Goal: Task Accomplishment & Management: Use online tool/utility

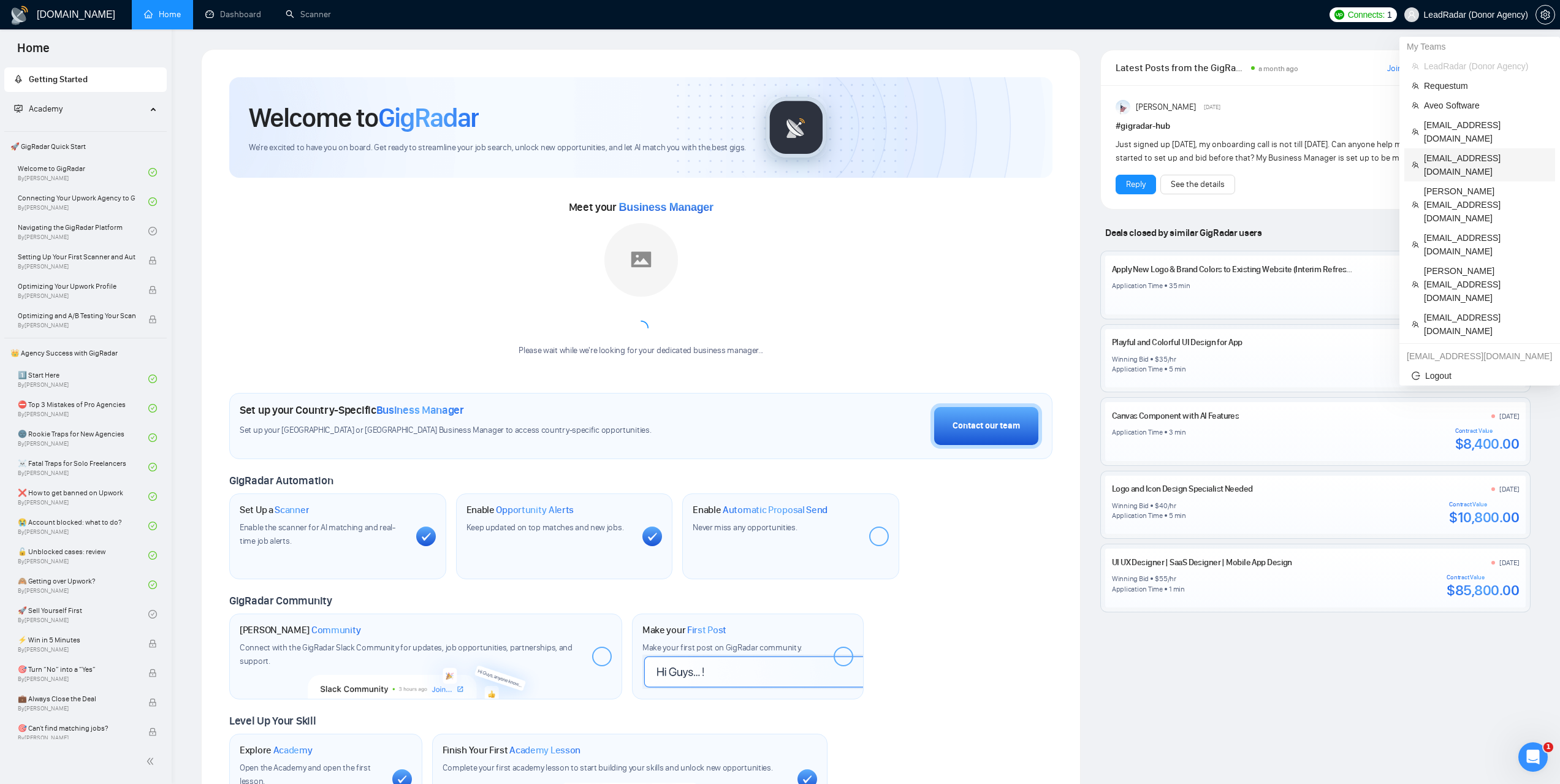
click at [1445, 152] on span "[EMAIL_ADDRESS][DOMAIN_NAME]" at bounding box center [1486, 165] width 124 height 27
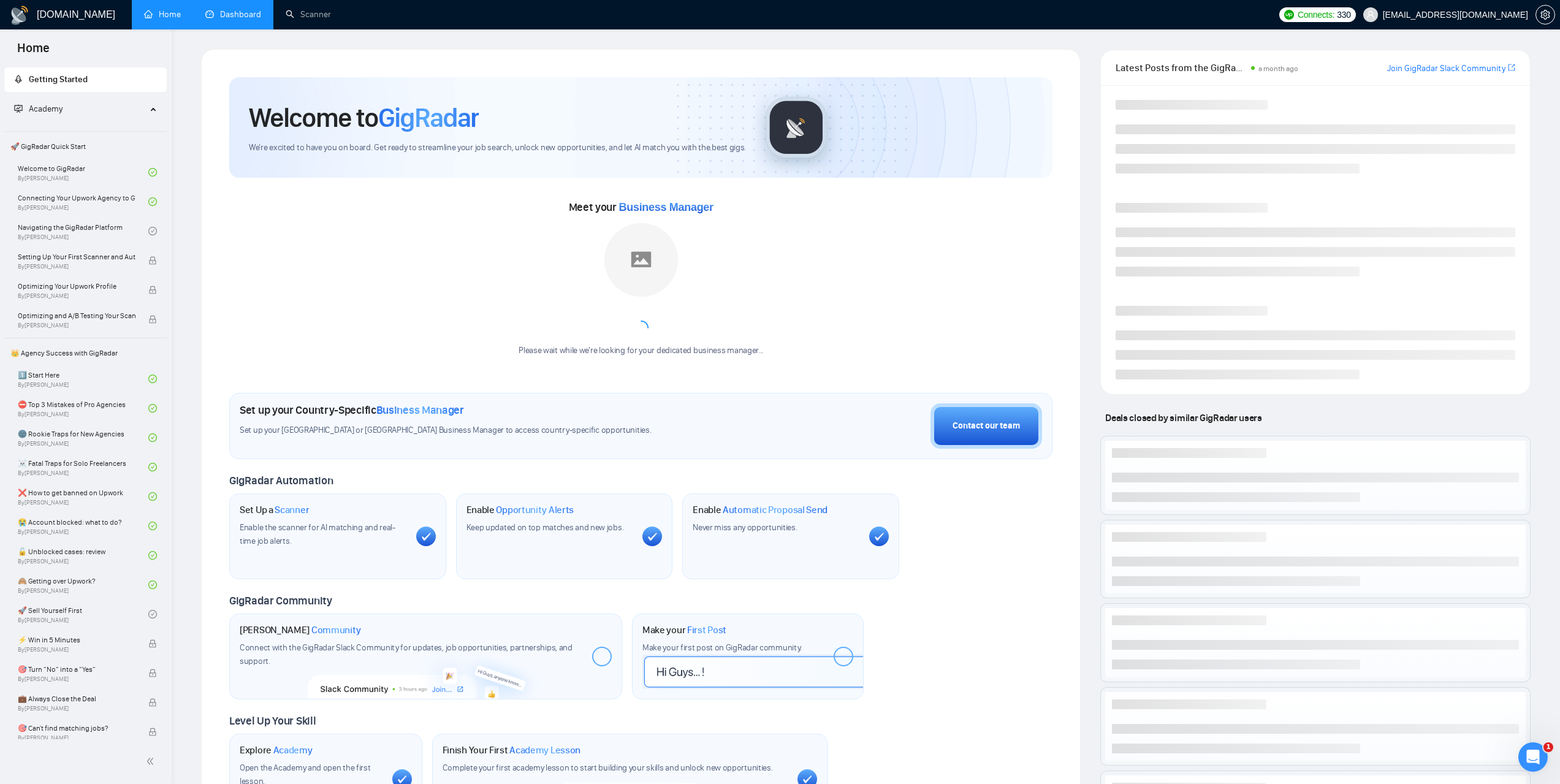
click at [235, 12] on link "Dashboard" at bounding box center [233, 14] width 56 height 10
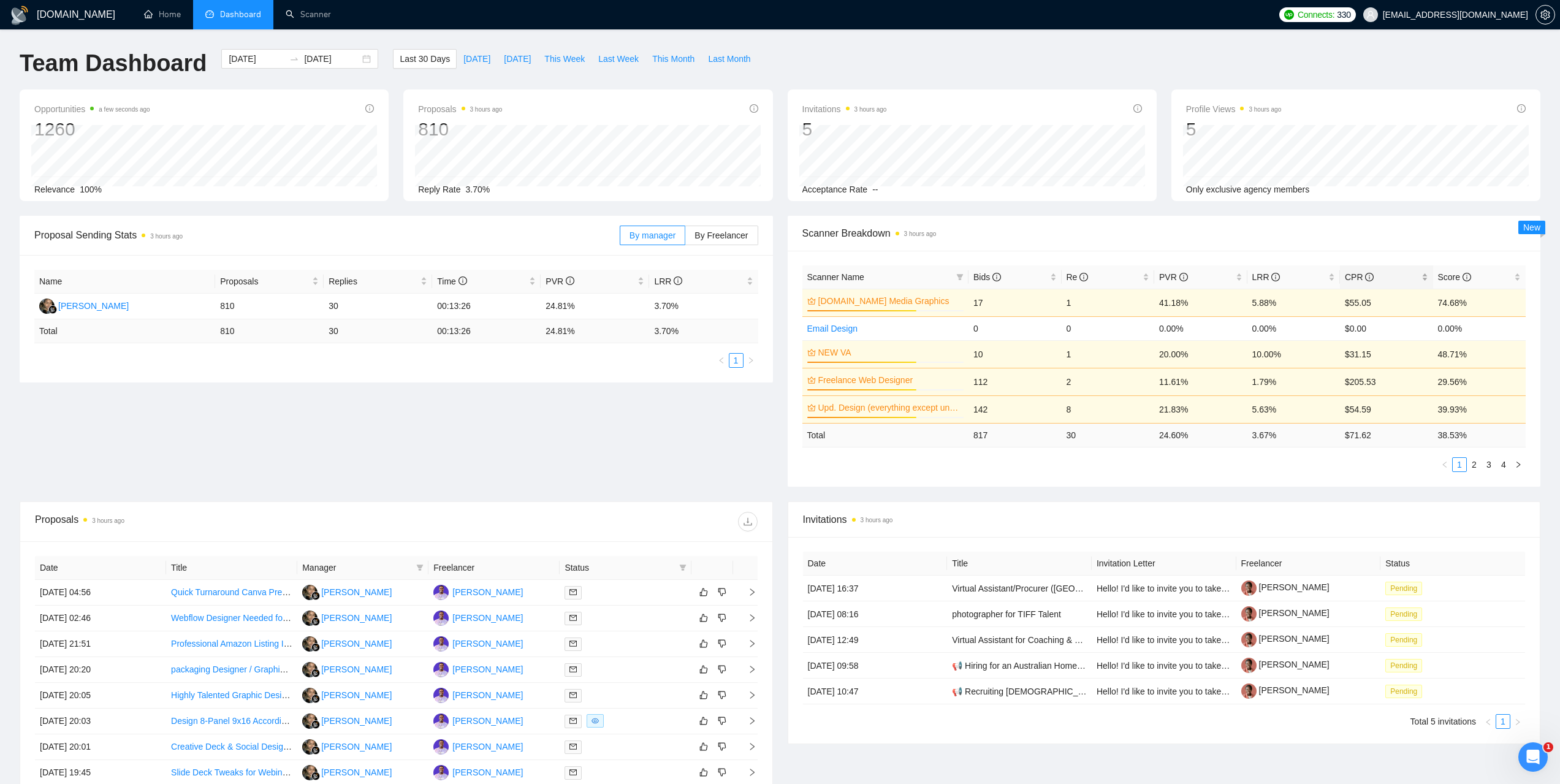
click at [1355, 272] on span "CPR" at bounding box center [1359, 277] width 29 height 10
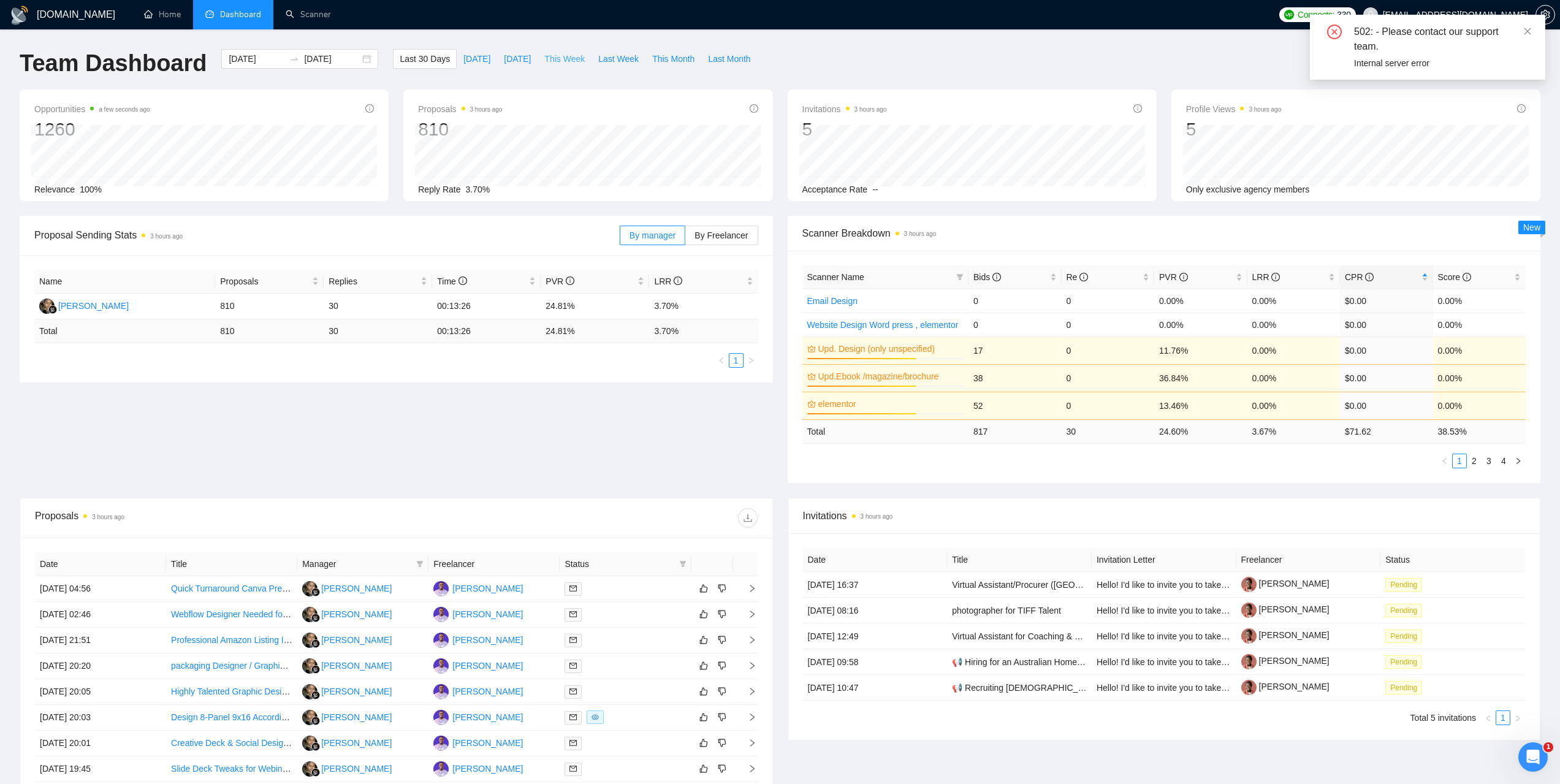
click at [551, 60] on span "This Week" at bounding box center [564, 58] width 40 height 13
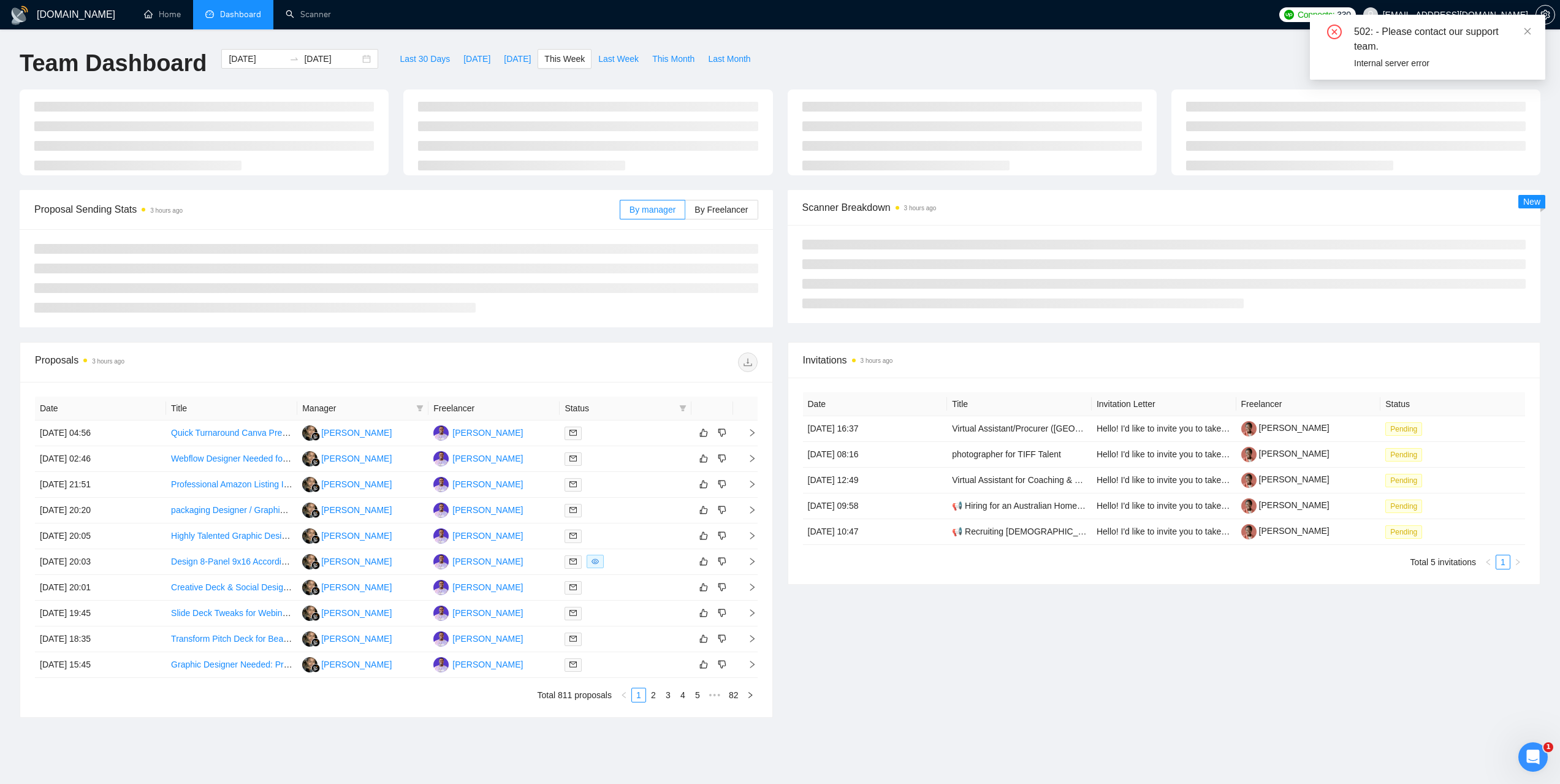
type input "[DATE]"
type input "2025-09-28"
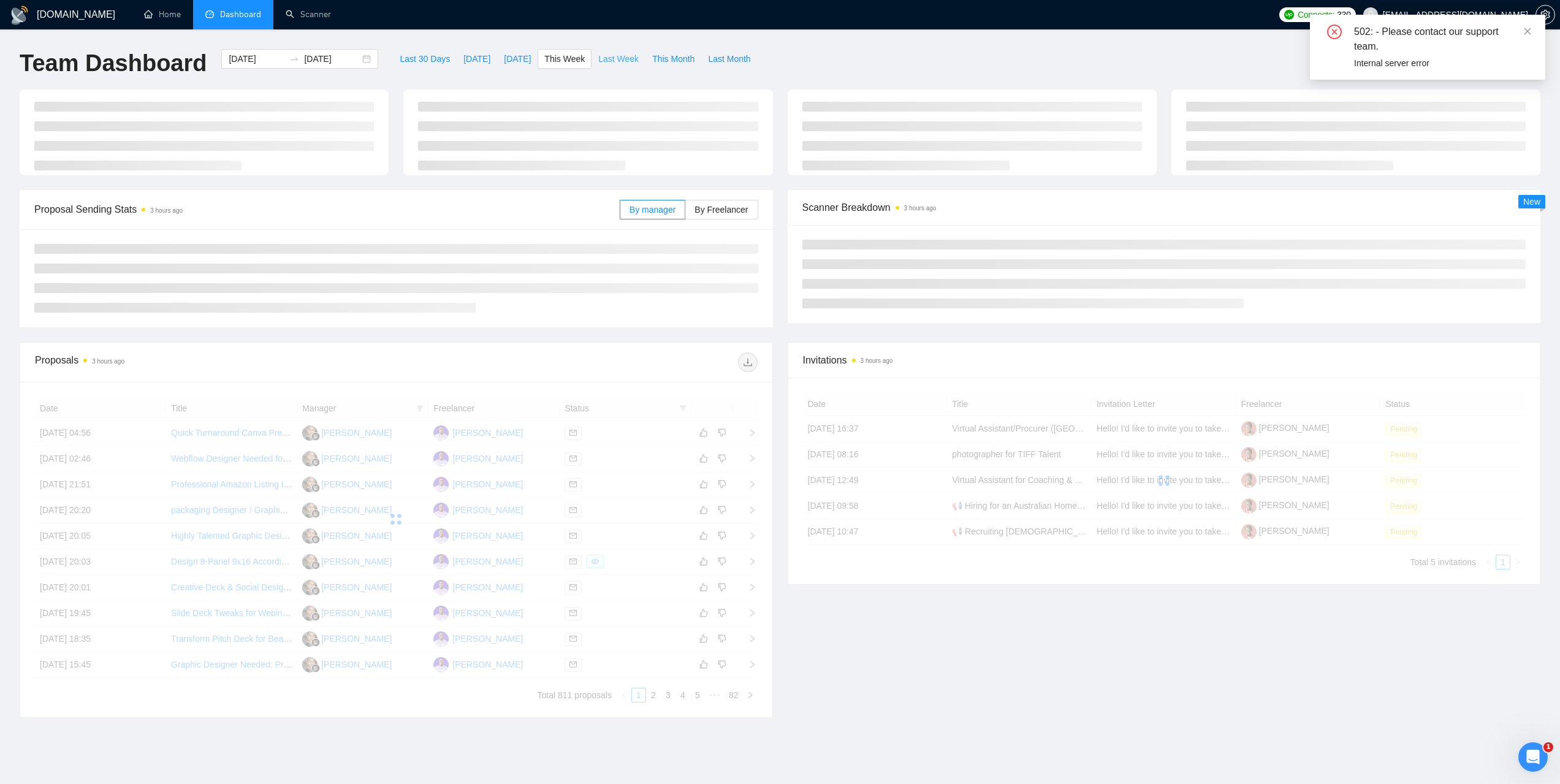
click at [608, 57] on span "Last Week" at bounding box center [619, 58] width 40 height 13
type input "2025-09-15"
type input "2025-09-21"
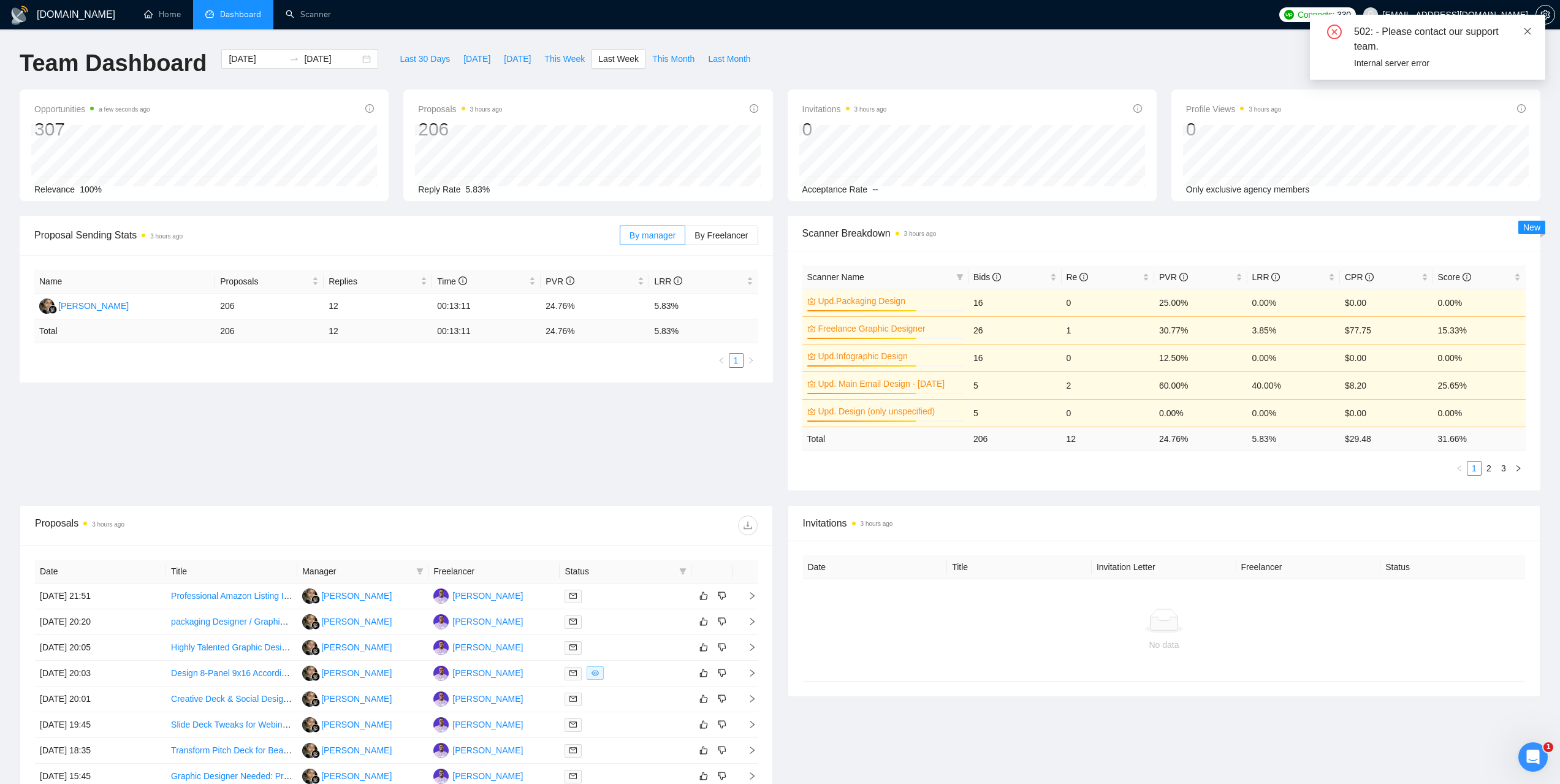
click at [1527, 29] on icon "close" at bounding box center [1527, 31] width 9 height 9
click at [1262, 273] on span "LRR" at bounding box center [1267, 277] width 28 height 10
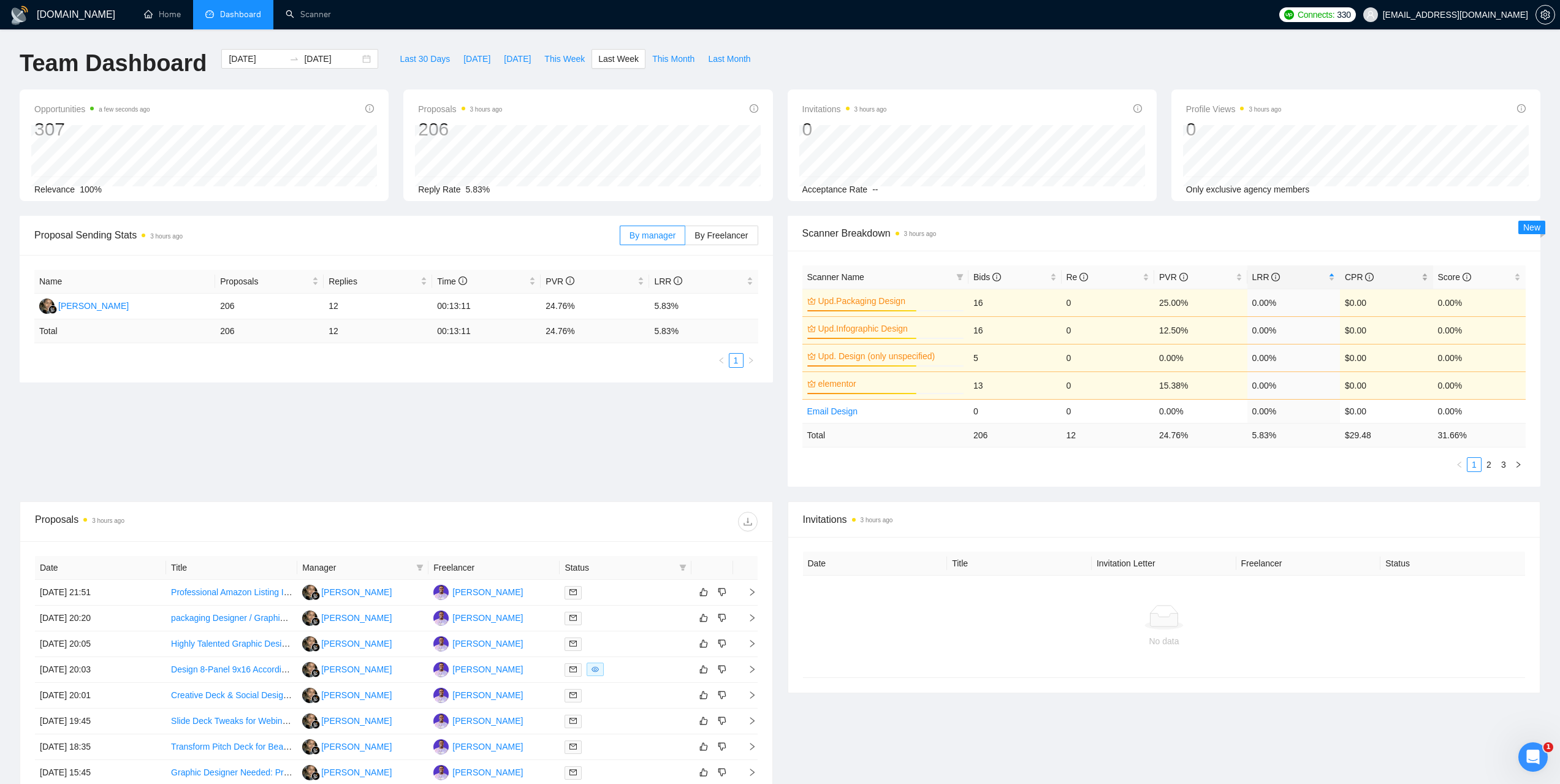
click at [1345, 270] on div "CPR" at bounding box center [1387, 276] width 84 height 13
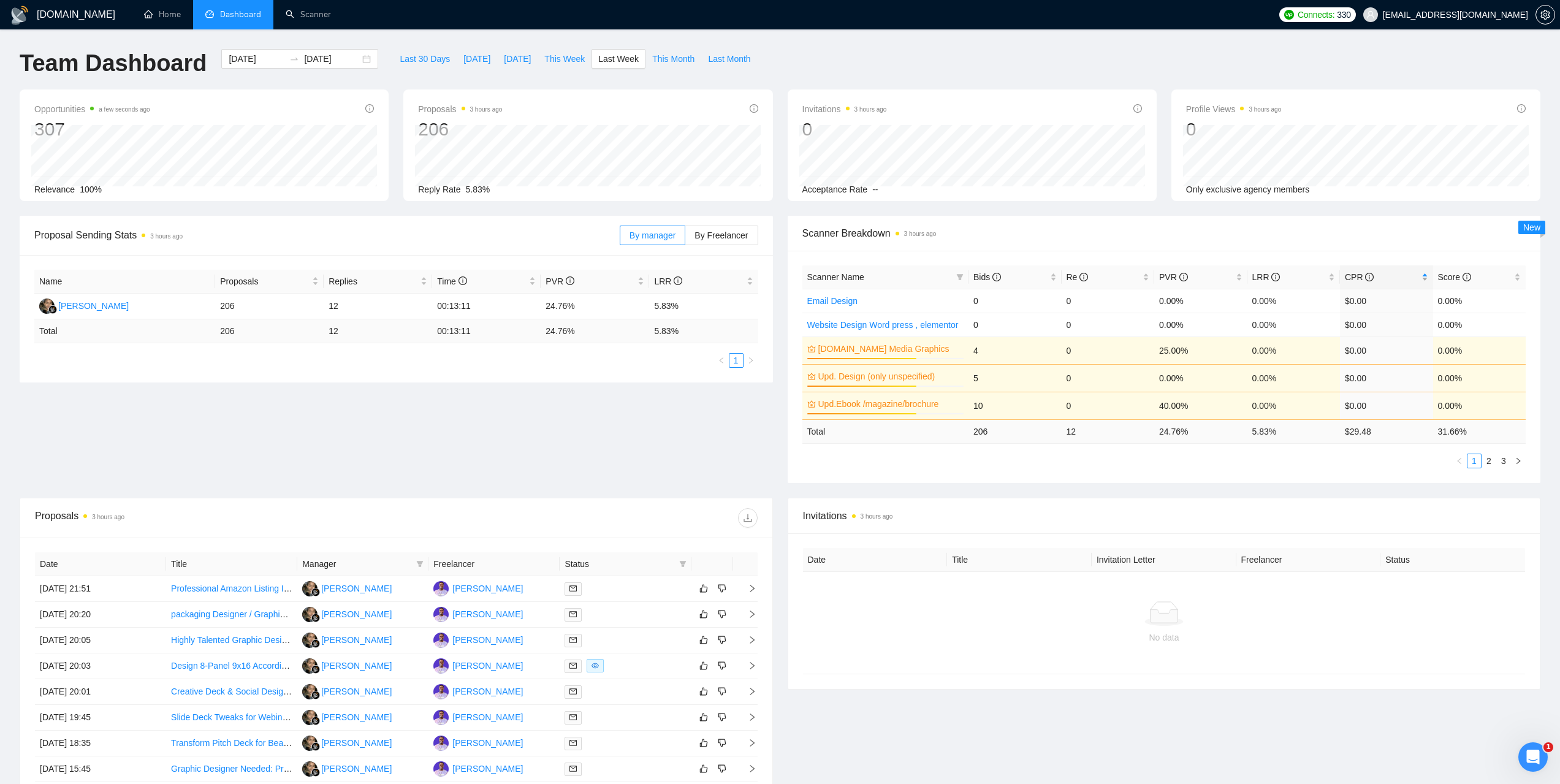
click at [1356, 276] on span "CPR" at bounding box center [1359, 277] width 29 height 10
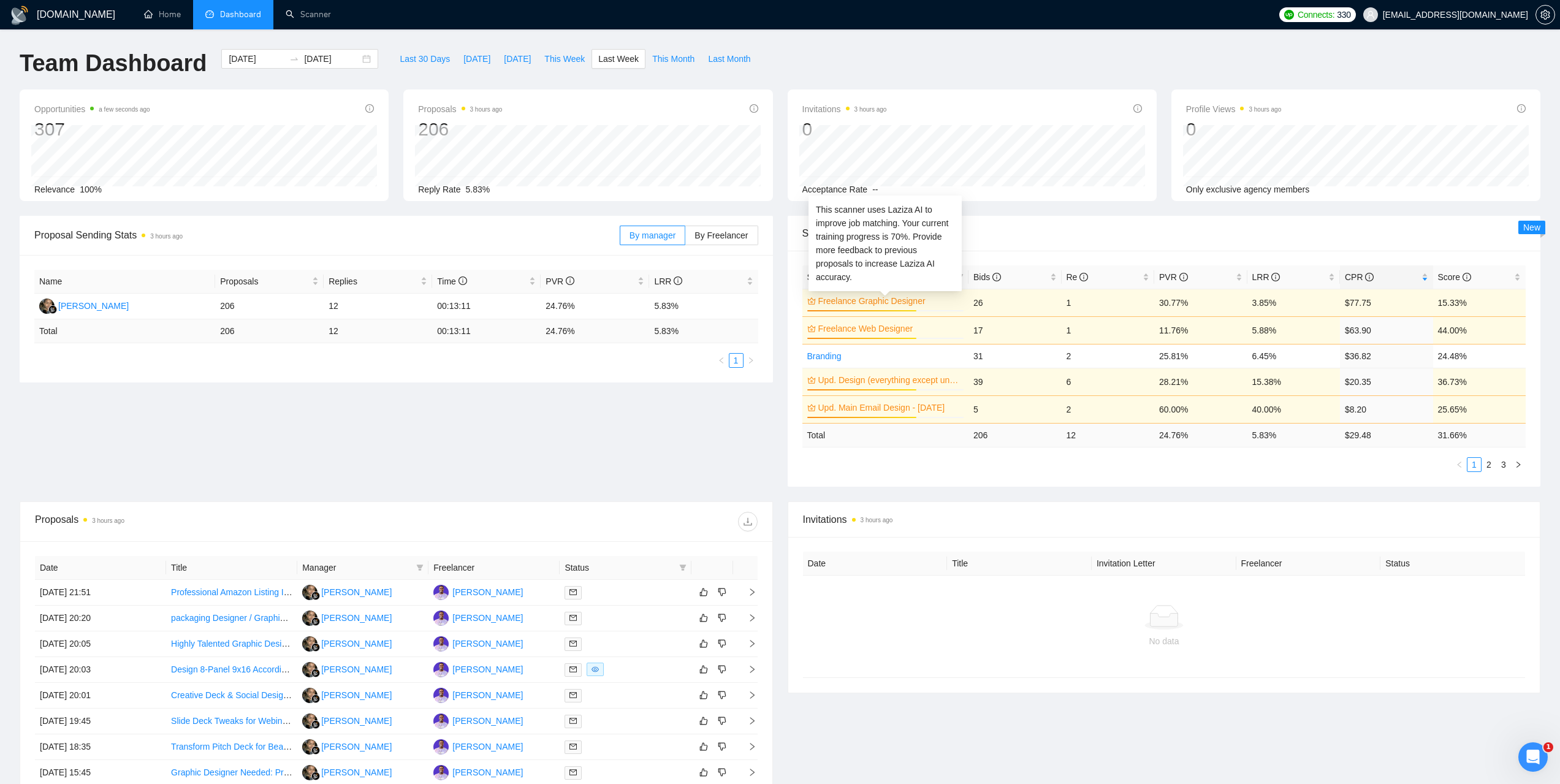
click at [903, 303] on link "Freelance Graphic Designer" at bounding box center [890, 300] width 143 height 13
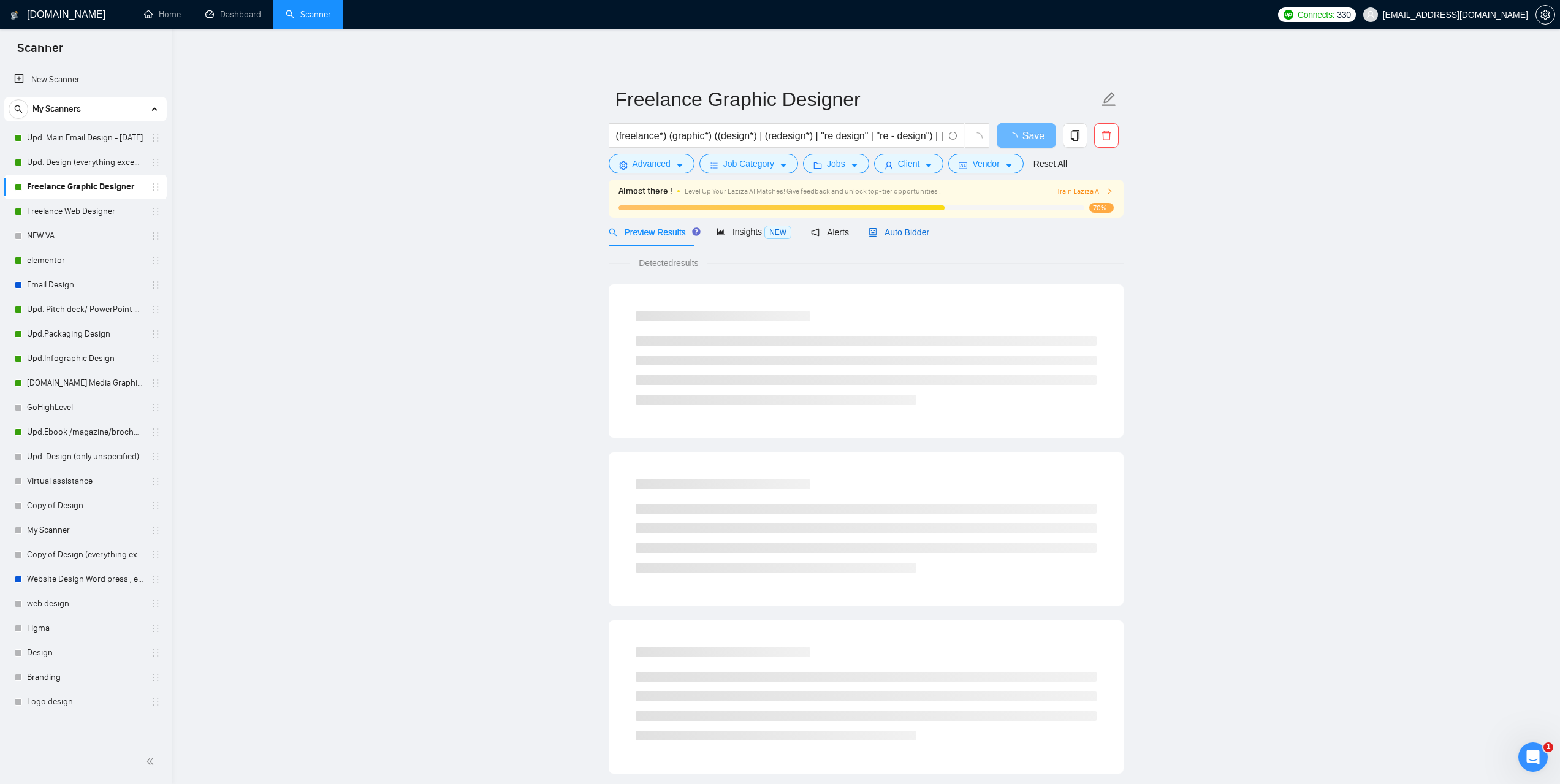
click at [903, 237] on span "Auto Bidder" at bounding box center [899, 232] width 60 height 10
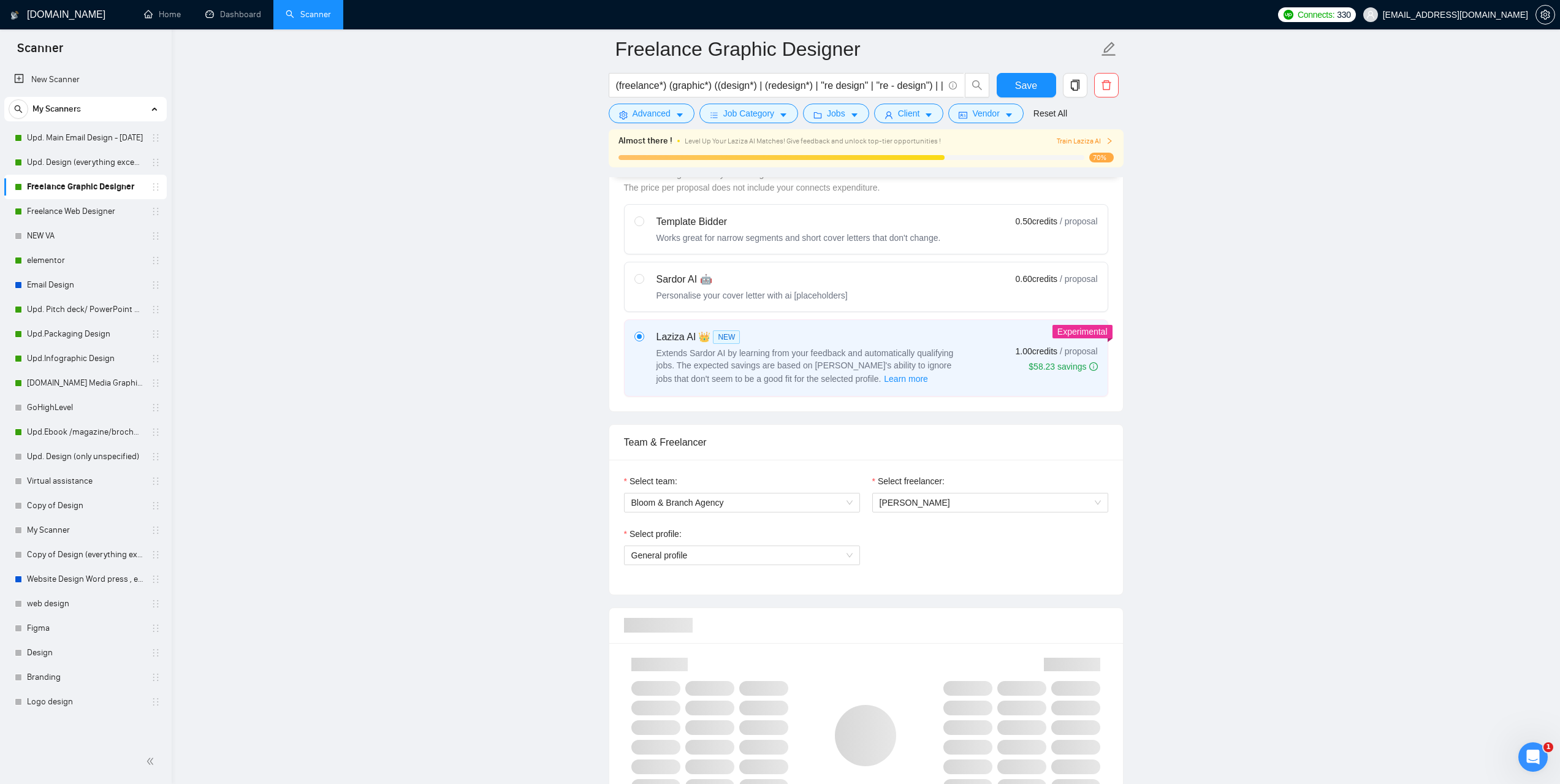
scroll to position [674, 0]
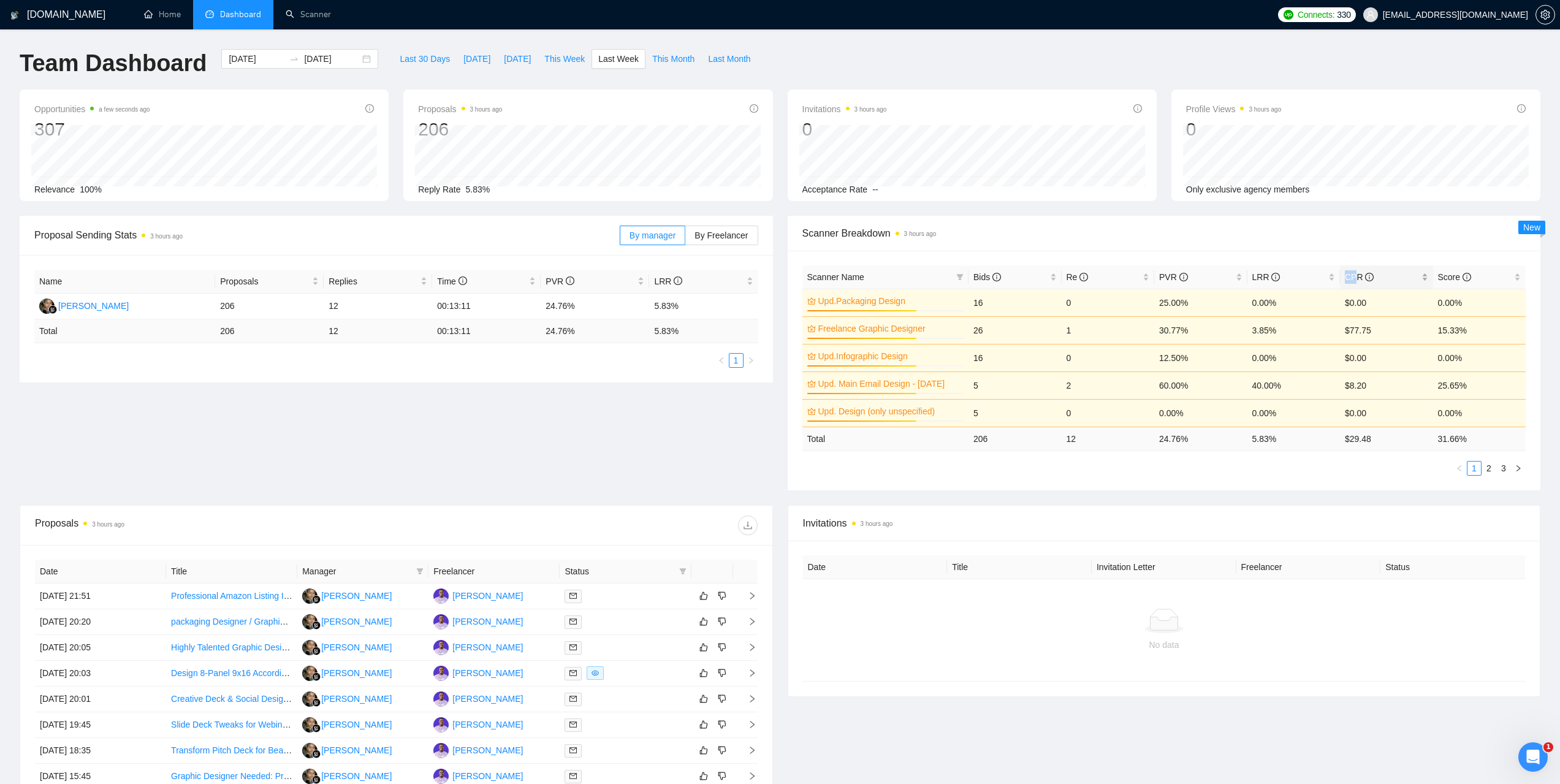
drag, startPoint x: 1350, startPoint y: 272, endPoint x: 1358, endPoint y: 272, distance: 8.0
click at [1358, 272] on span "CPR" at bounding box center [1359, 277] width 29 height 10
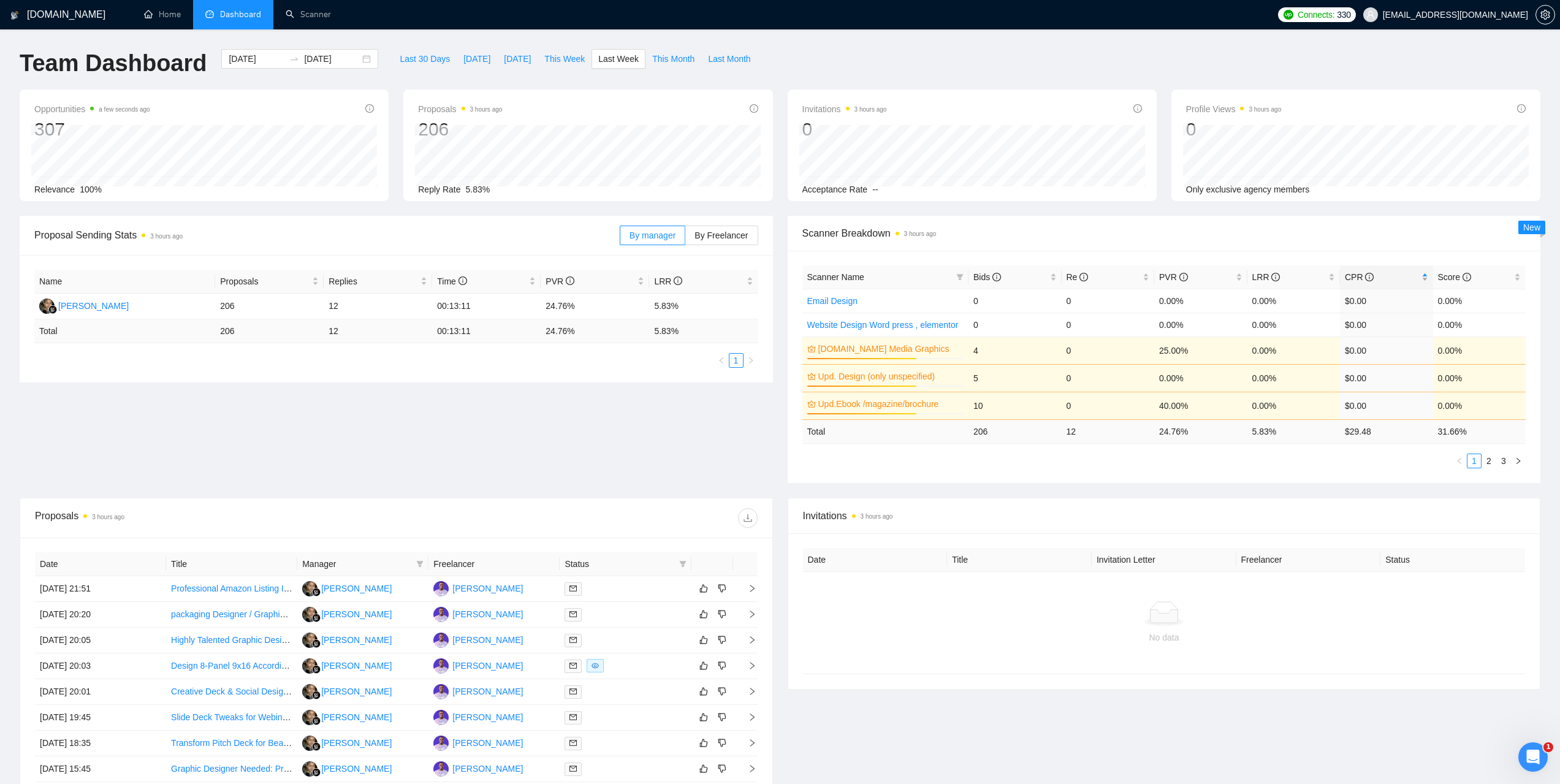
click at [1359, 278] on span "CPR" at bounding box center [1359, 277] width 29 height 10
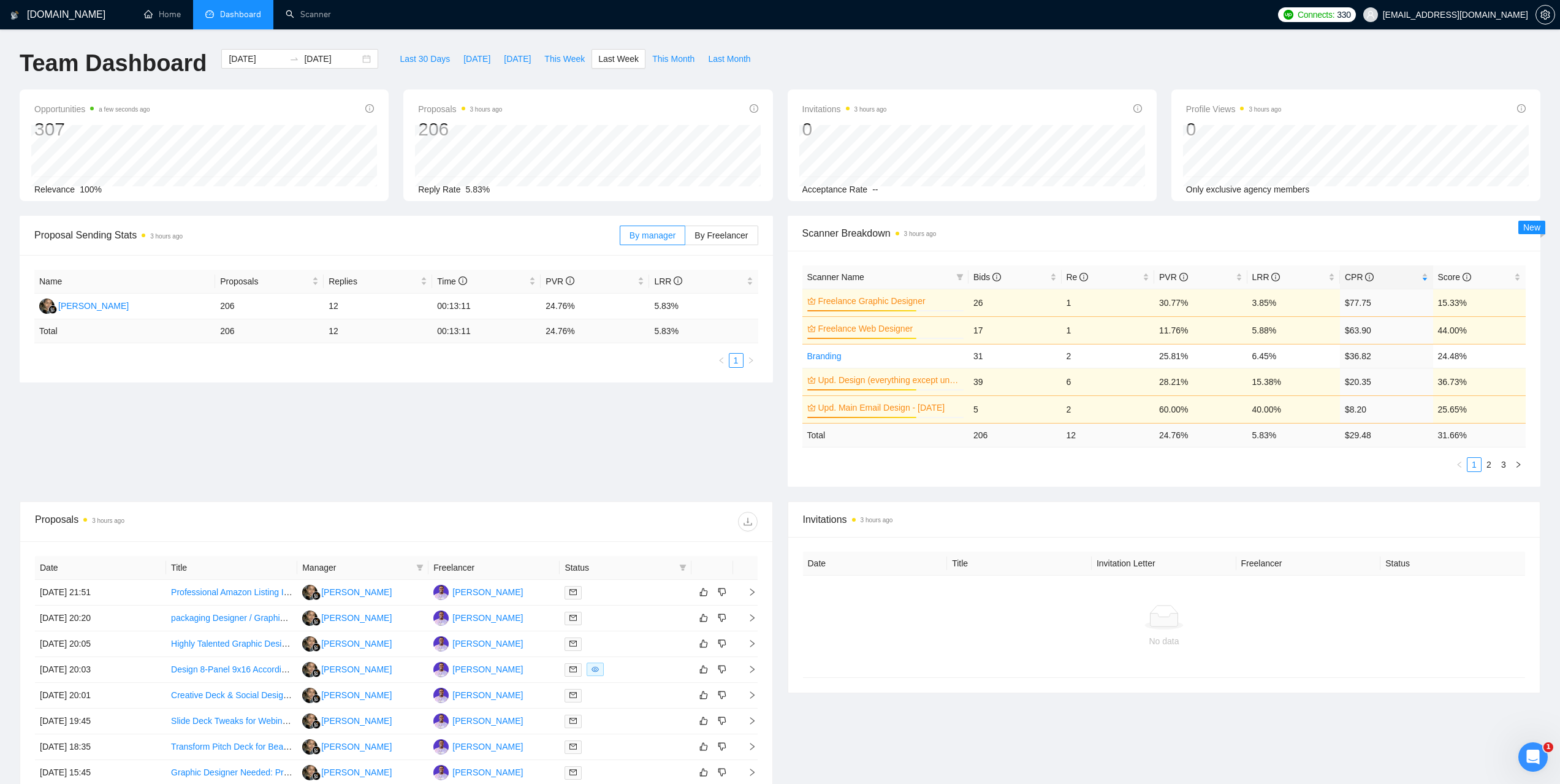
click at [1321, 240] on span "Scanner Breakdown 3 hours ago" at bounding box center [1164, 233] width 724 height 15
click at [979, 270] on div "Bids" at bounding box center [1015, 276] width 84 height 13
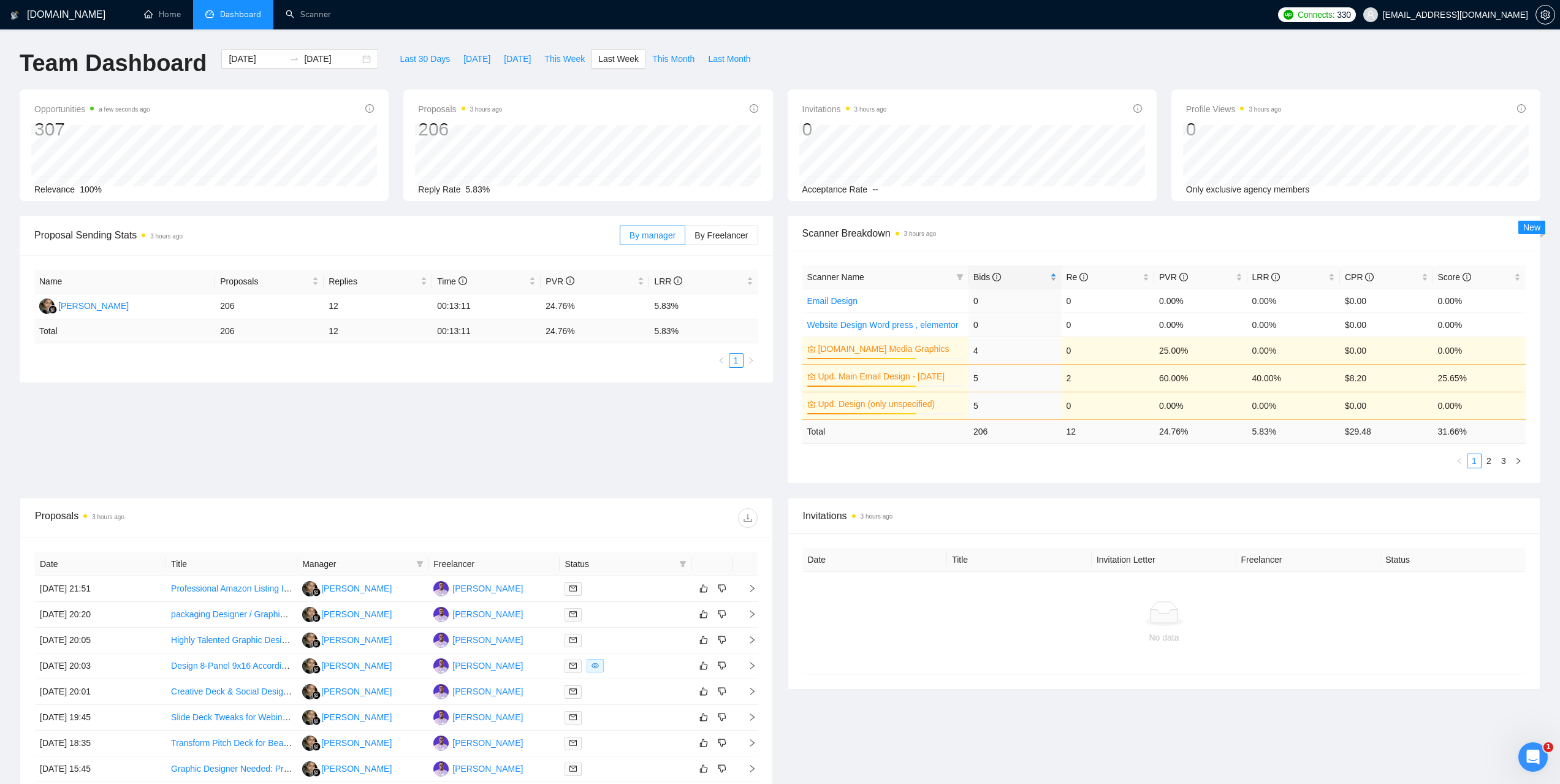
click at [988, 272] on span "Bids" at bounding box center [987, 277] width 28 height 10
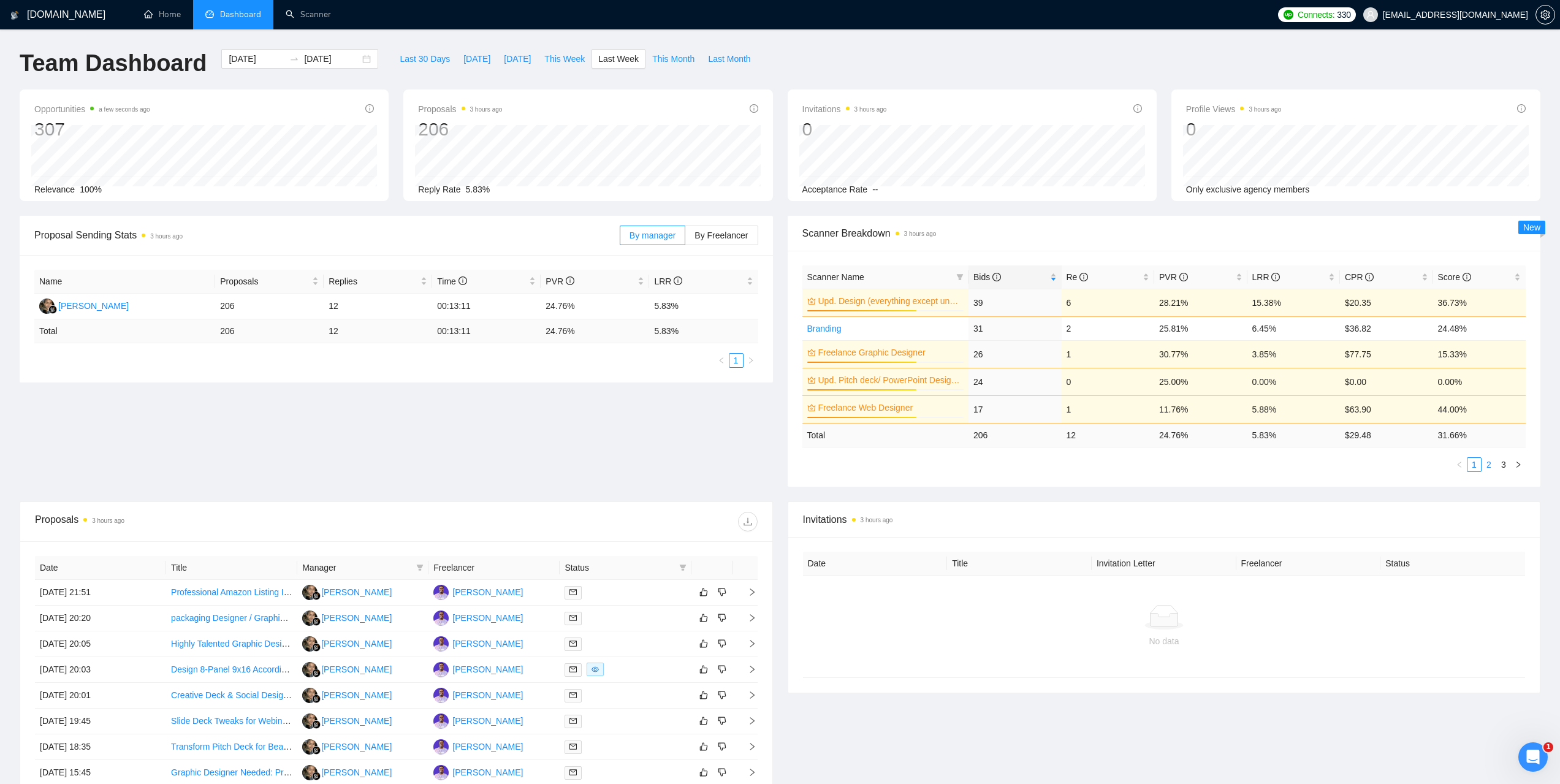
click at [1486, 464] on link "2" at bounding box center [1489, 464] width 13 height 13
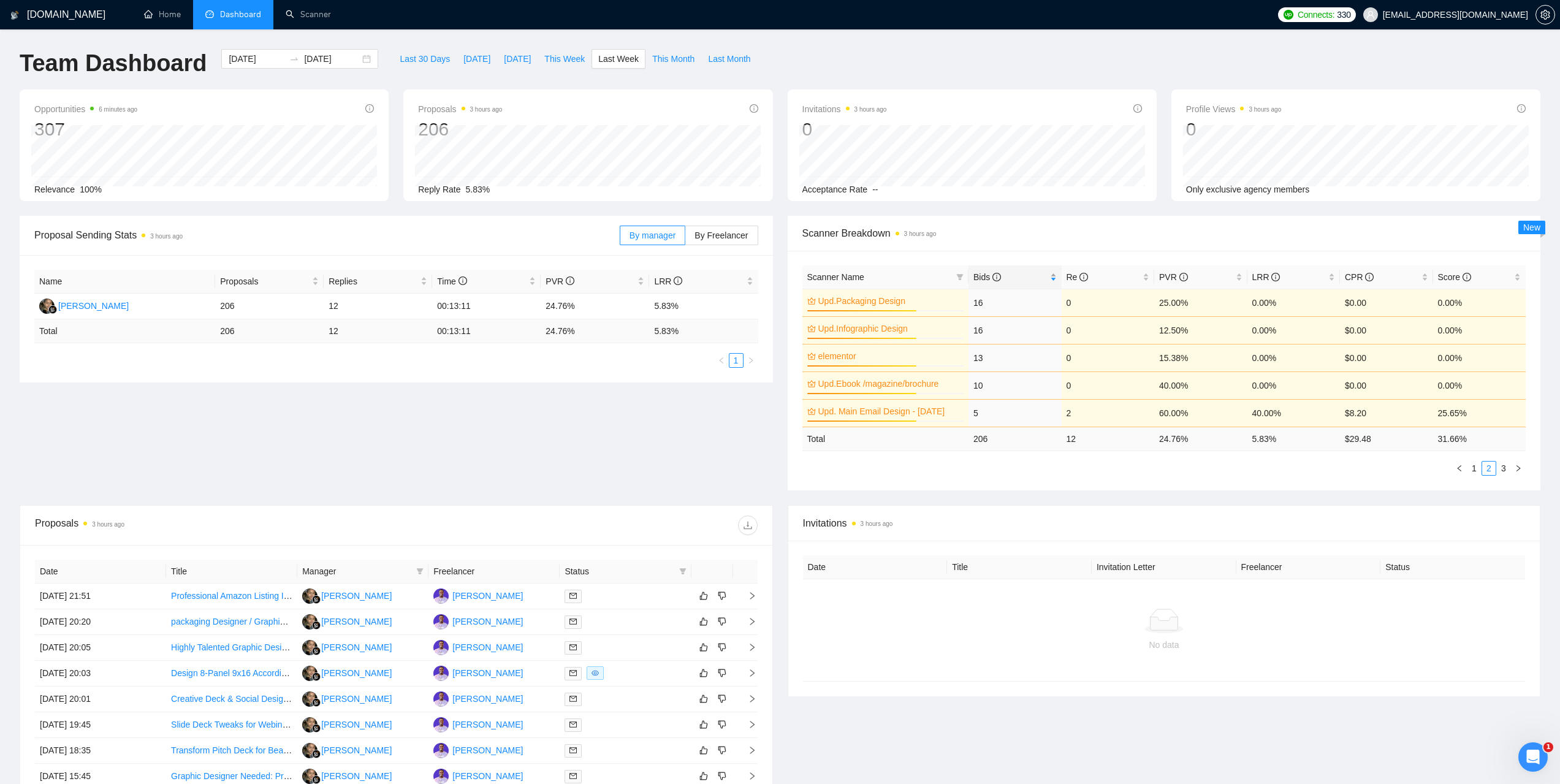
click at [988, 272] on span "Bids" at bounding box center [987, 277] width 28 height 10
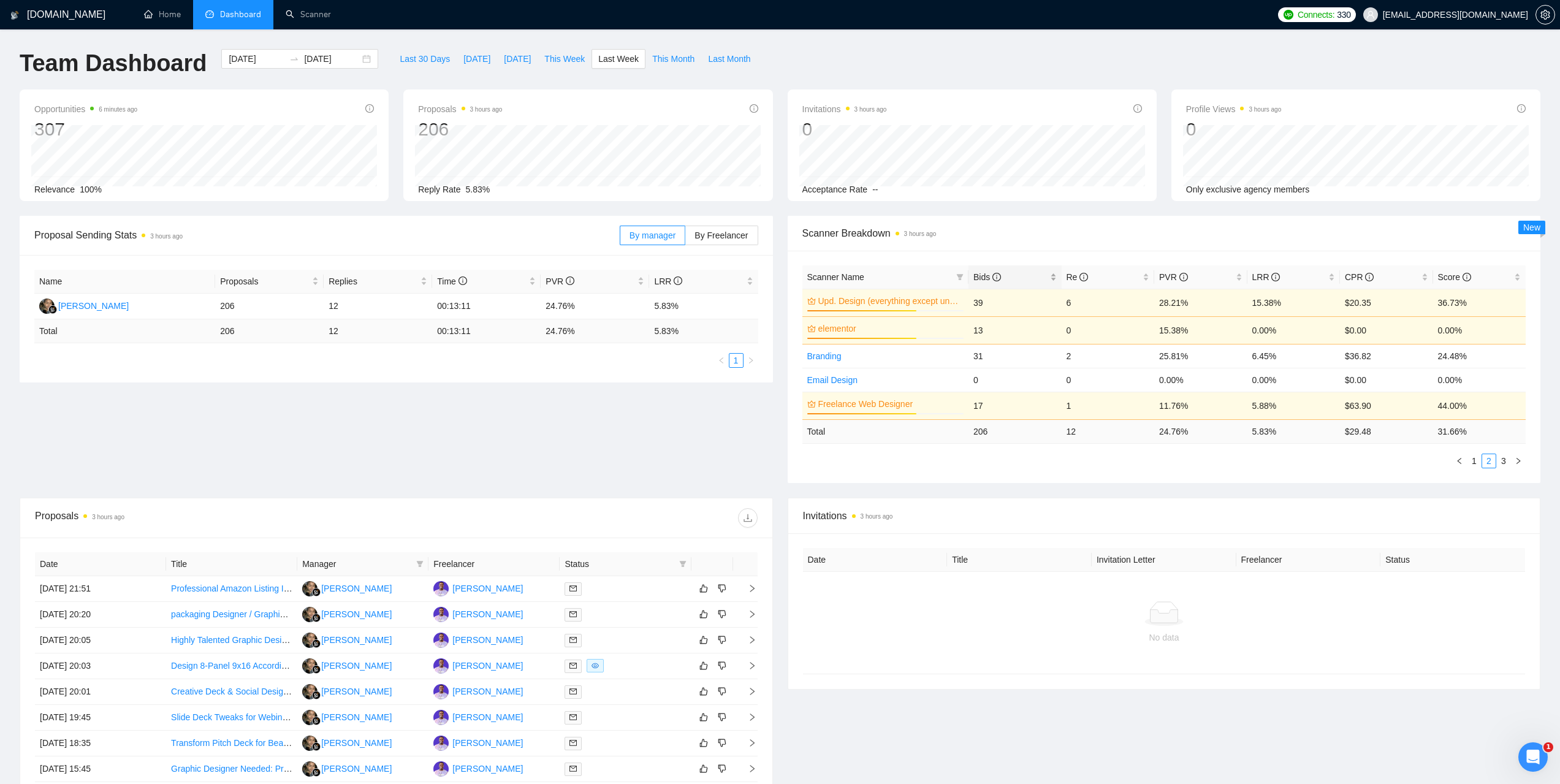
click at [982, 272] on span "Bids" at bounding box center [987, 277] width 28 height 10
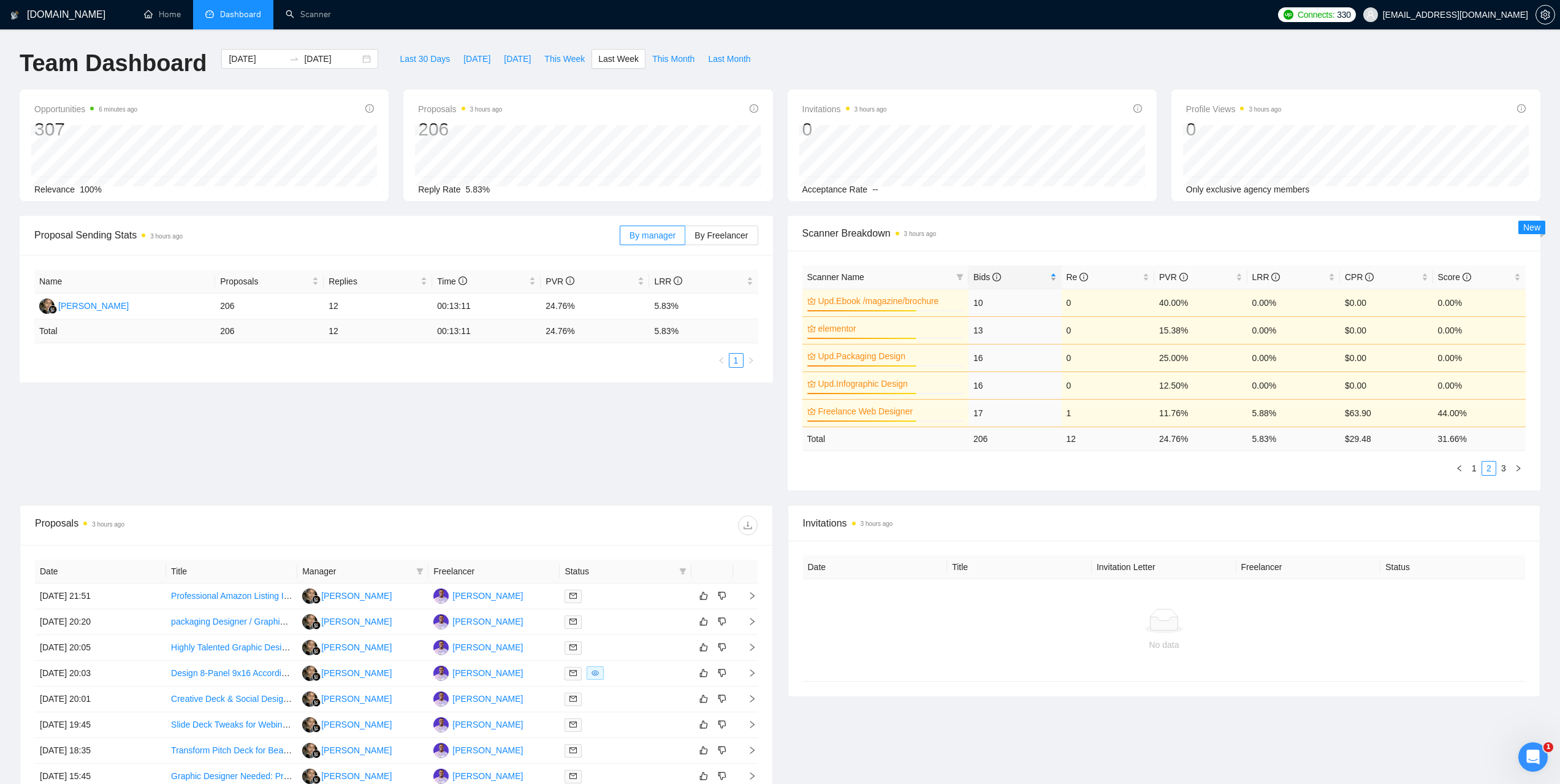
click at [979, 275] on span "Bids" at bounding box center [987, 277] width 28 height 10
click at [1060, 472] on ul "1 2 3" at bounding box center [1164, 467] width 724 height 15
click at [1472, 472] on link "1" at bounding box center [1474, 467] width 13 height 13
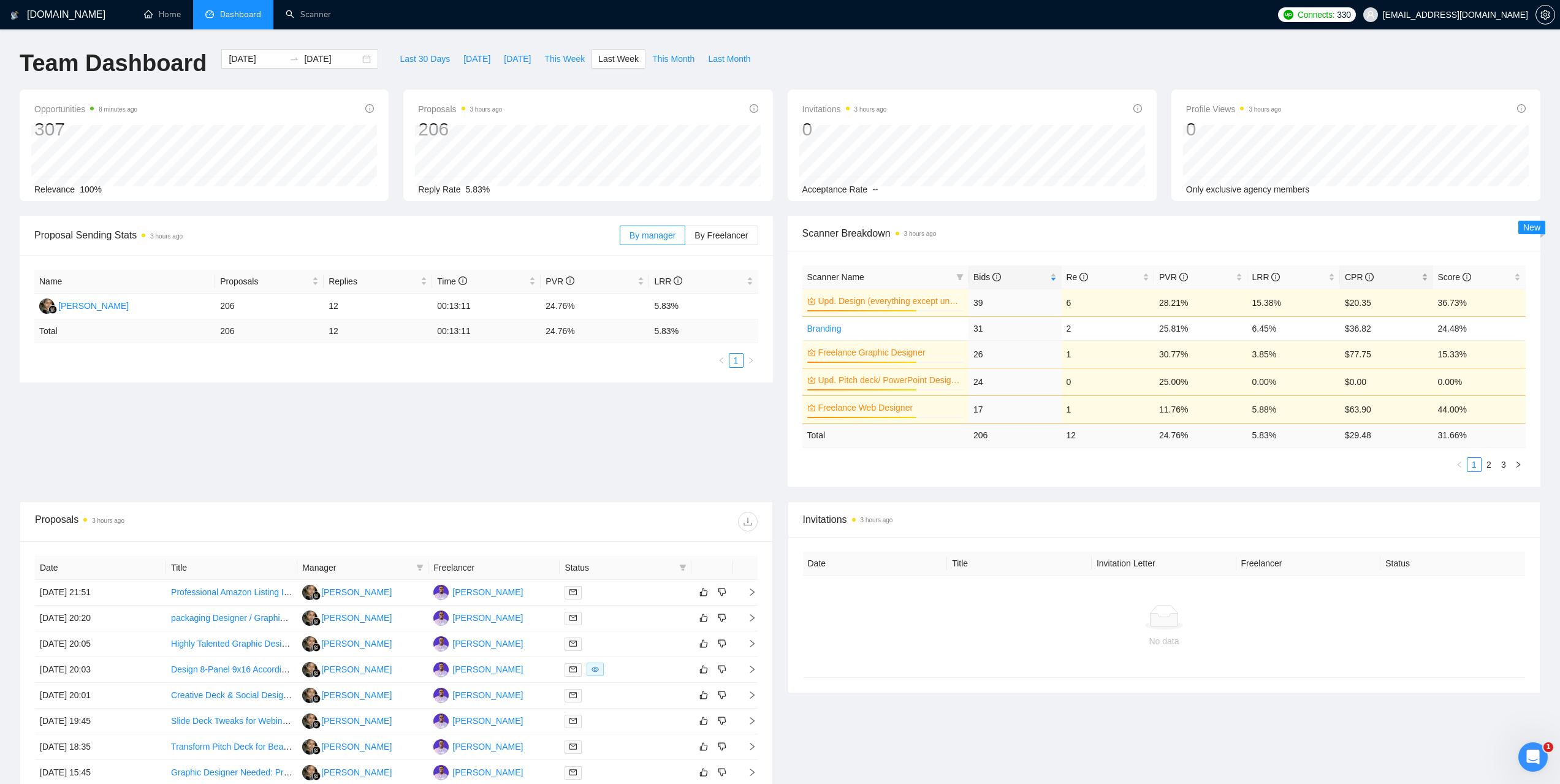
click at [1345, 278] on div "CPR" at bounding box center [1387, 276] width 84 height 13
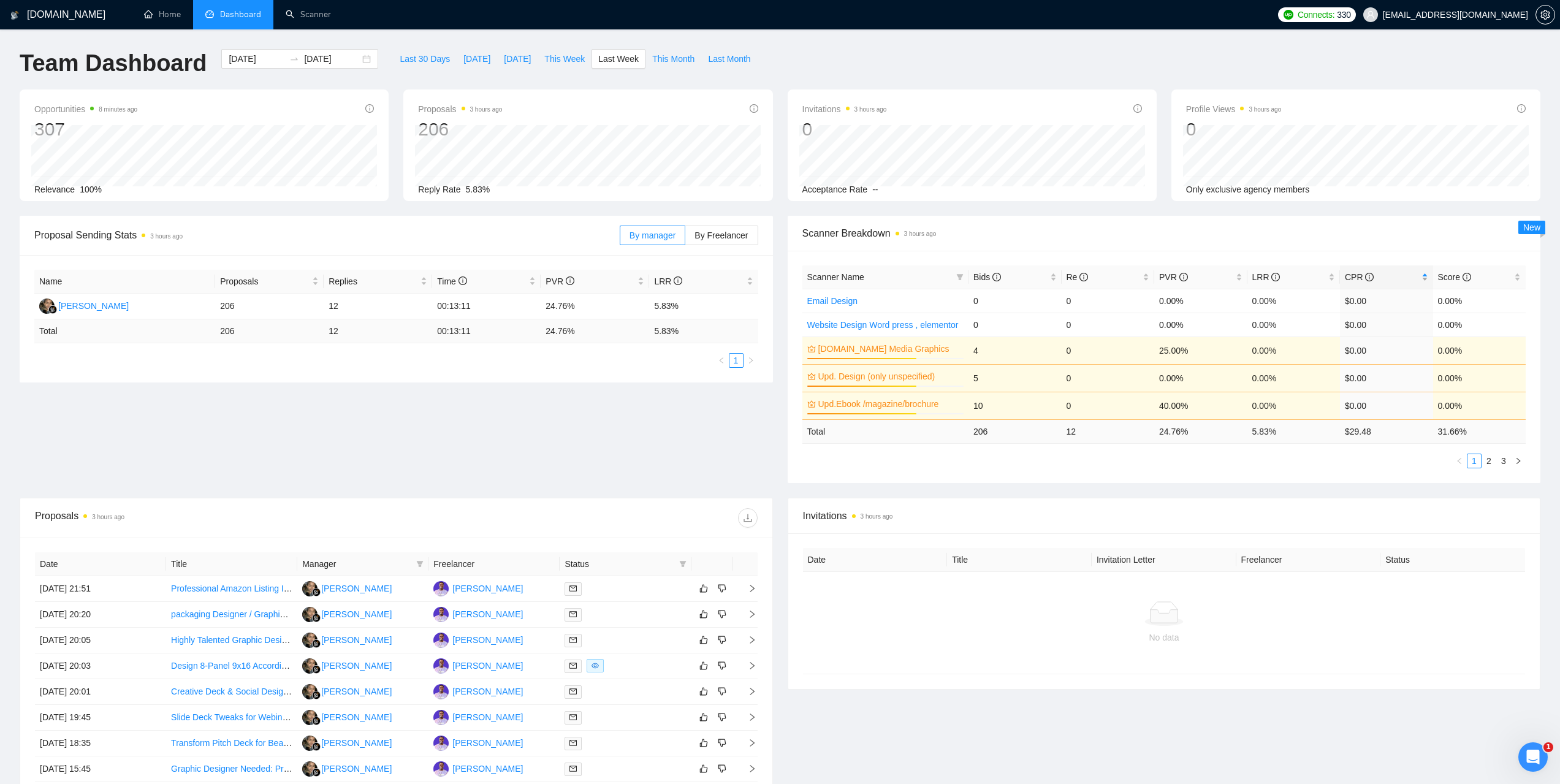
click at [1349, 278] on span "CPR" at bounding box center [1359, 277] width 29 height 10
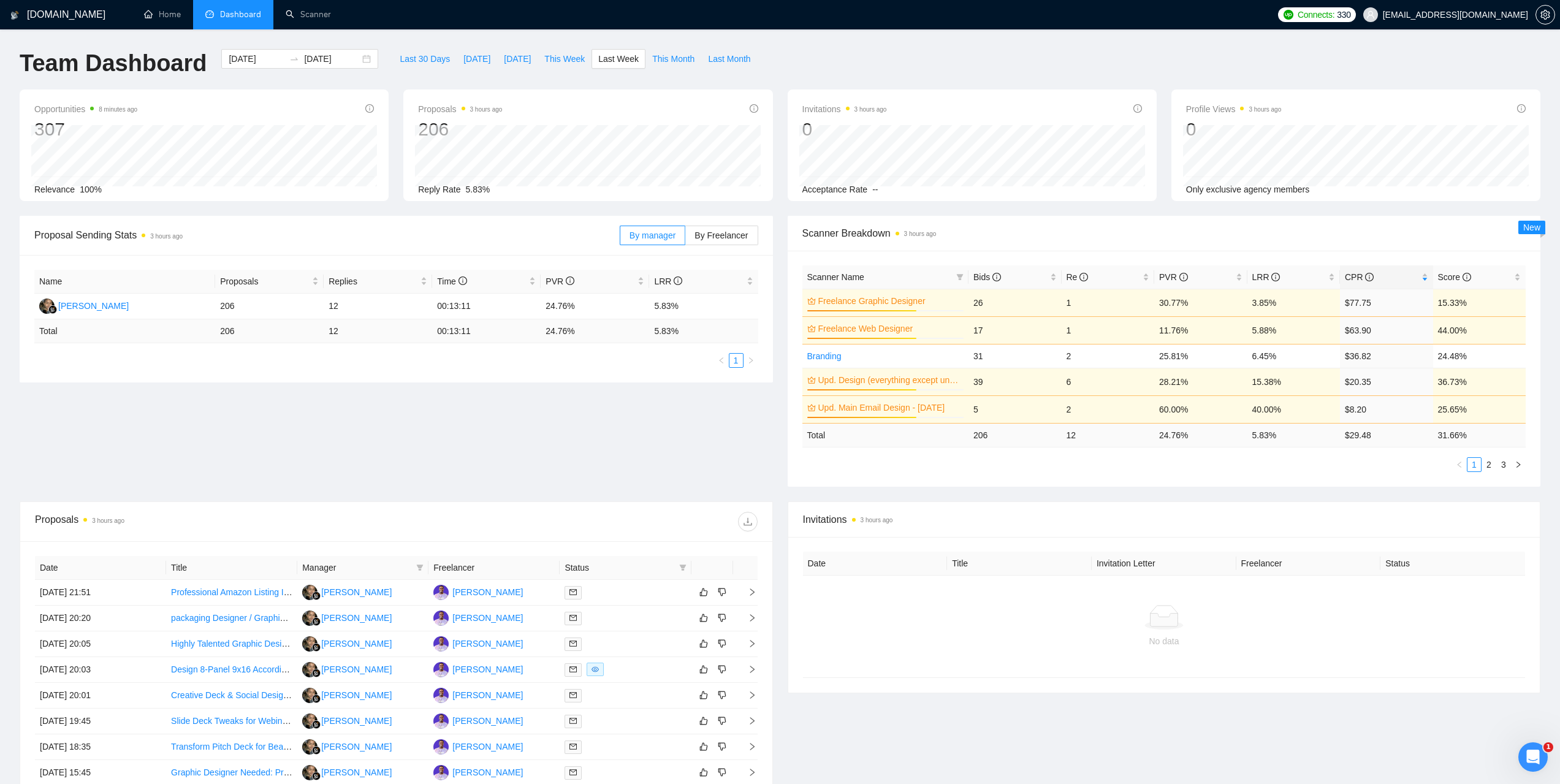
click at [1128, 231] on span "Scanner Breakdown 3 hours ago" at bounding box center [1164, 233] width 724 height 15
click at [1077, 231] on span "Scanner Breakdown 4 hours ago" at bounding box center [1164, 233] width 724 height 15
click at [984, 277] on span "Bids" at bounding box center [987, 277] width 28 height 10
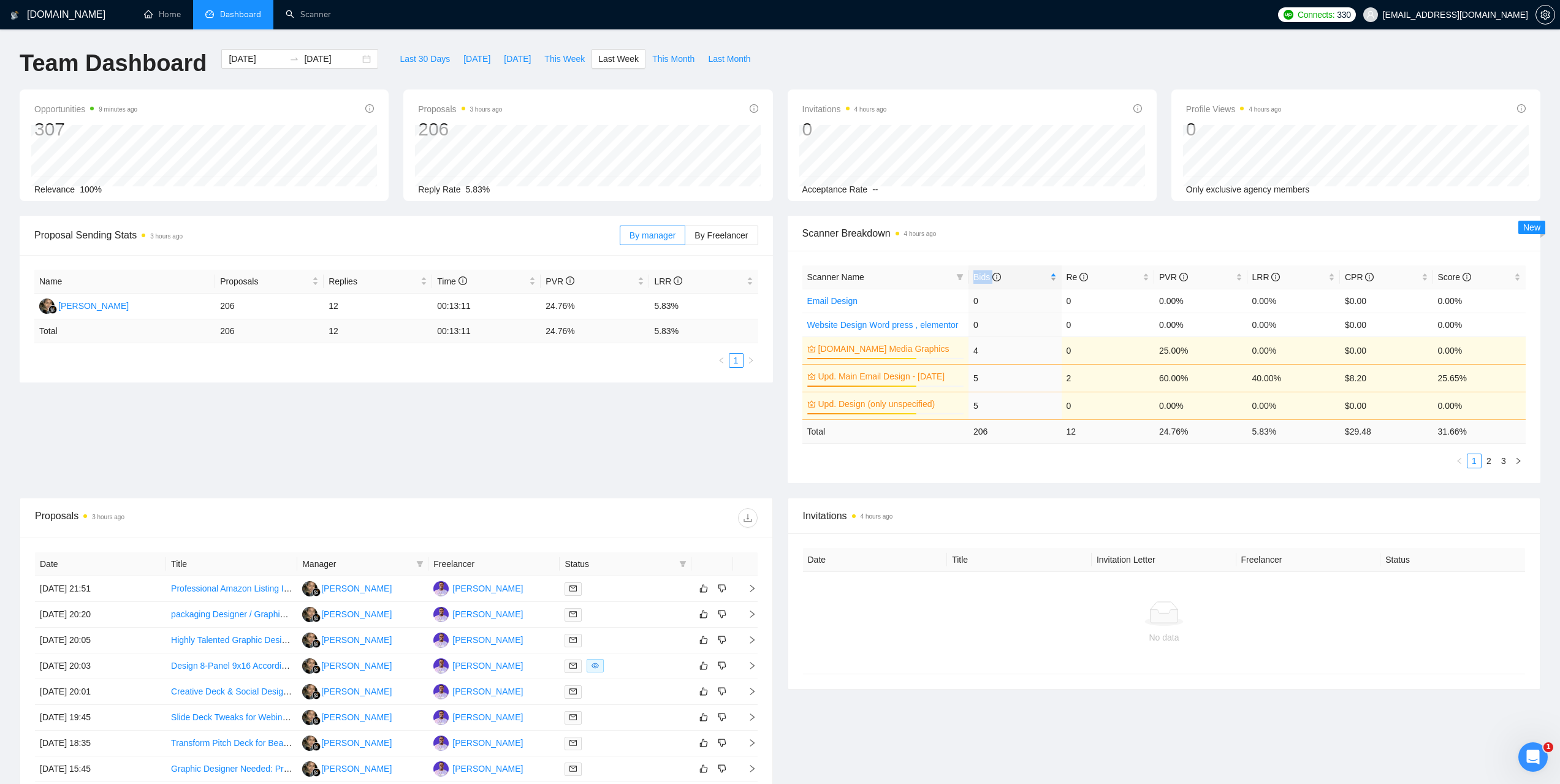
click at [984, 277] on span "Bids" at bounding box center [987, 277] width 28 height 10
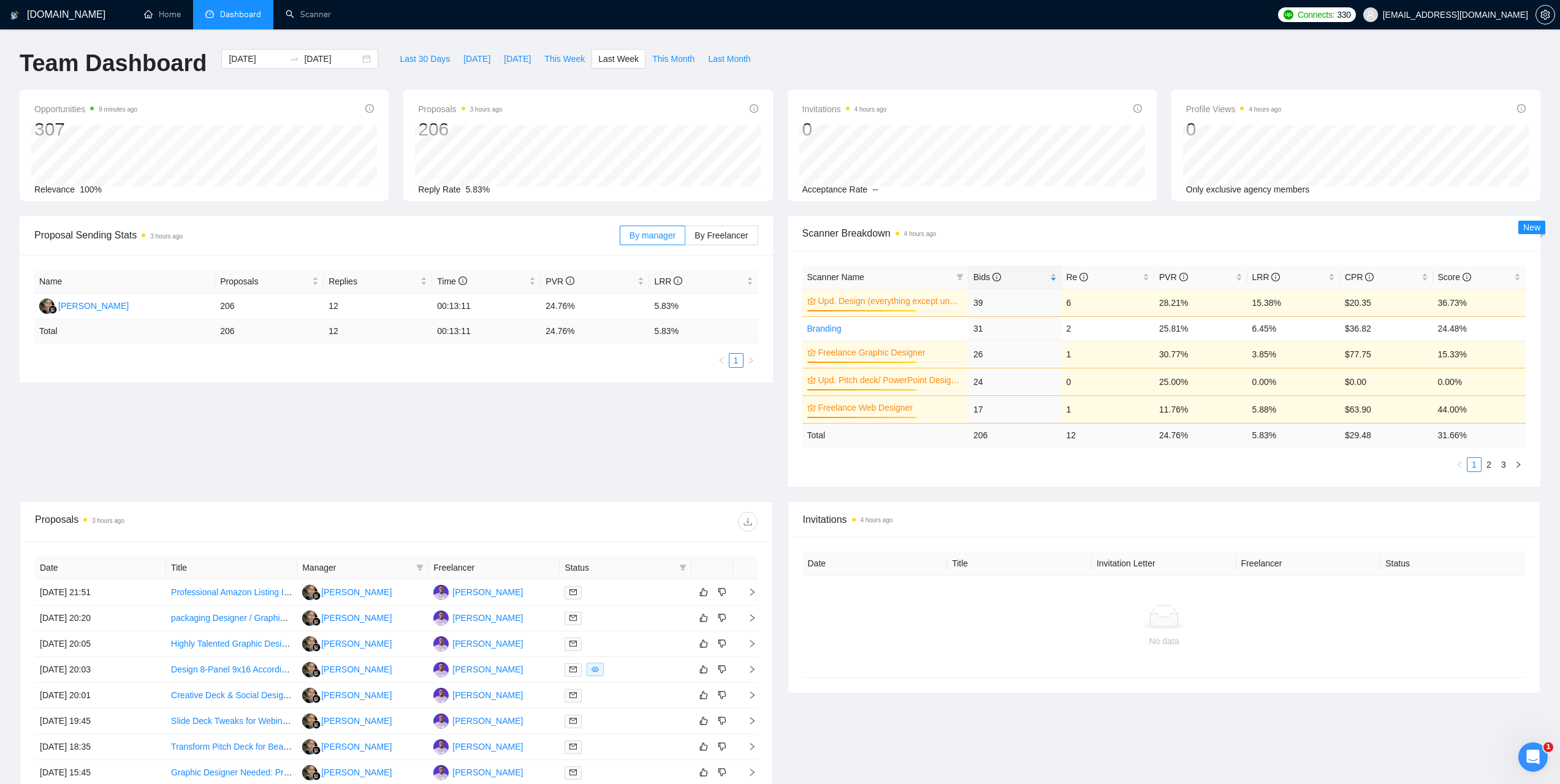
click at [1135, 238] on span "Scanner Breakdown 4 hours ago" at bounding box center [1164, 233] width 724 height 15
click at [478, 590] on div "[PERSON_NAME]" at bounding box center [487, 591] width 70 height 13
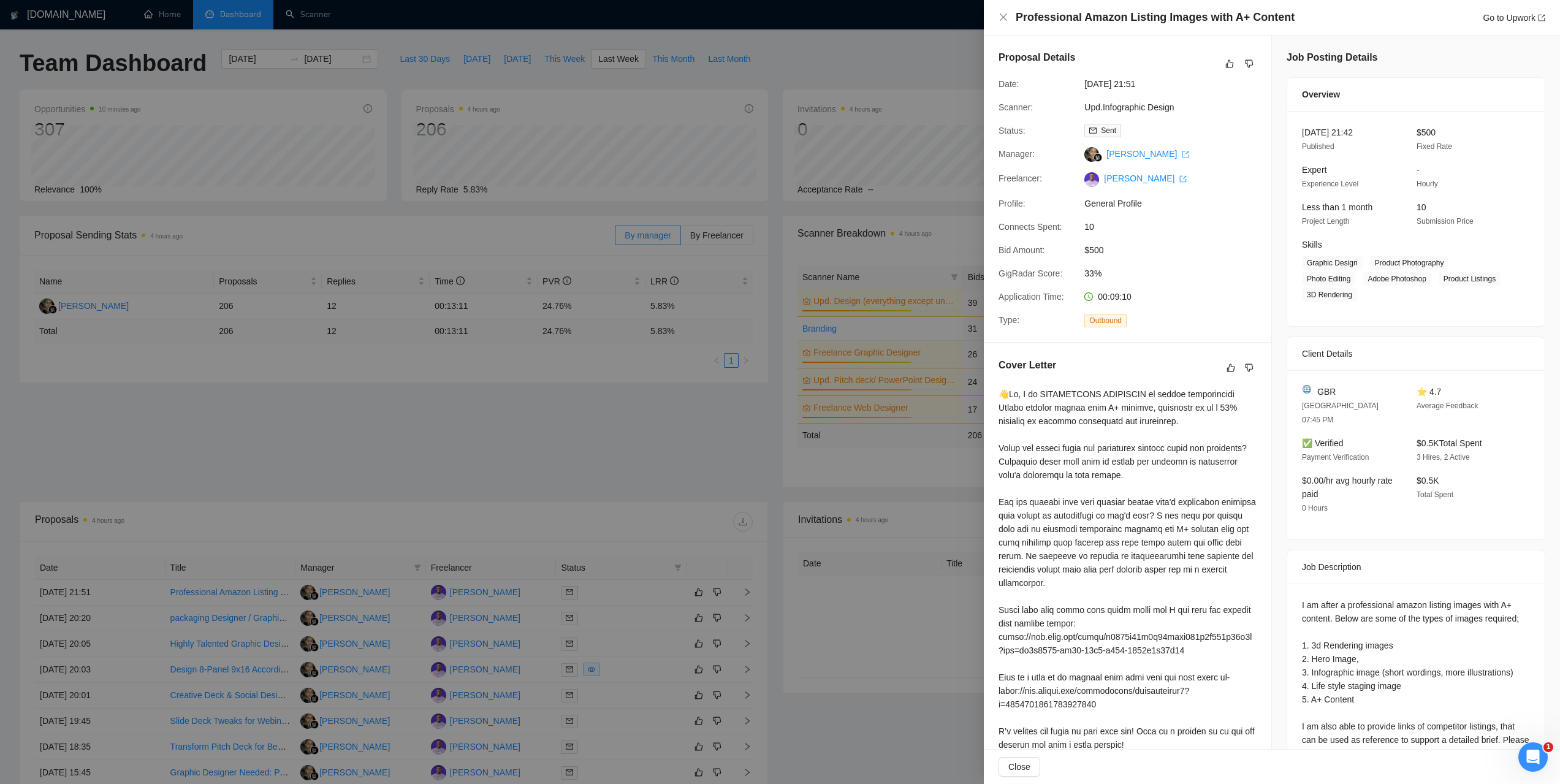
click at [897, 69] on div at bounding box center [780, 392] width 1560 height 784
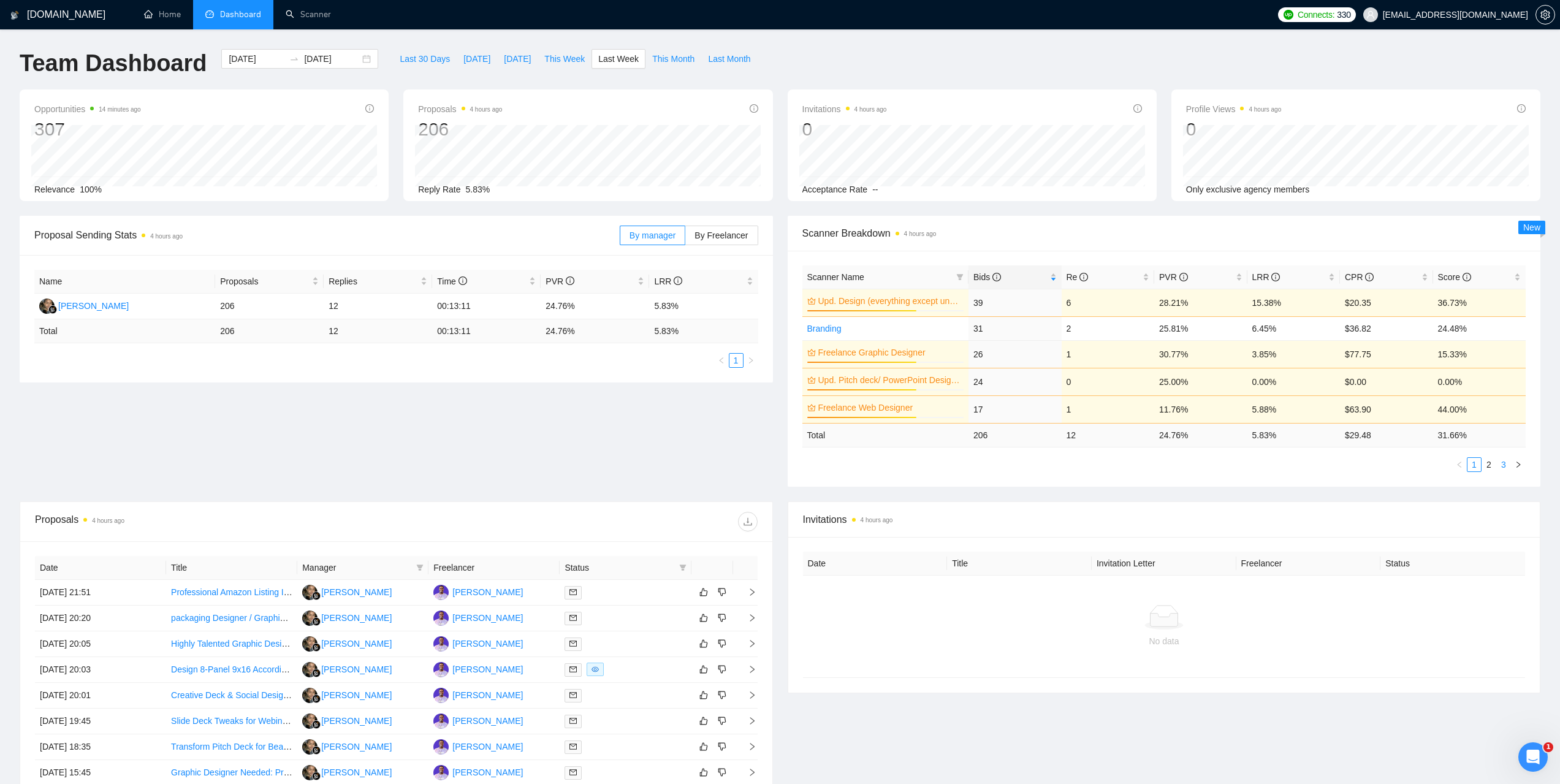
click at [1503, 464] on link "3" at bounding box center [1503, 464] width 13 height 13
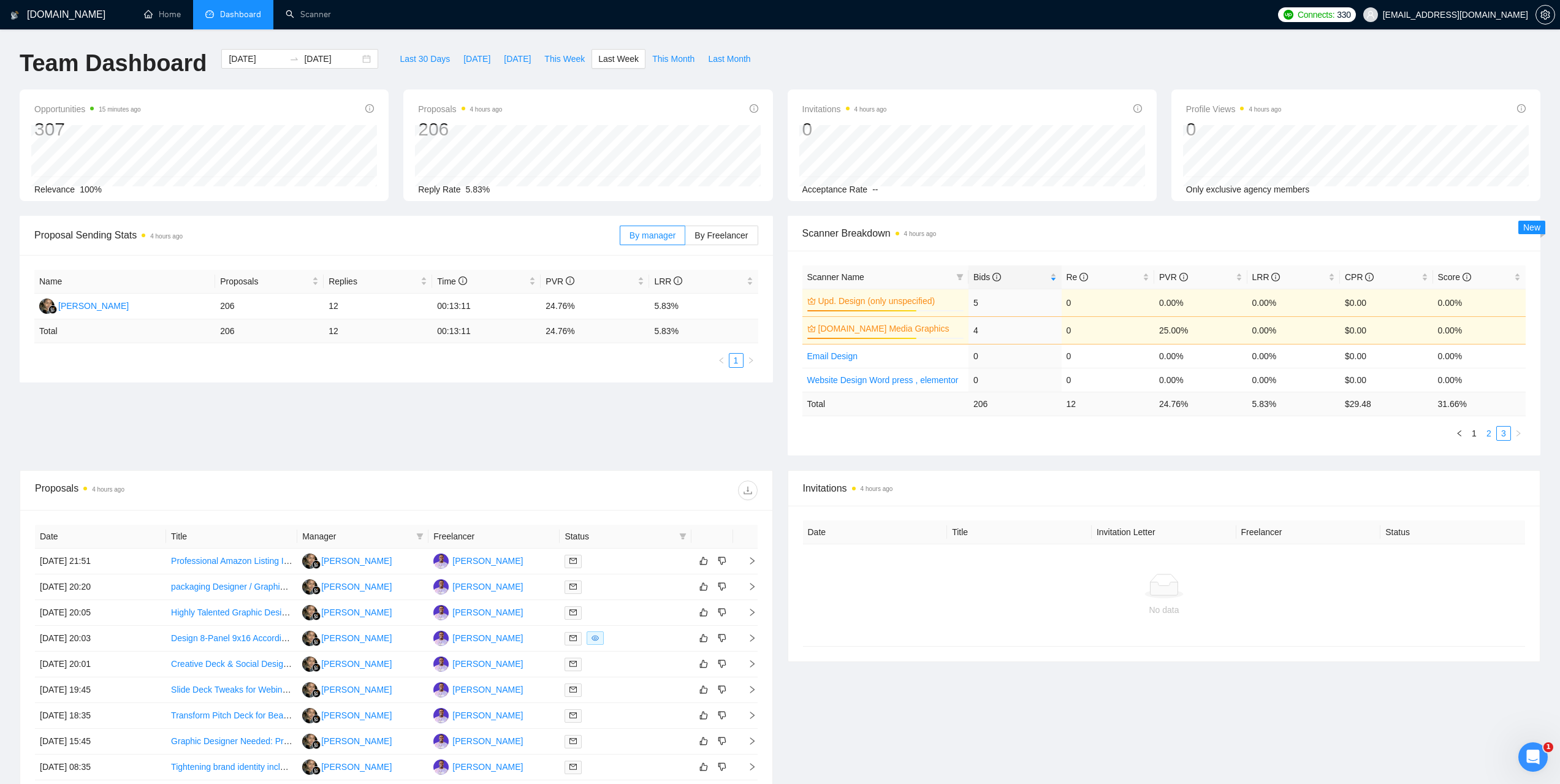
click at [1493, 434] on link "2" at bounding box center [1489, 433] width 13 height 13
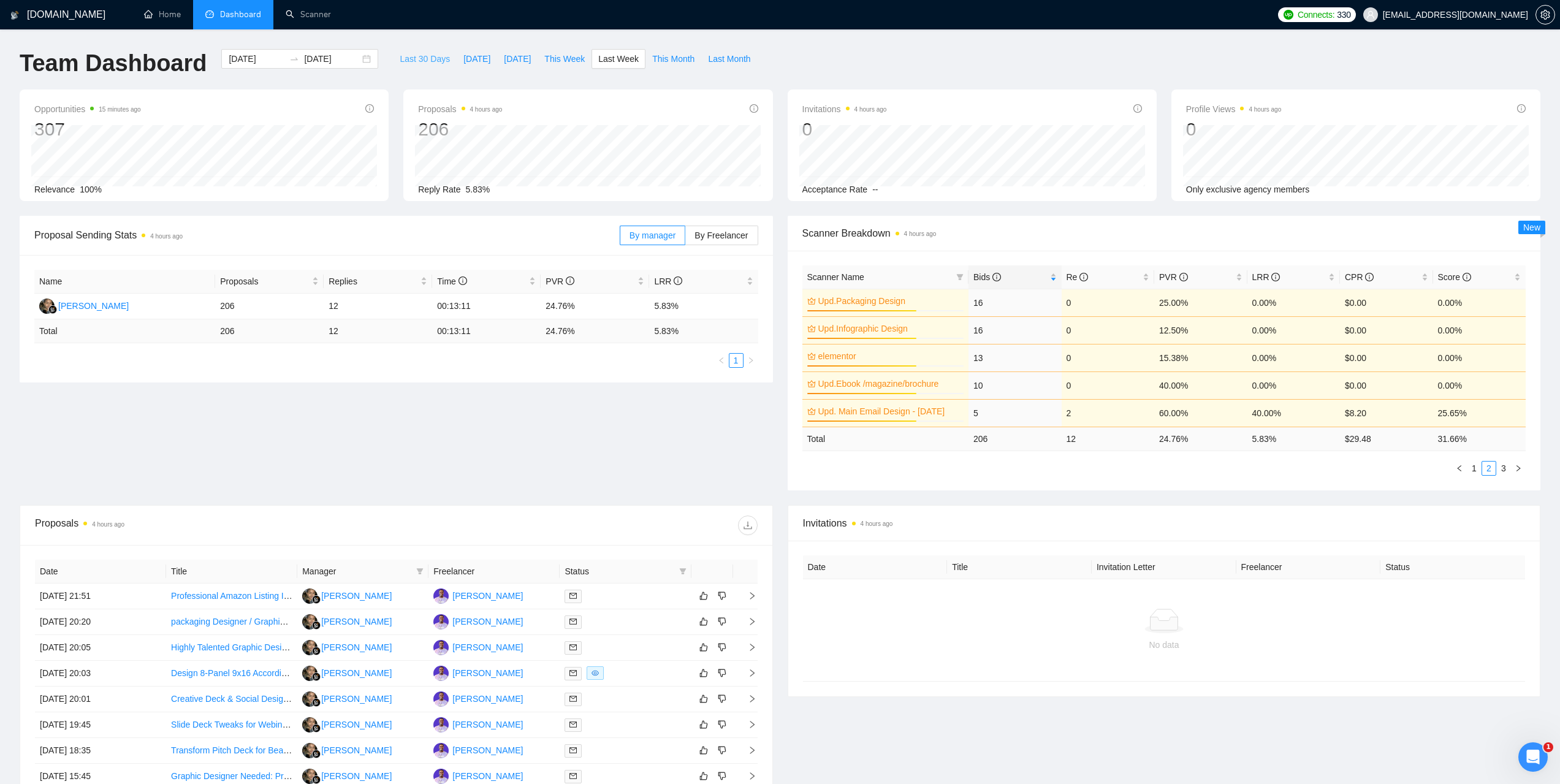
click at [420, 63] on span "Last 30 Days" at bounding box center [424, 58] width 50 height 13
type input "[DATE]"
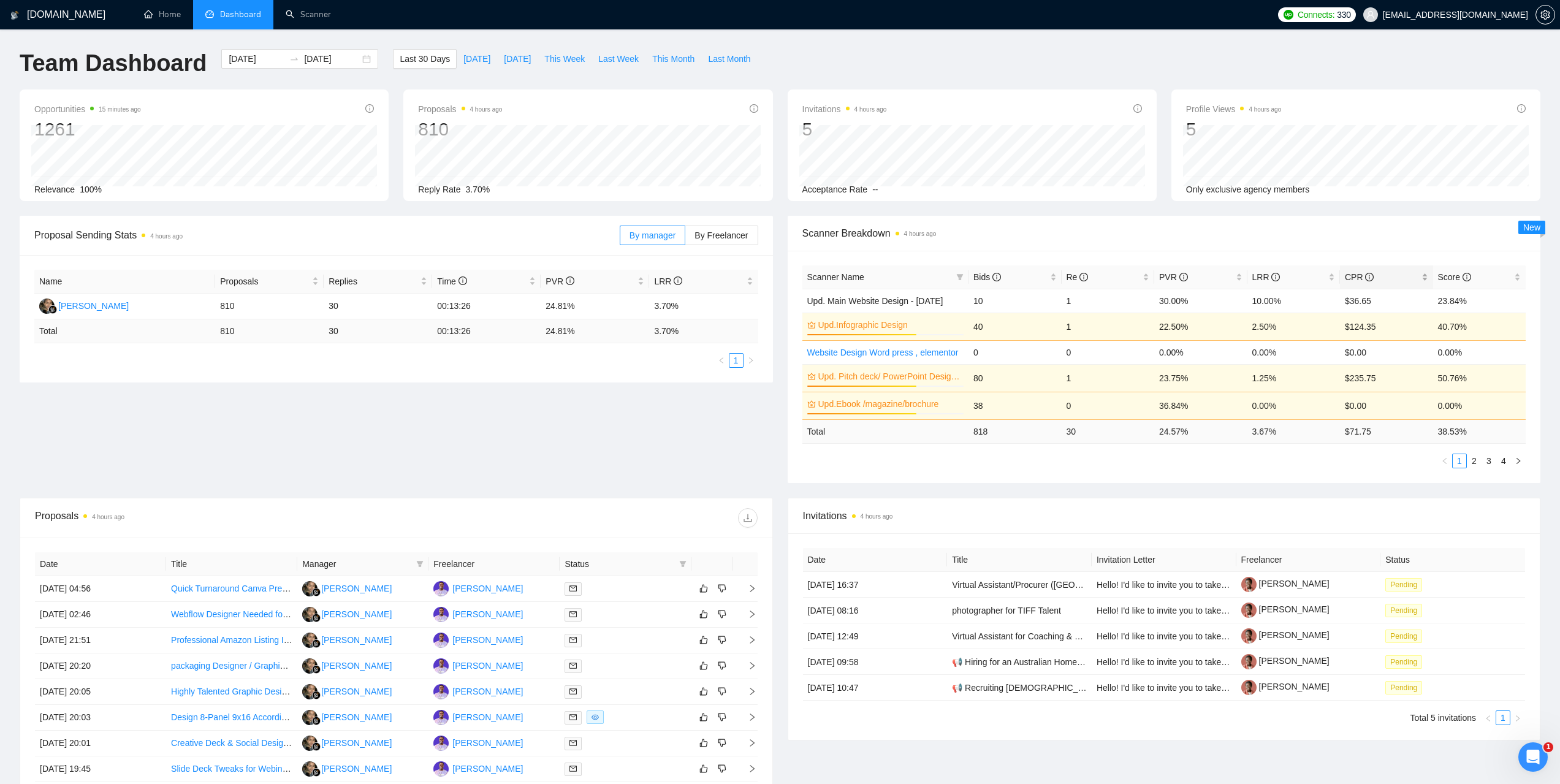
click at [1359, 280] on span "CPR" at bounding box center [1359, 277] width 29 height 10
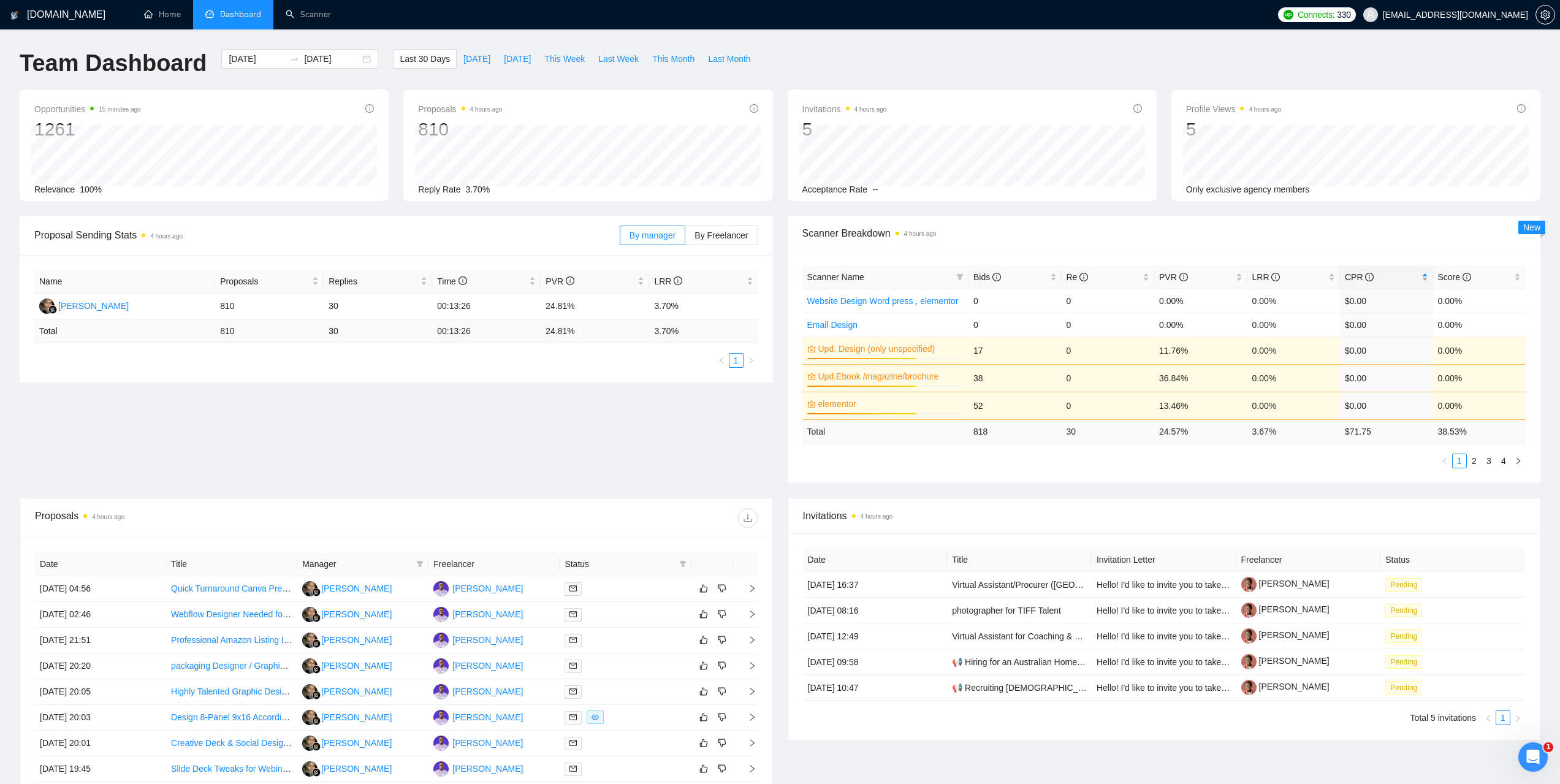
click at [1357, 272] on span "CPR" at bounding box center [1359, 277] width 29 height 10
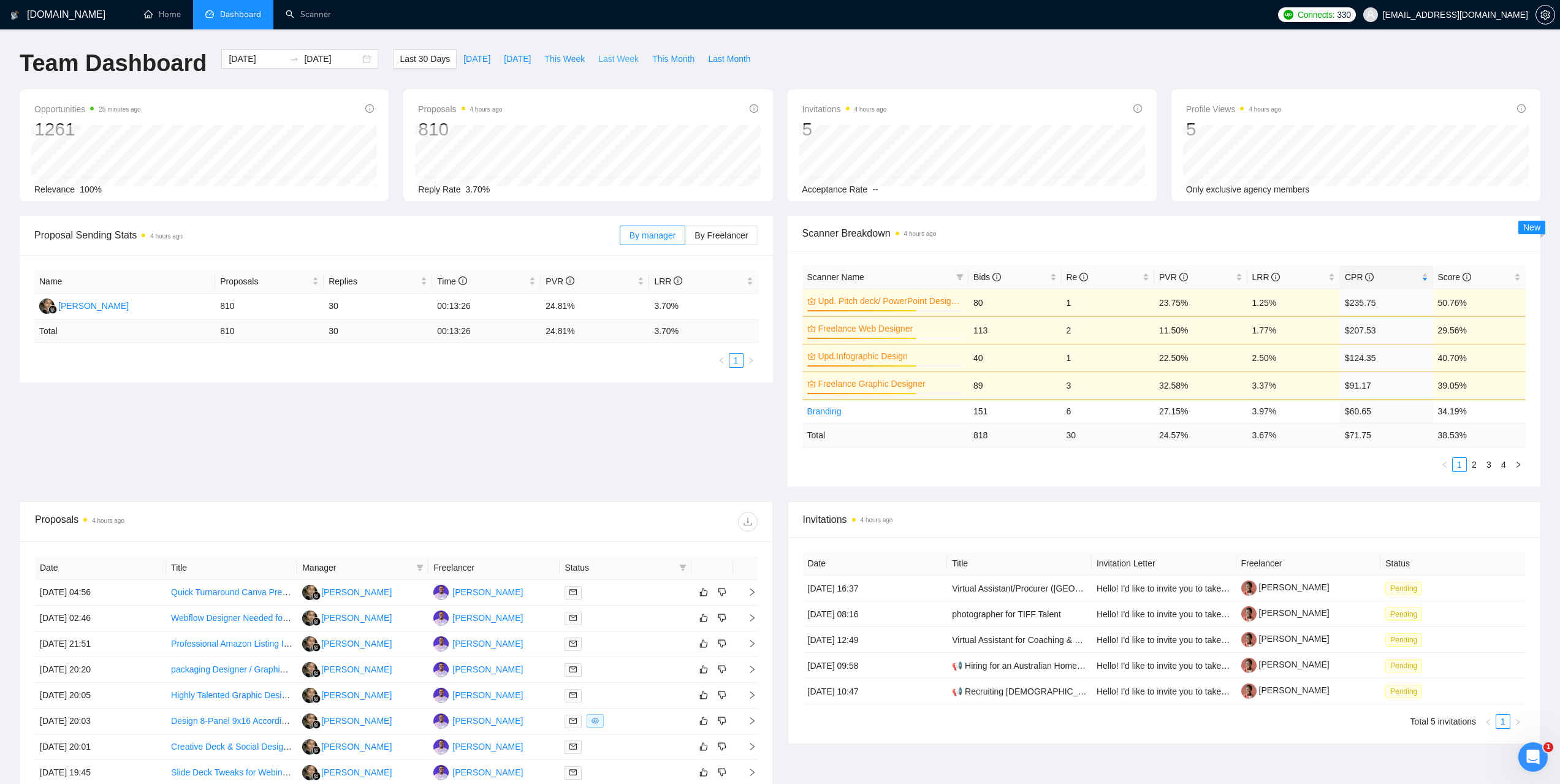
click at [610, 58] on span "Last Week" at bounding box center [619, 58] width 40 height 13
type input "2025-09-15"
type input "2025-09-21"
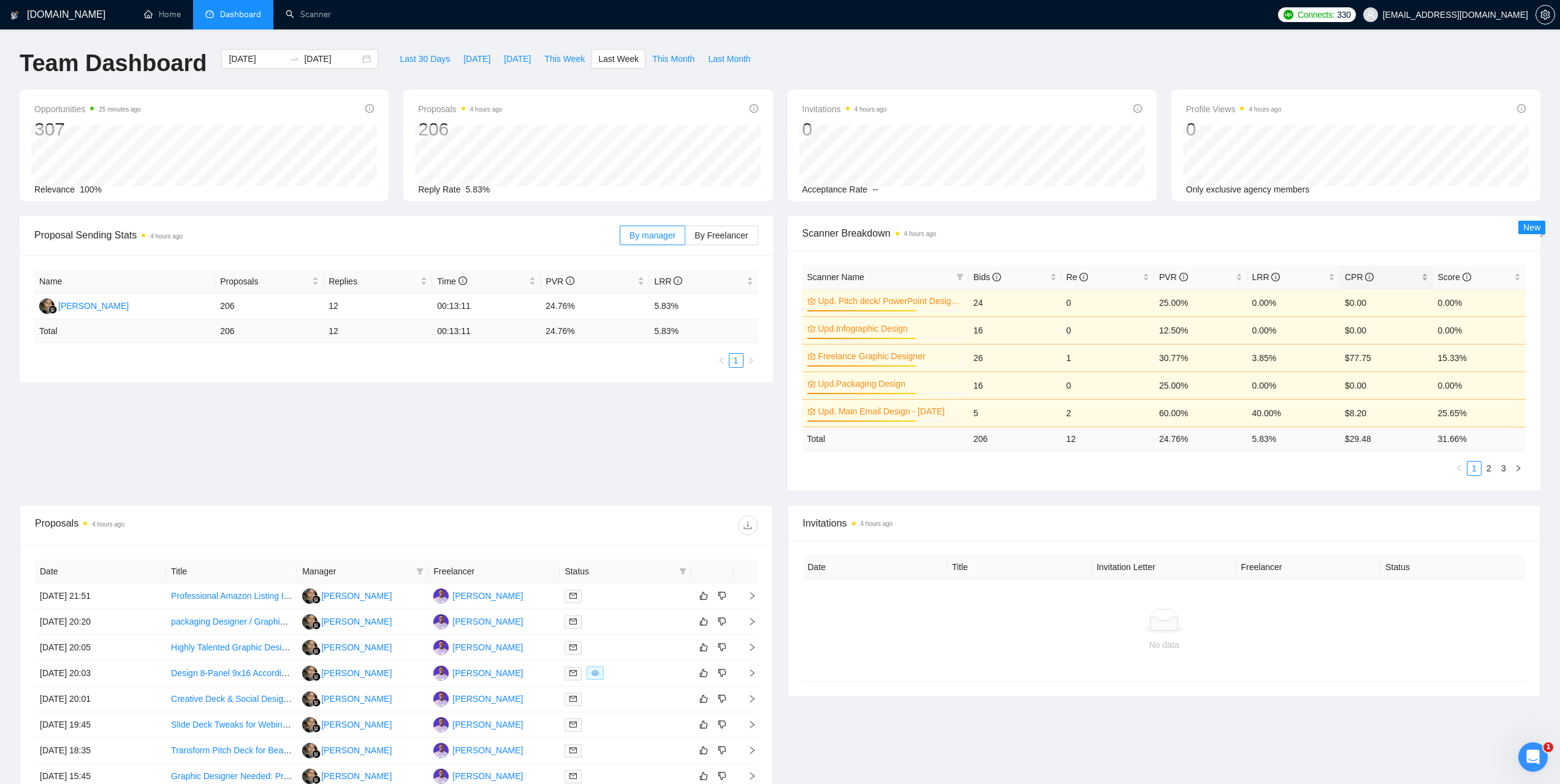
click at [1356, 276] on span "CPR" at bounding box center [1359, 277] width 29 height 10
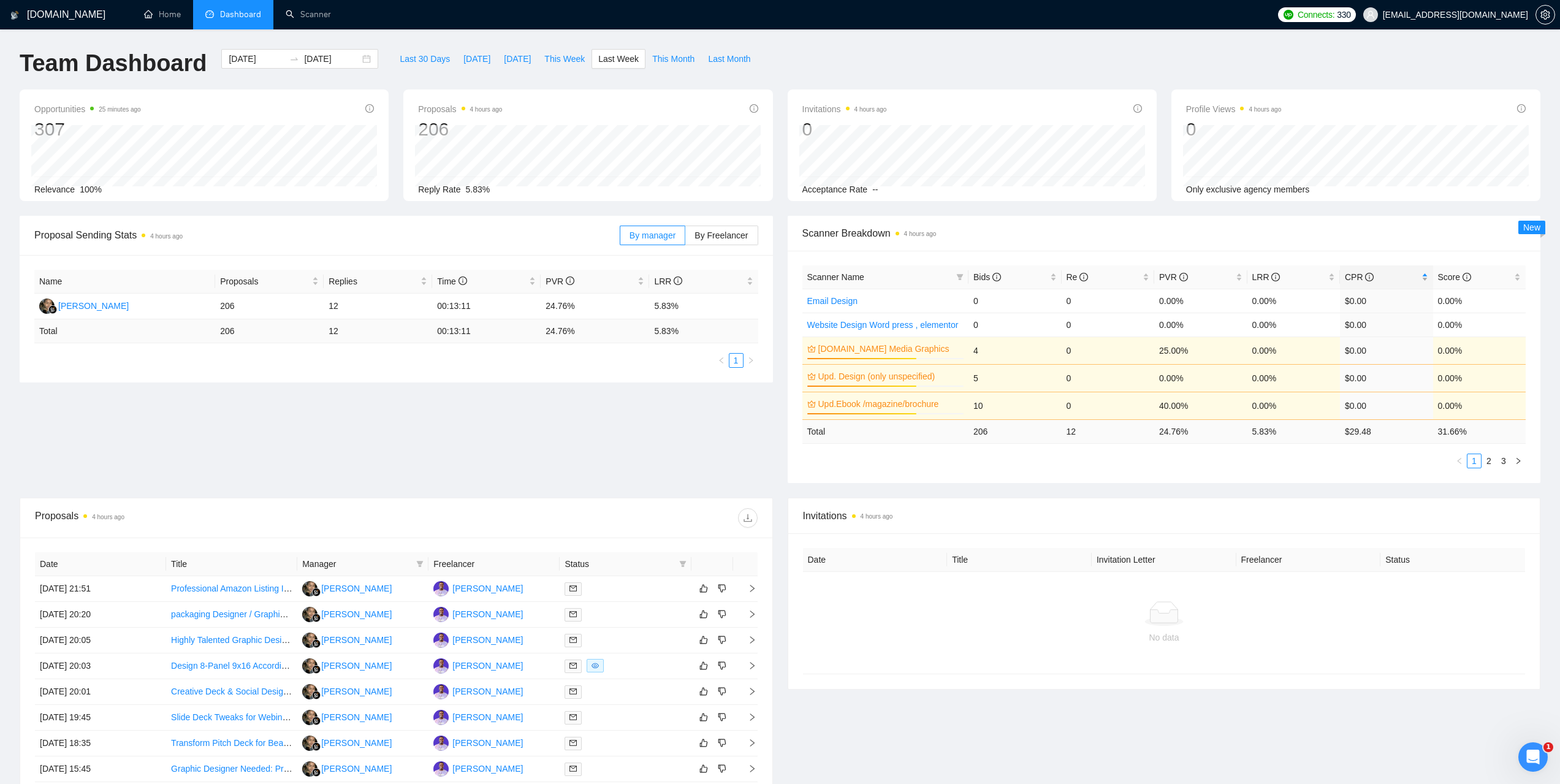
click at [1354, 277] on span "CPR" at bounding box center [1359, 277] width 29 height 10
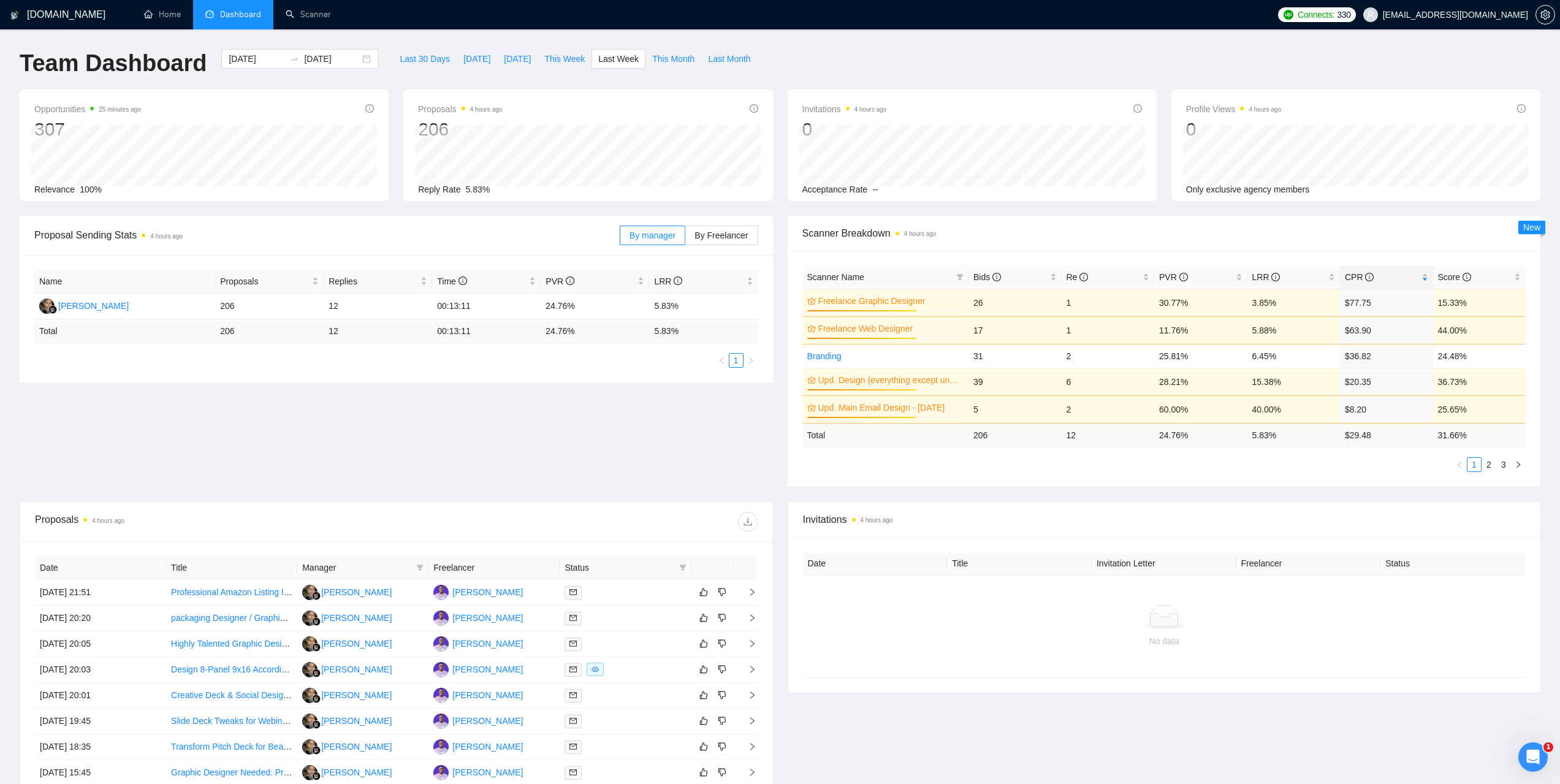
click at [933, 478] on div "Scanner Name Bids Re PVR LRR CPR Score Freelance Graphic Designer 70% 26 1 30.7…" at bounding box center [1164, 368] width 753 height 236
click at [1351, 273] on span "CPR" at bounding box center [1359, 277] width 29 height 10
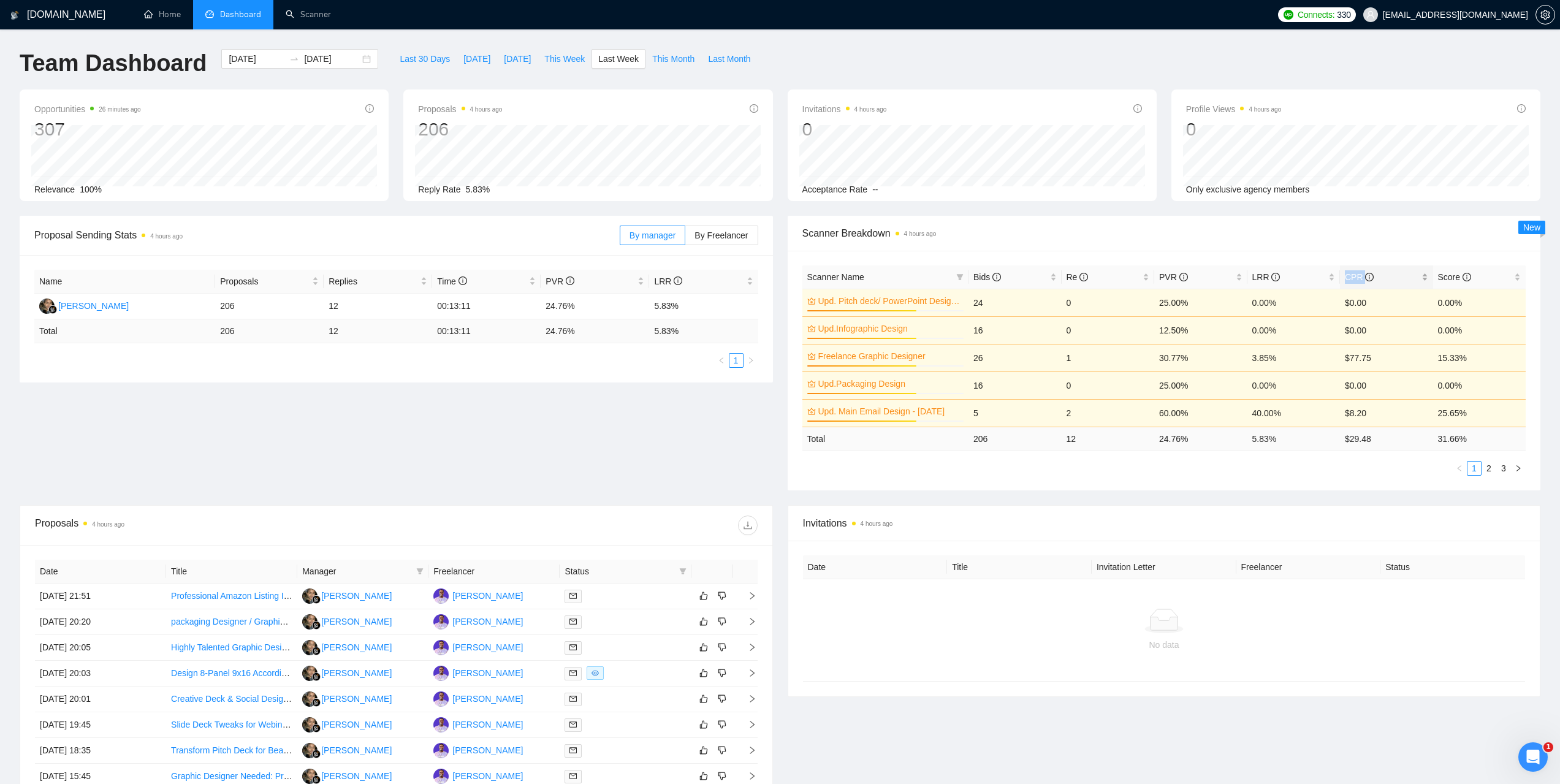
click at [1351, 273] on span "CPR" at bounding box center [1359, 277] width 29 height 10
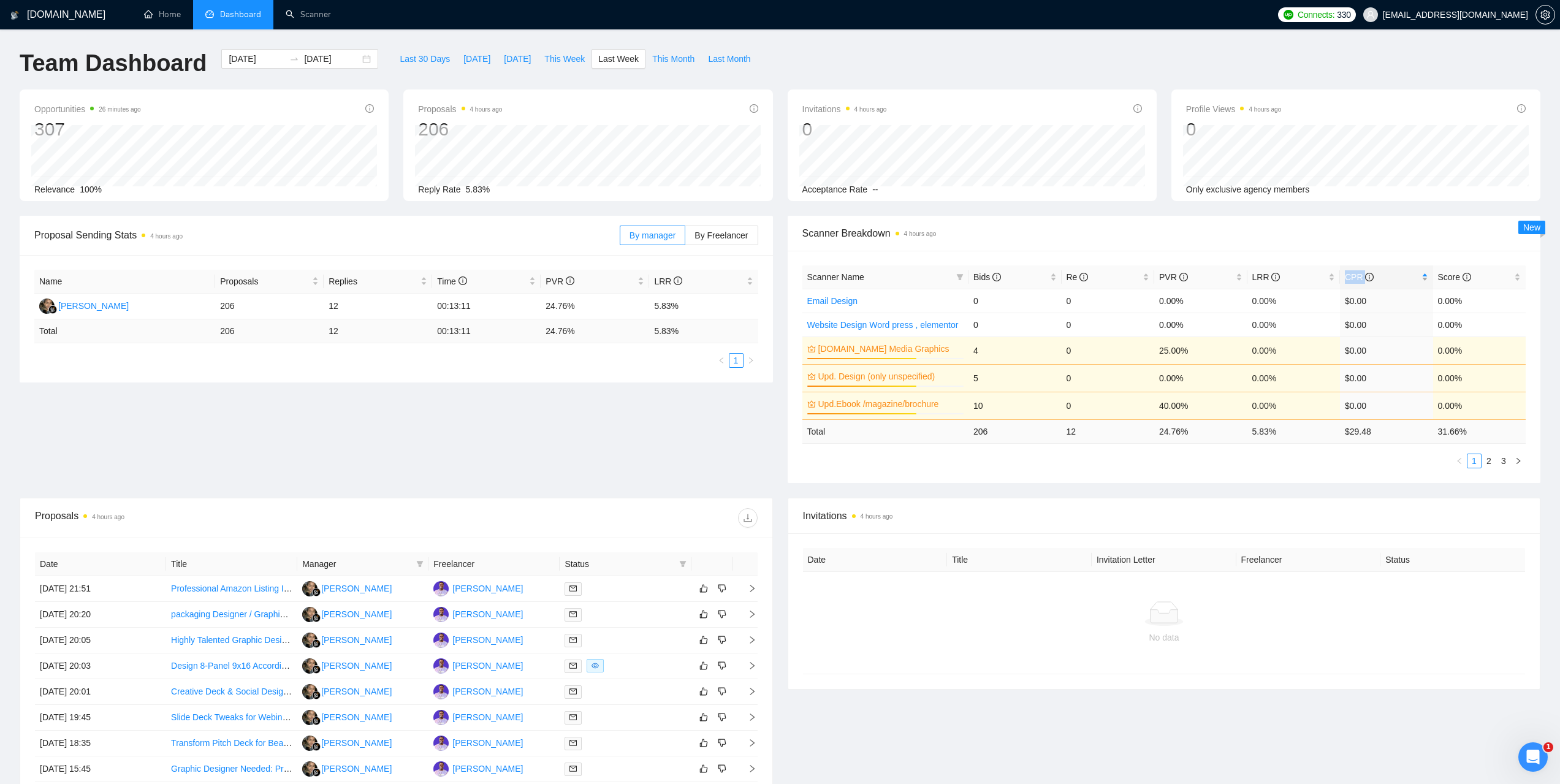
click at [1355, 276] on span "CPR" at bounding box center [1359, 277] width 29 height 10
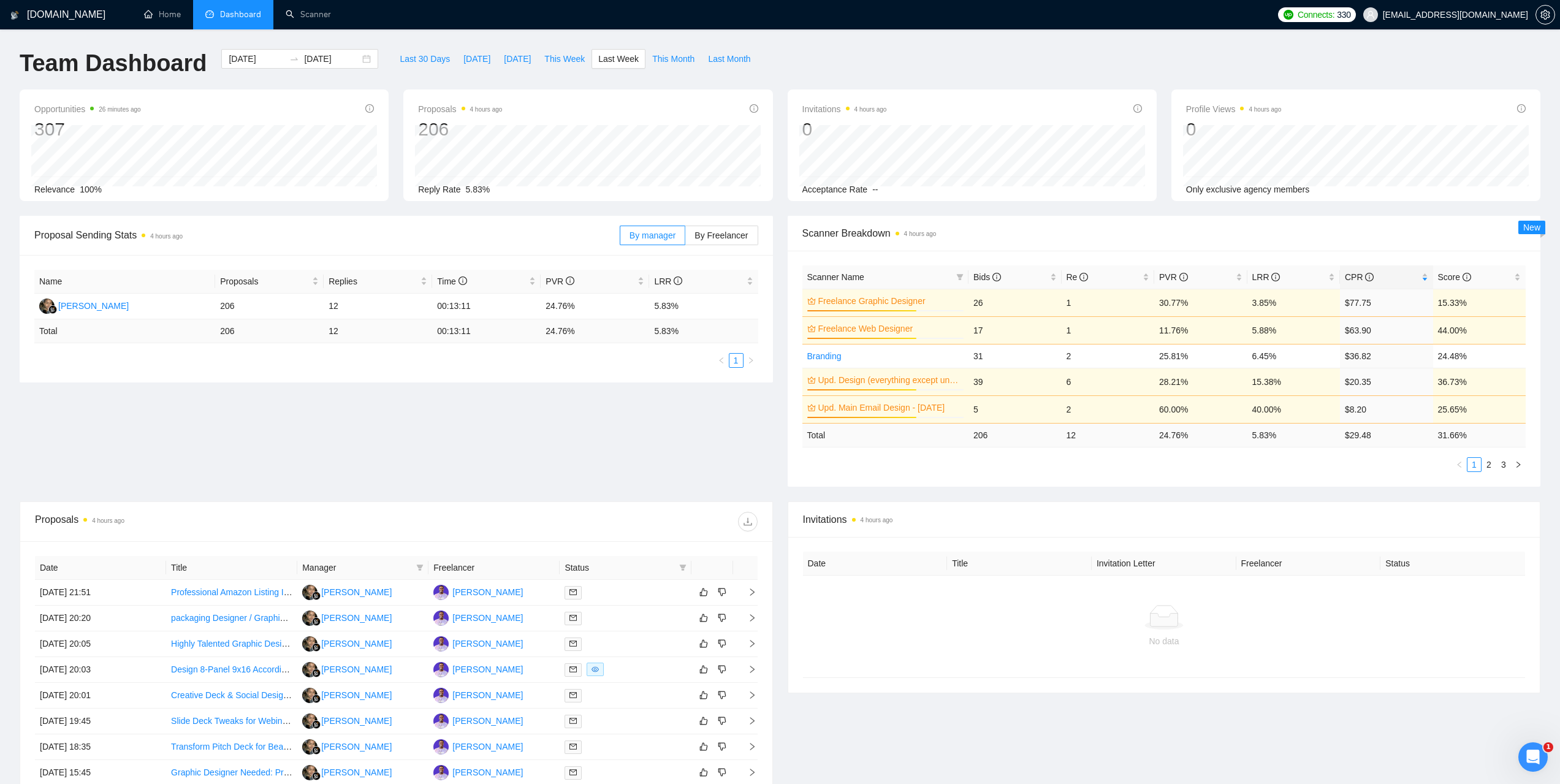
click at [1437, 519] on span "Invitations 4 hours ago" at bounding box center [1164, 519] width 723 height 15
click at [266, 63] on input "2025-09-15" at bounding box center [256, 58] width 56 height 13
type input "2025-09-02"
click at [273, 135] on div "2" at bounding box center [273, 135] width 15 height 15
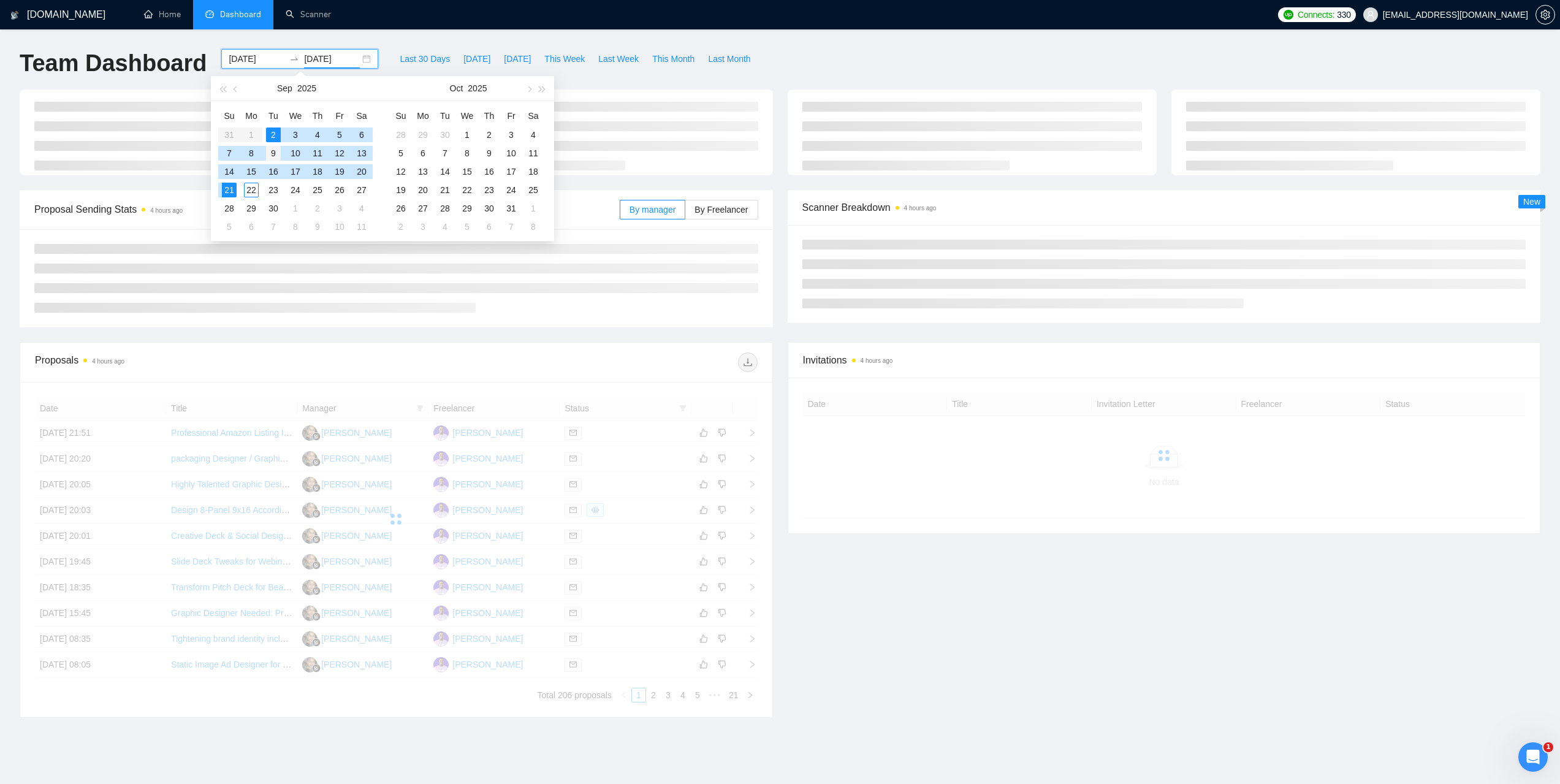
type input "2025-09-09"
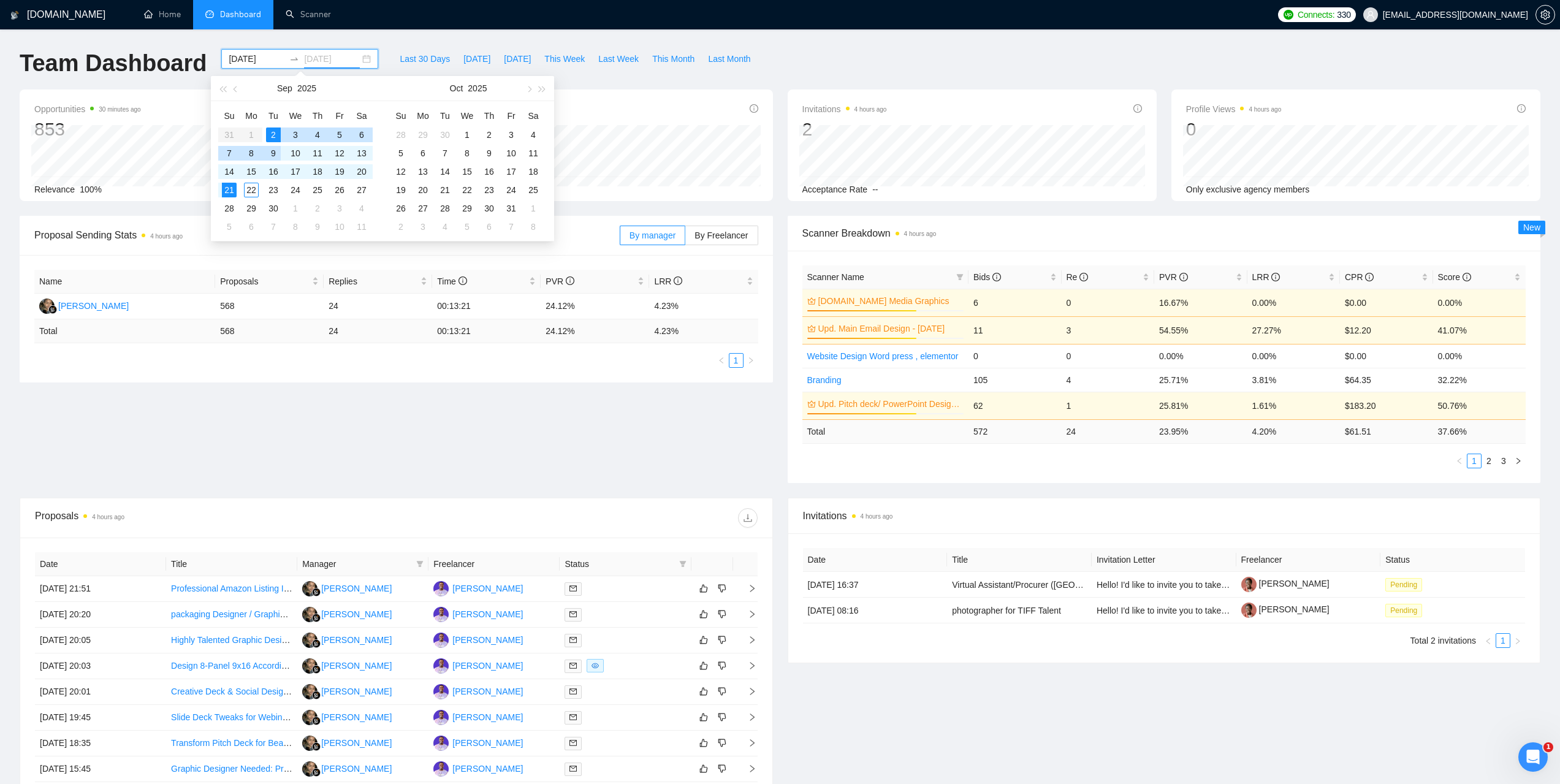
click at [279, 152] on div "9" at bounding box center [273, 152] width 15 height 15
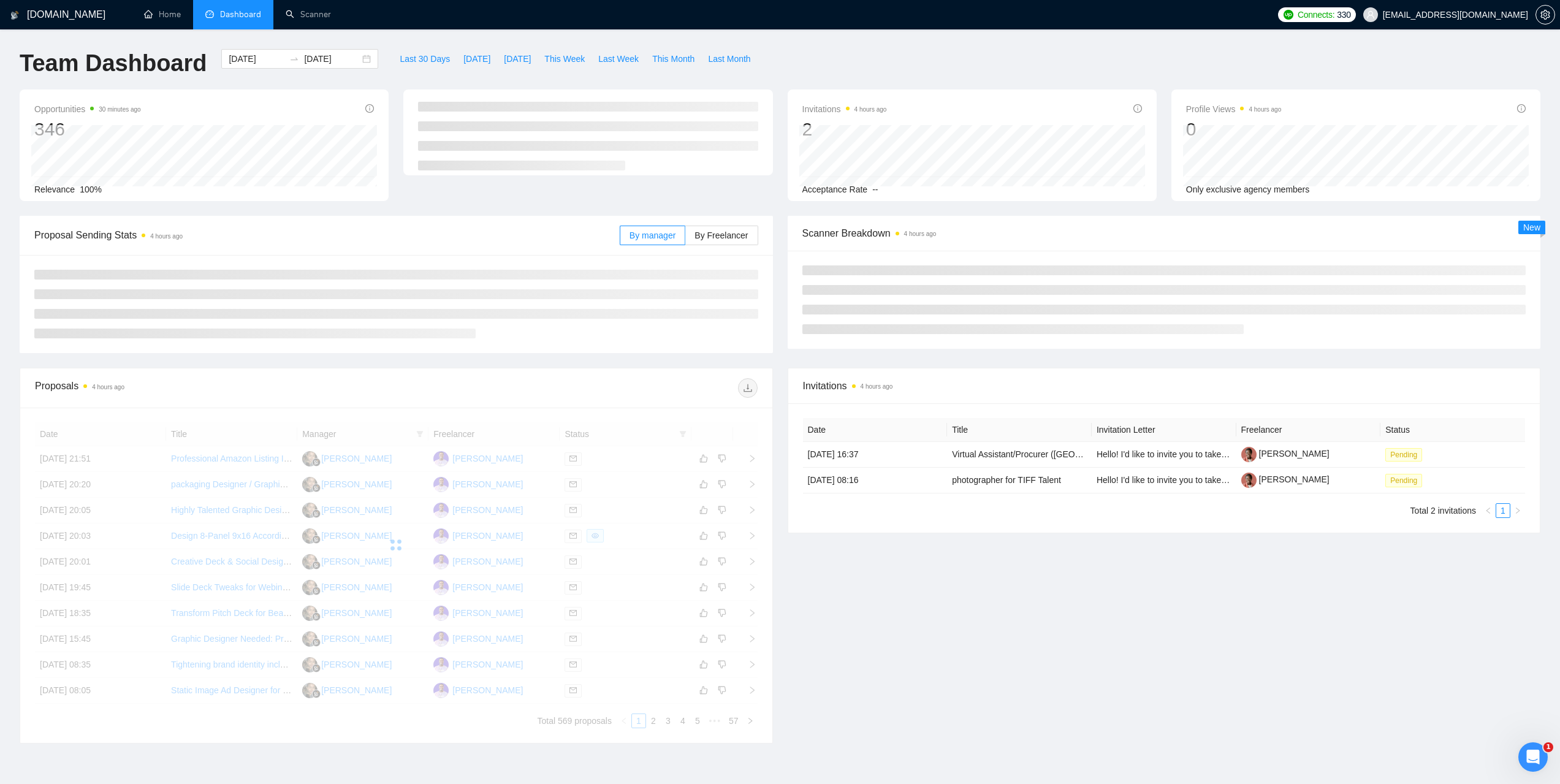
click at [924, 71] on div "Team Dashboard 2025-09-02 2025-09-09 Last 30 Days Today Yesterday This Week Las…" at bounding box center [780, 69] width 1535 height 40
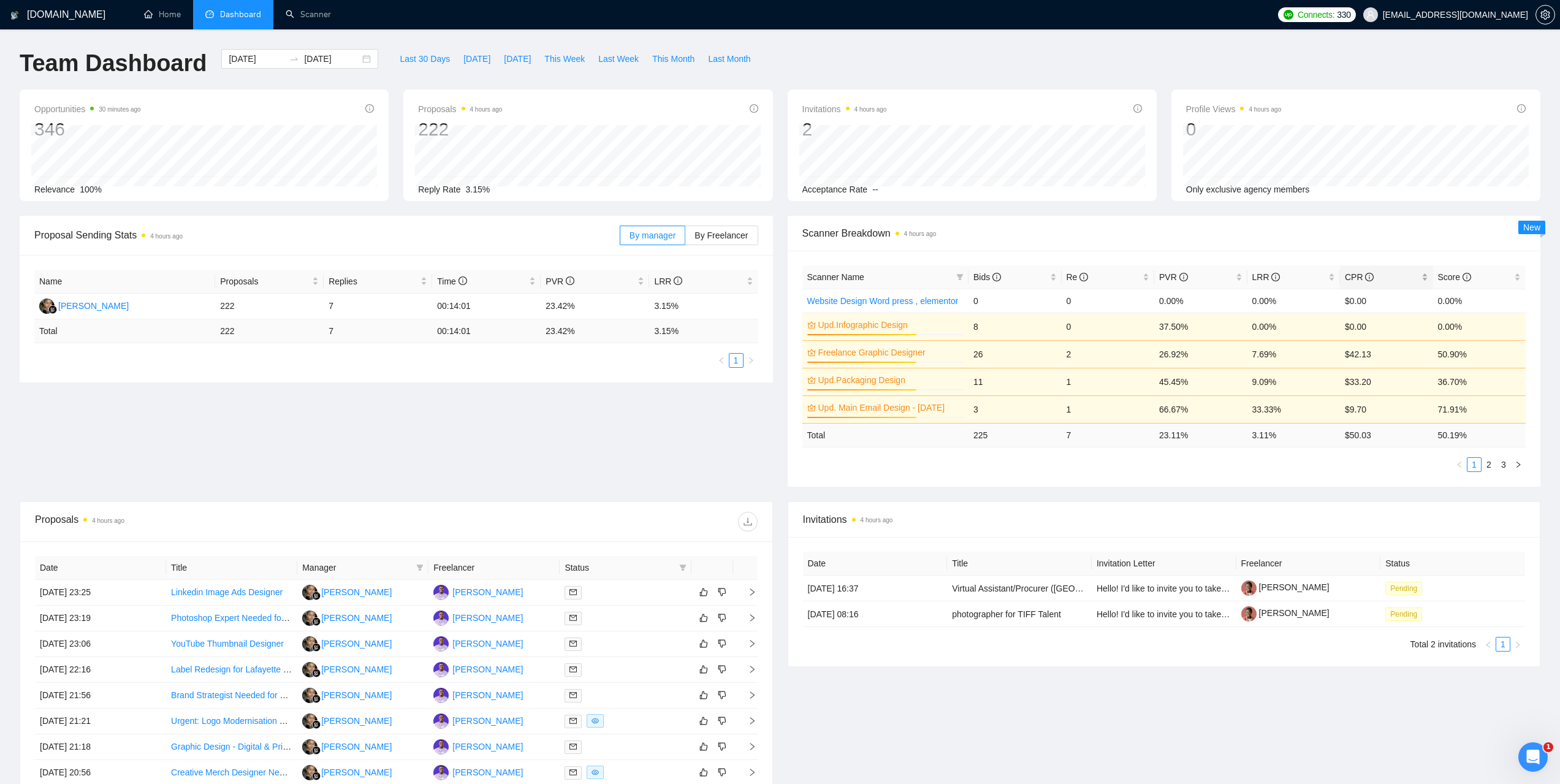
click at [1346, 275] on span "CPR" at bounding box center [1359, 277] width 29 height 10
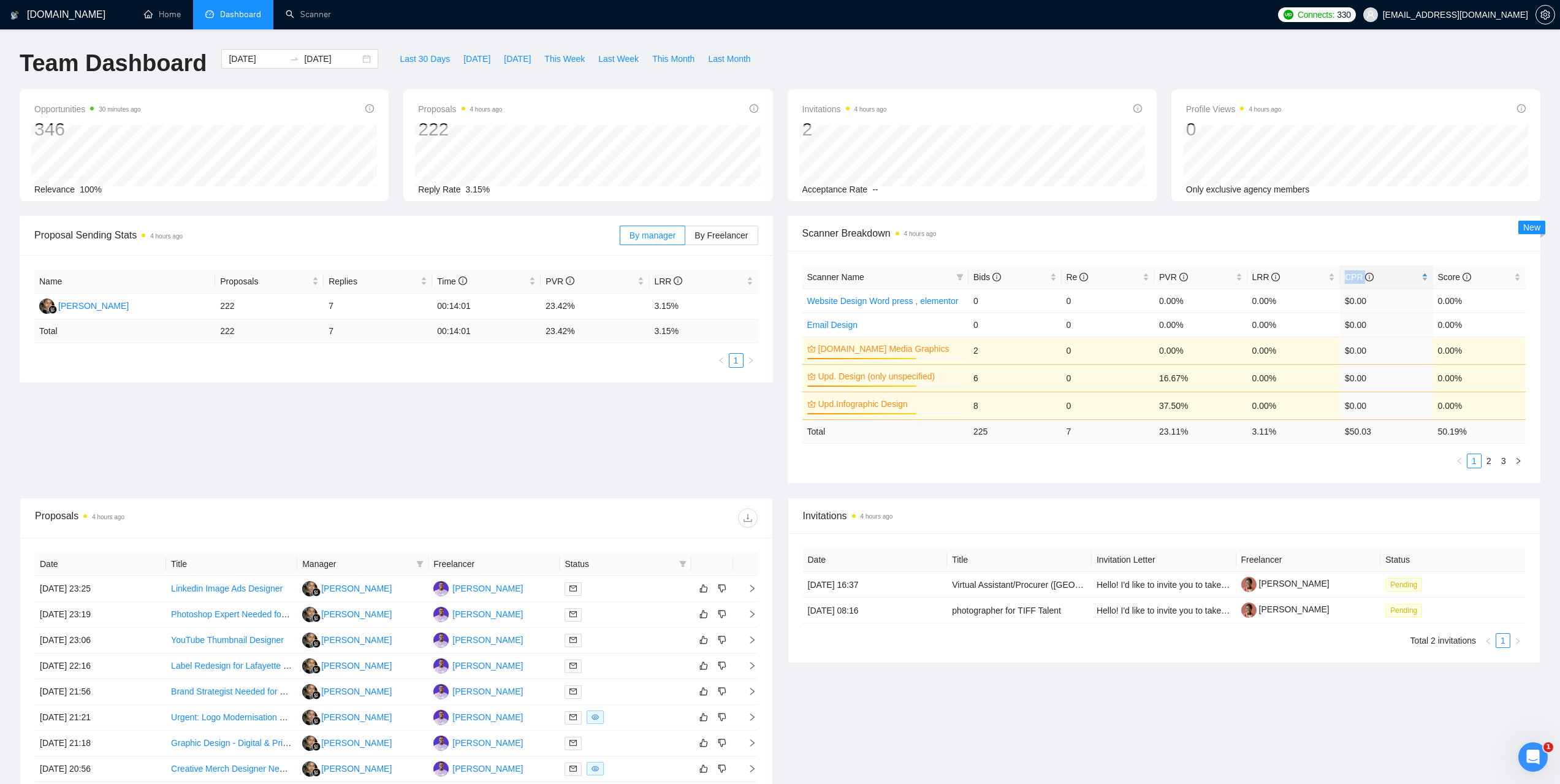
click at [1346, 275] on span "CPR" at bounding box center [1359, 277] width 29 height 10
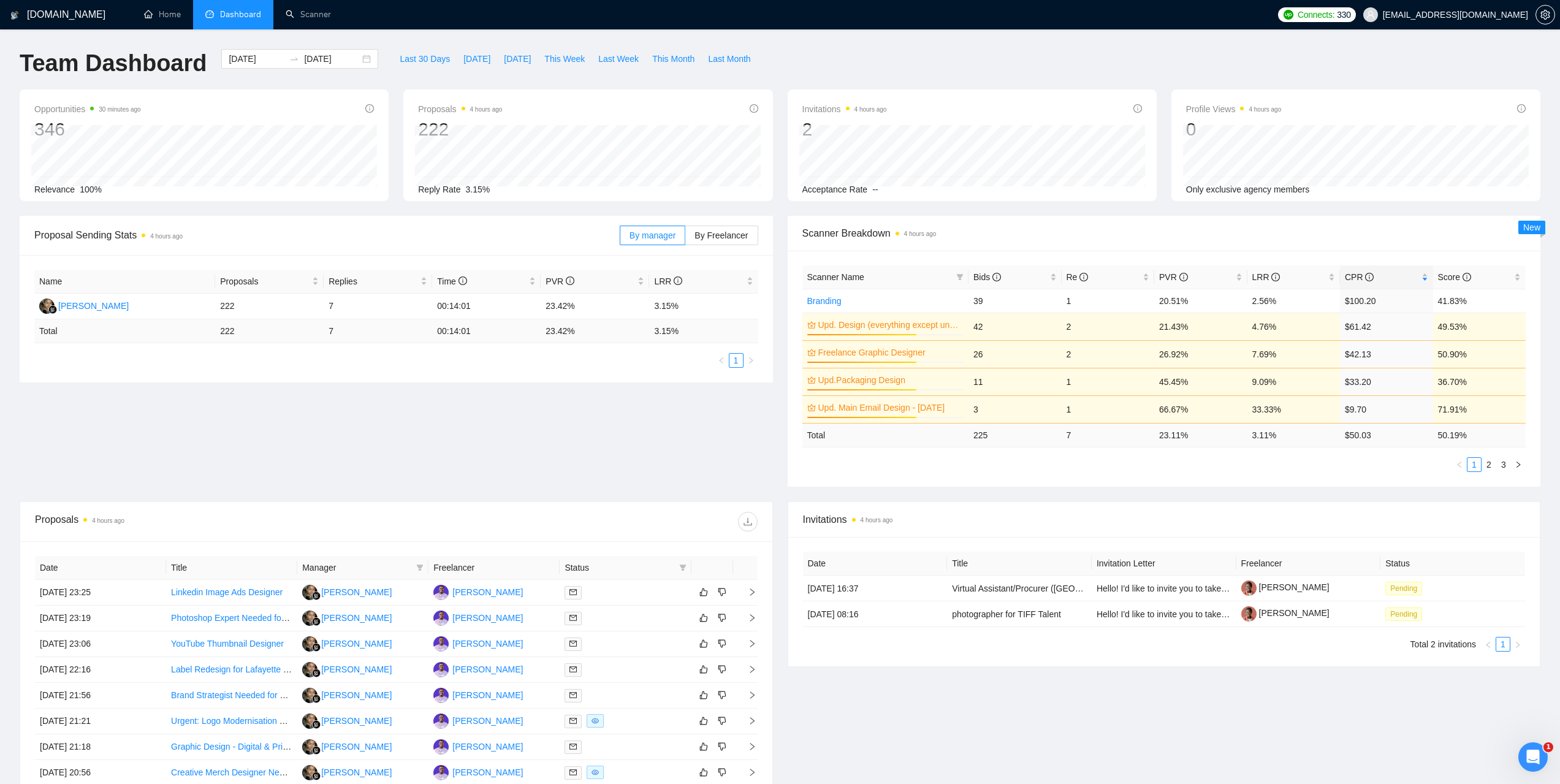
click at [1370, 228] on span "Scanner Breakdown 4 hours ago" at bounding box center [1164, 233] width 724 height 15
click at [1259, 277] on span "LRR" at bounding box center [1267, 277] width 28 height 10
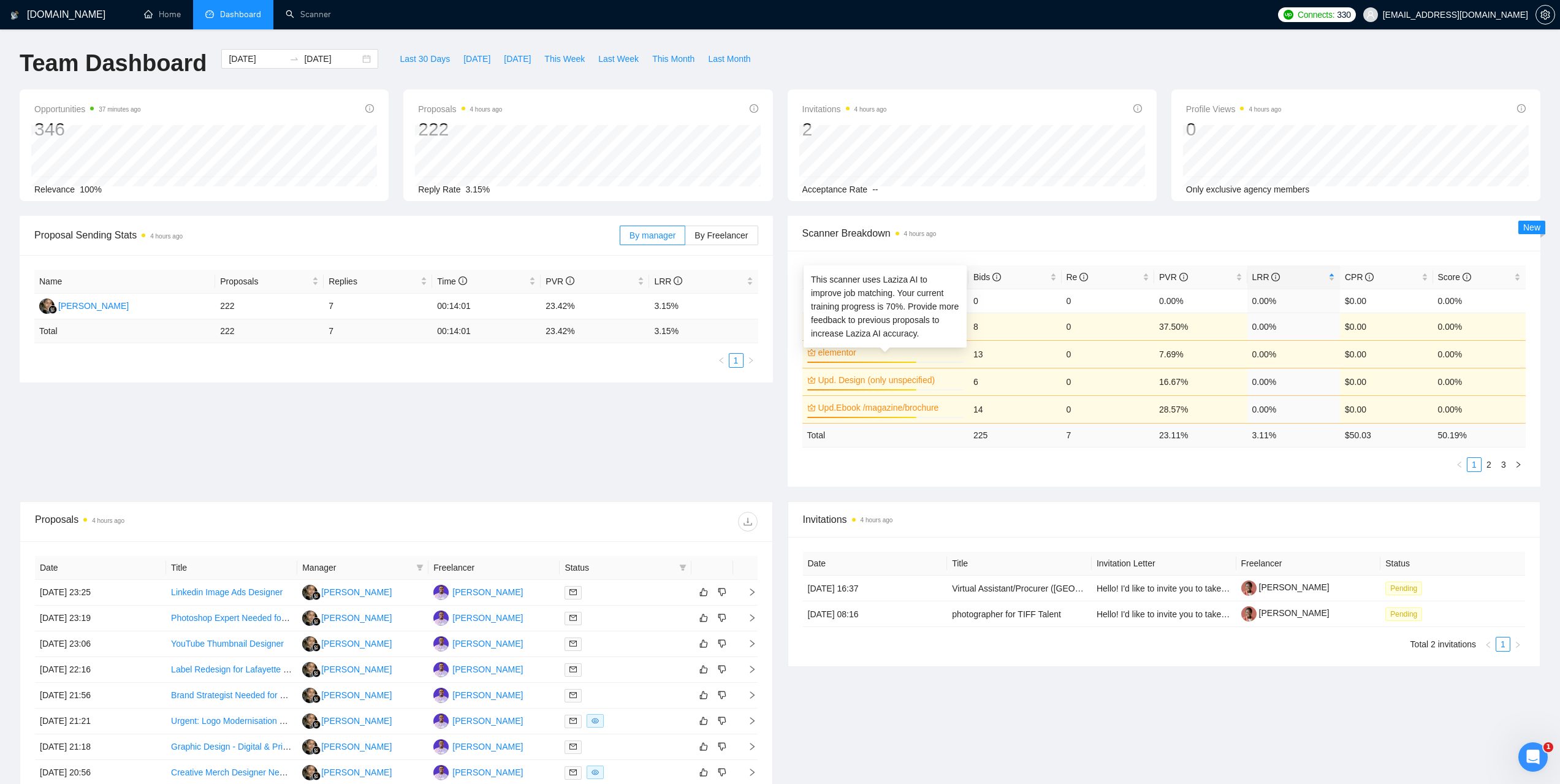
click at [838, 354] on link "elementor" at bounding box center [890, 352] width 143 height 13
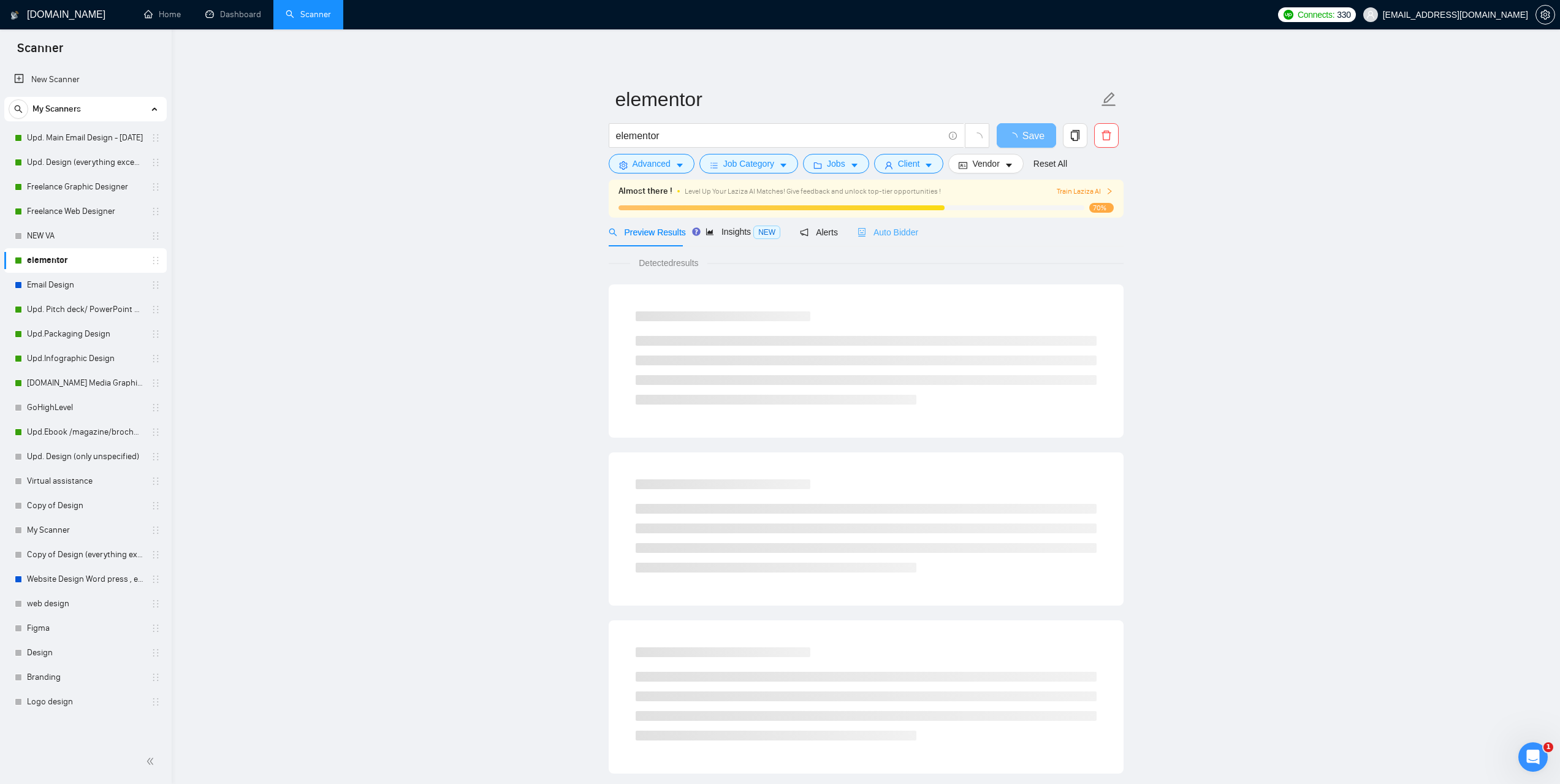
click at [908, 243] on div "Auto Bidder" at bounding box center [888, 231] width 60 height 29
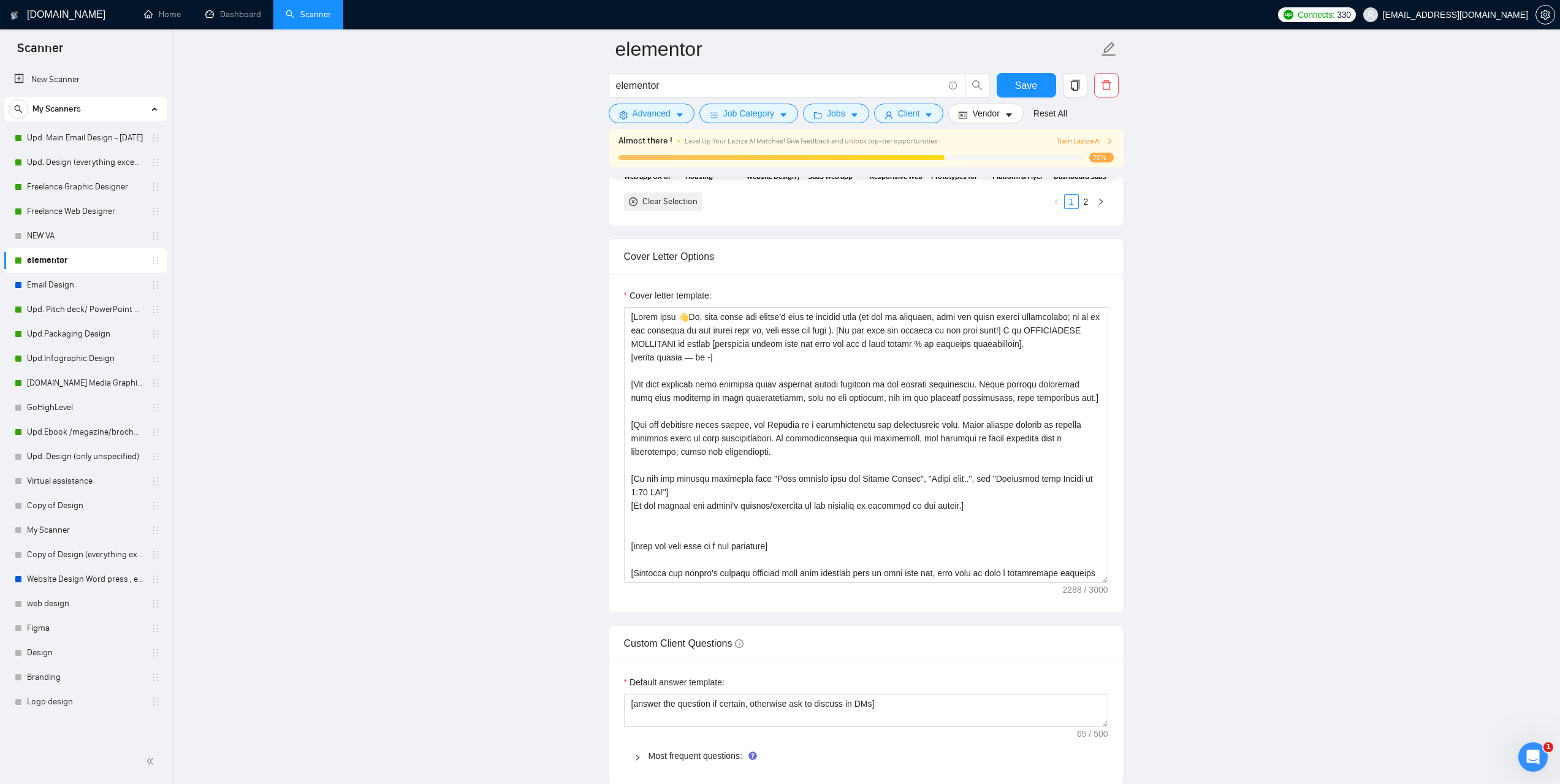
scroll to position [1348, 0]
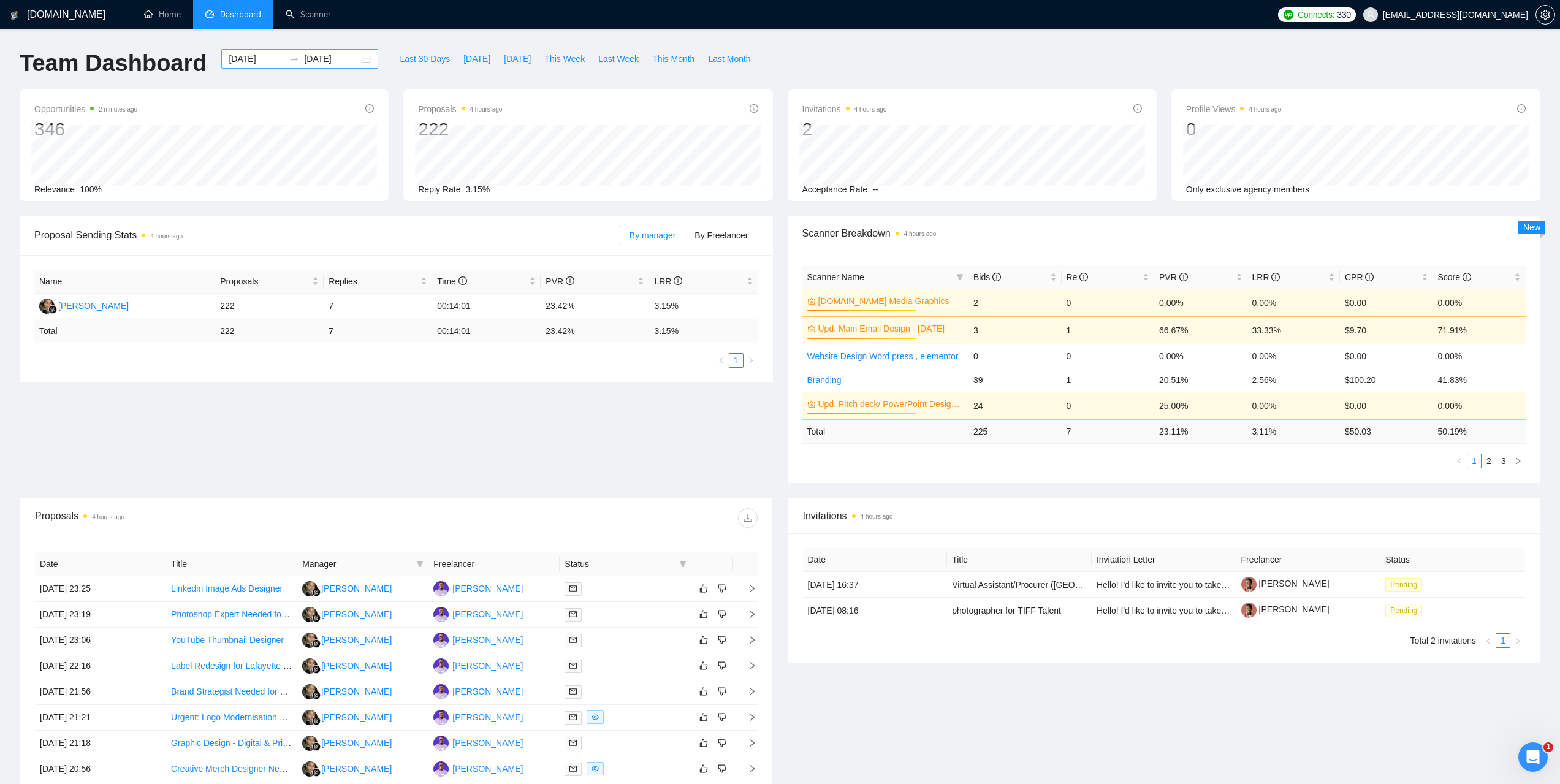
click at [237, 56] on input "2025-09-02" at bounding box center [256, 58] width 56 height 13
click at [931, 60] on div "Team Dashboard 2025-09-02 2025-09-09 Last 30 Days Today Yesterday This Week Las…" at bounding box center [780, 69] width 1535 height 40
click at [1347, 275] on span "CPR" at bounding box center [1359, 277] width 29 height 10
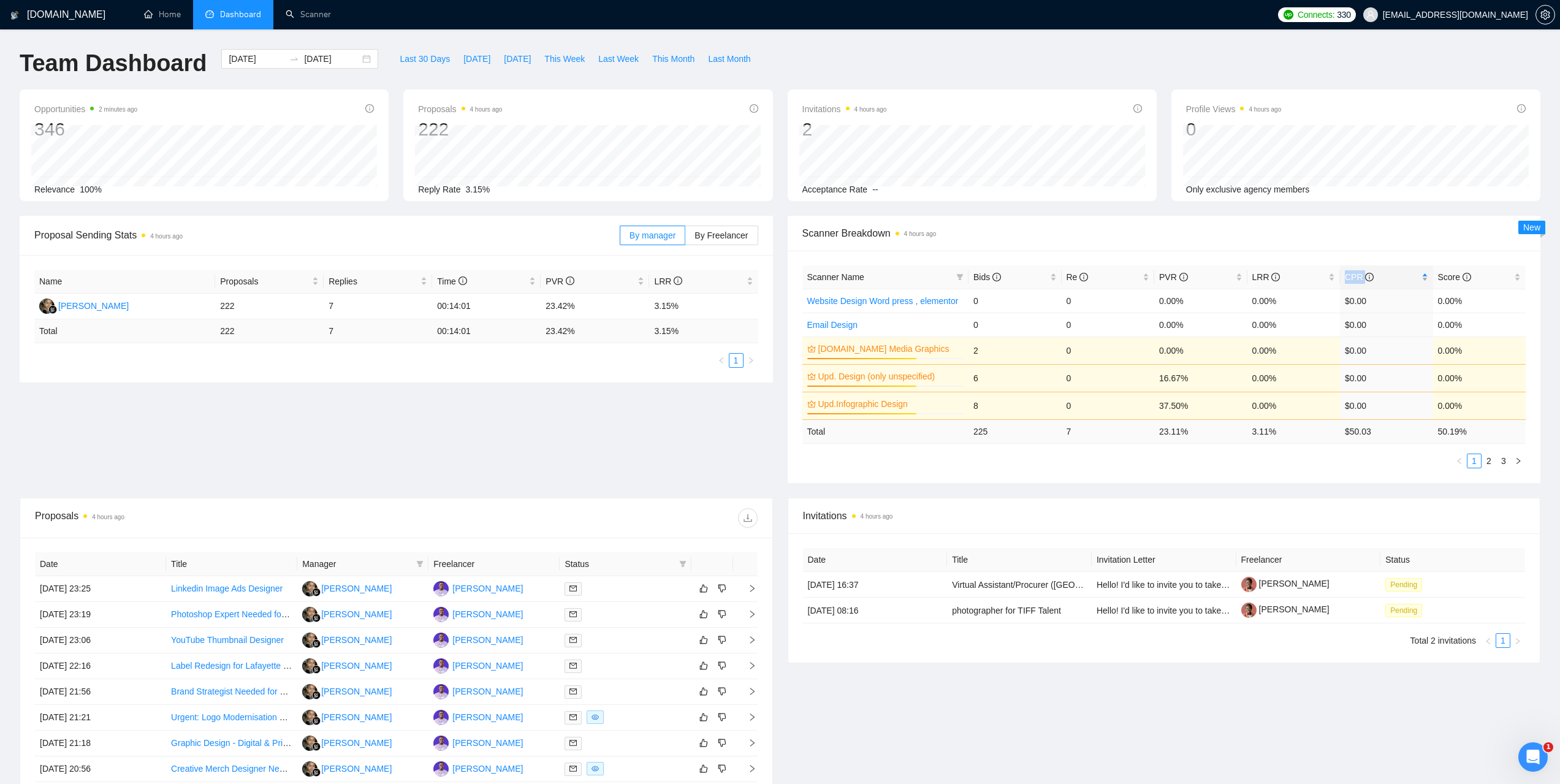
click at [1348, 275] on span "CPR" at bounding box center [1359, 277] width 29 height 10
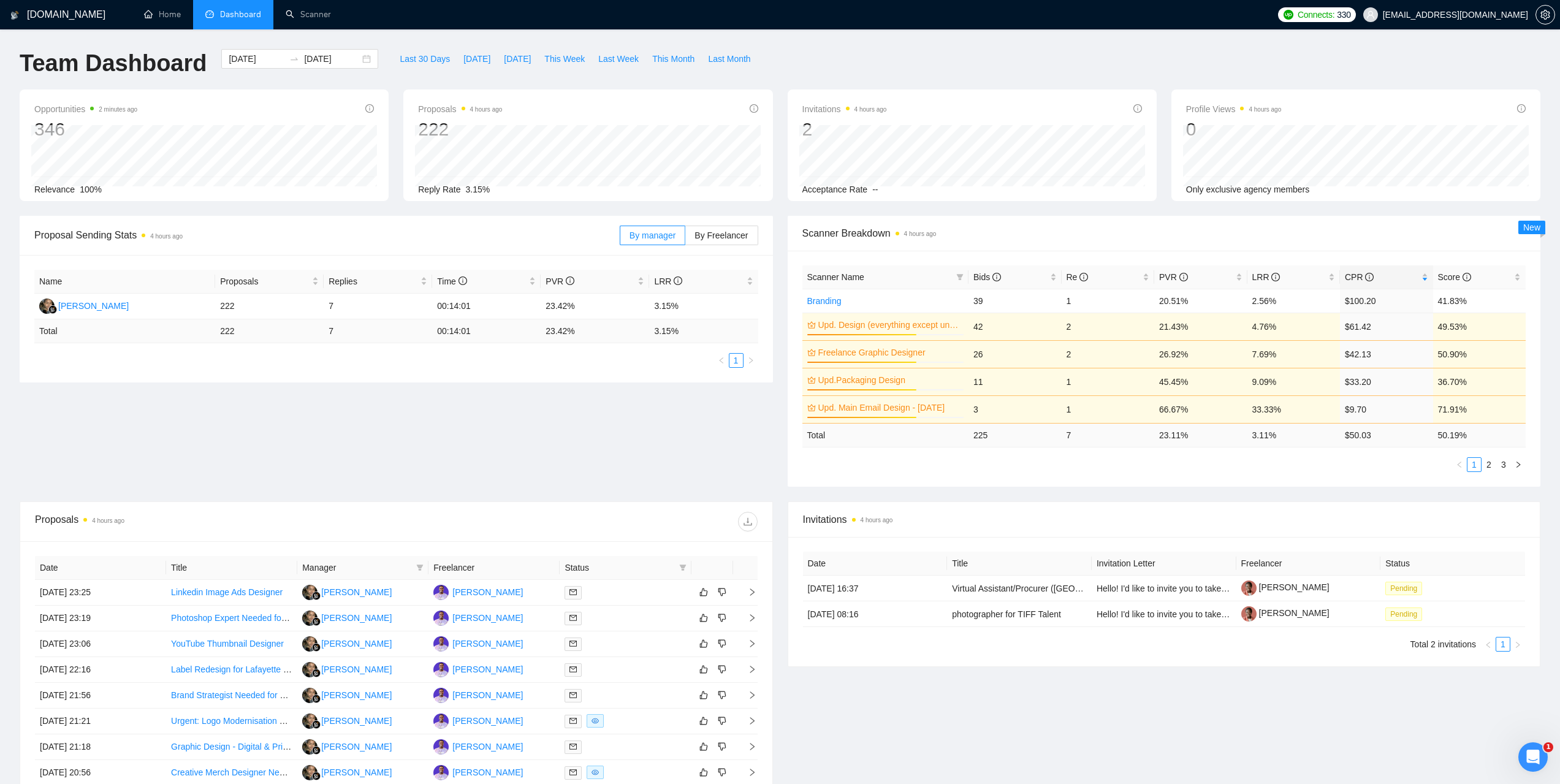
click at [1393, 211] on div "Opportunities 2 minutes ago 346 Relevance 100% Proposals 4 hours ago 222 2025-0…" at bounding box center [780, 152] width 1535 height 126
click at [413, 56] on span "Last 30 Days" at bounding box center [424, 58] width 50 height 13
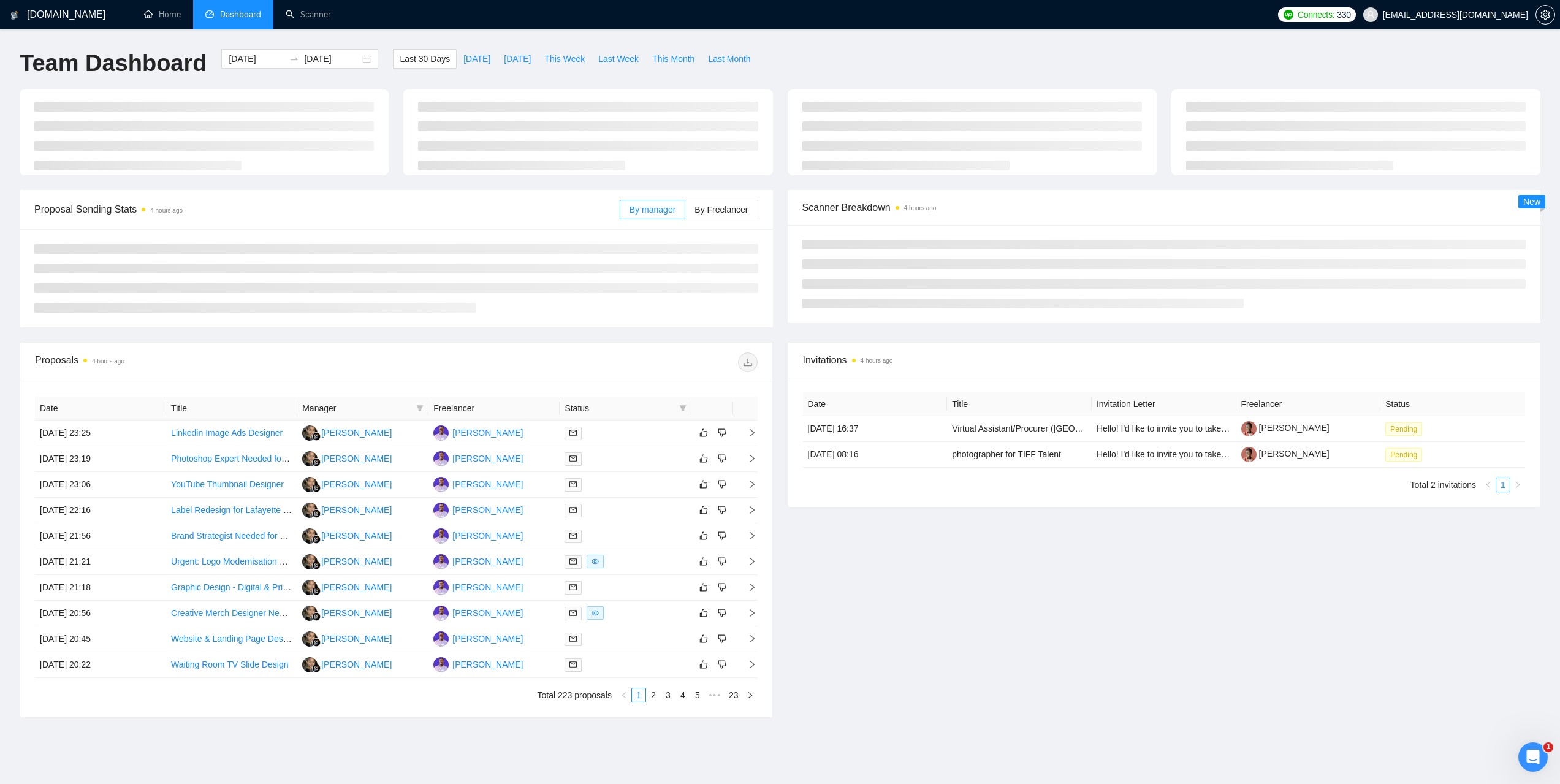
type input "[DATE]"
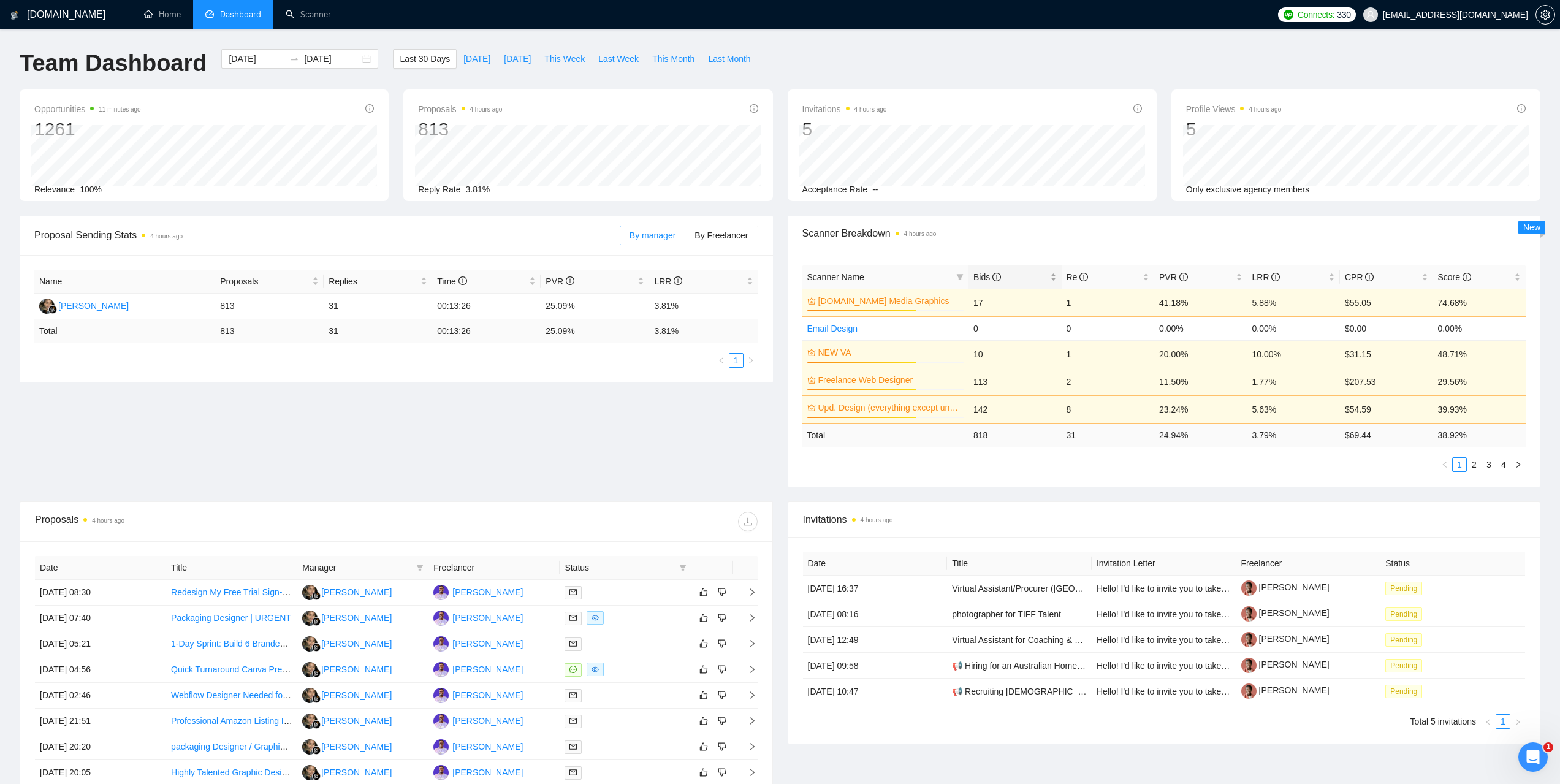
click at [982, 270] on div "Bids" at bounding box center [1015, 276] width 84 height 13
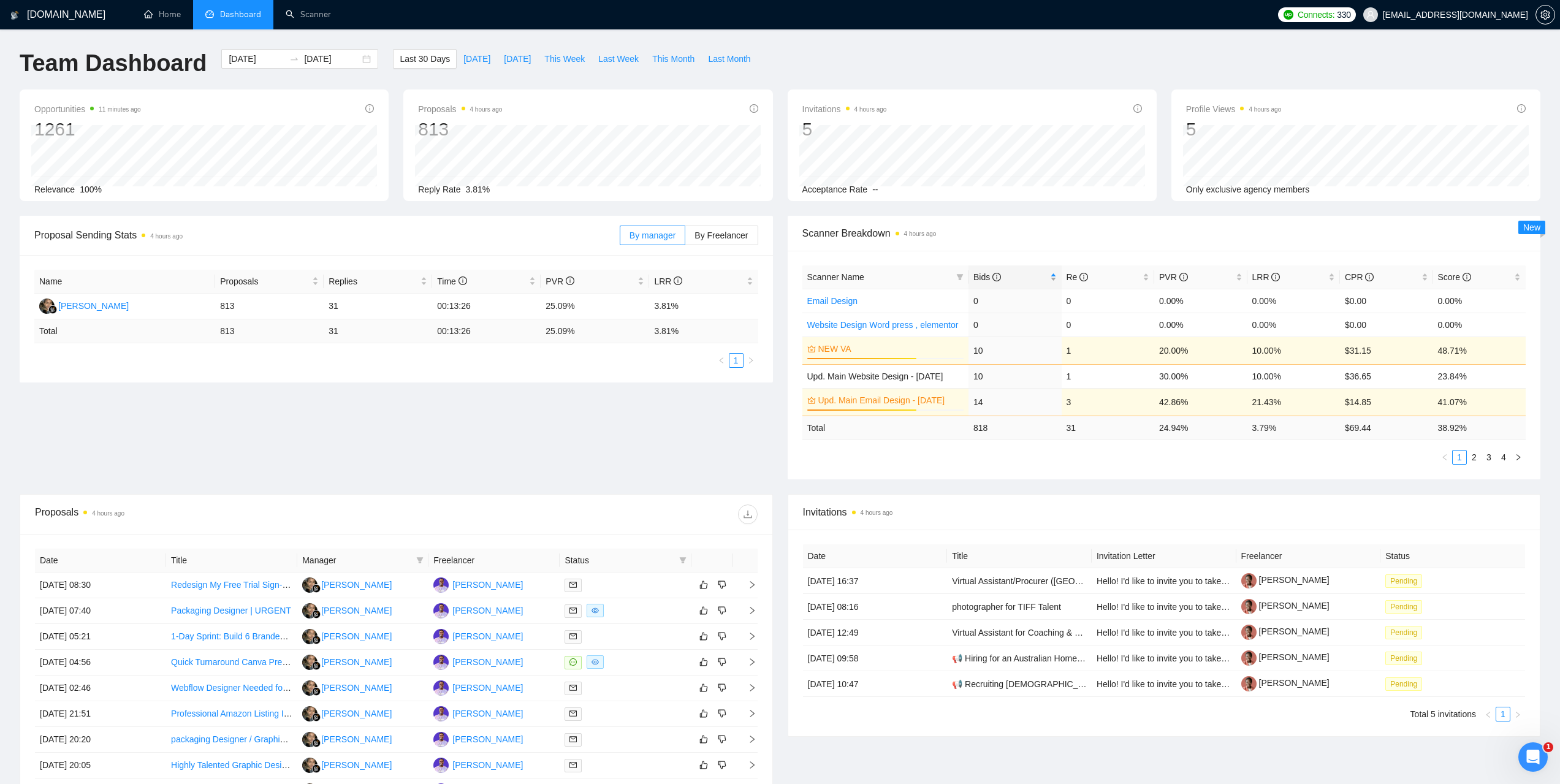
click at [993, 270] on span "Bids" at bounding box center [1010, 276] width 74 height 13
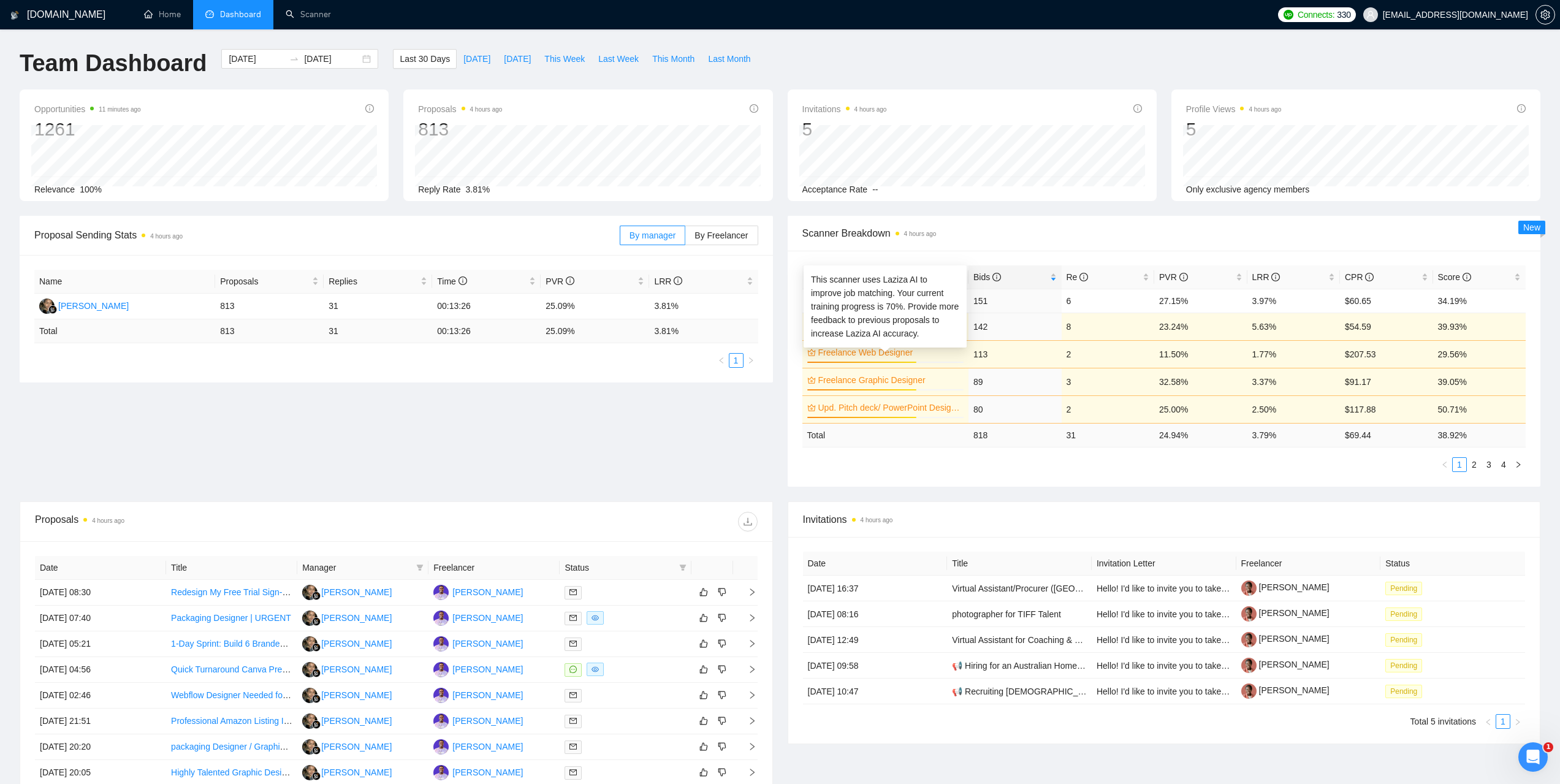
click at [890, 350] on link "Freelance Web Designer" at bounding box center [890, 352] width 143 height 13
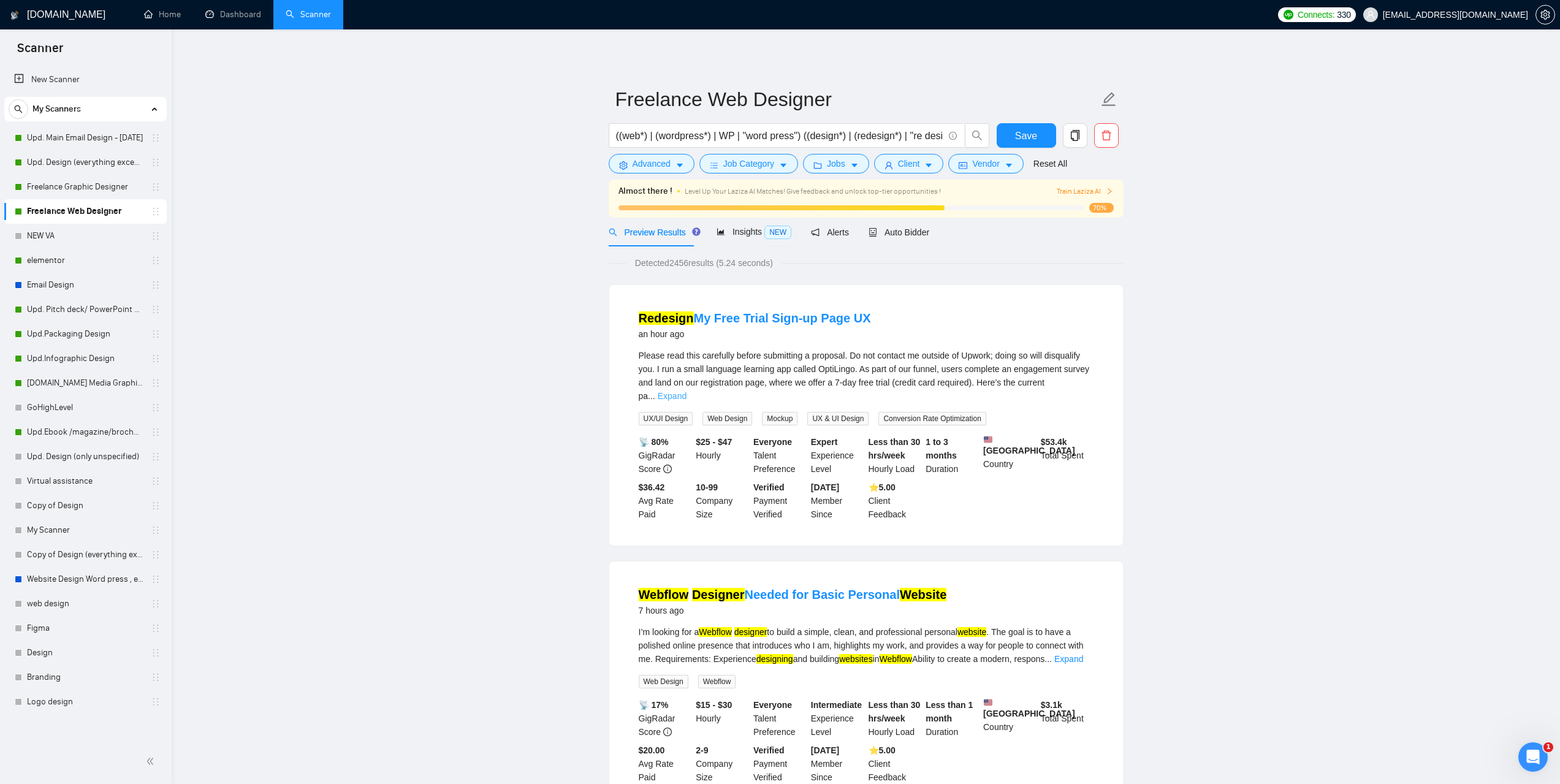
click at [687, 391] on link "Expand" at bounding box center [672, 395] width 29 height 10
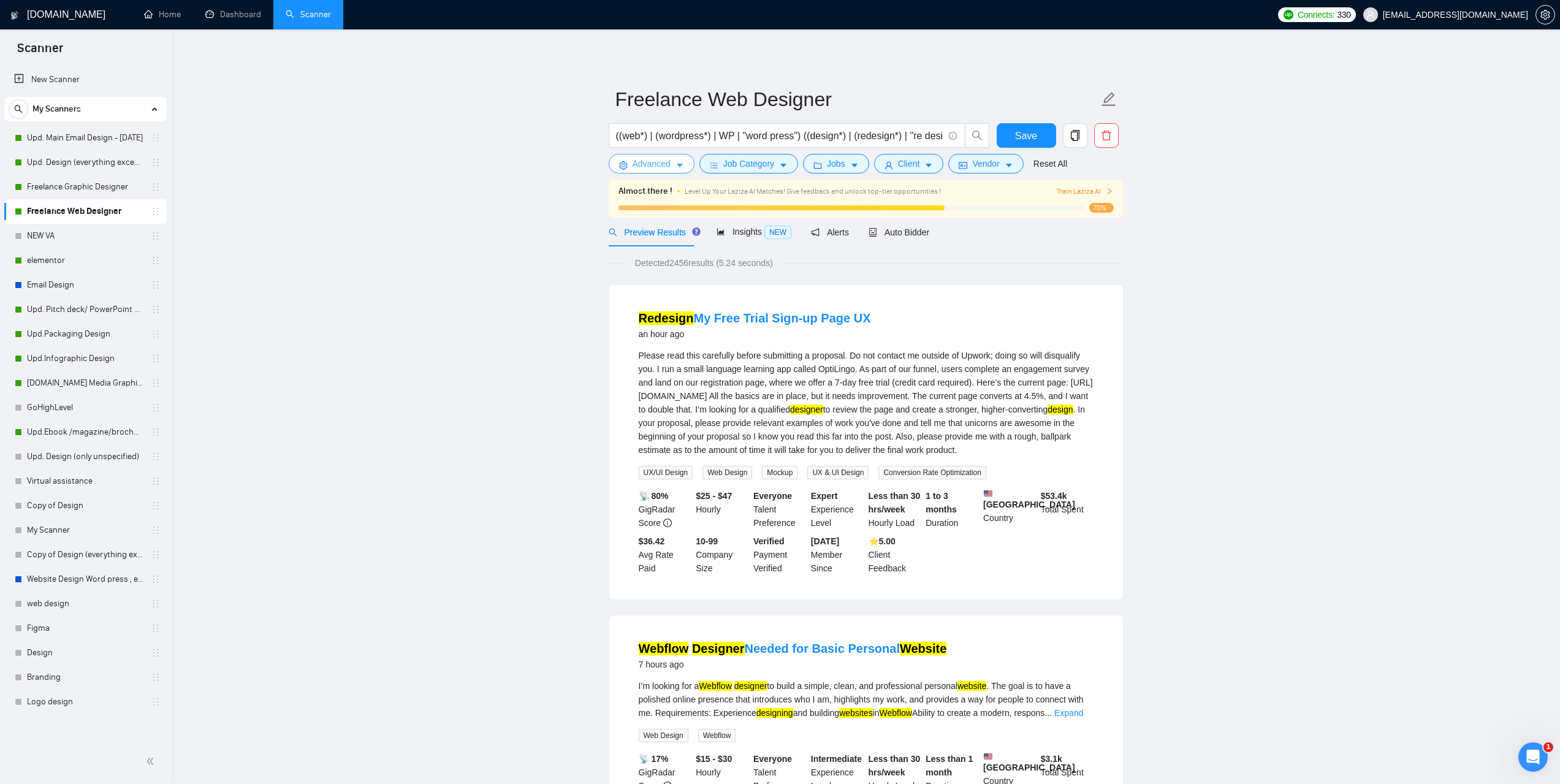
click at [661, 166] on span "Advanced" at bounding box center [651, 163] width 38 height 13
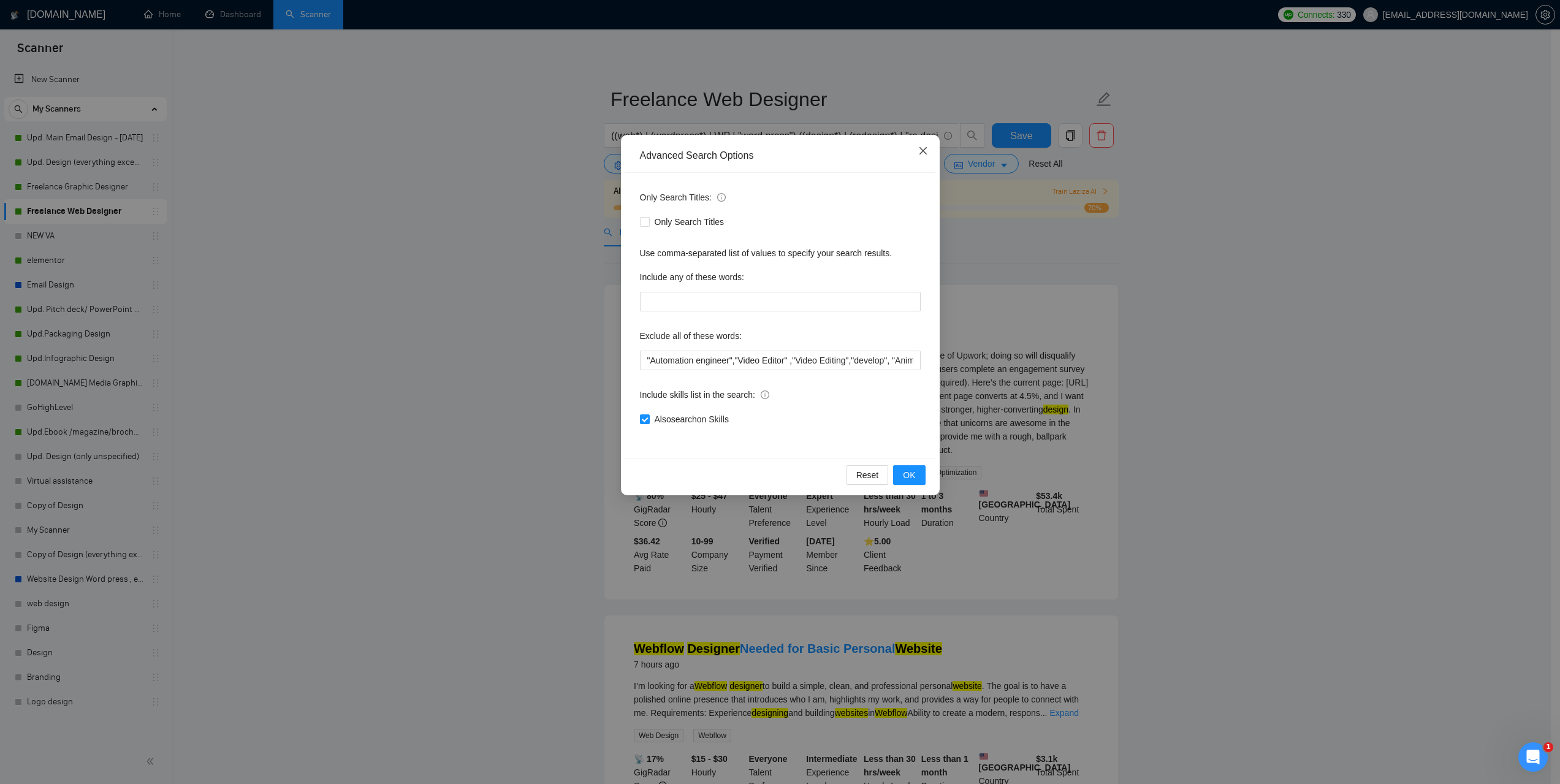
click at [919, 149] on icon "close" at bounding box center [923, 150] width 10 height 10
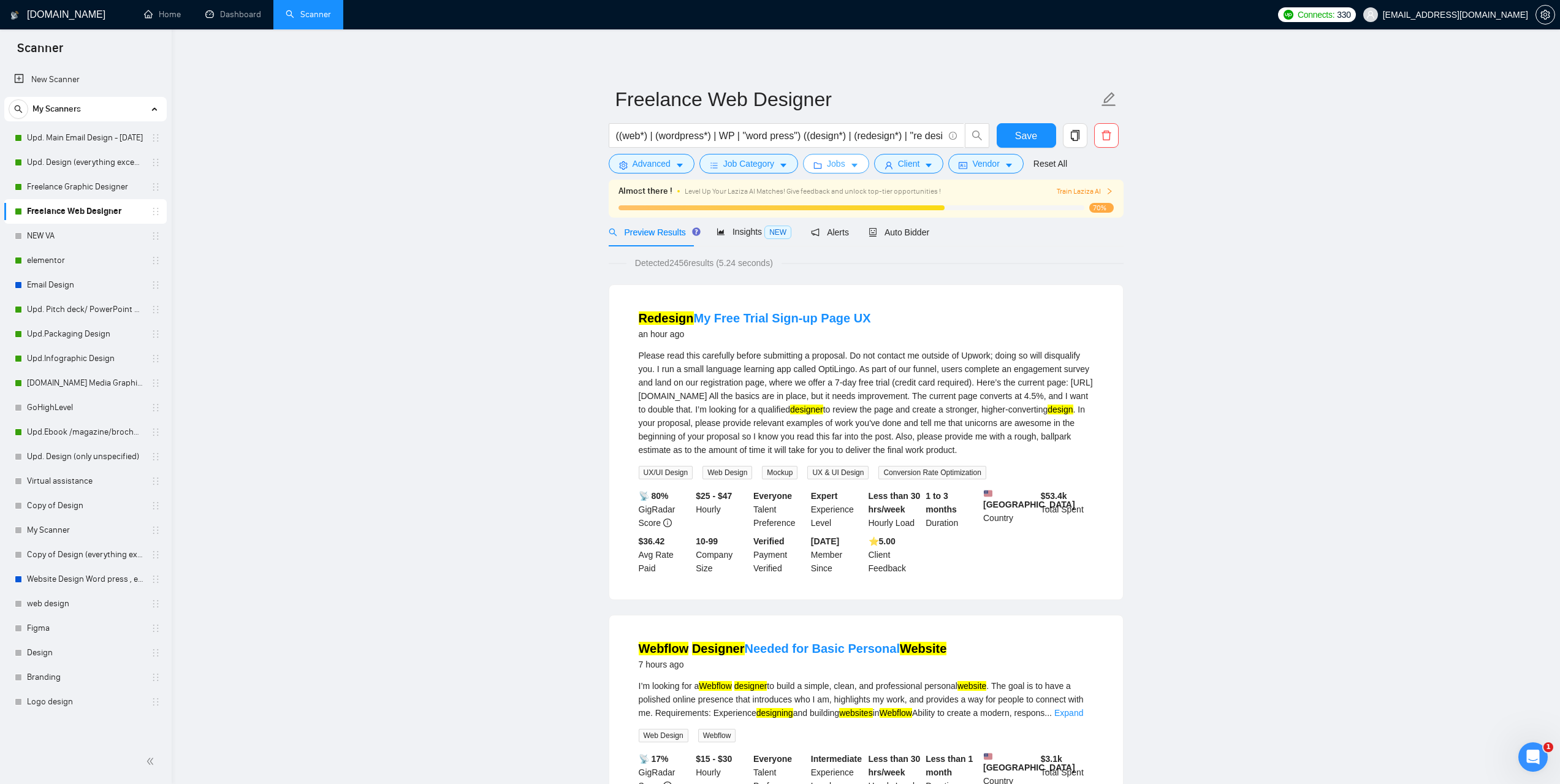
click at [842, 165] on button "Jobs" at bounding box center [836, 163] width 67 height 19
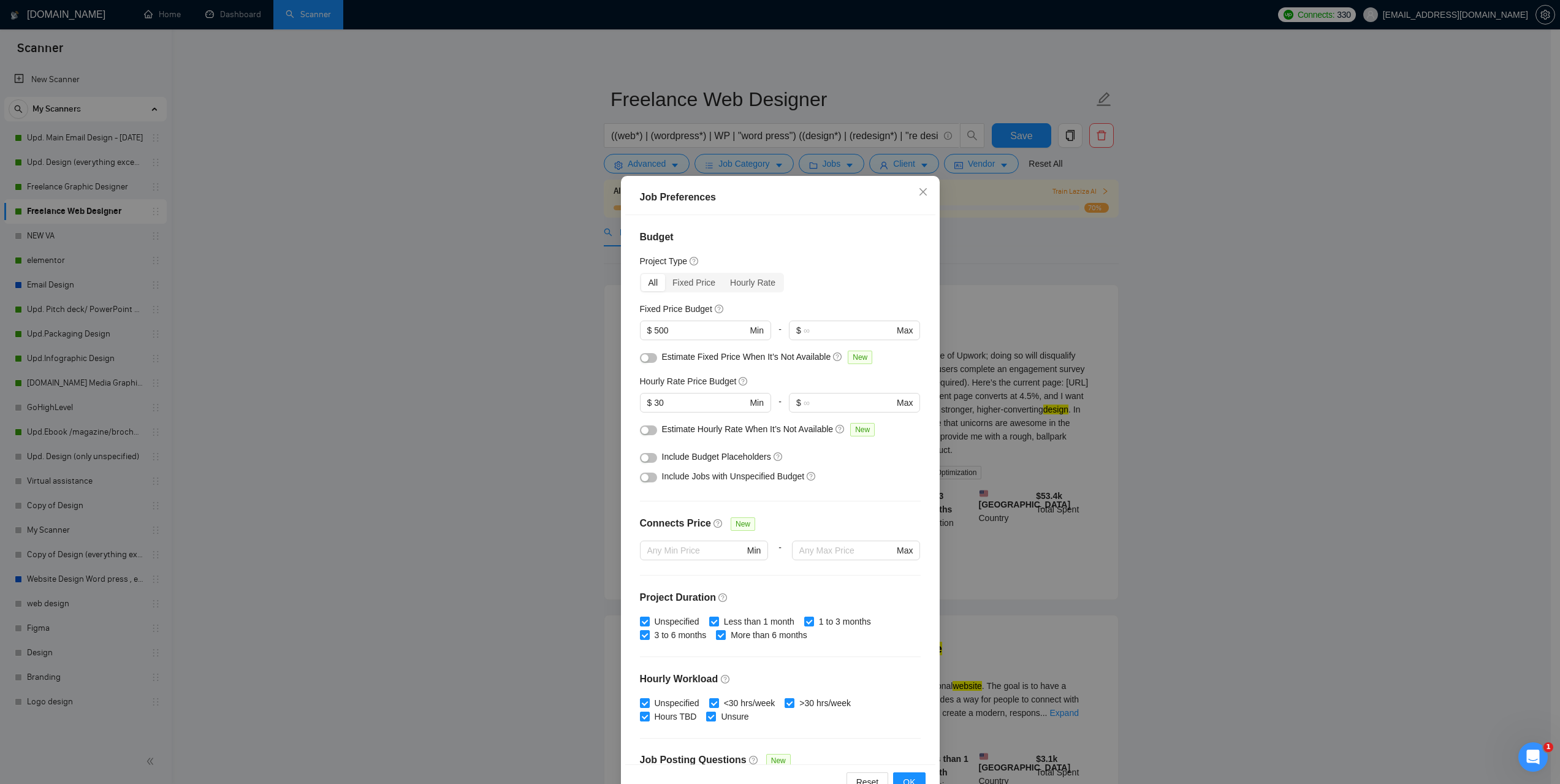
click at [1216, 344] on div "Job Preferences Budget Project Type All Fixed Price Hourly Rate Fixed Price Bud…" at bounding box center [780, 392] width 1560 height 784
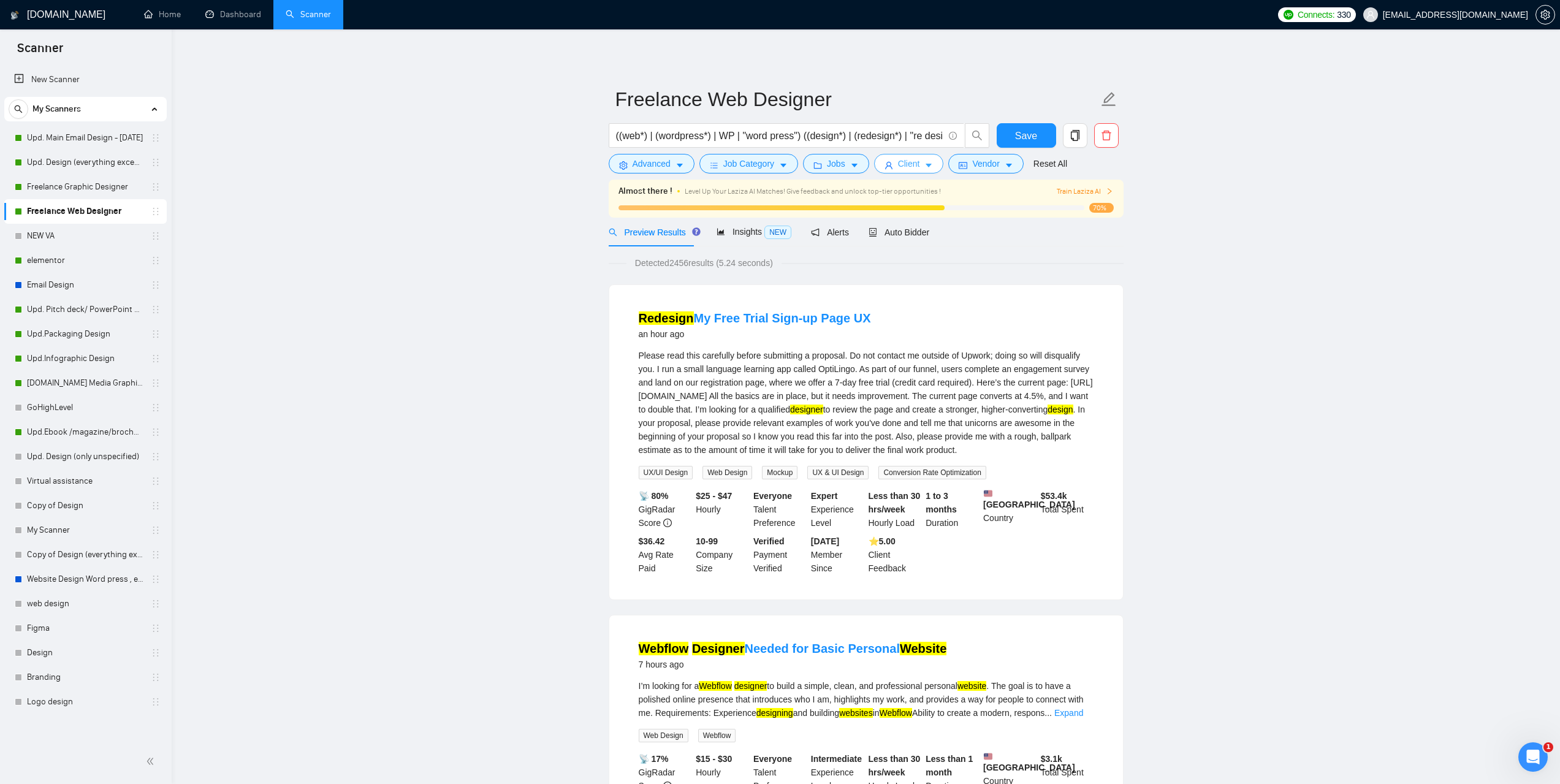
click at [904, 166] on span "Client" at bounding box center [909, 163] width 22 height 13
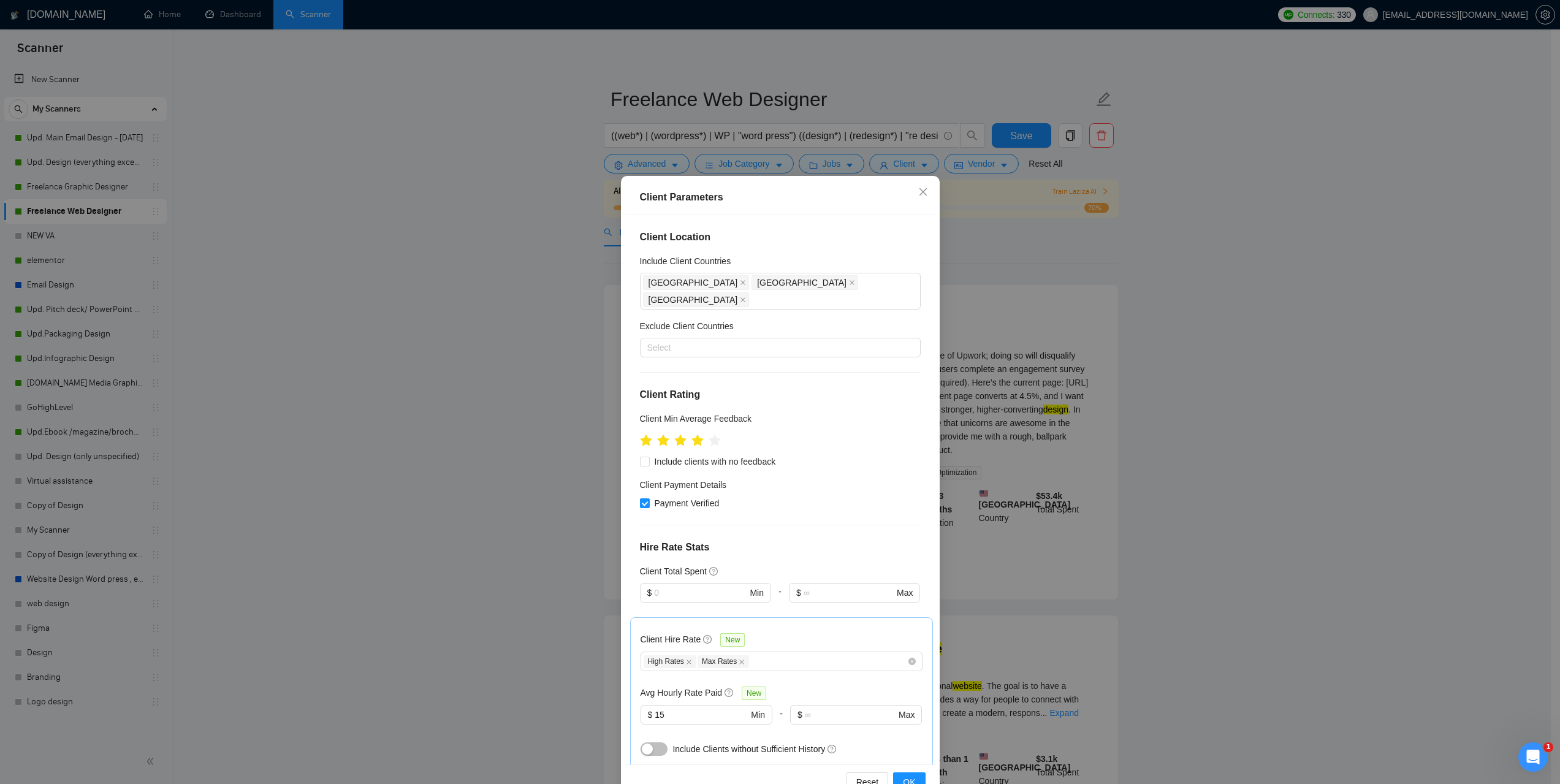
click at [1209, 314] on div "Client Parameters Client Location Include Client Countries United States Canada…" at bounding box center [780, 392] width 1560 height 784
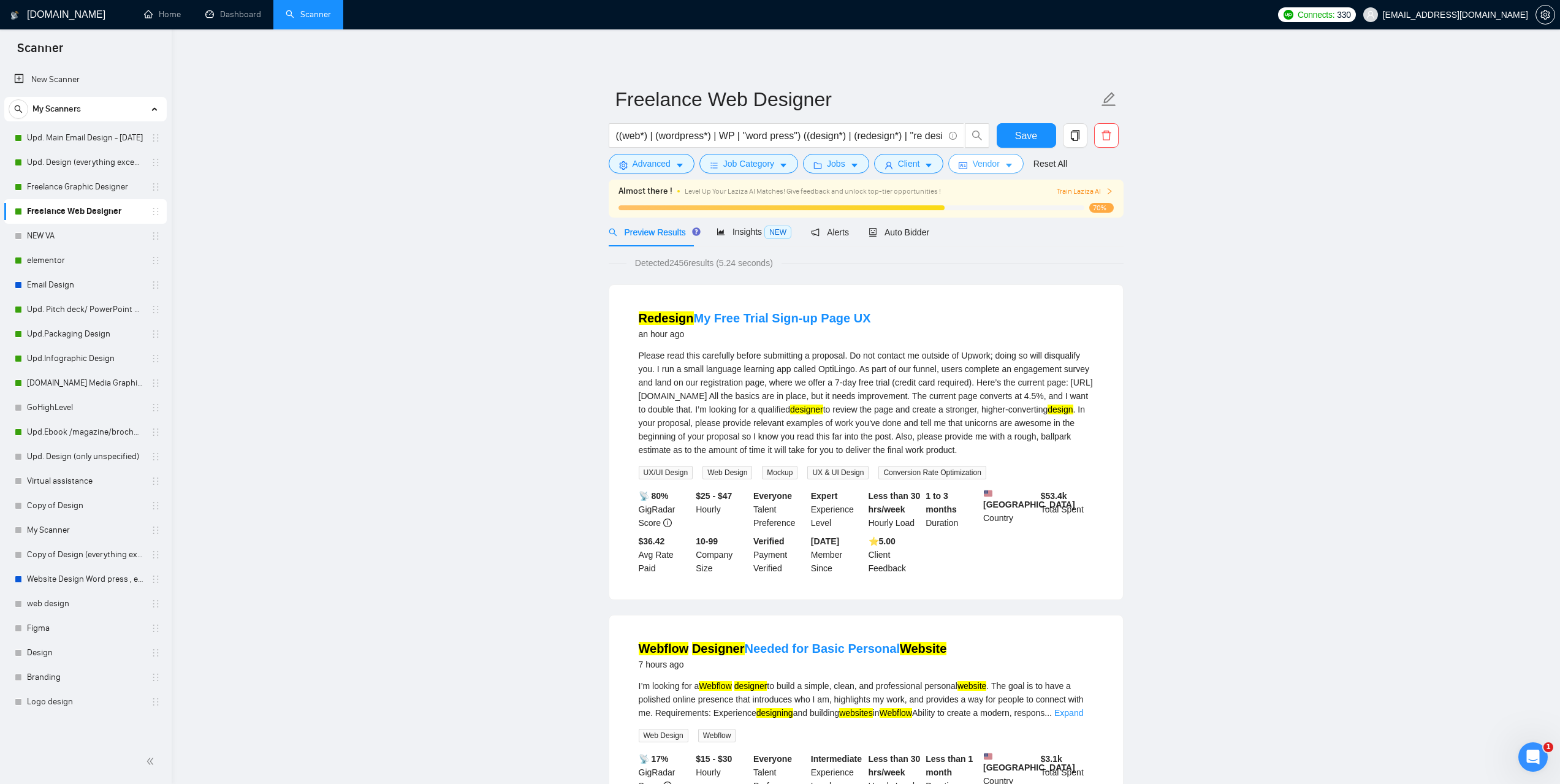
click at [991, 169] on span "Vendor" at bounding box center [986, 163] width 27 height 13
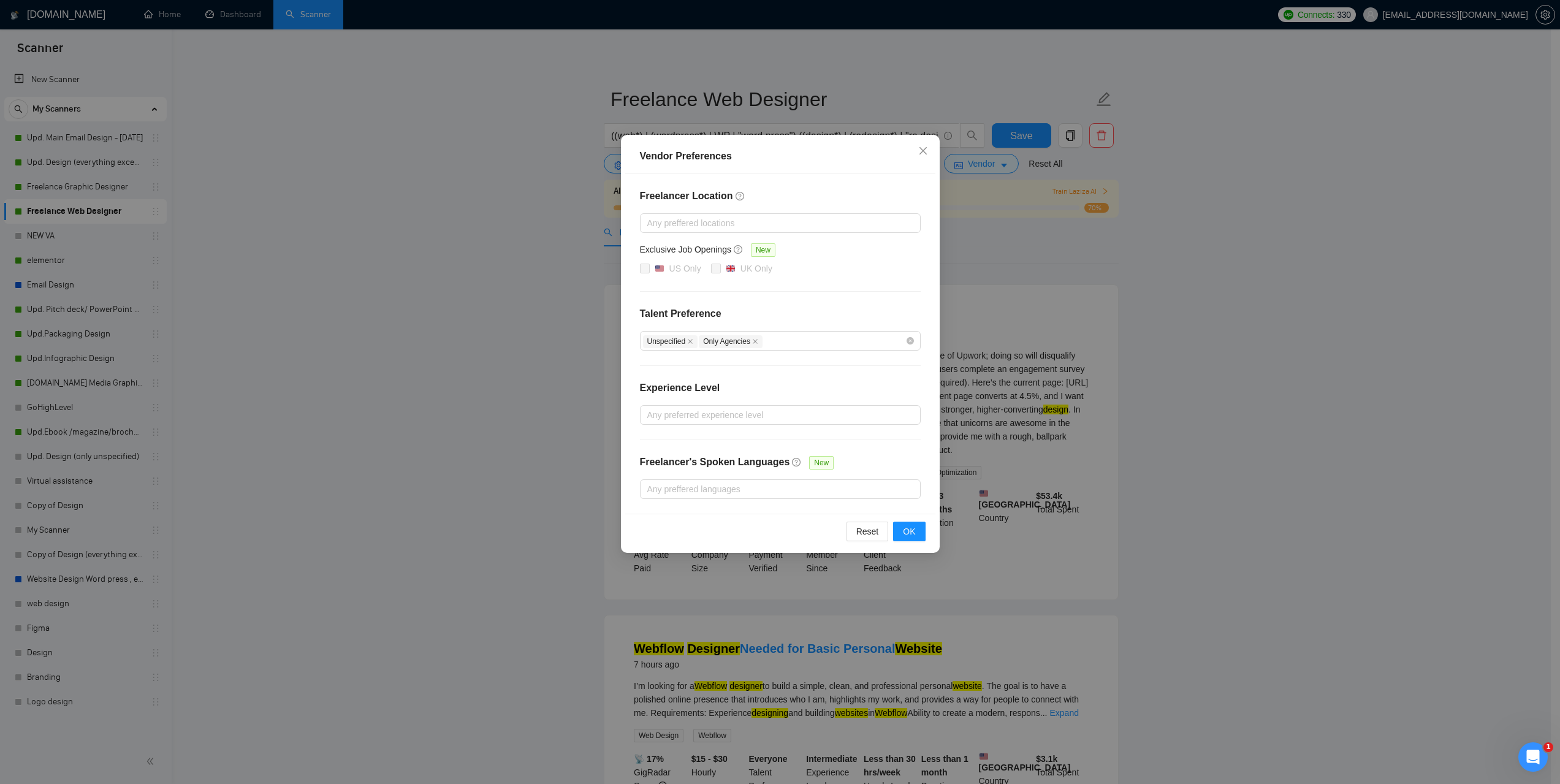
click at [1232, 319] on div "Vendor Preferences Freelancer Location Any preffered locations Exclusive Job Op…" at bounding box center [780, 392] width 1560 height 784
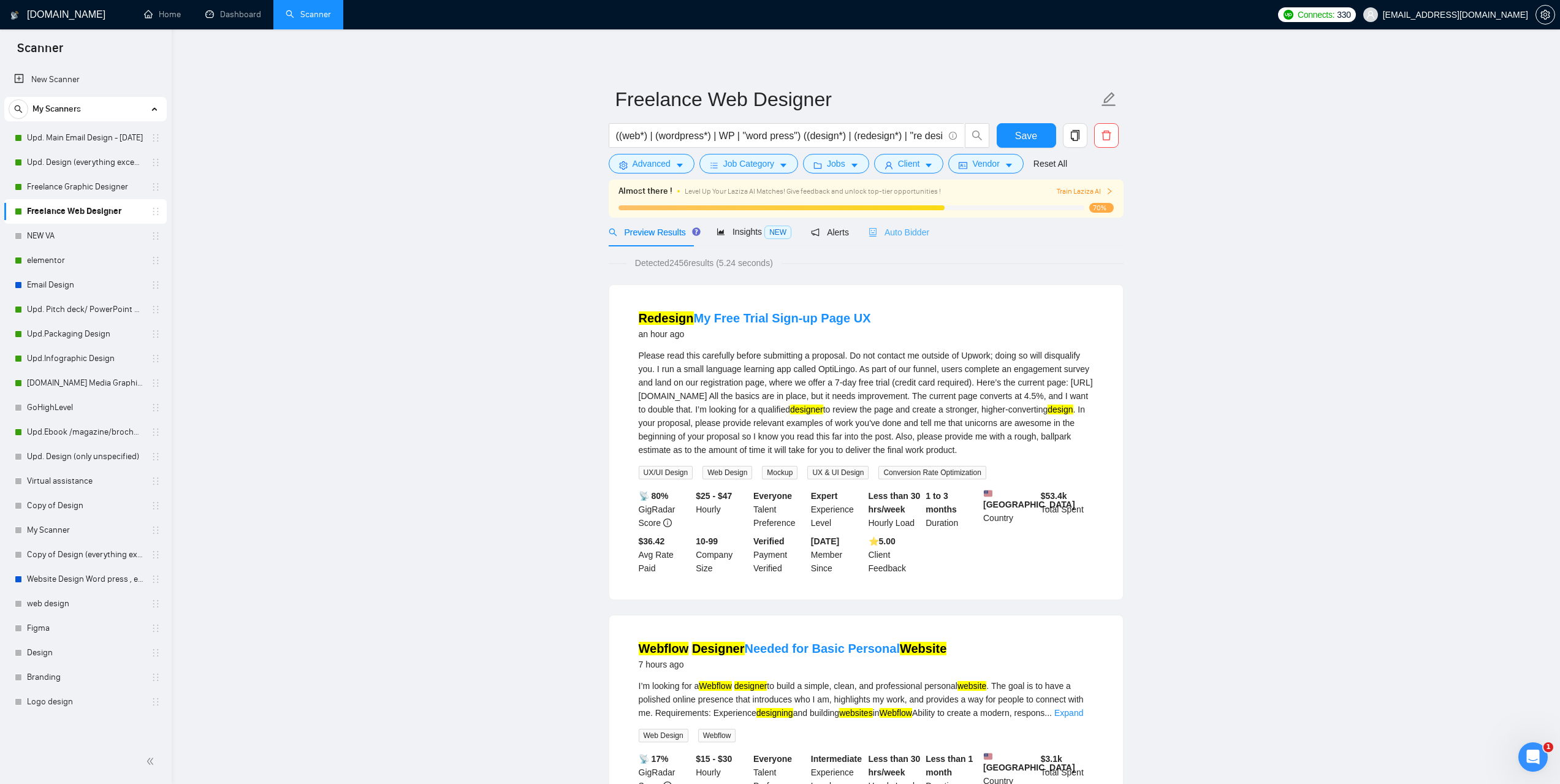
click at [912, 223] on div "Auto Bidder" at bounding box center [899, 231] width 60 height 29
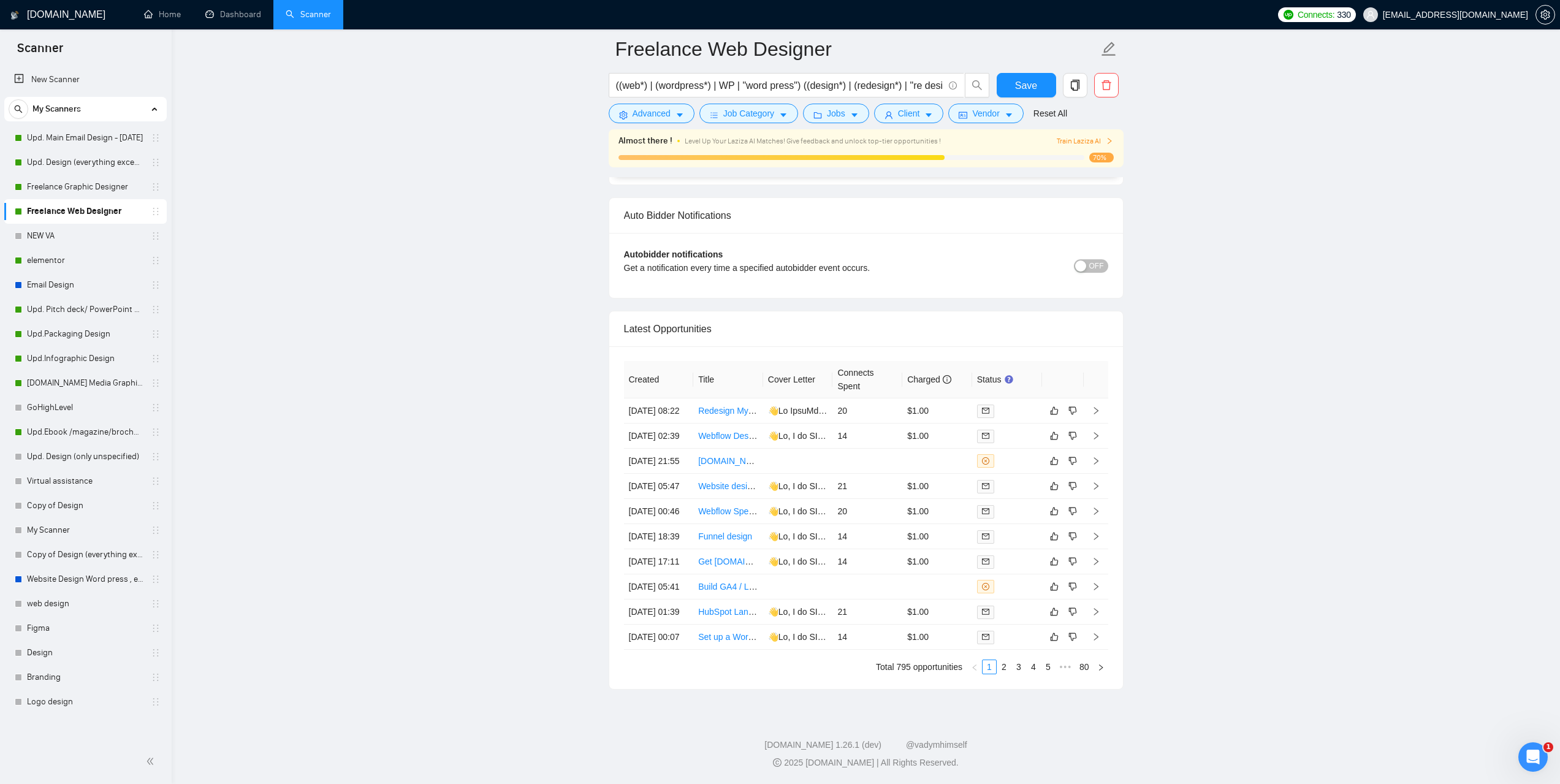
scroll to position [3138, 0]
click at [833, 394] on link "Expand" at bounding box center [816, 399] width 33 height 10
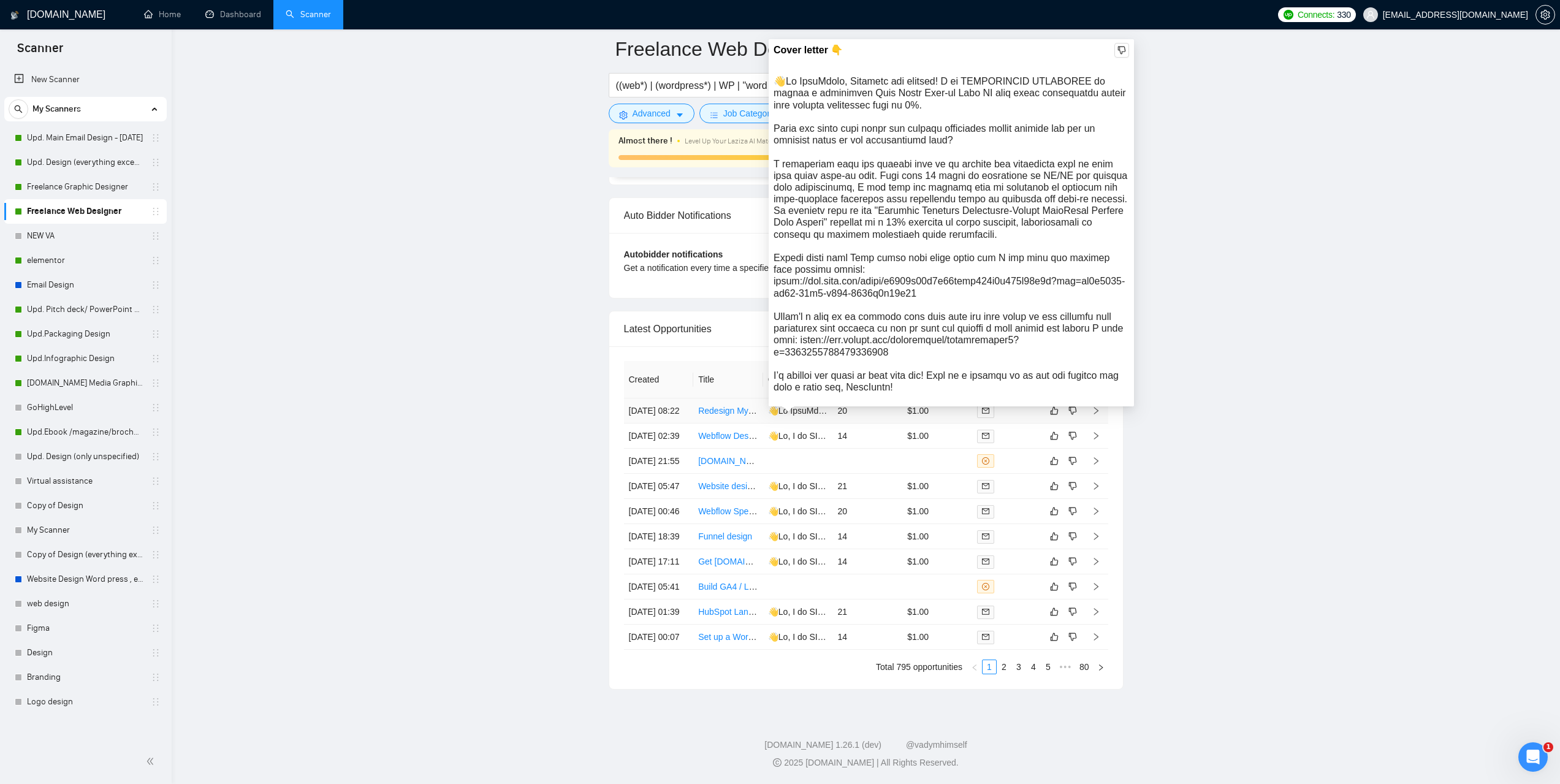
scroll to position [2954, 0]
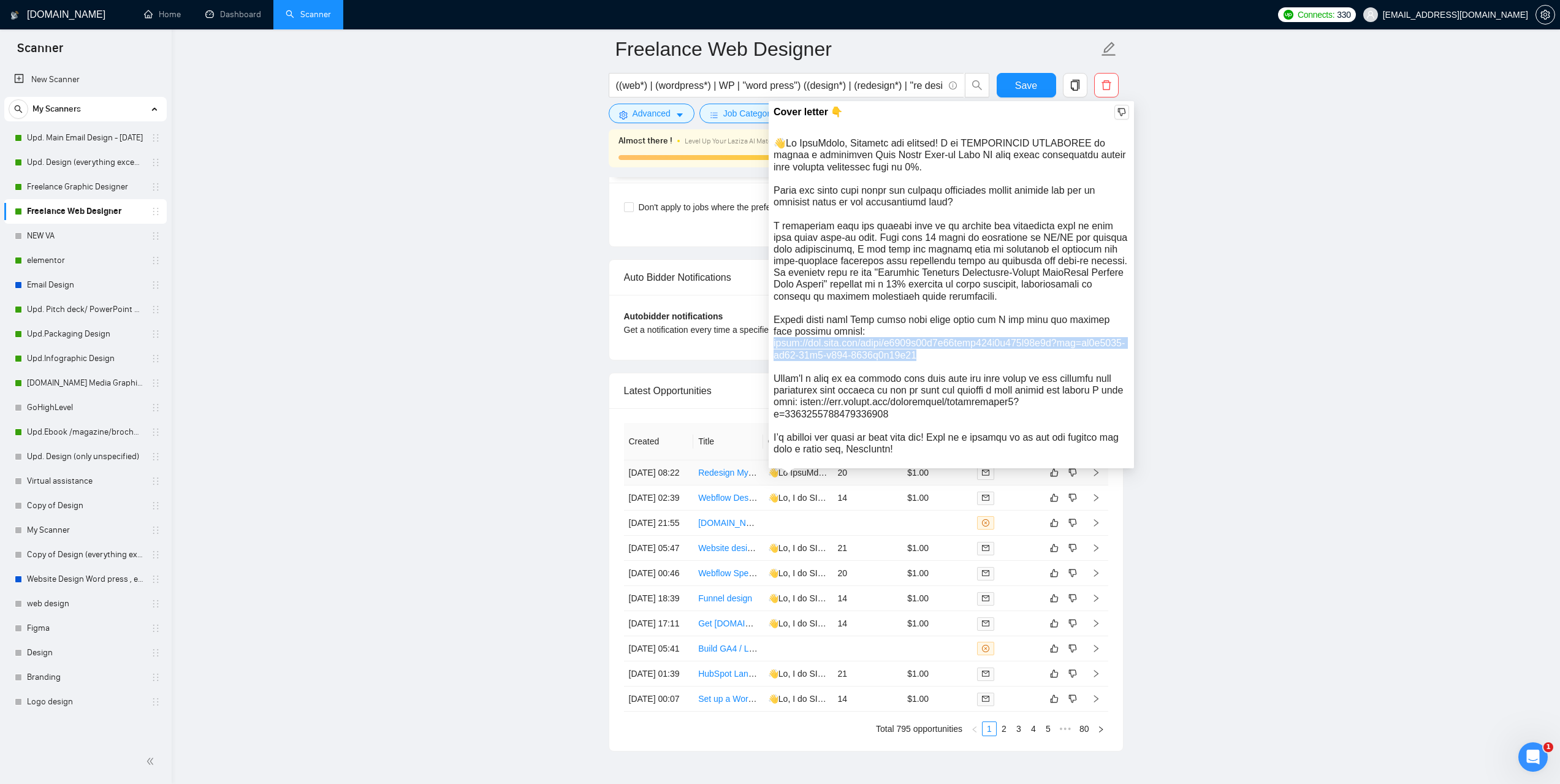
drag, startPoint x: 974, startPoint y: 355, endPoint x: 775, endPoint y: 345, distance: 199.3
click at [775, 345] on div at bounding box center [951, 296] width 355 height 317
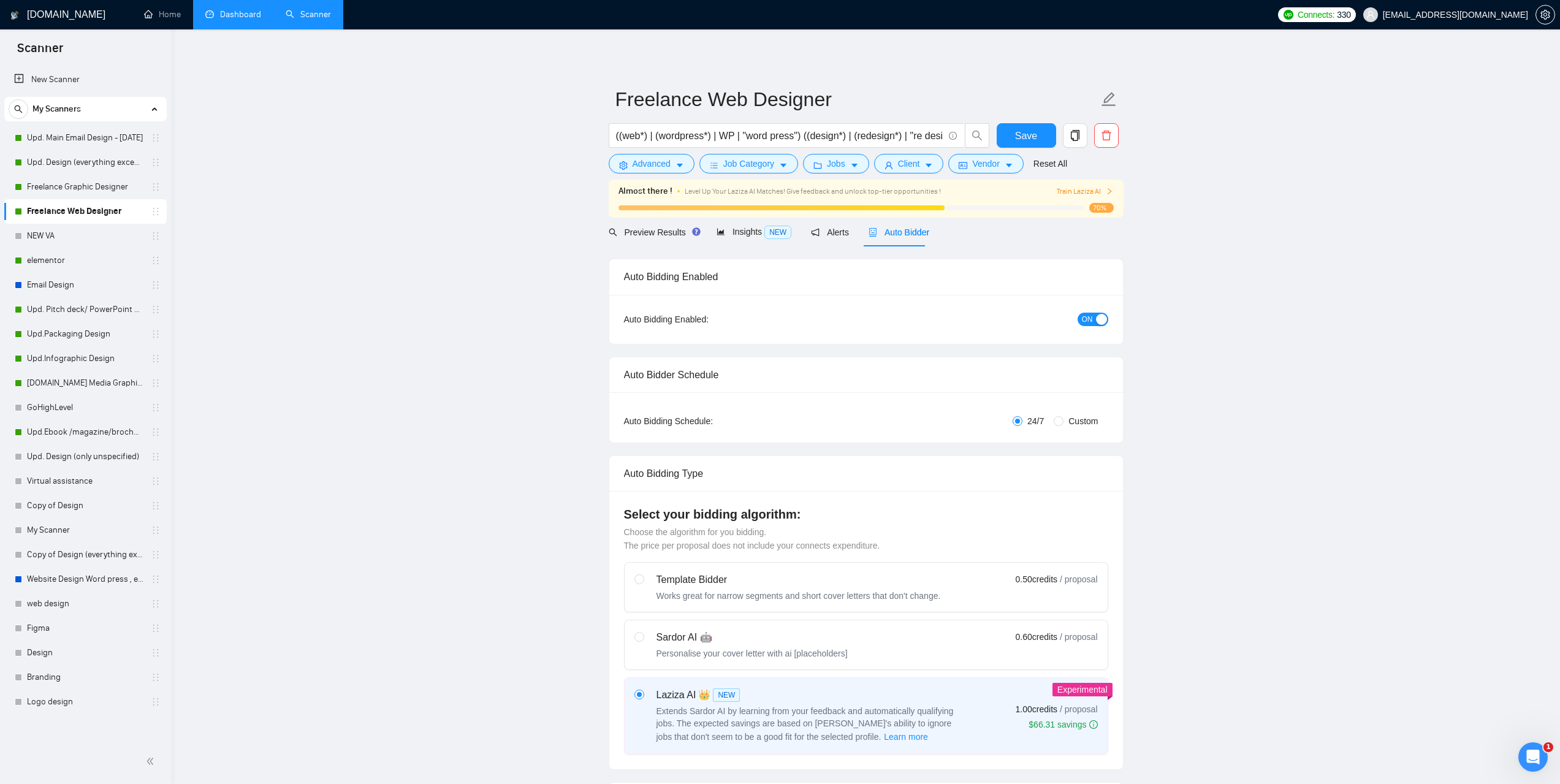
click at [240, 19] on link "Dashboard" at bounding box center [233, 14] width 56 height 10
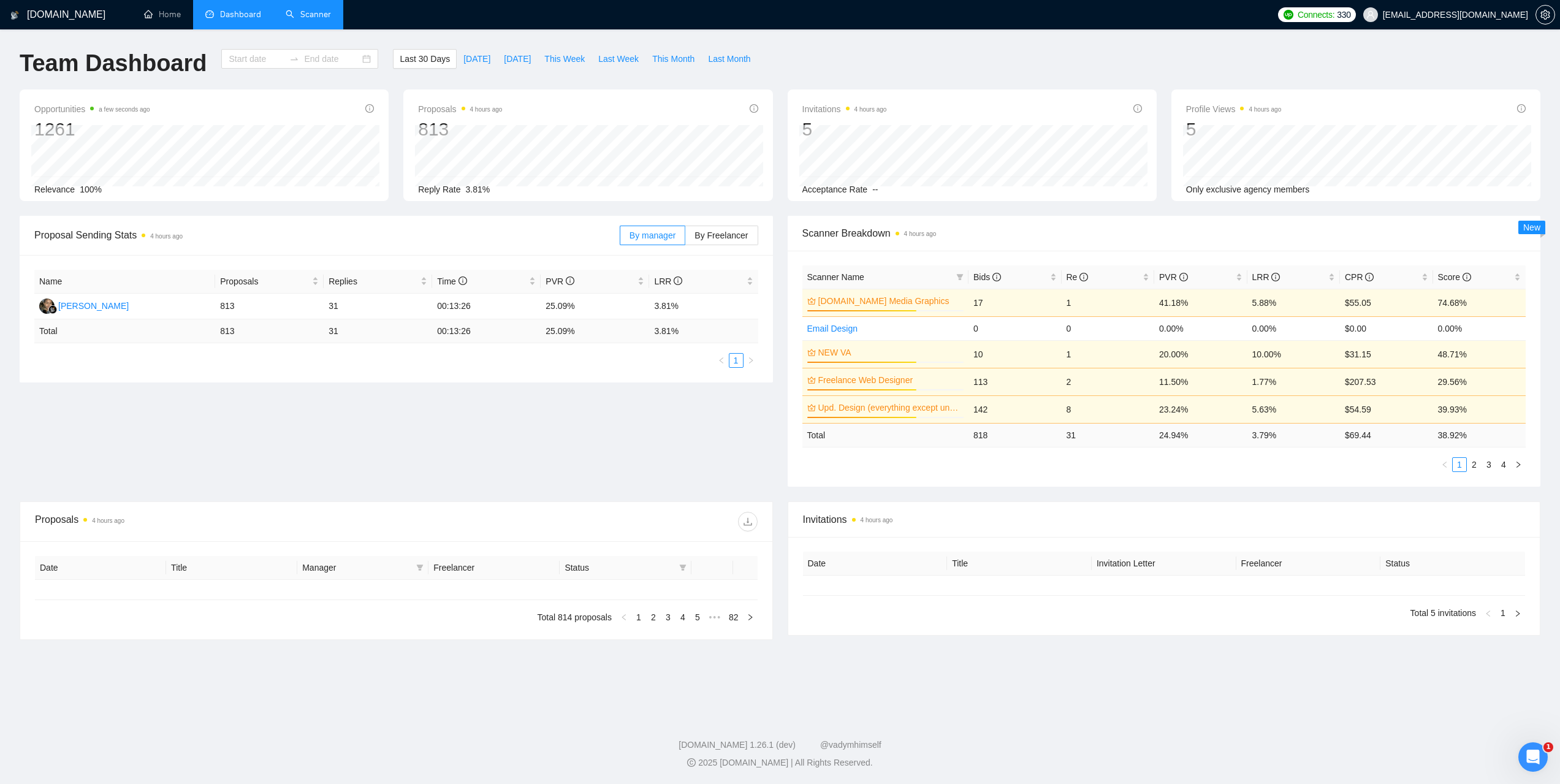
type input "[DATE]"
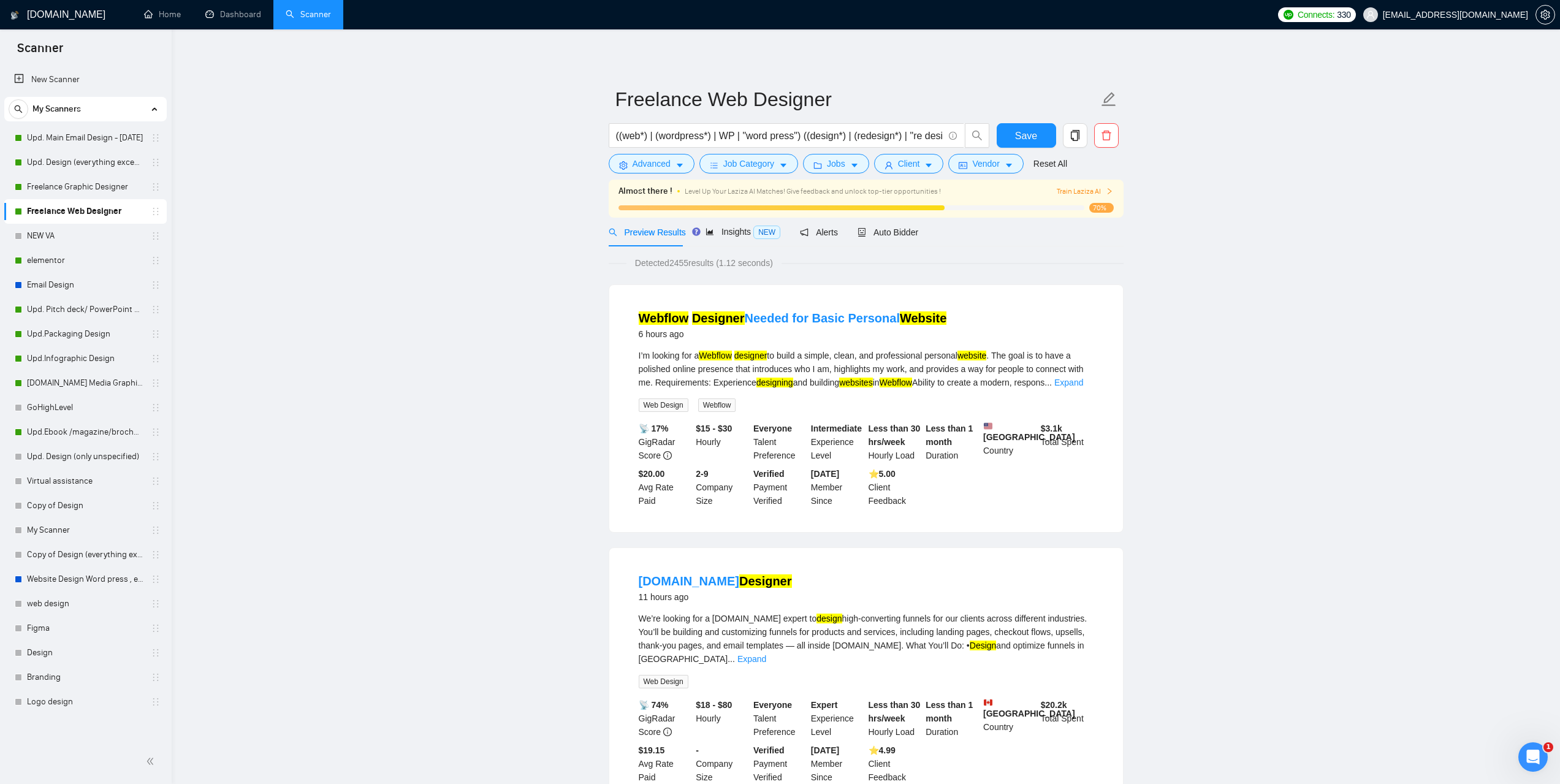
drag, startPoint x: 905, startPoint y: 240, endPoint x: 1233, endPoint y: 316, distance: 336.7
click at [905, 240] on div "Auto Bidder" at bounding box center [888, 231] width 60 height 29
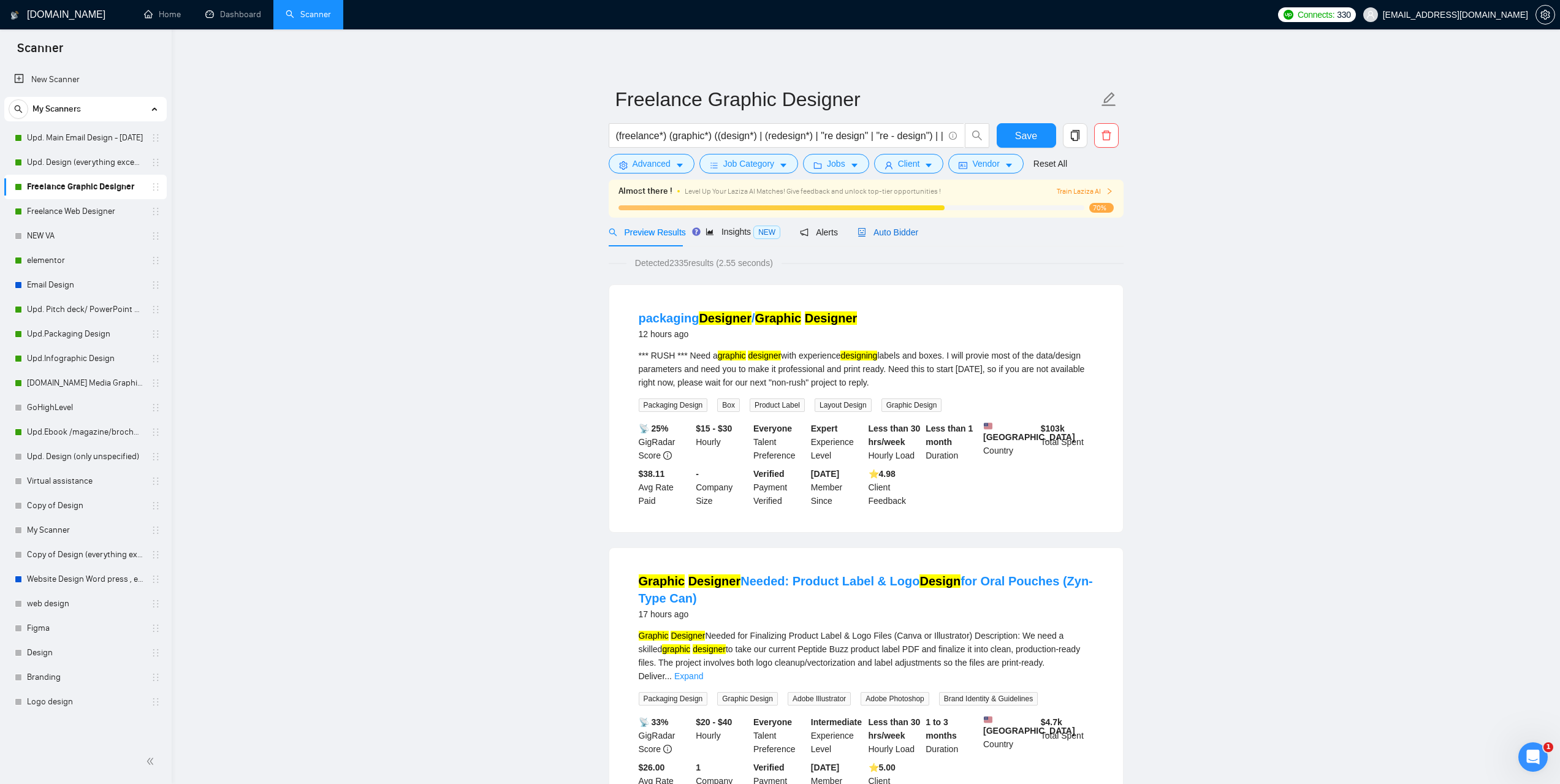
click at [885, 235] on span "Auto Bidder" at bounding box center [888, 232] width 60 height 10
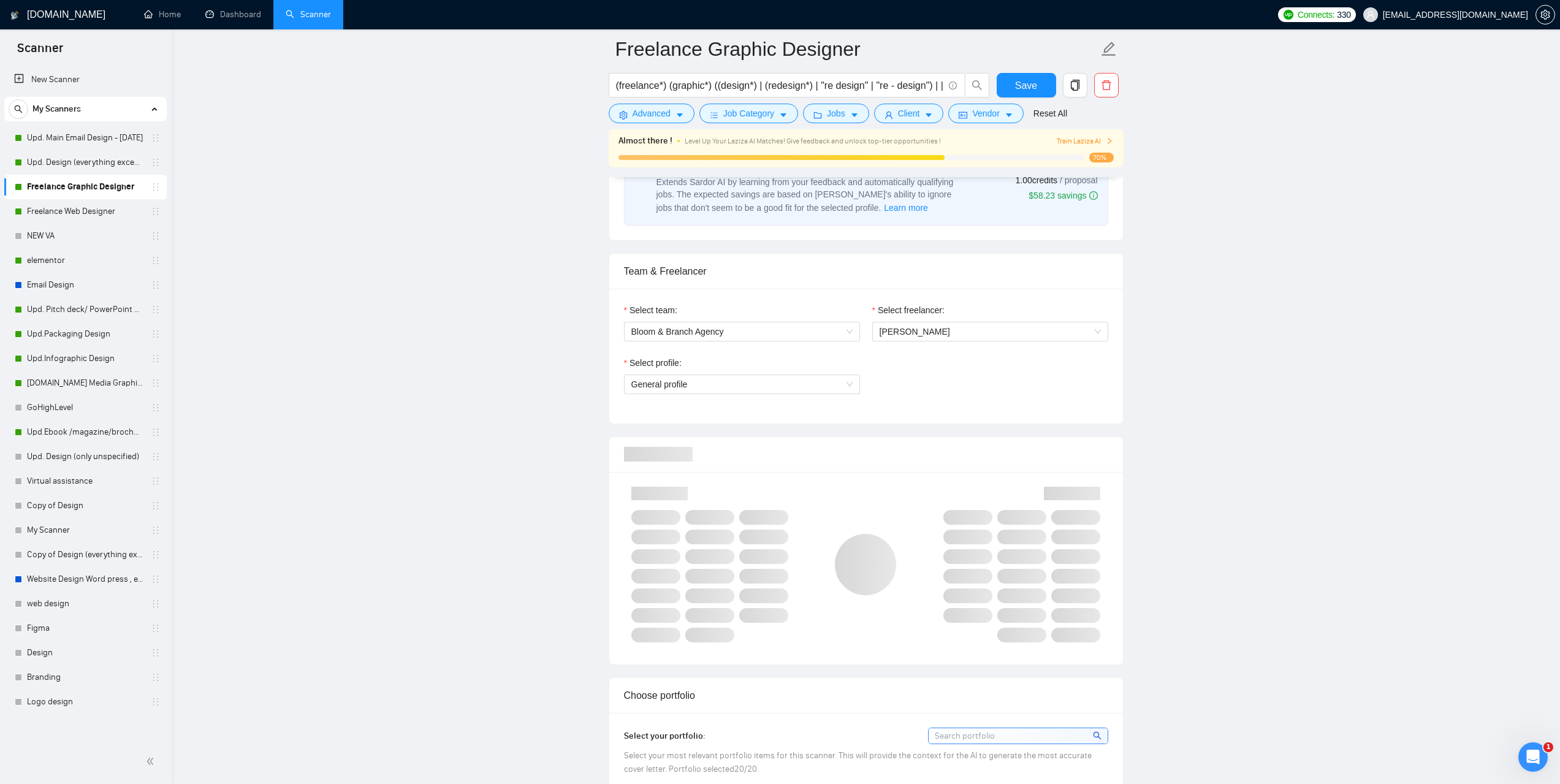
scroll to position [552, 0]
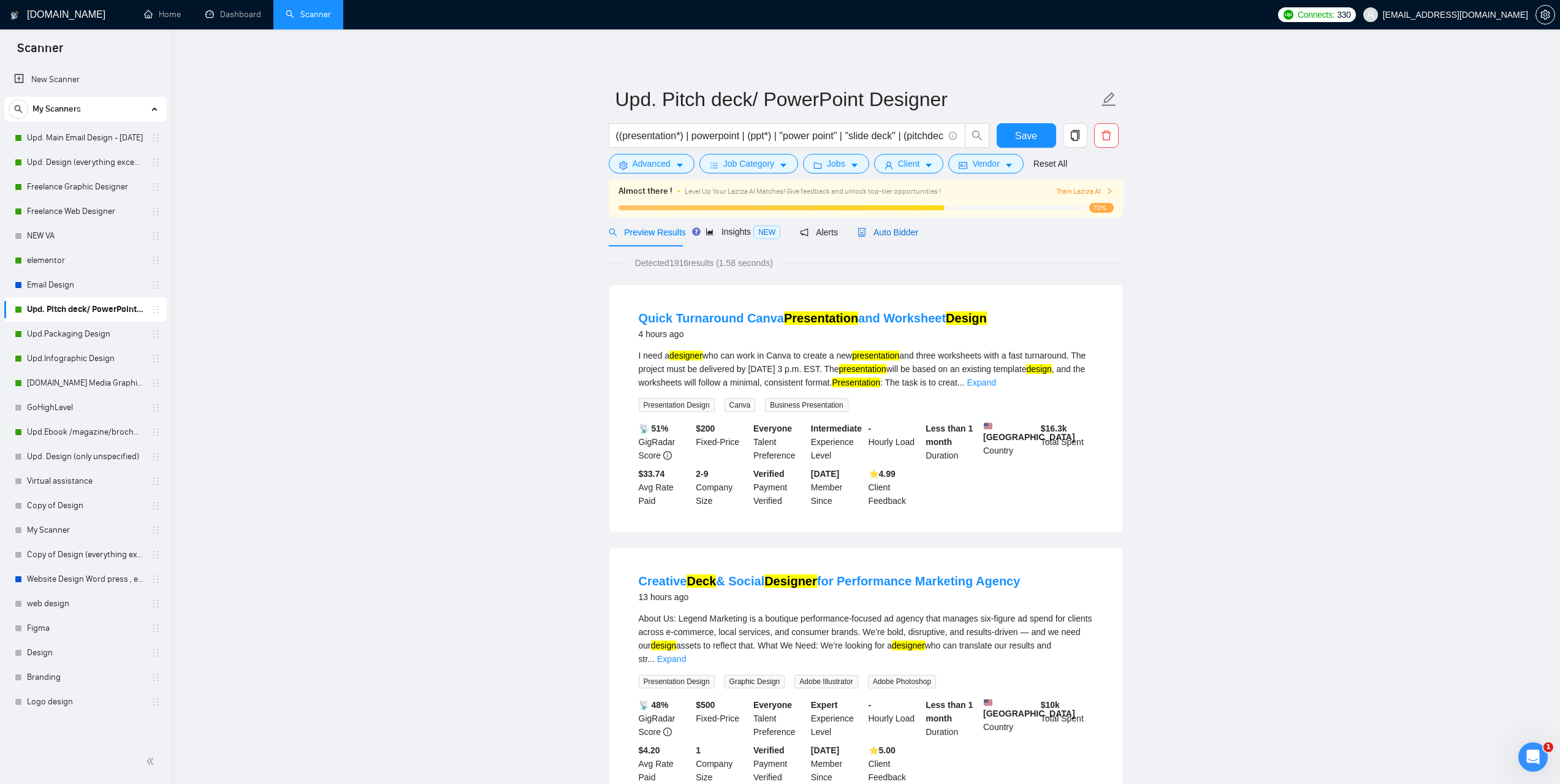
click at [888, 230] on span "Auto Bidder" at bounding box center [888, 232] width 60 height 10
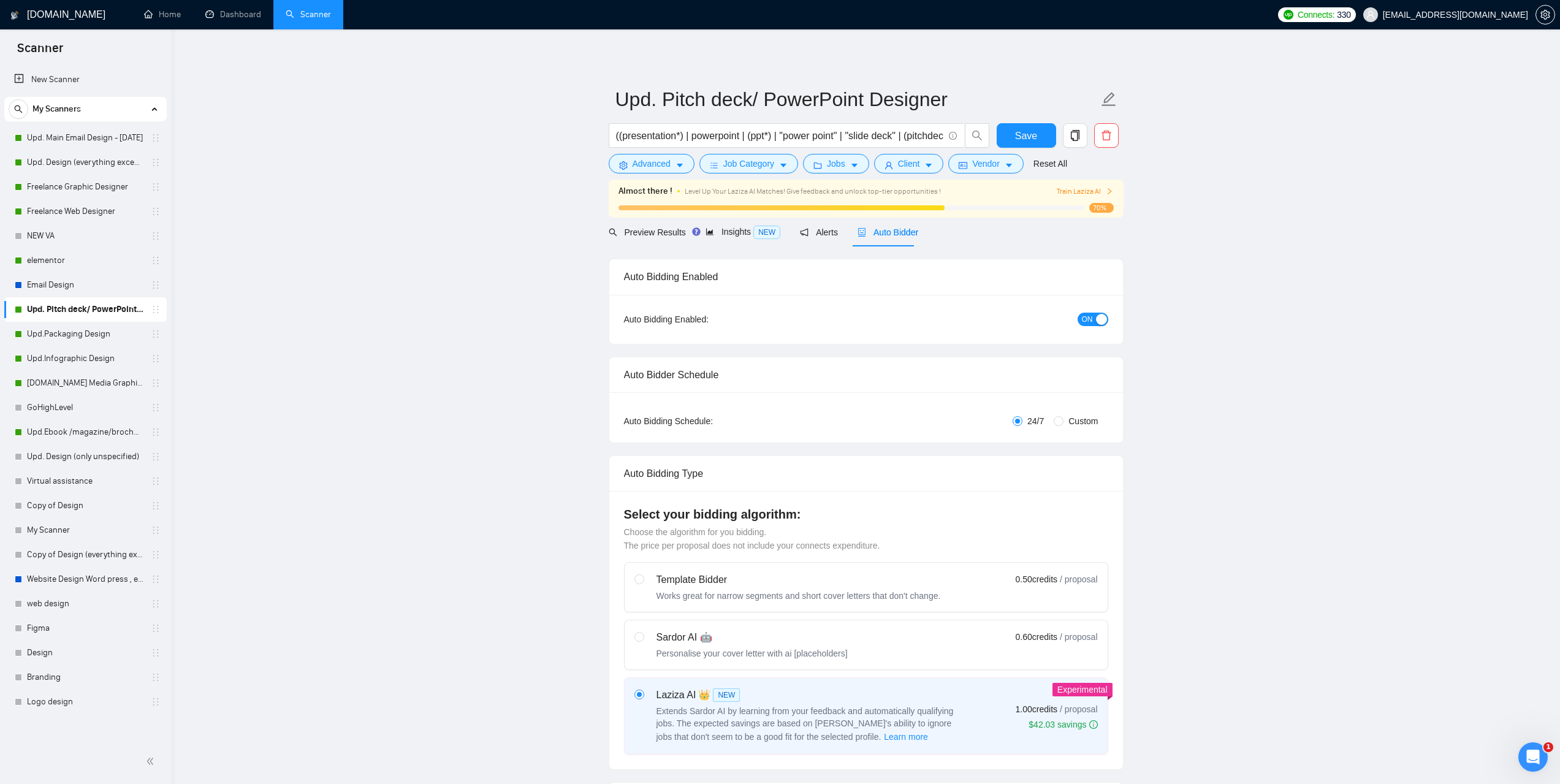
checkbox input "true"
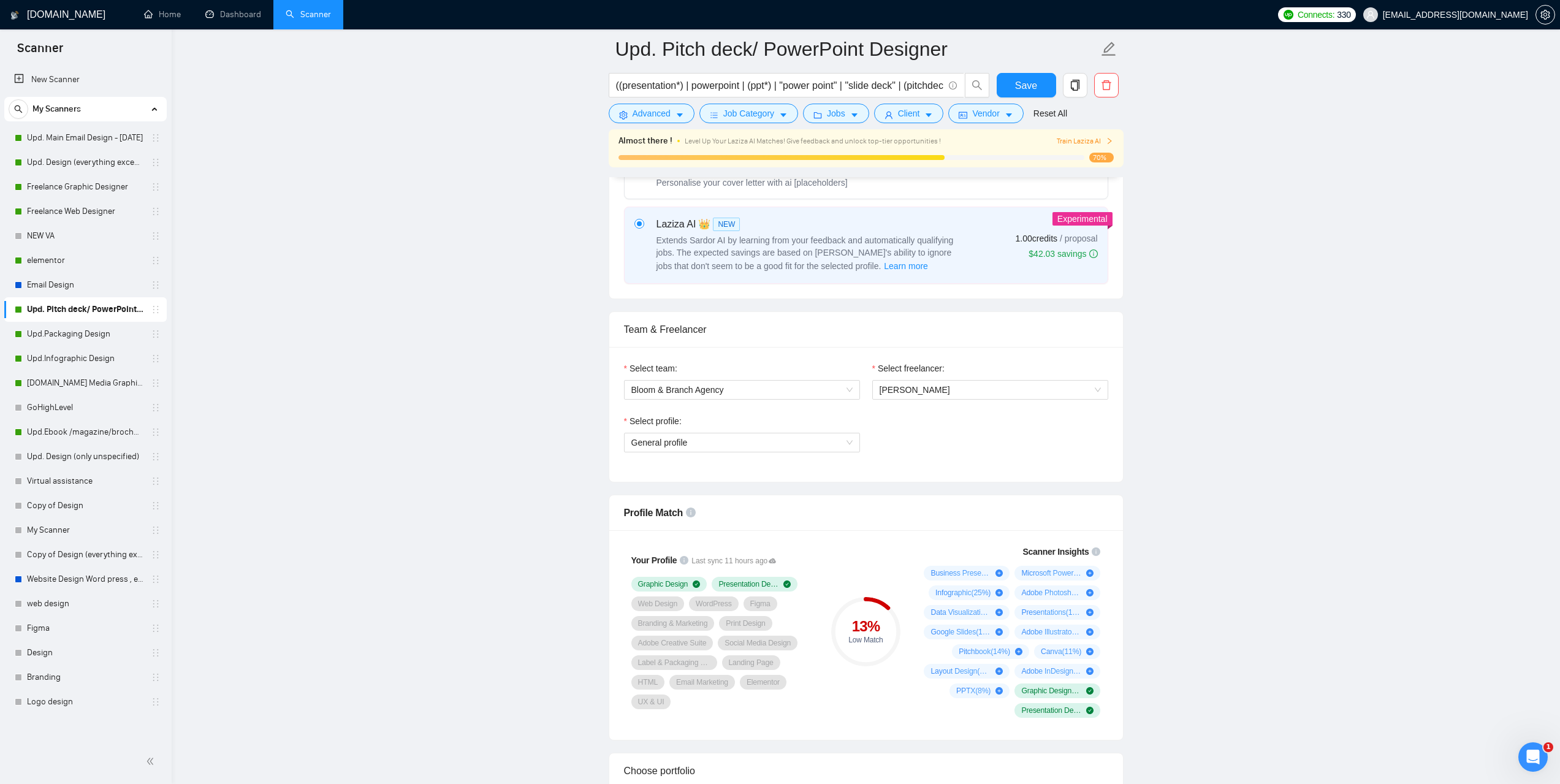
scroll to position [490, 0]
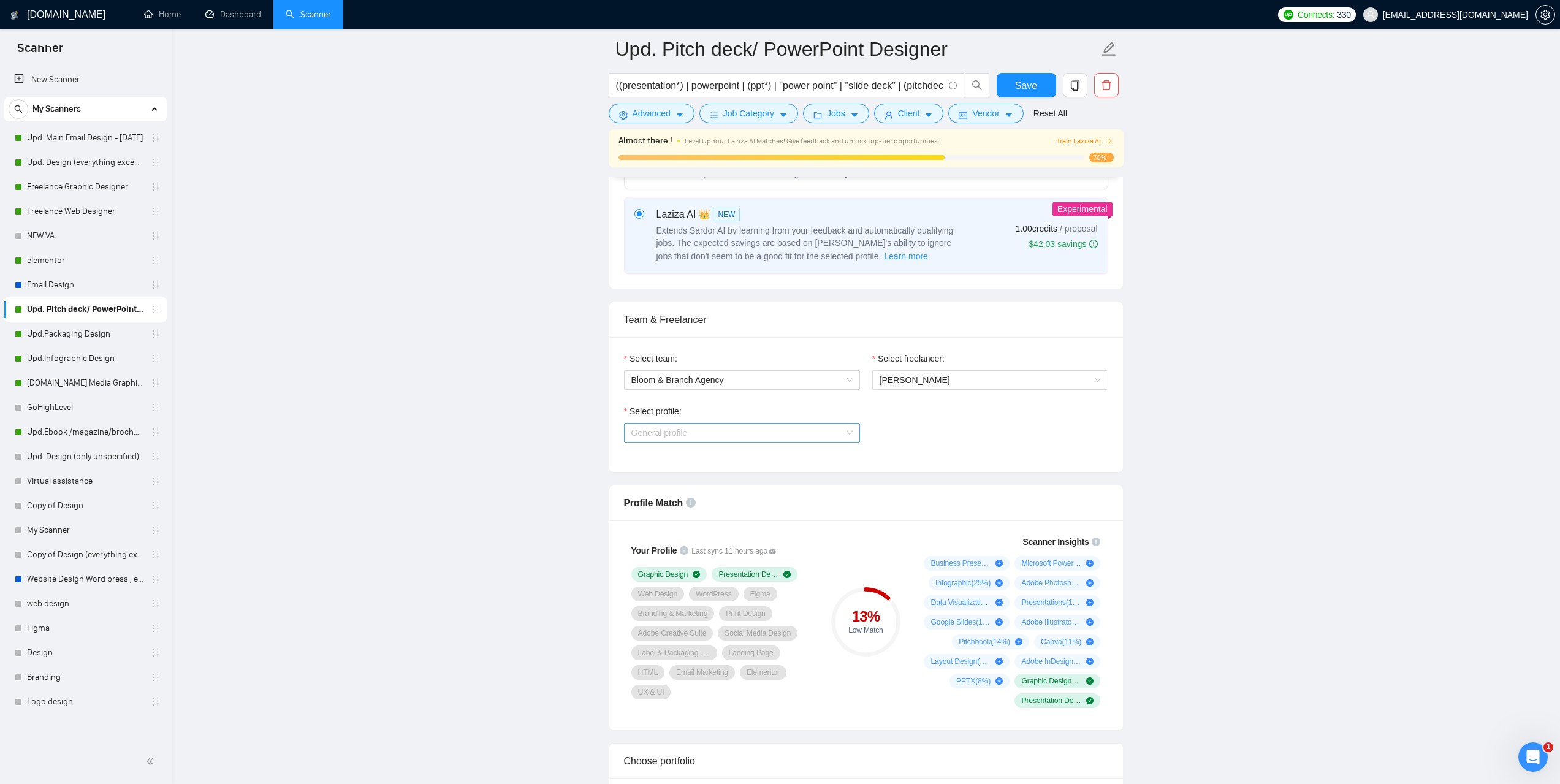
click at [826, 427] on span "General profile" at bounding box center [742, 433] width 221 height 19
click at [714, 474] on div "UX/UI Design" at bounding box center [742, 475] width 221 height 13
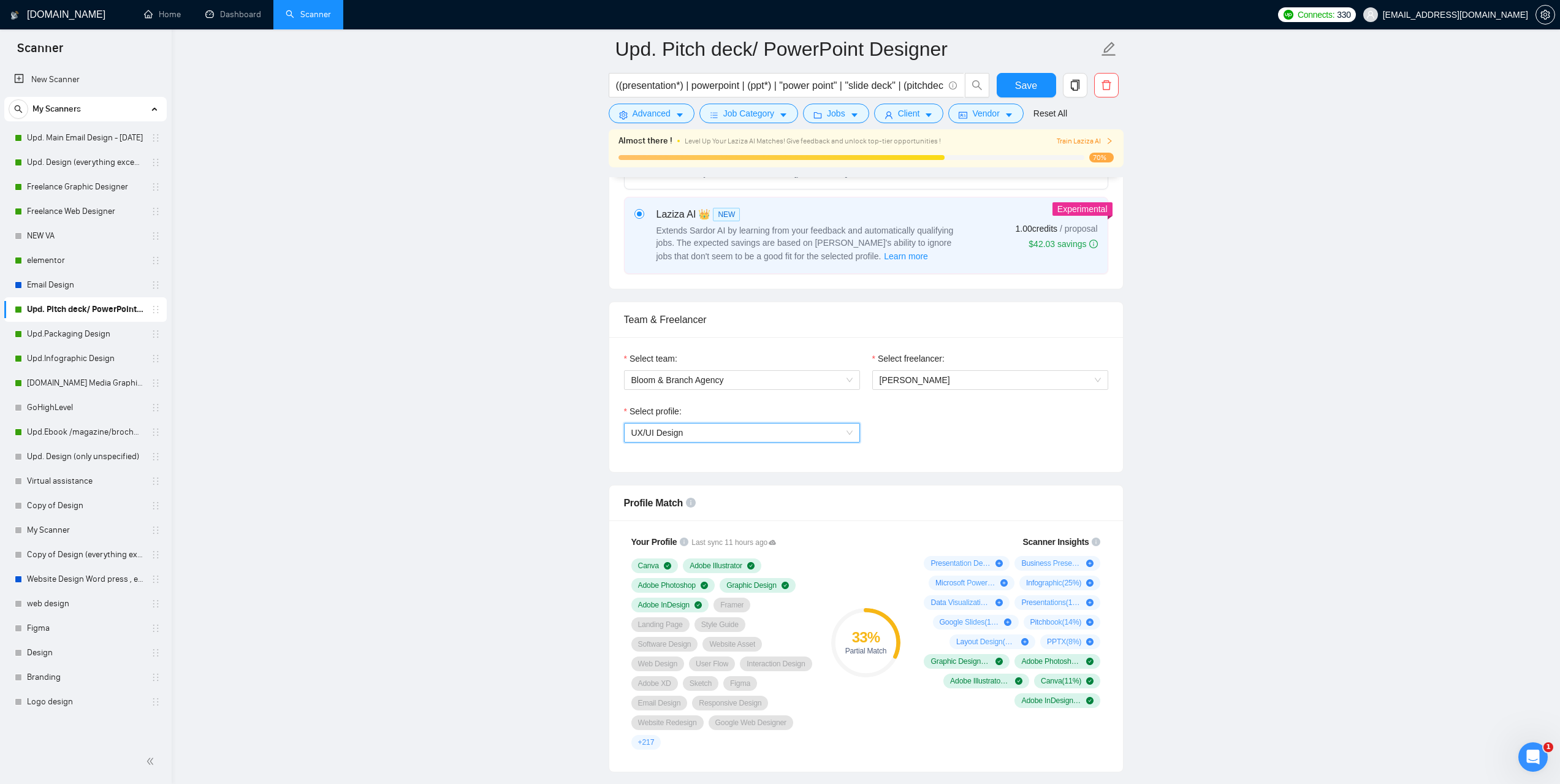
click at [811, 434] on span "UX/UI Design" at bounding box center [742, 433] width 221 height 19
click at [677, 495] on span "Email Marketing" at bounding box center [661, 495] width 61 height 10
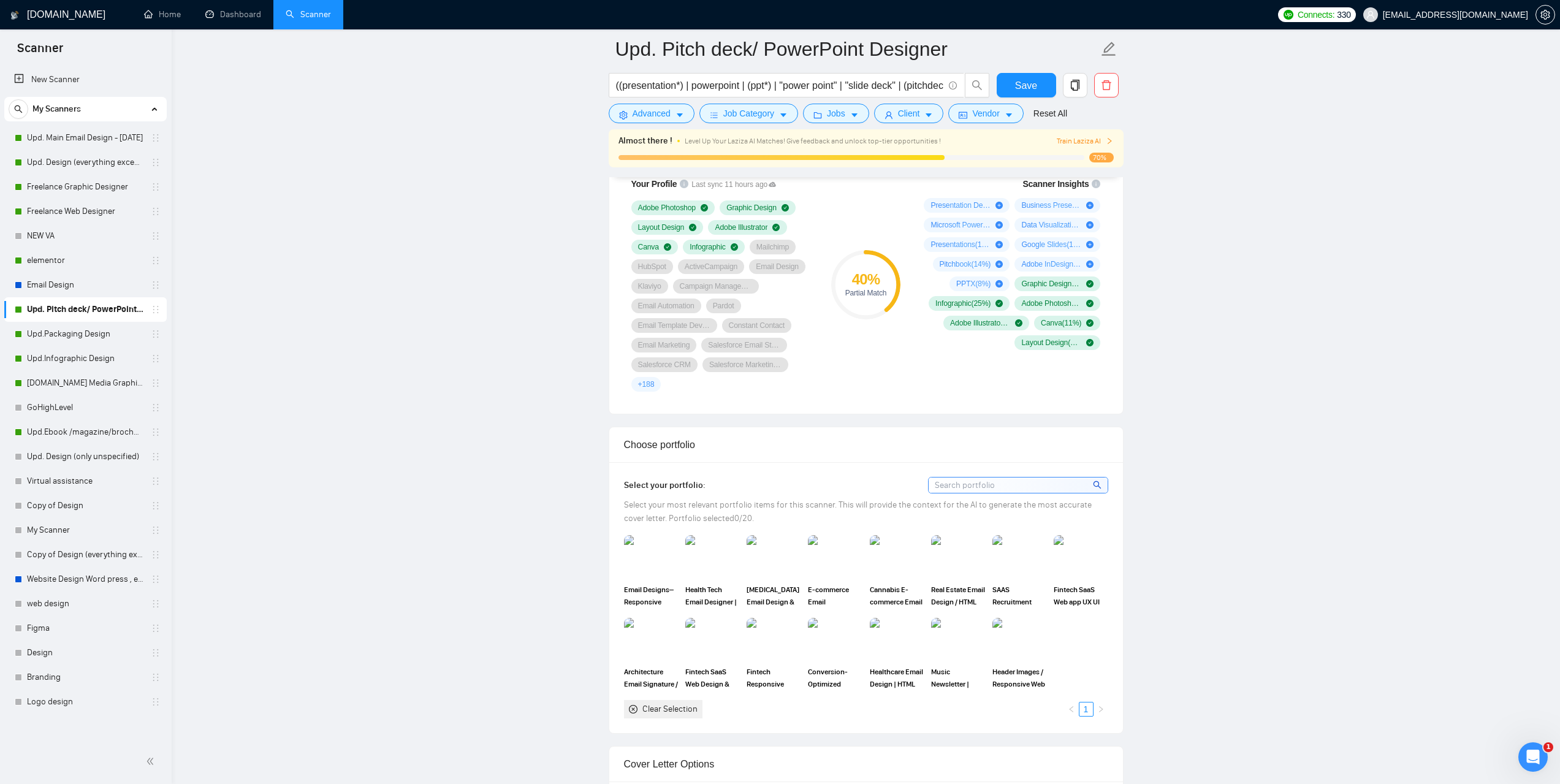
scroll to position [1042, 0]
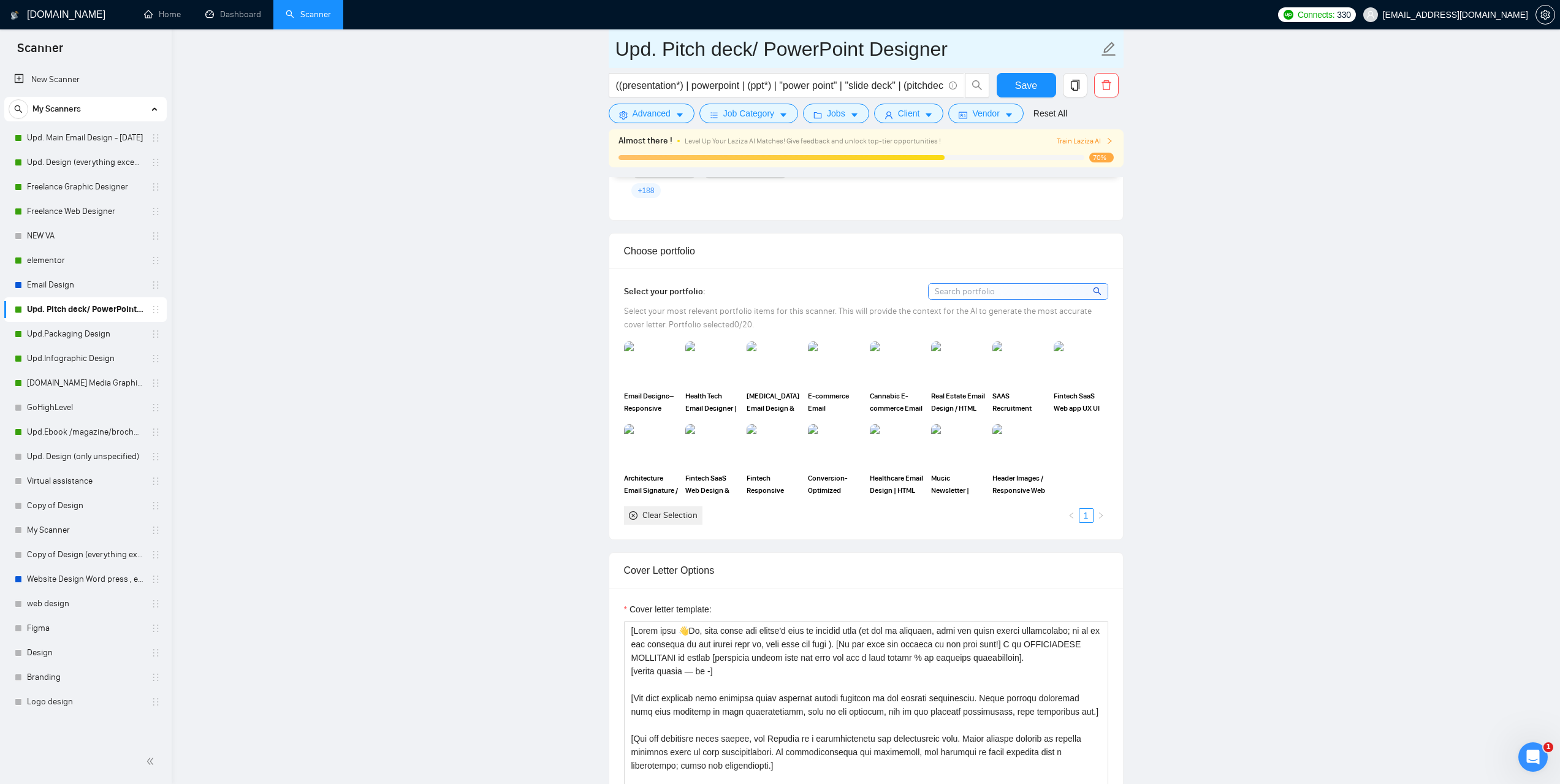
drag, startPoint x: 749, startPoint y: 49, endPoint x: 667, endPoint y: 48, distance: 82.0
click at [667, 48] on input "Upd. Pitch deck/ PowerPoint Designer" at bounding box center [857, 50] width 483 height 31
click at [228, 17] on link "Dashboard" at bounding box center [233, 14] width 56 height 10
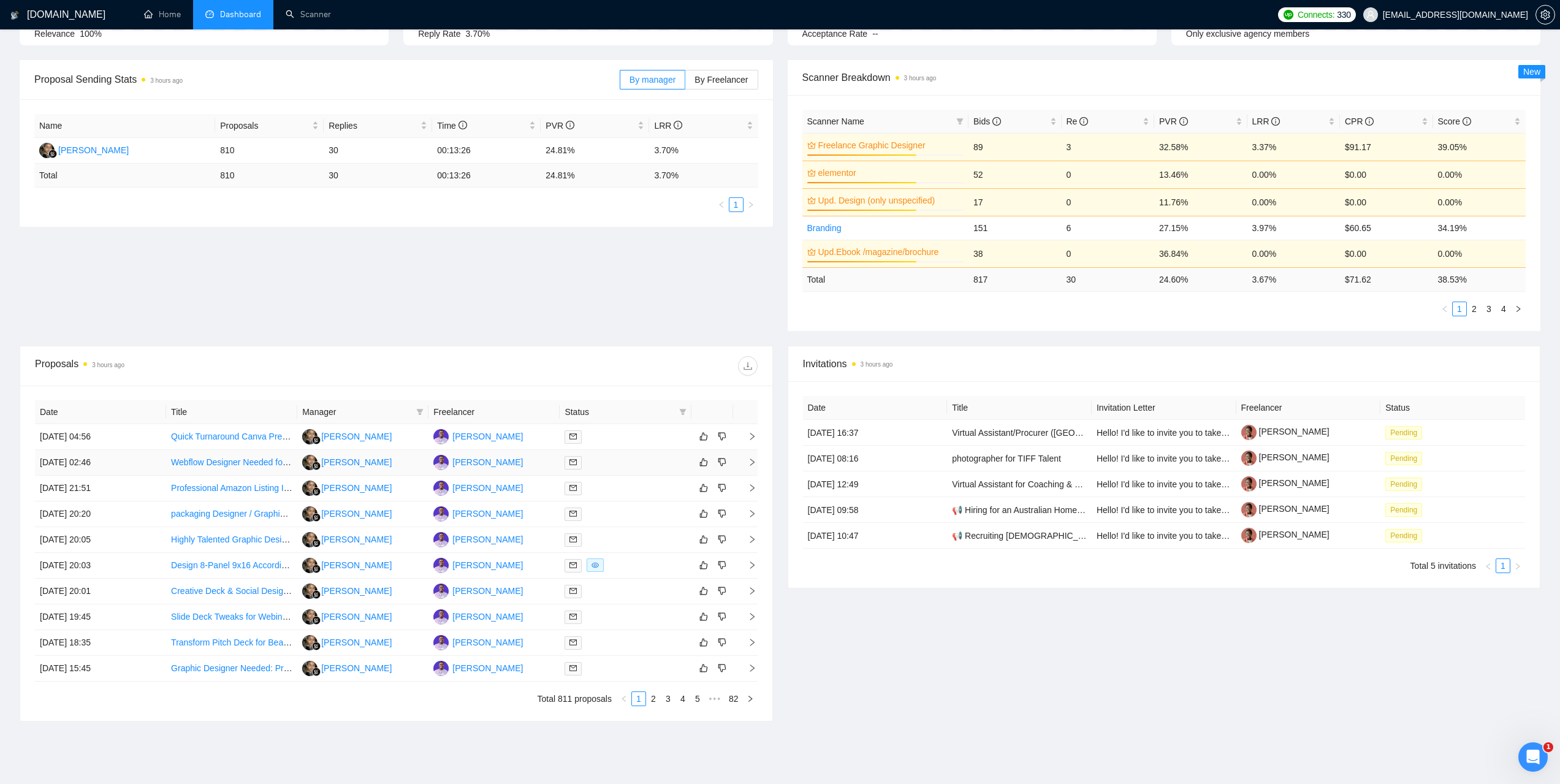
scroll to position [202, 0]
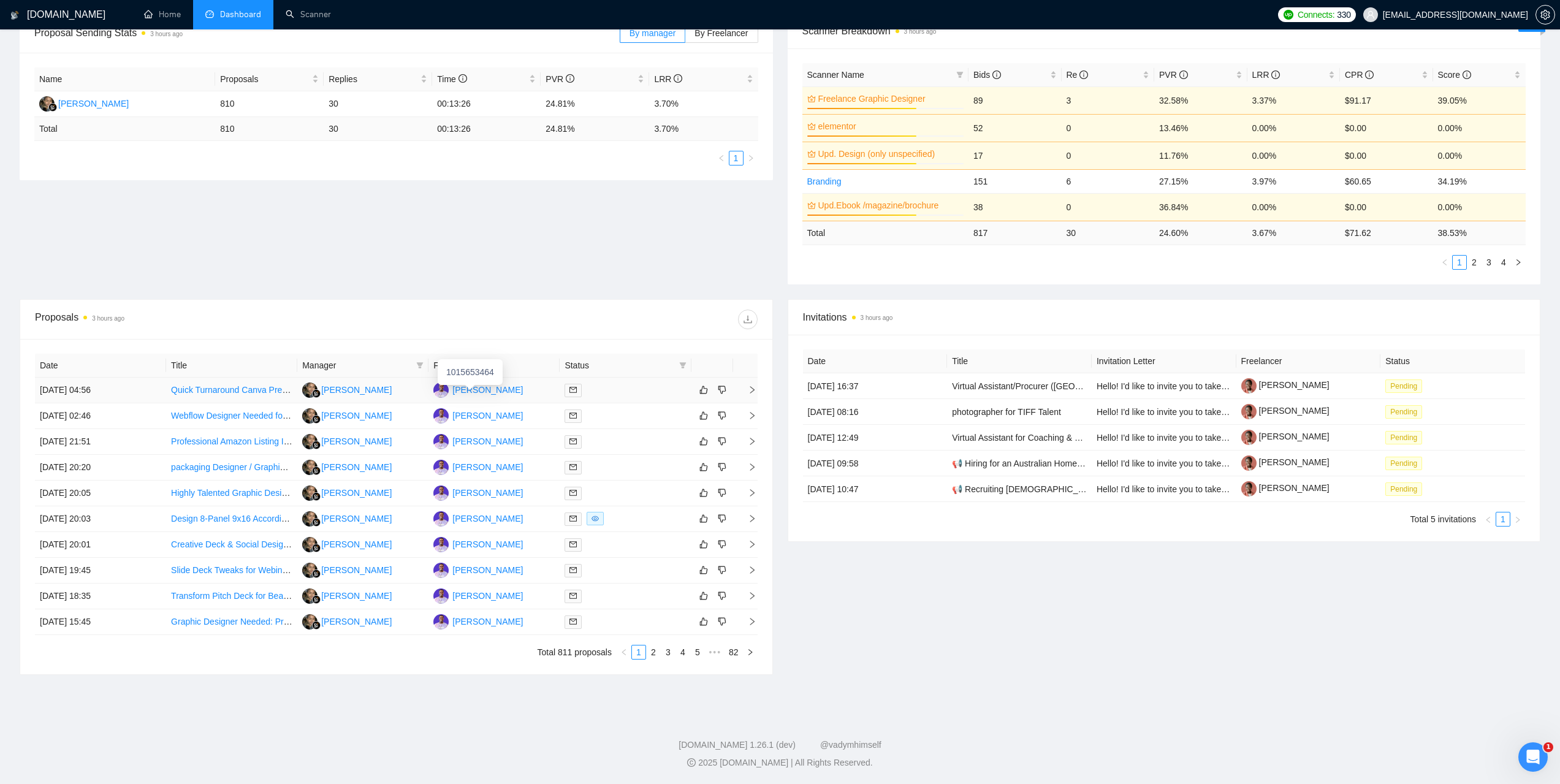
click at [479, 390] on div "[PERSON_NAME]" at bounding box center [487, 389] width 70 height 13
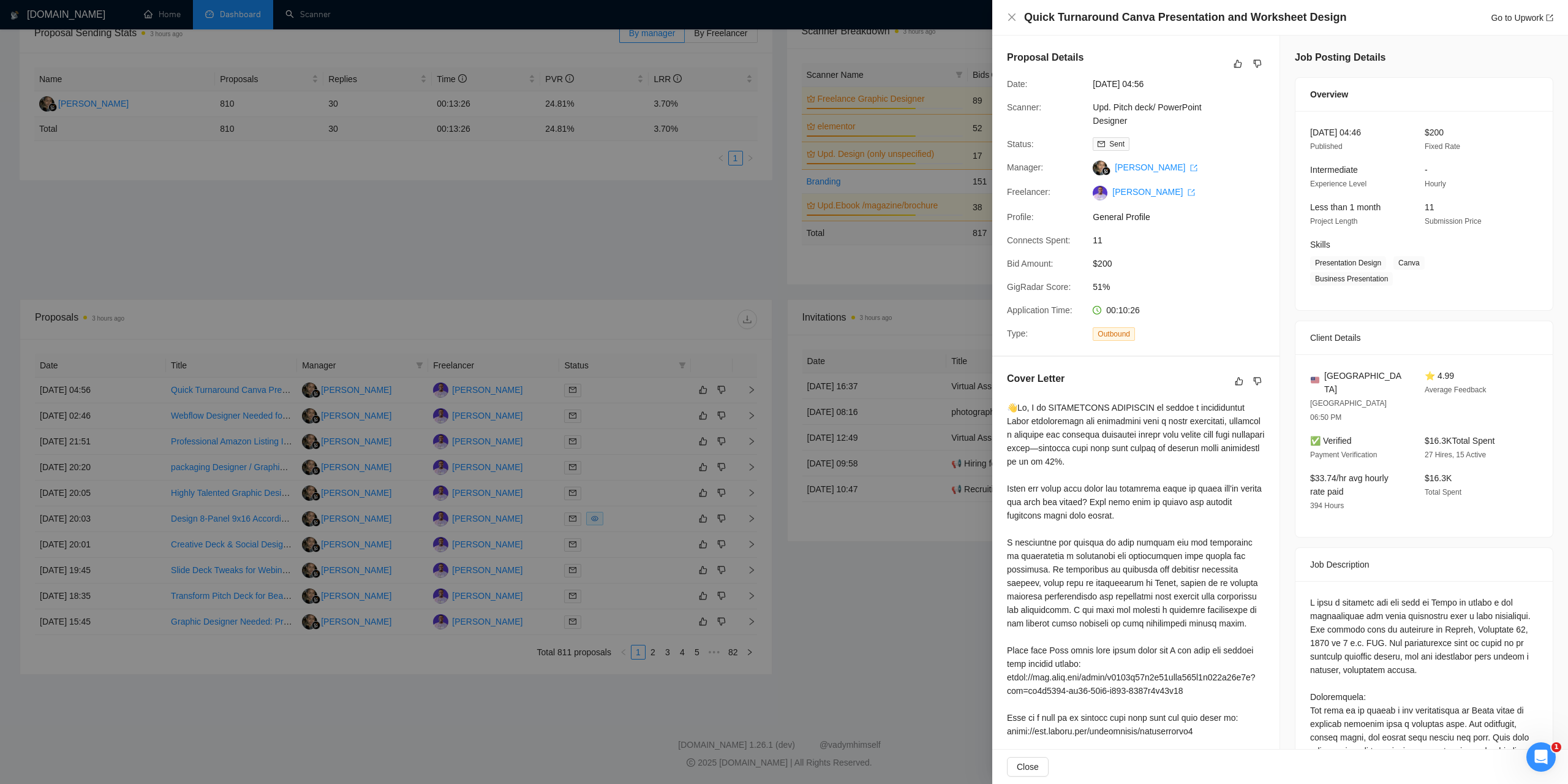
click at [785, 51] on div at bounding box center [784, 392] width 1568 height 784
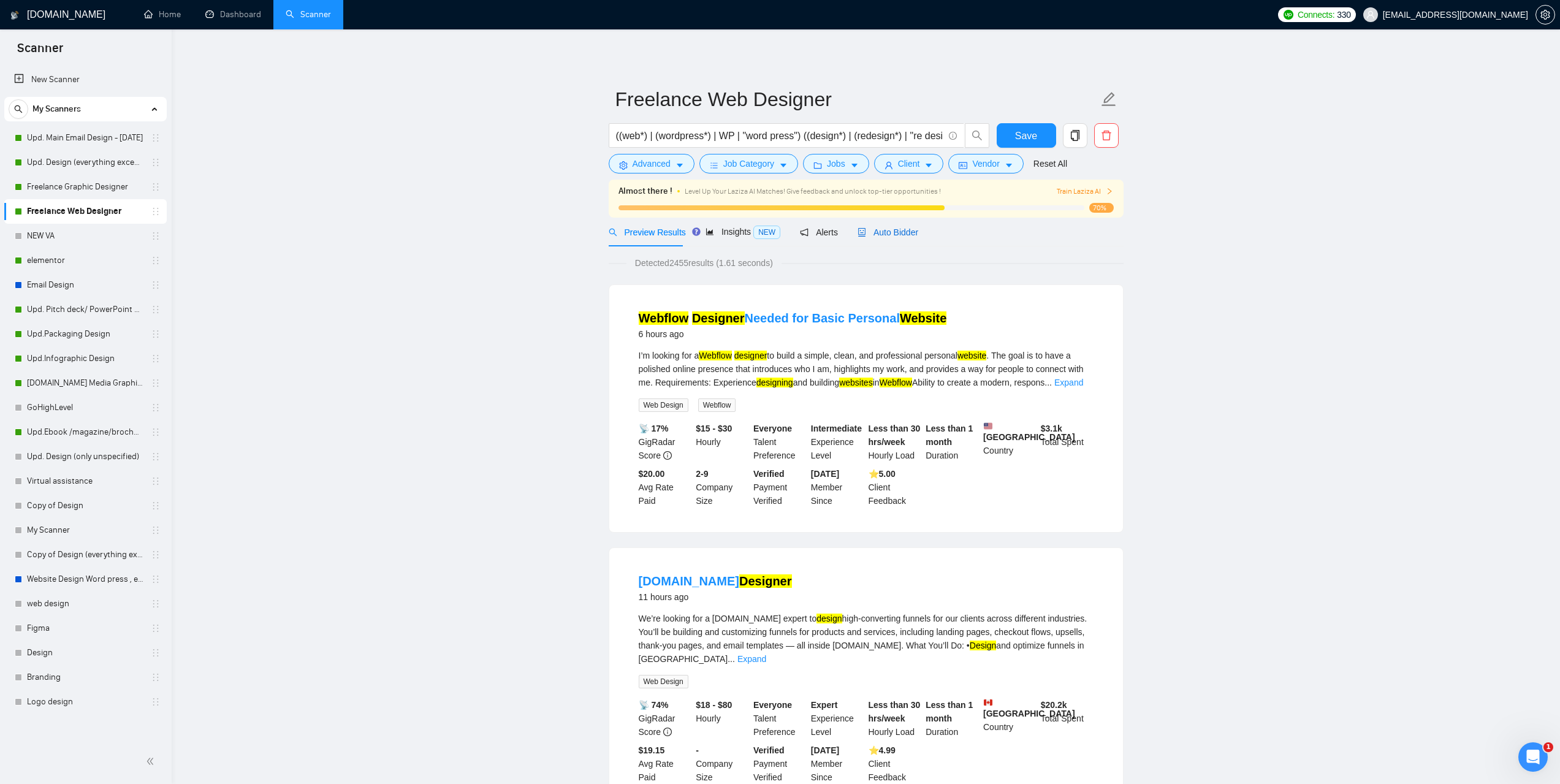
drag, startPoint x: 893, startPoint y: 228, endPoint x: 1291, endPoint y: 331, distance: 411.1
click at [897, 228] on span "Auto Bidder" at bounding box center [888, 232] width 60 height 10
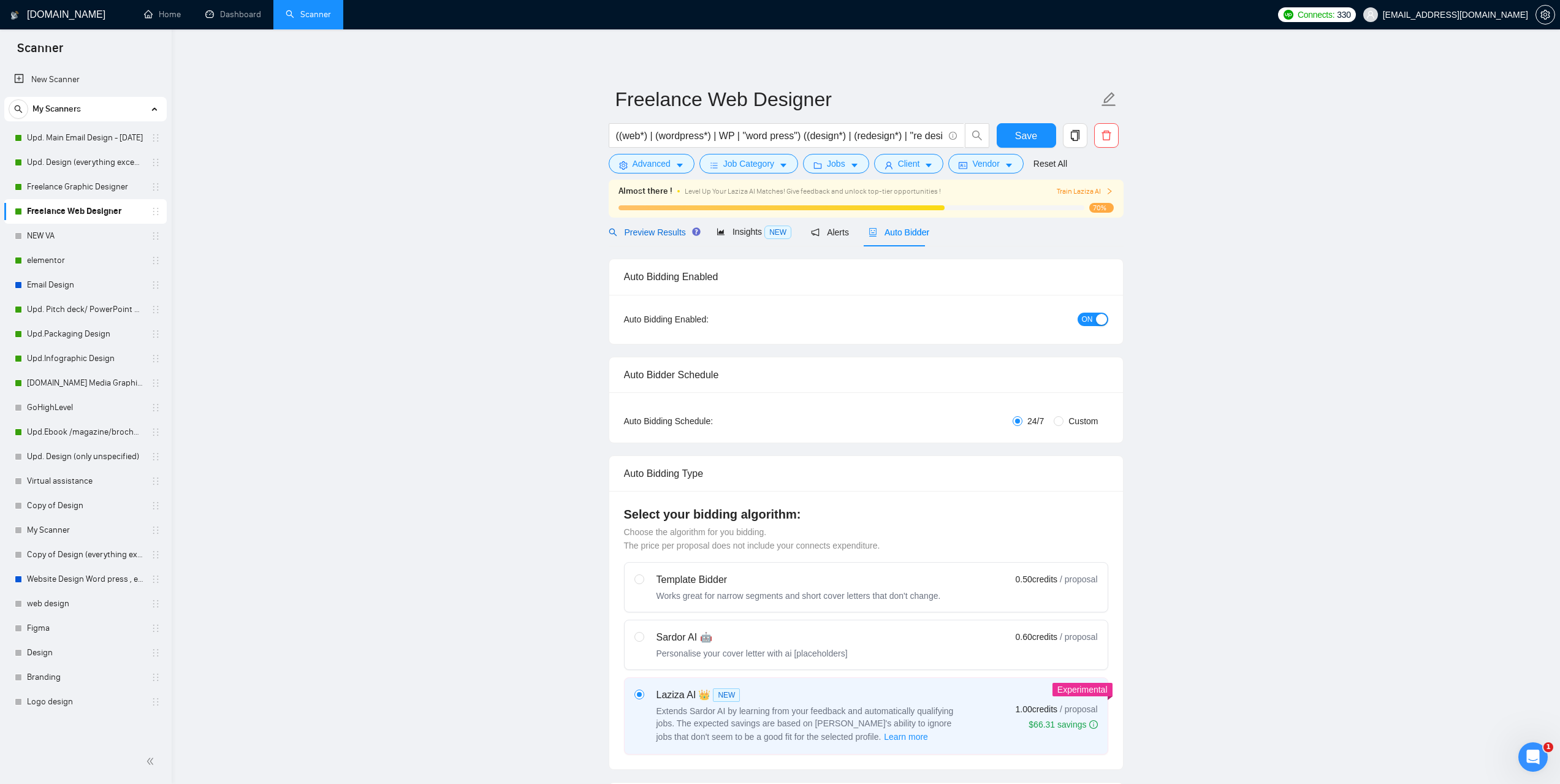
click at [646, 237] on span "Preview Results" at bounding box center [653, 232] width 88 height 10
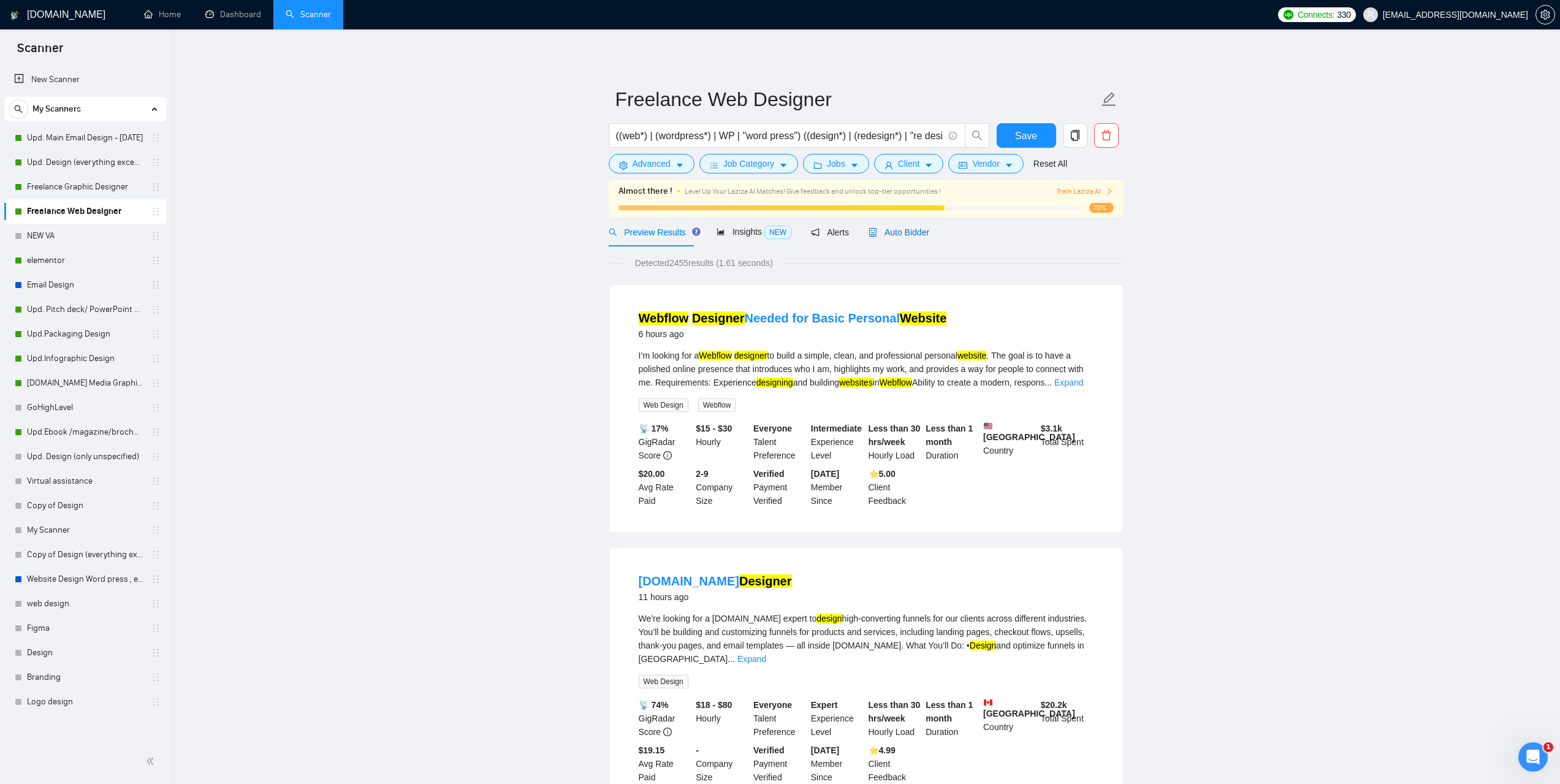
click at [916, 235] on span "Auto Bidder" at bounding box center [899, 232] width 60 height 10
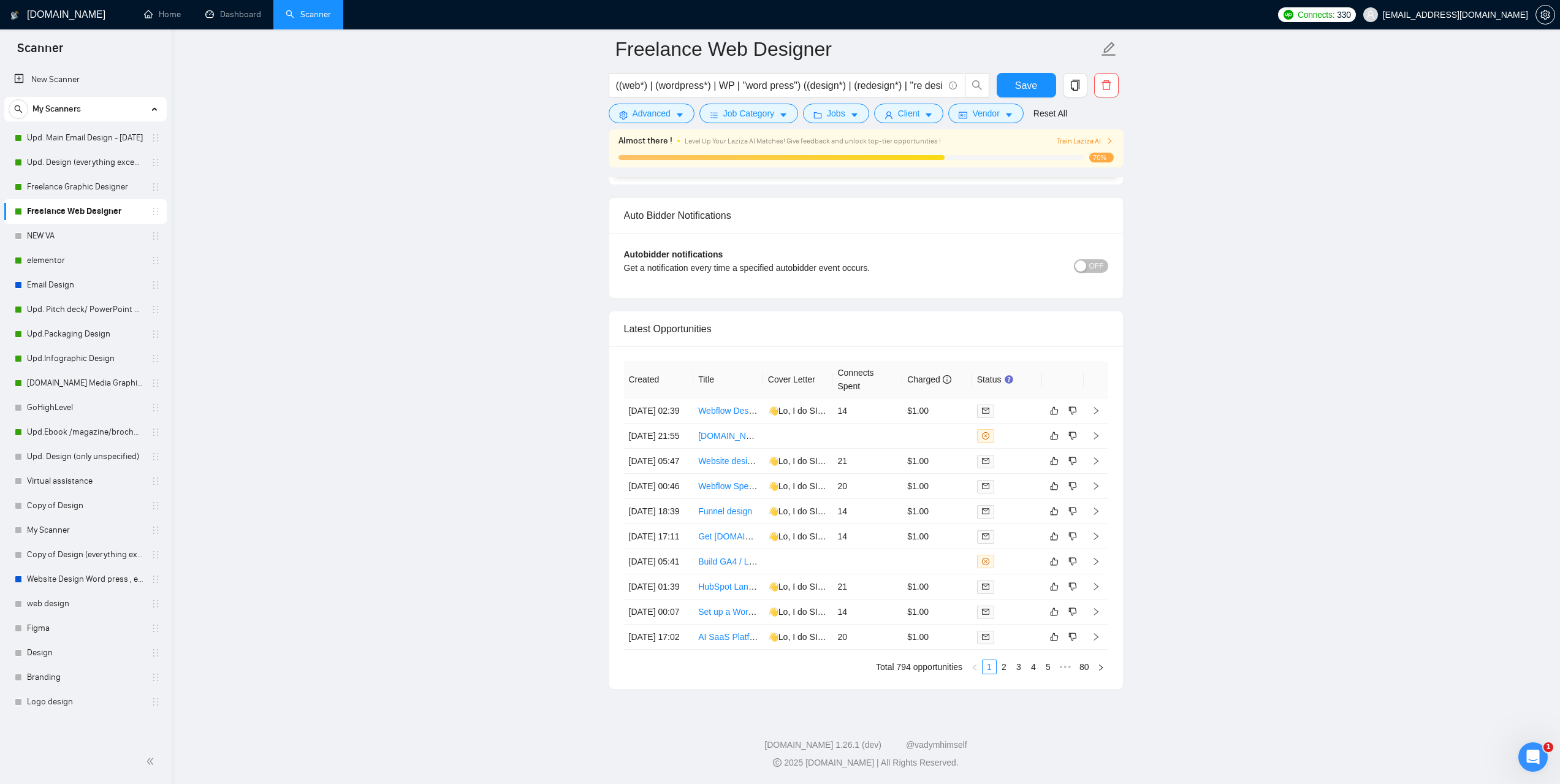
scroll to position [3125, 0]
click at [866, 469] on link "Expand" at bounding box center [849, 474] width 33 height 10
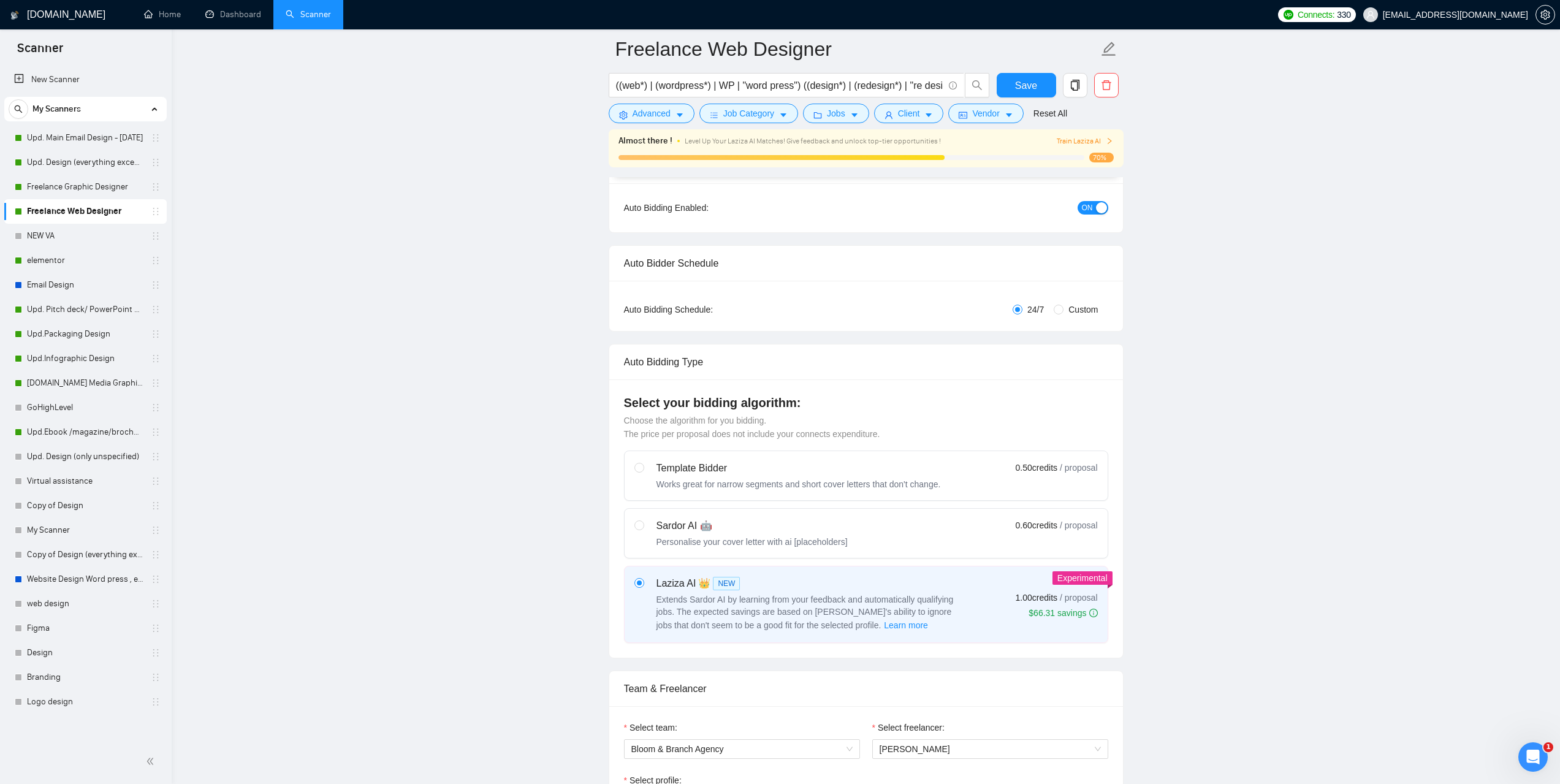
scroll to position [0, 0]
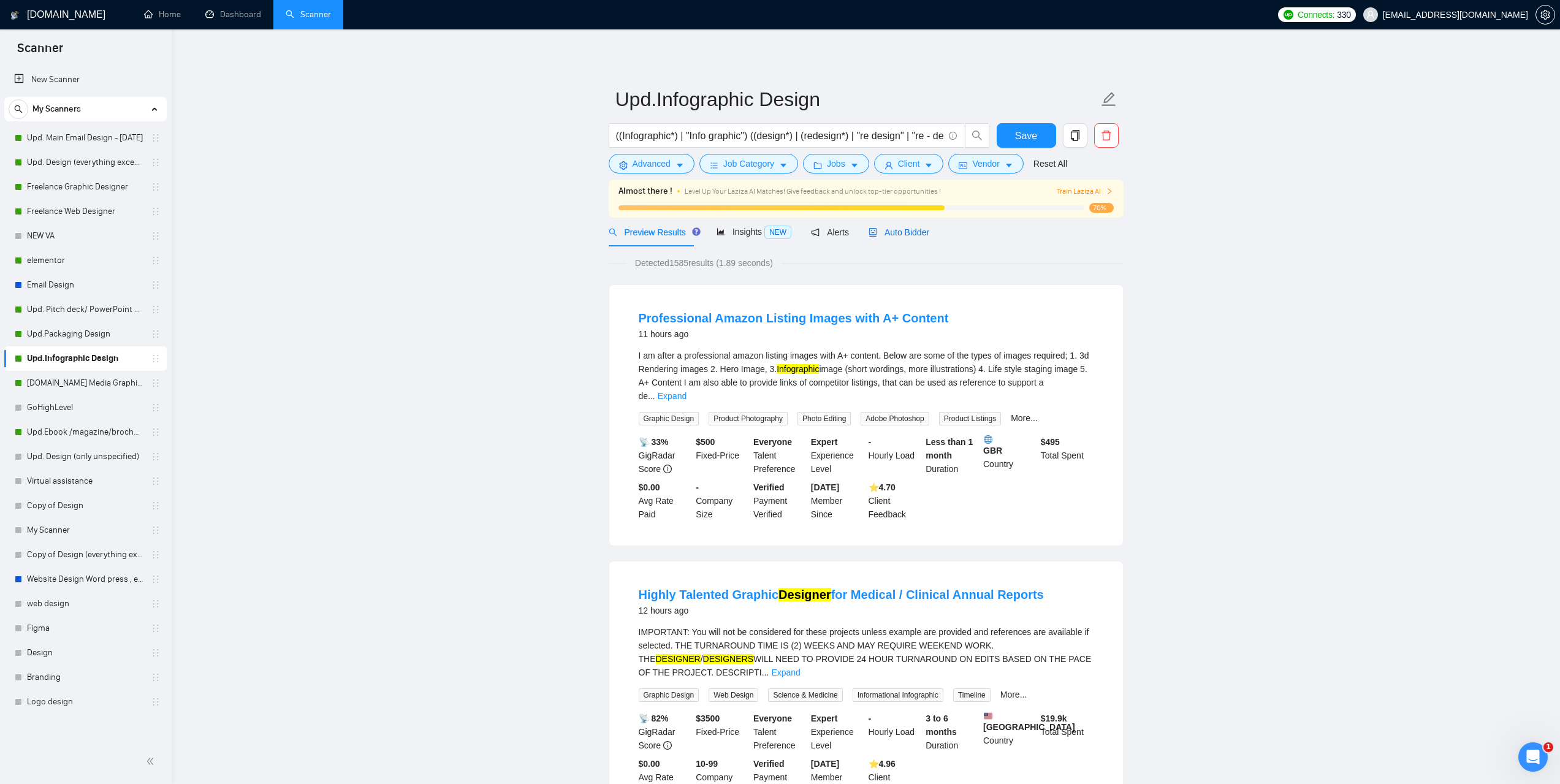
click at [903, 230] on span "Auto Bidder" at bounding box center [899, 232] width 60 height 10
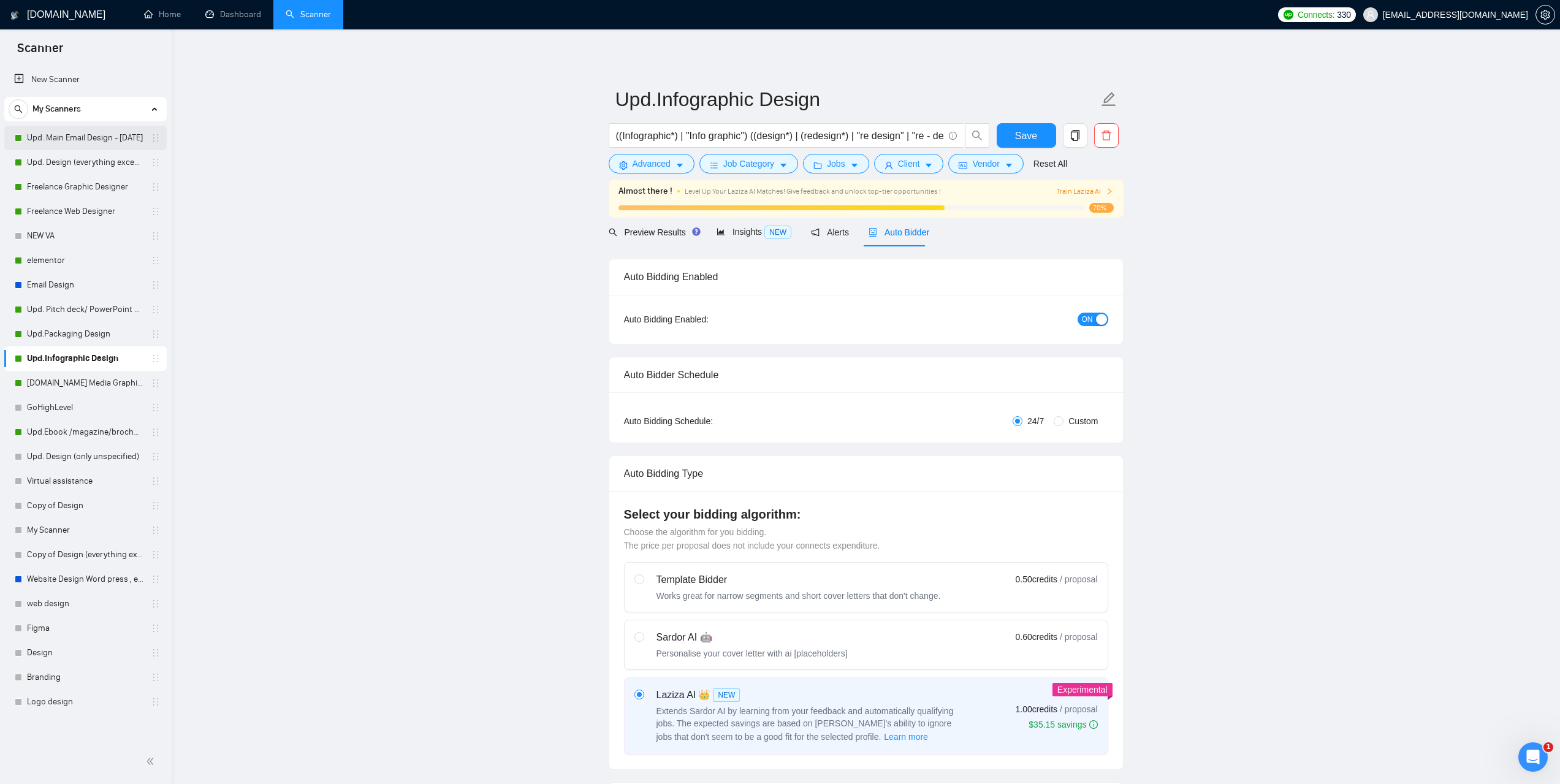
click at [71, 146] on link "Upd. Main Email Design - [DATE]" at bounding box center [85, 138] width 116 height 25
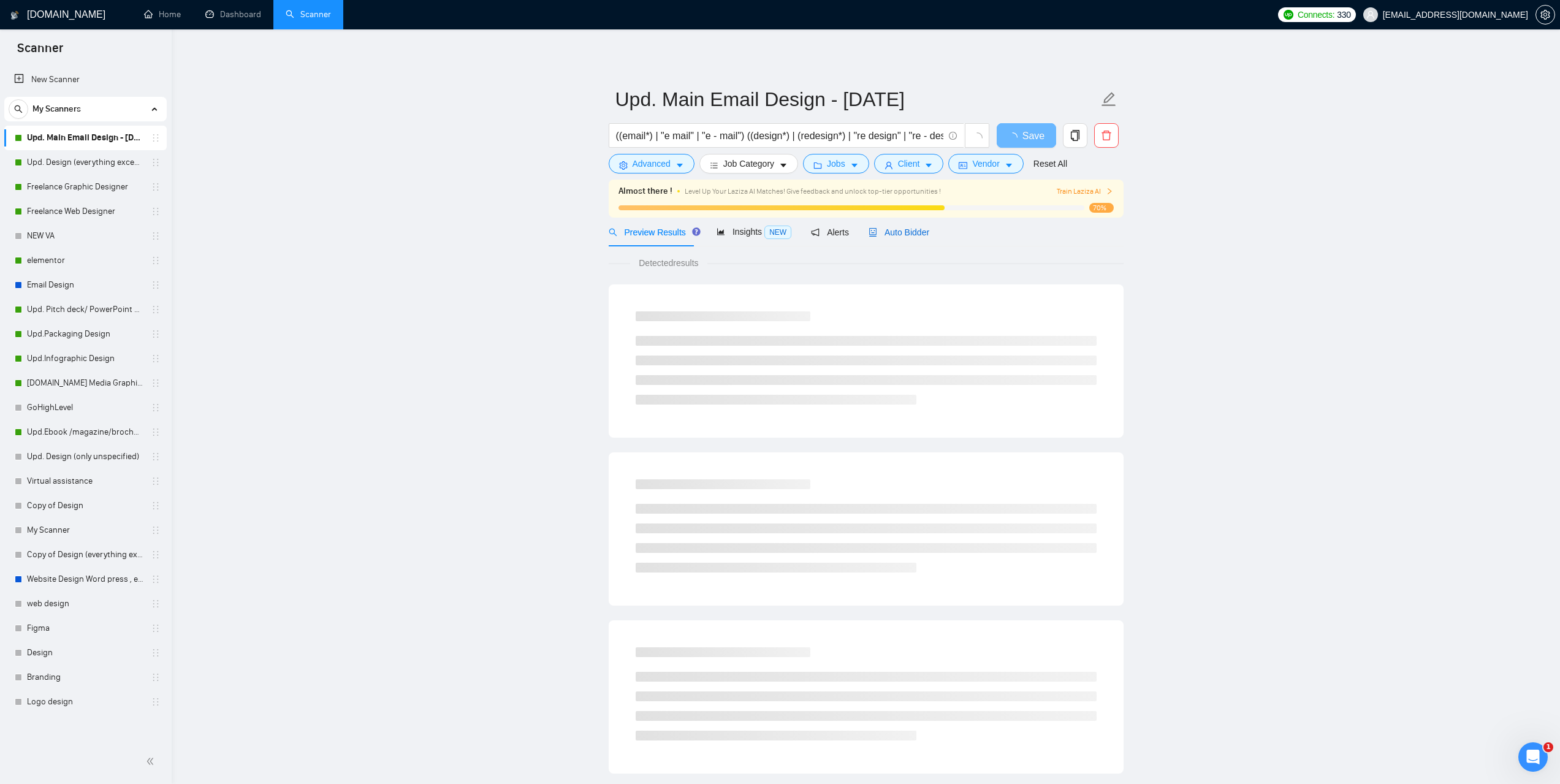
click at [889, 237] on span "Auto Bidder" at bounding box center [899, 232] width 60 height 10
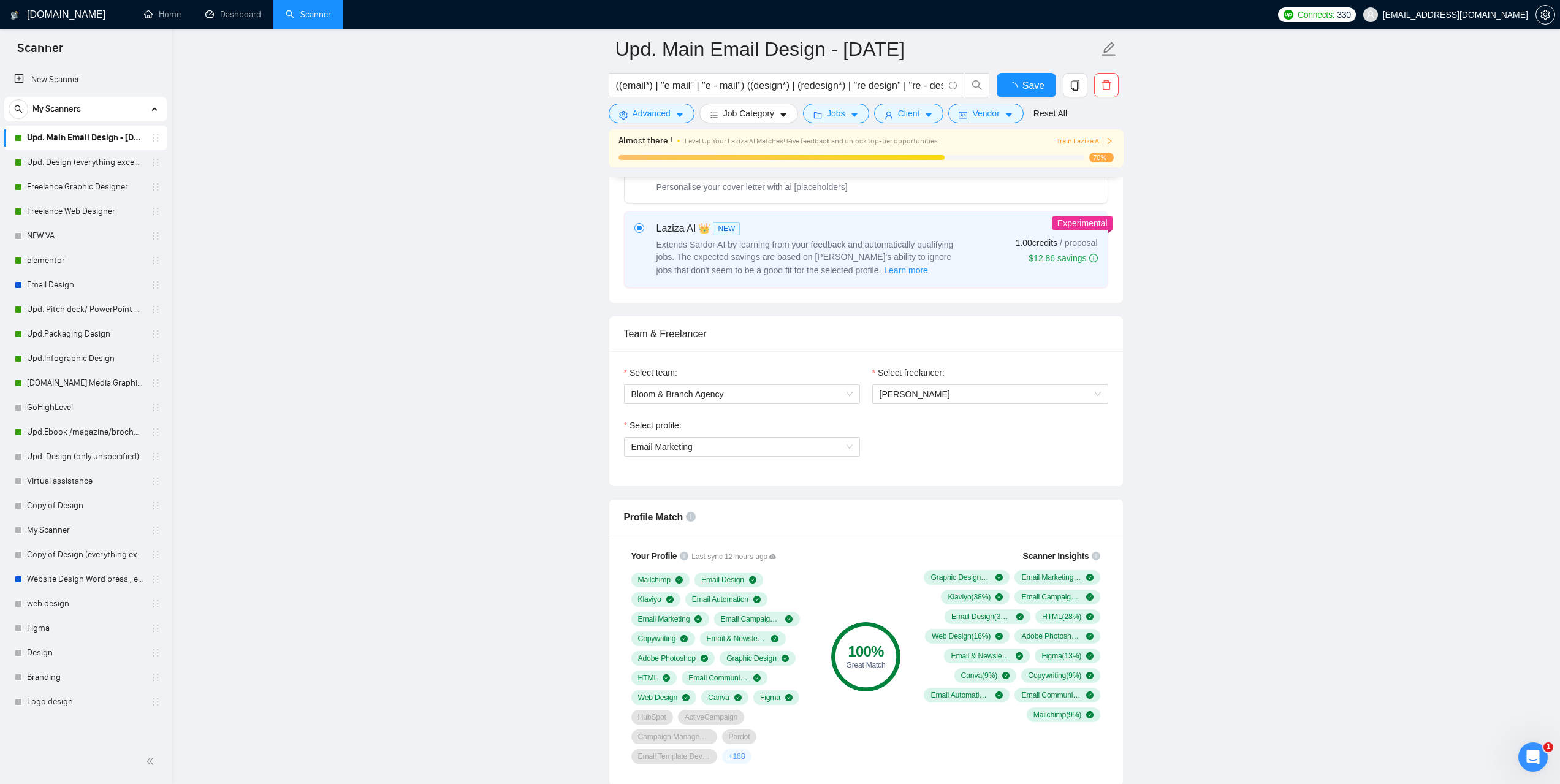
scroll to position [368, 0]
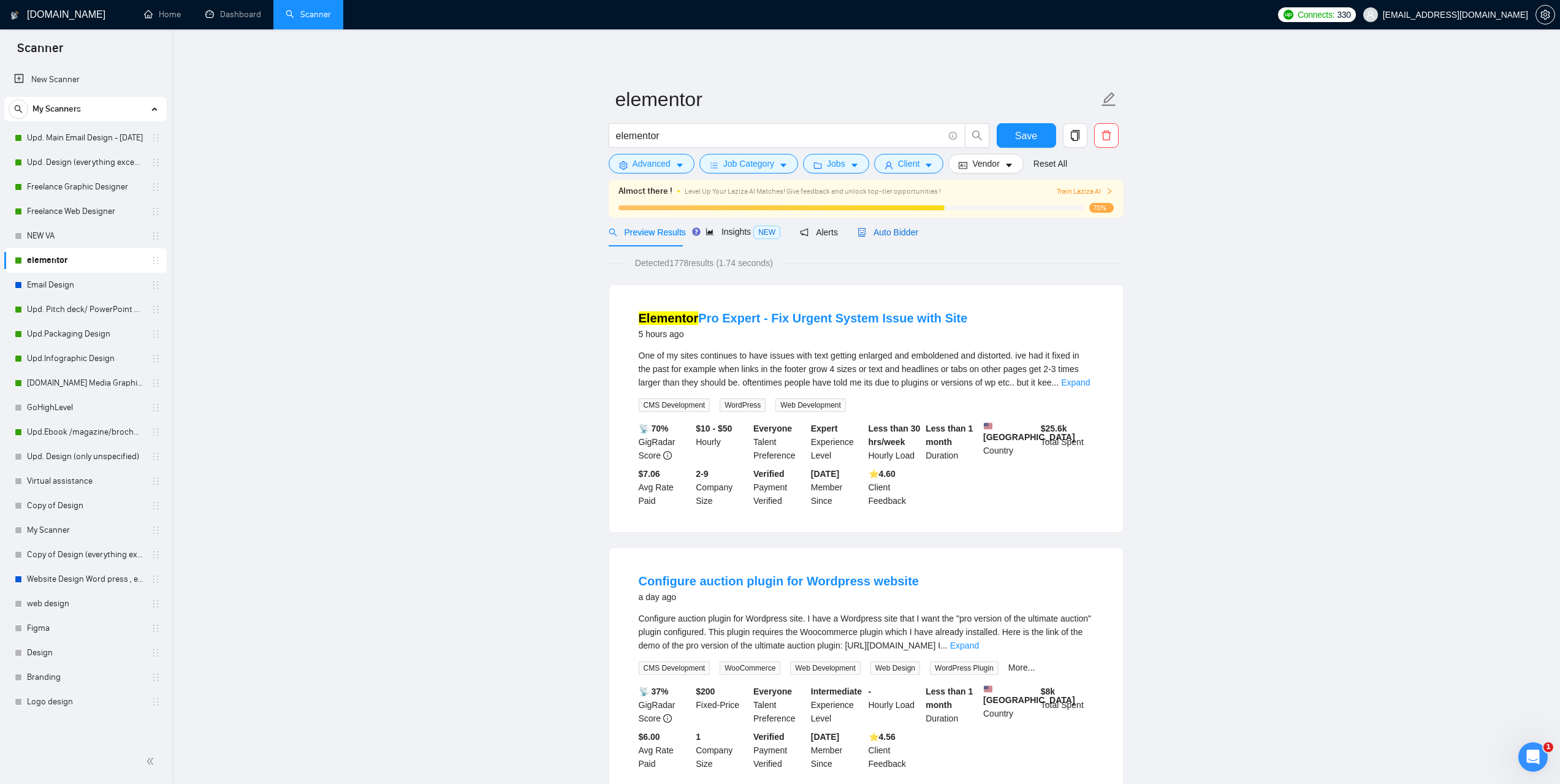
click at [893, 231] on span "Auto Bidder" at bounding box center [888, 232] width 60 height 10
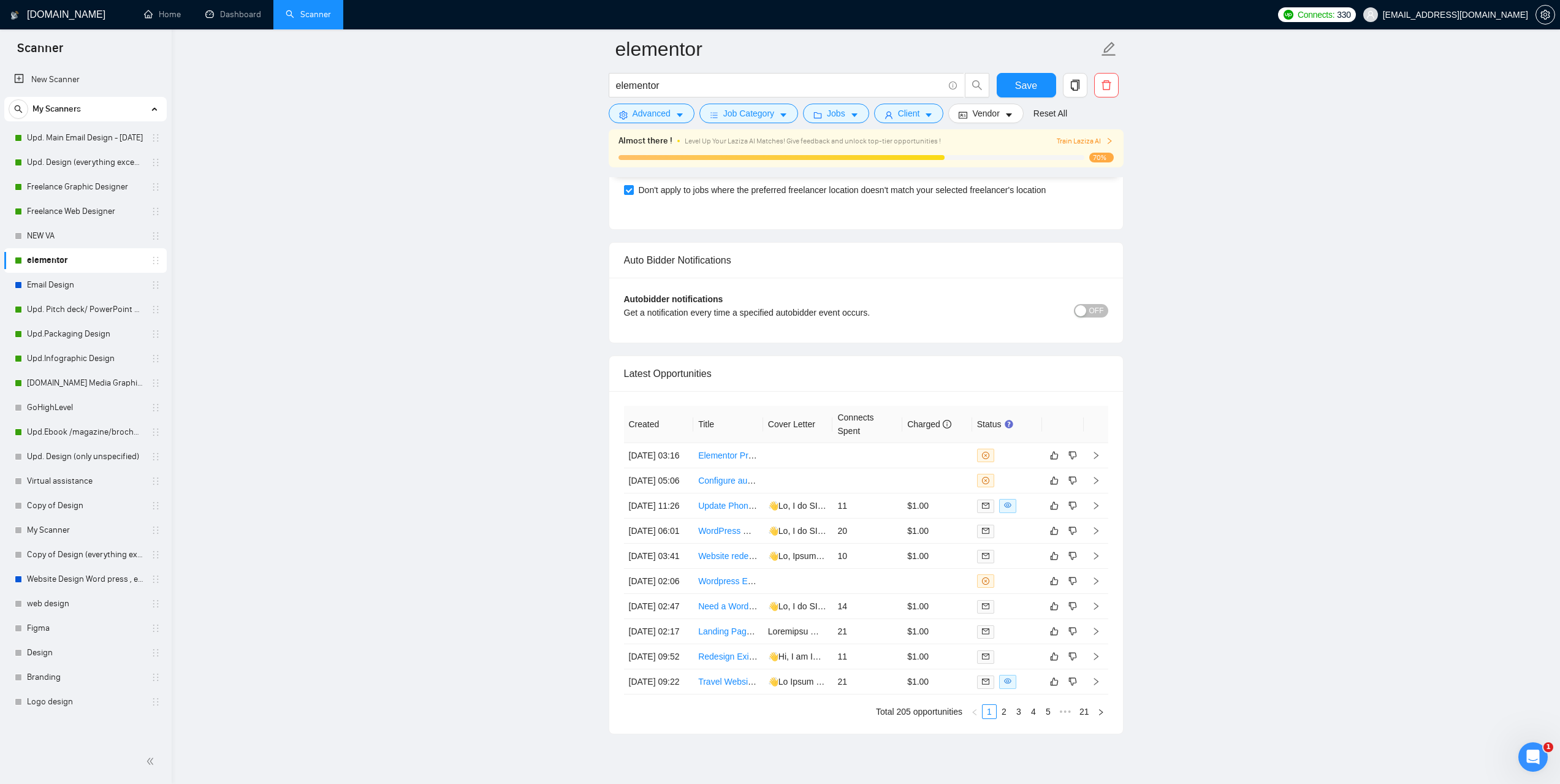
scroll to position [3125, 0]
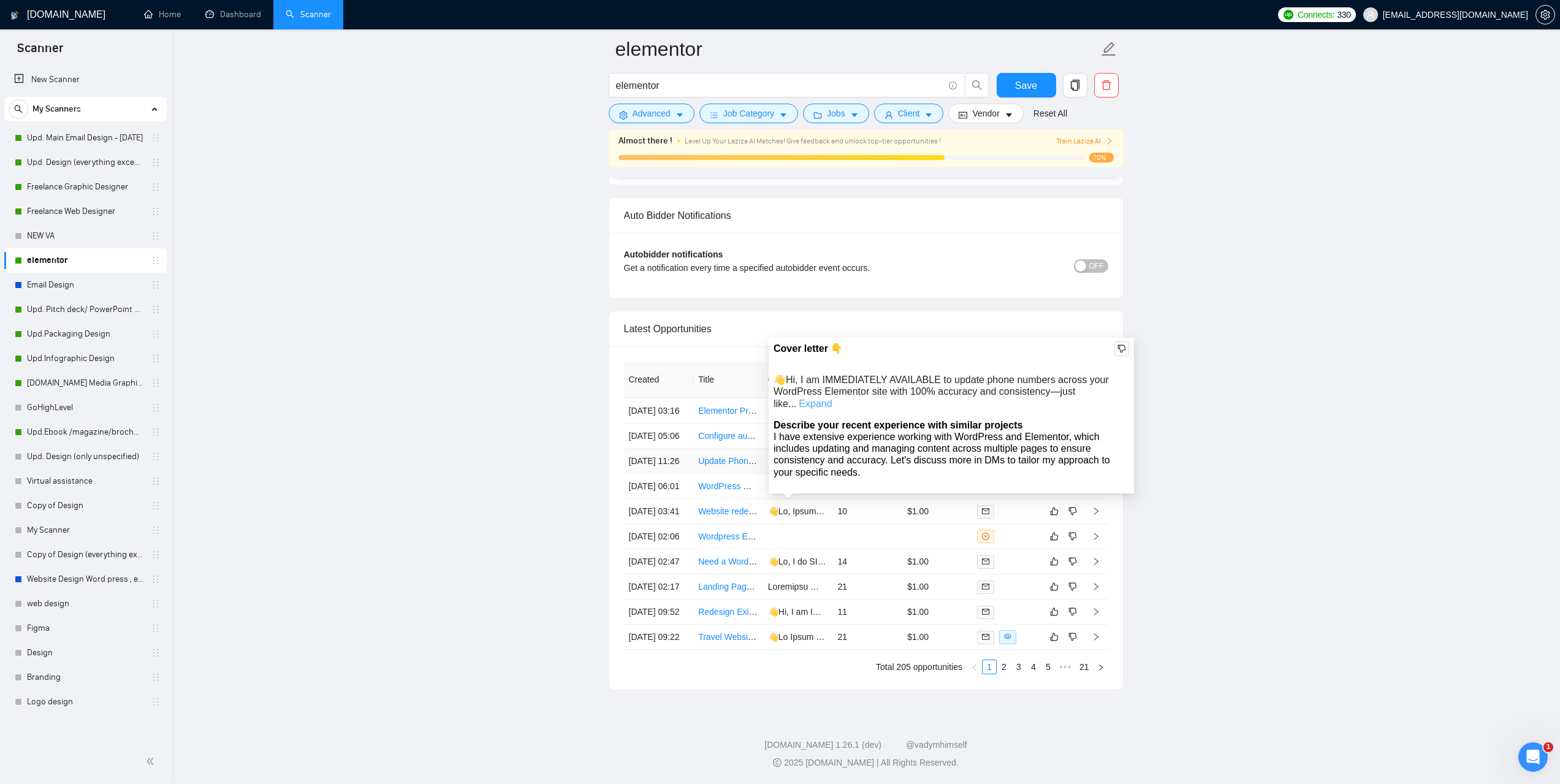
click at [831, 399] on link "Expand" at bounding box center [815, 403] width 33 height 10
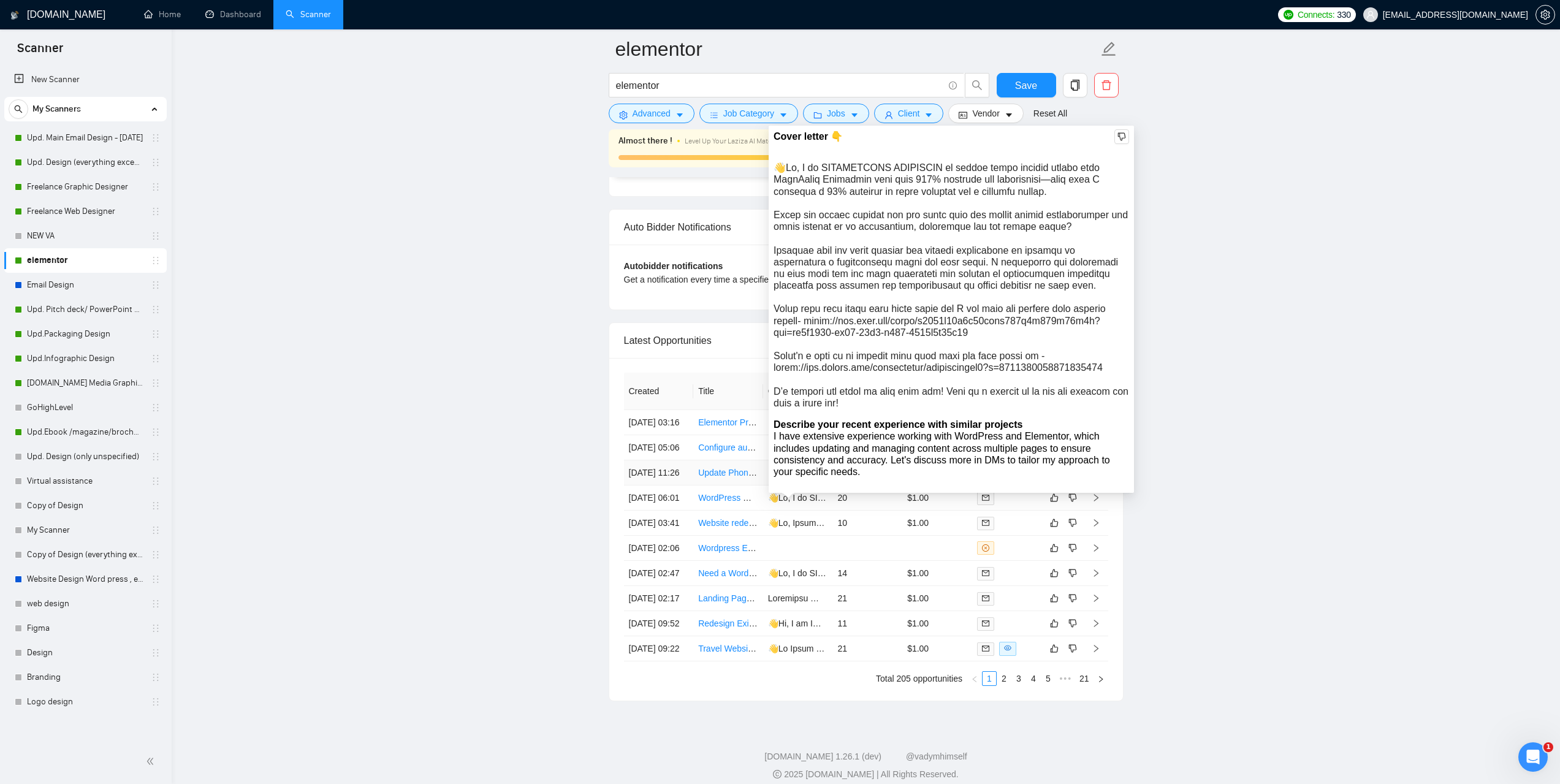
scroll to position [3003, 0]
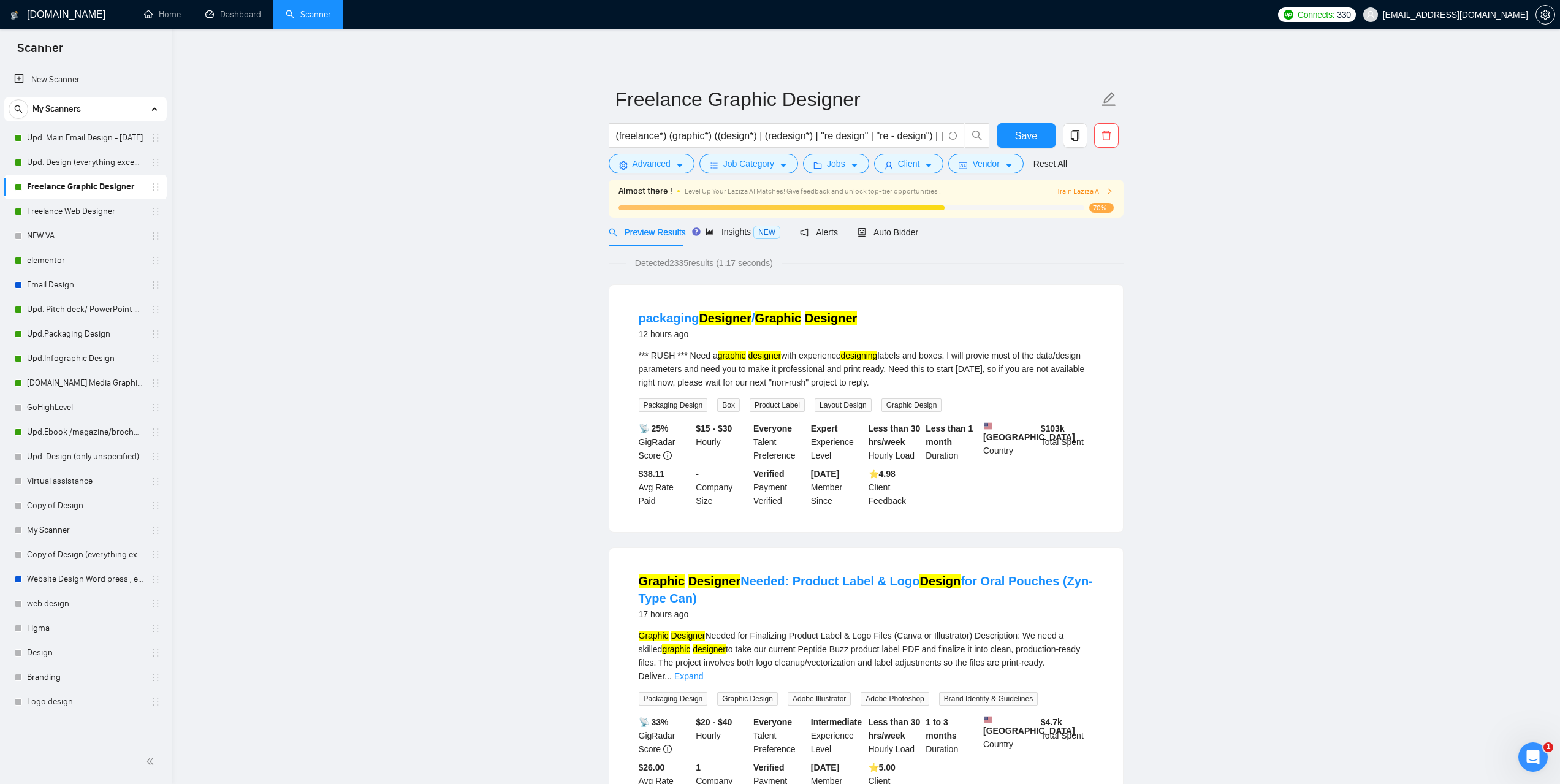
click at [903, 224] on div "Auto Bidder" at bounding box center [888, 231] width 60 height 29
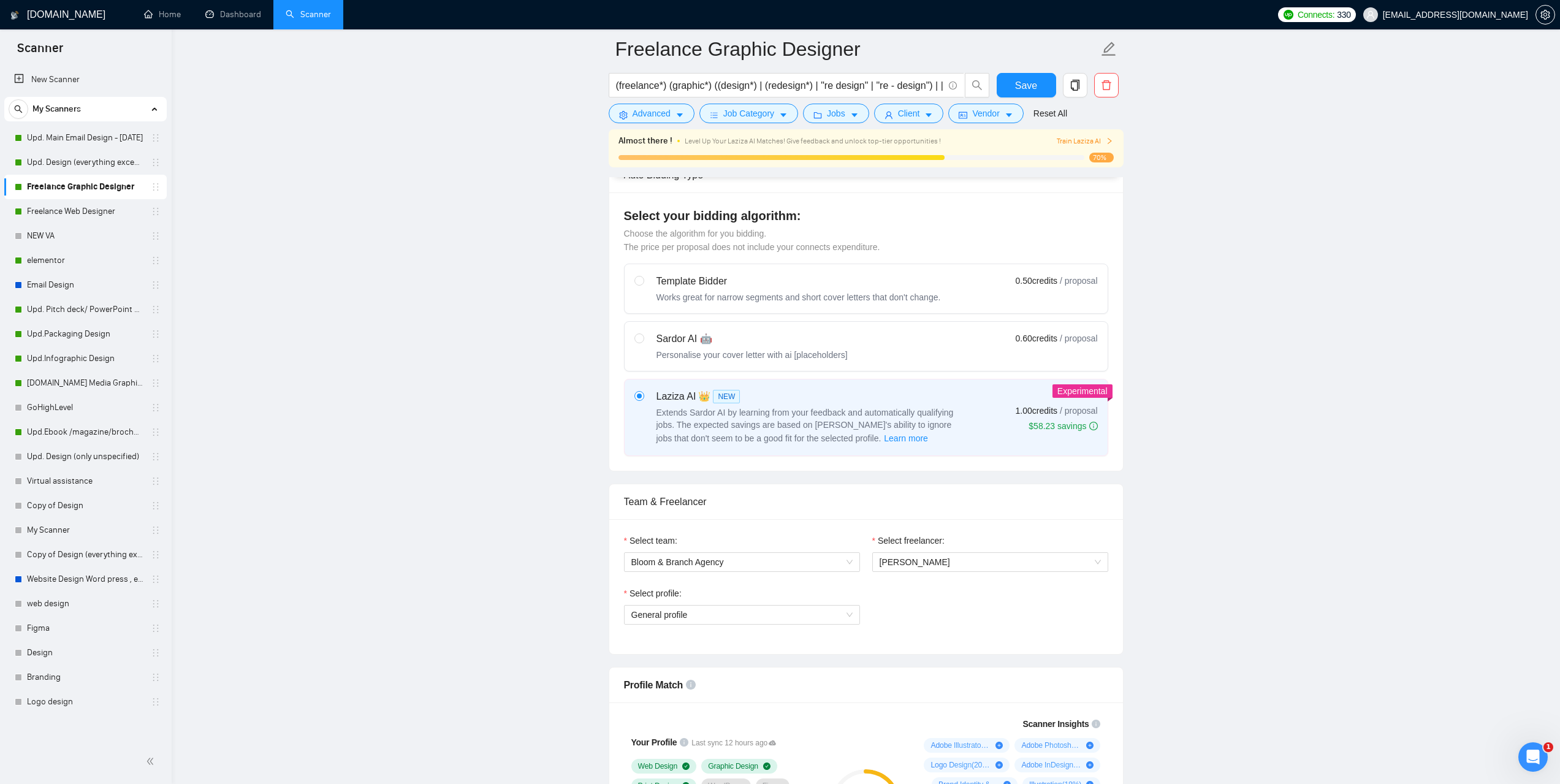
scroll to position [490, 0]
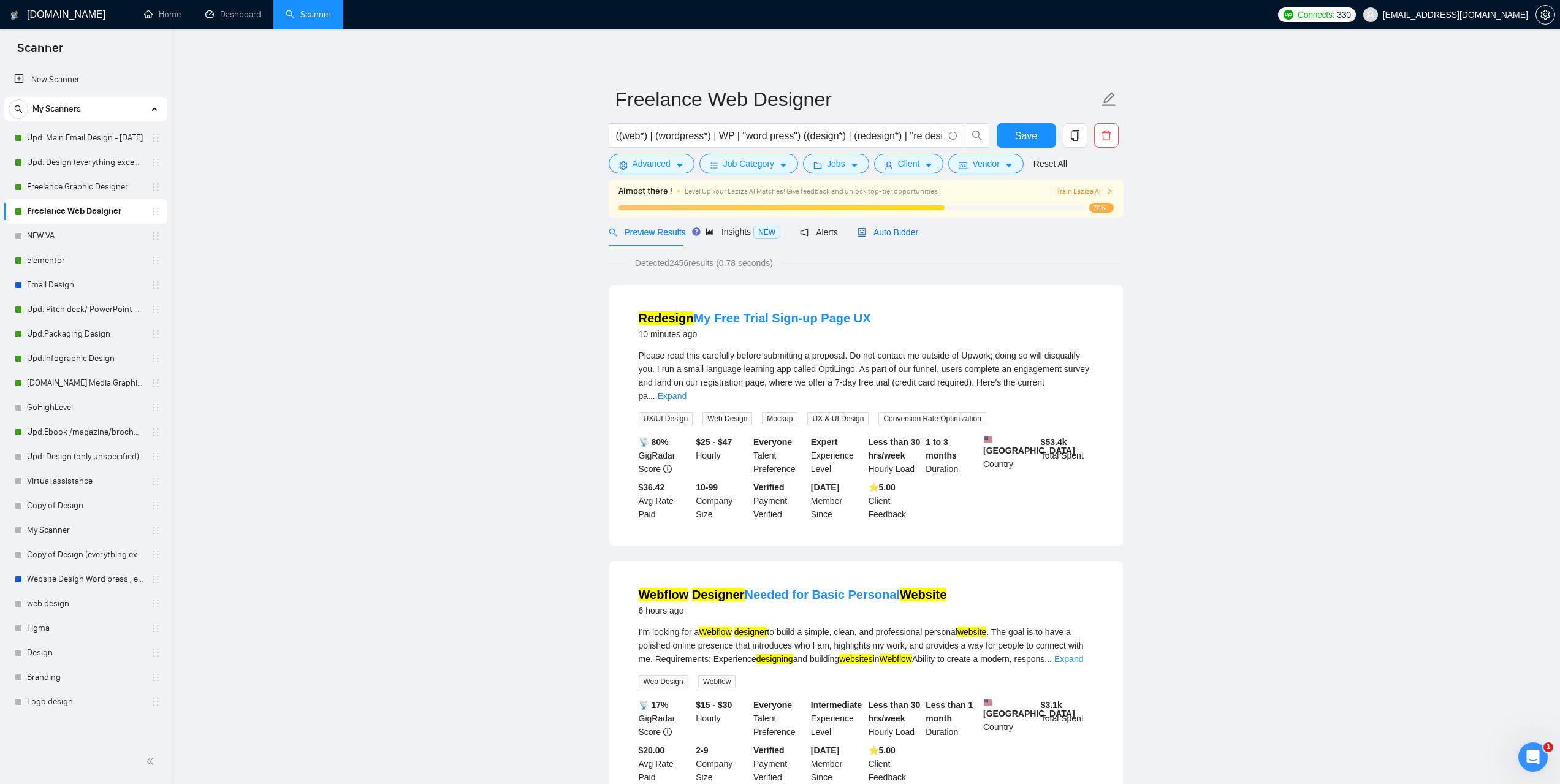
click at [893, 229] on span "Auto Bidder" at bounding box center [888, 232] width 60 height 10
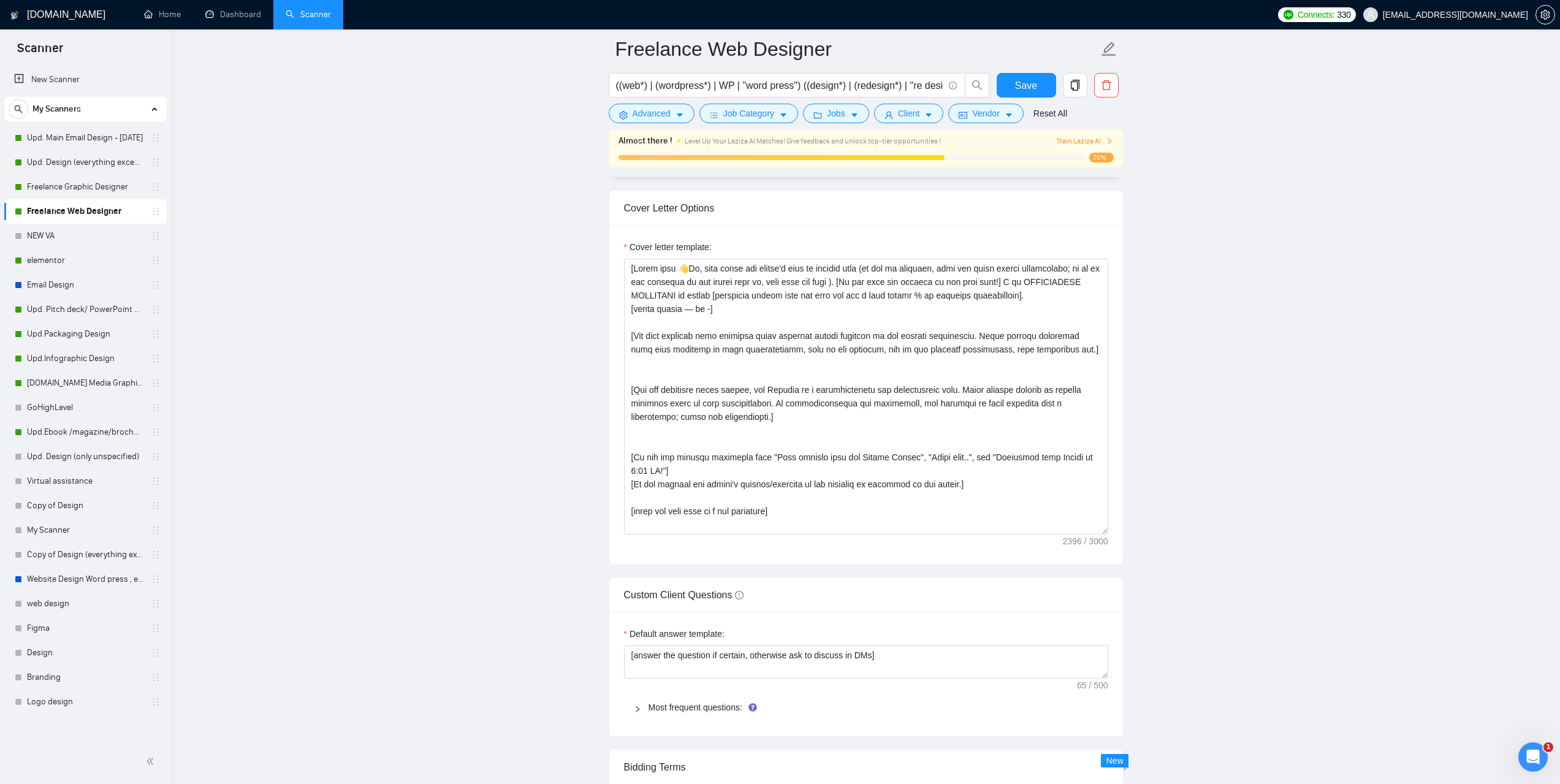
scroll to position [1470, 0]
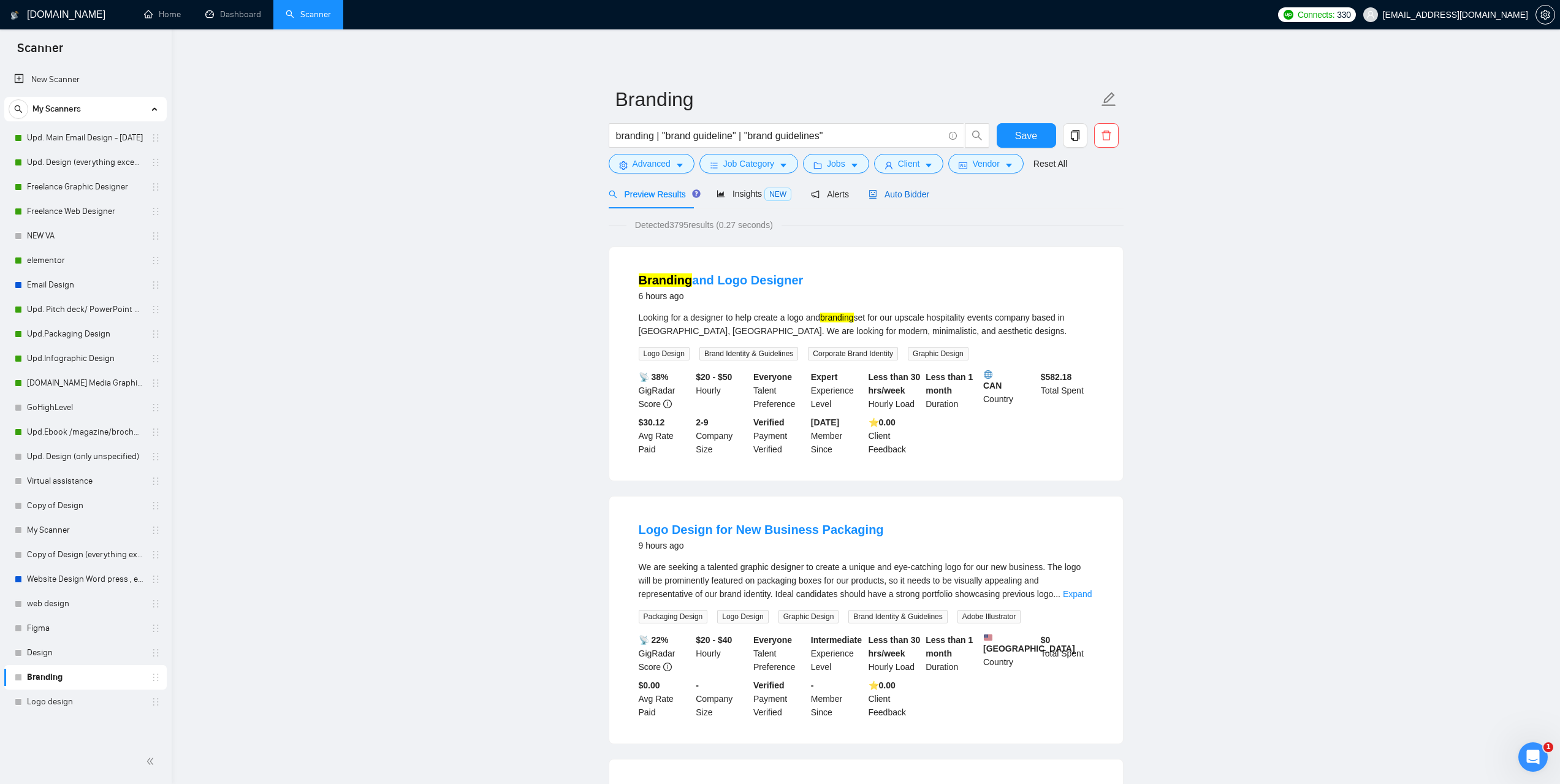
click at [900, 197] on span "Auto Bidder" at bounding box center [899, 194] width 60 height 10
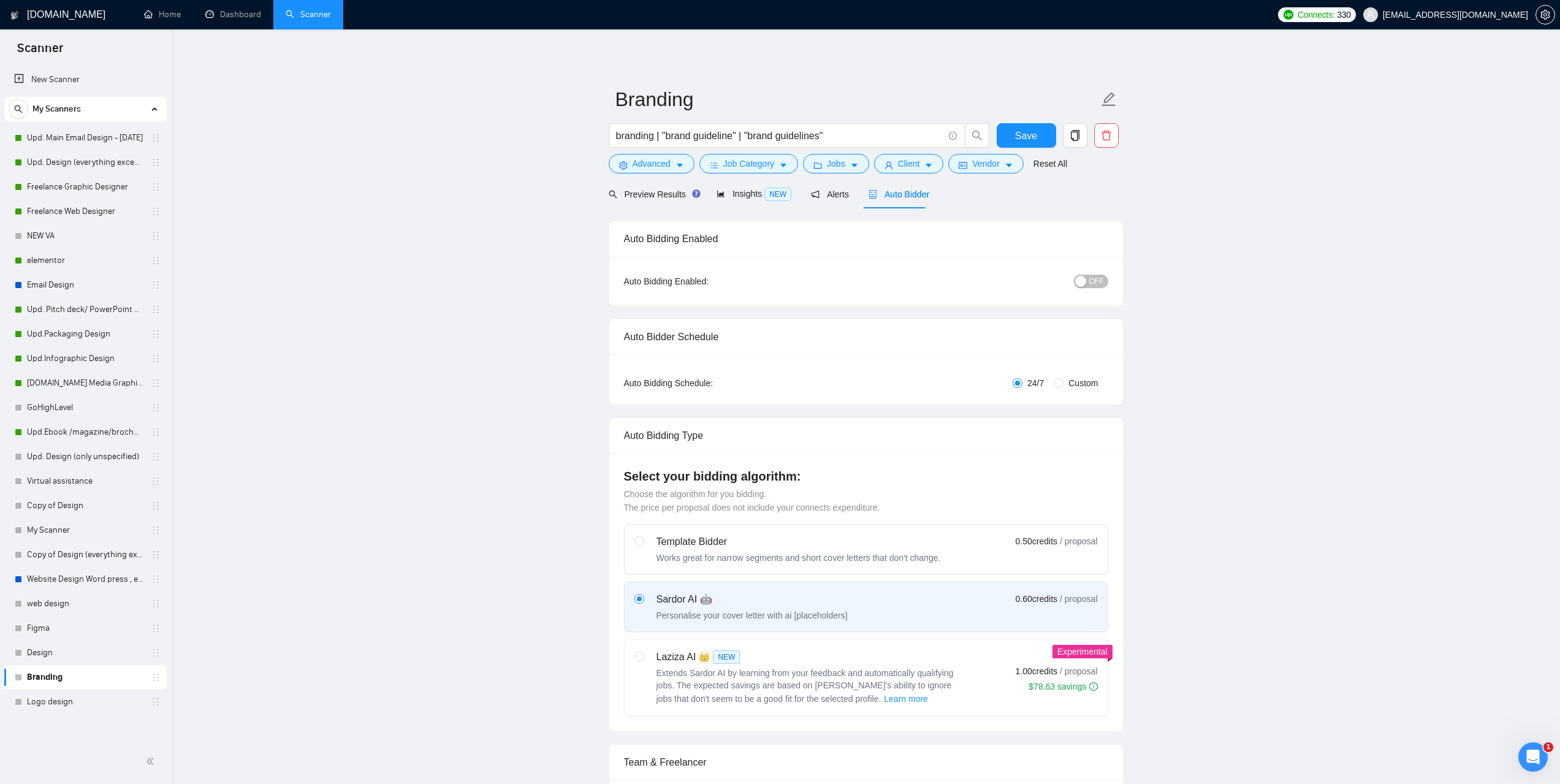
checkbox input "true"
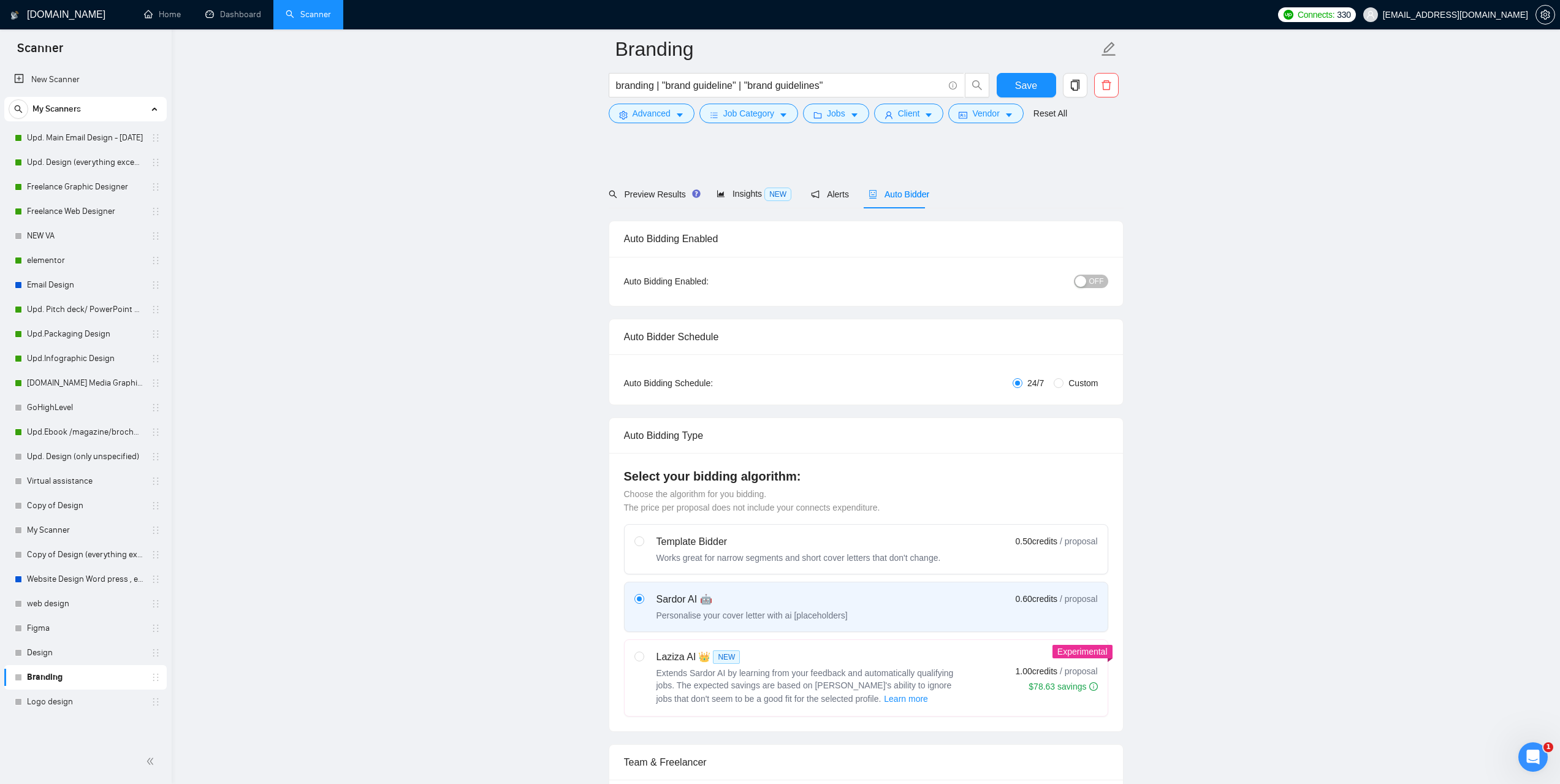
scroll to position [490, 0]
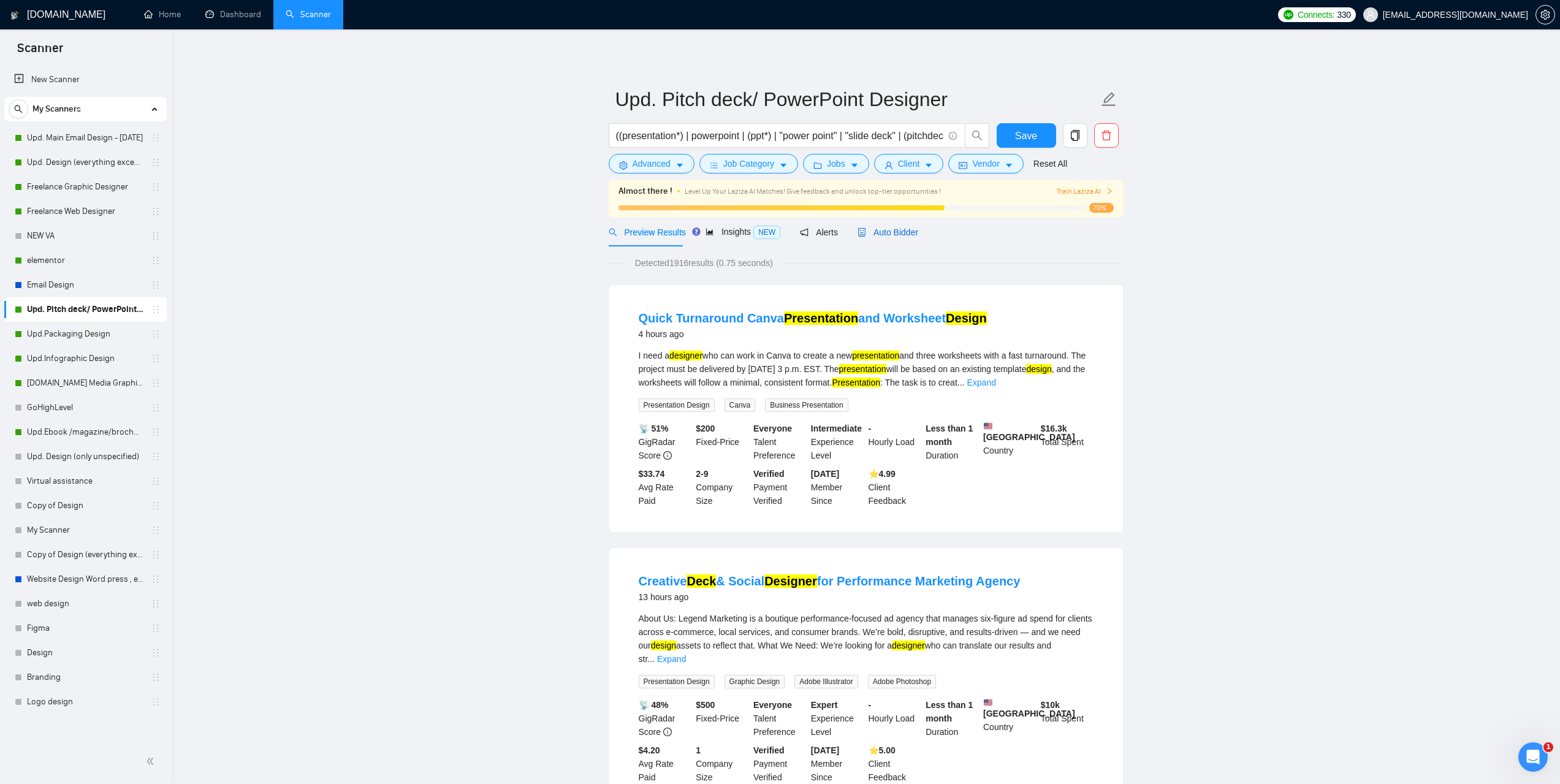
click at [902, 231] on span "Auto Bidder" at bounding box center [888, 232] width 60 height 10
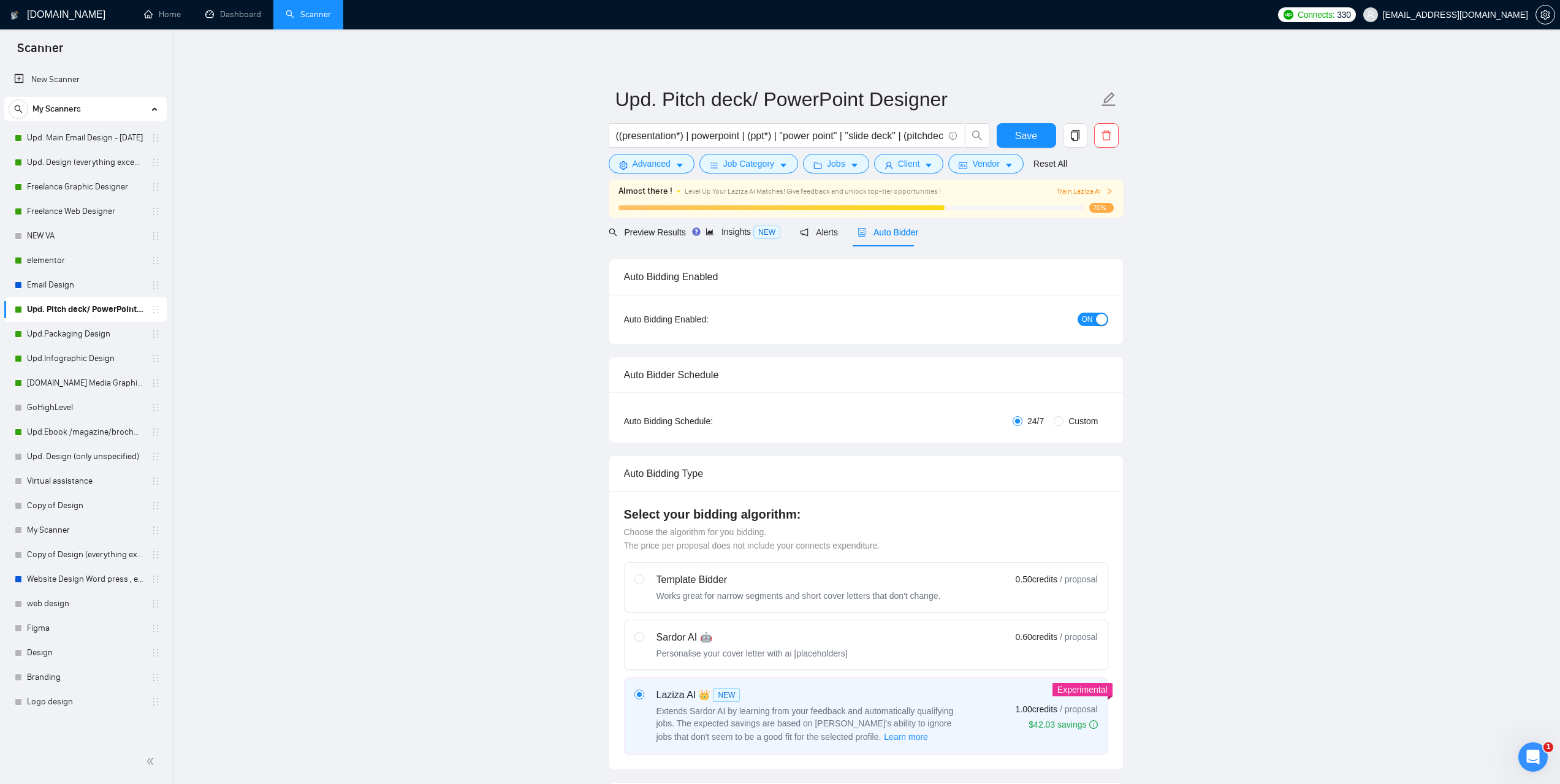
checkbox input "true"
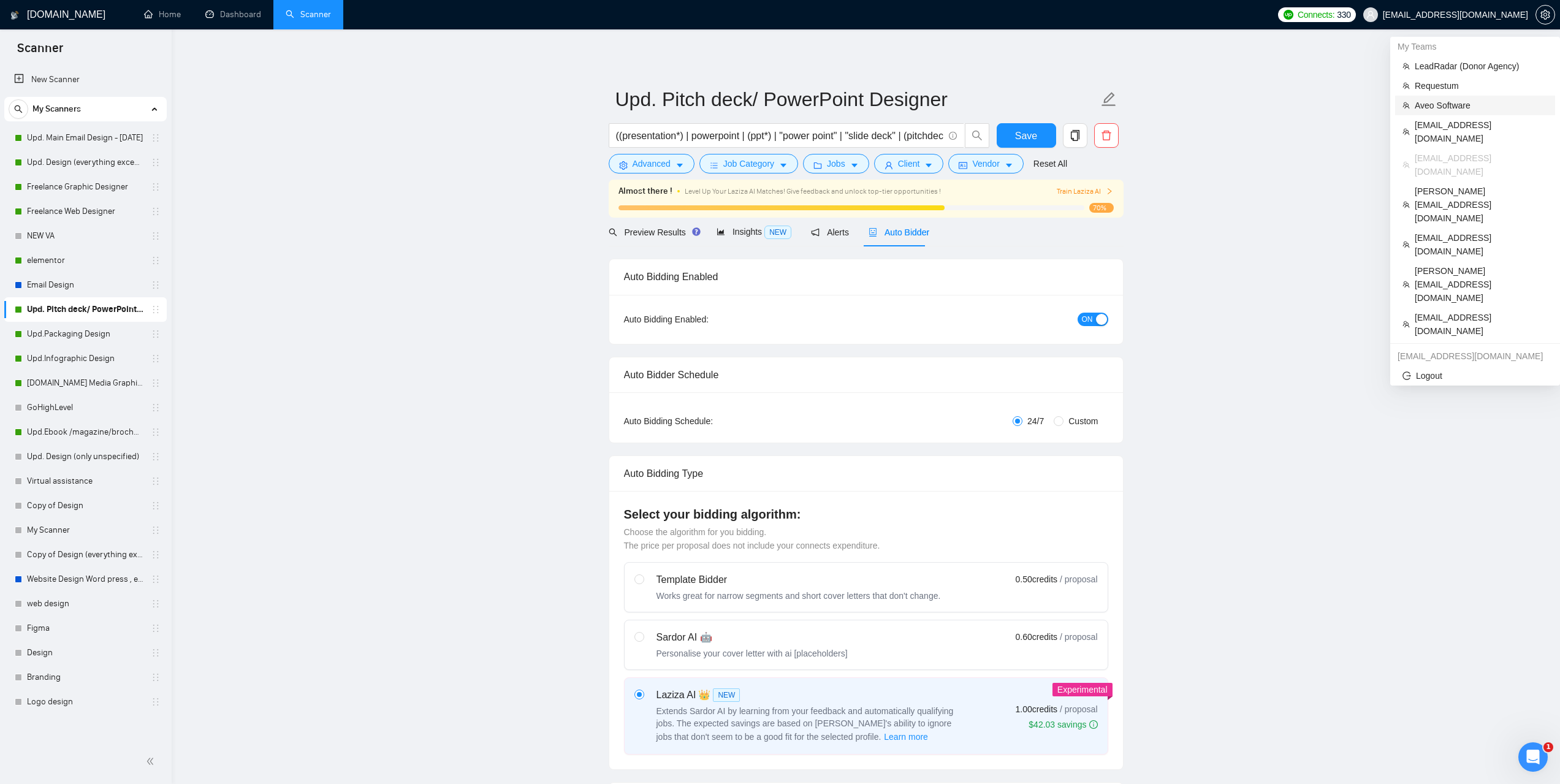
click at [1442, 104] on span "Aveo Software" at bounding box center [1481, 104] width 133 height 13
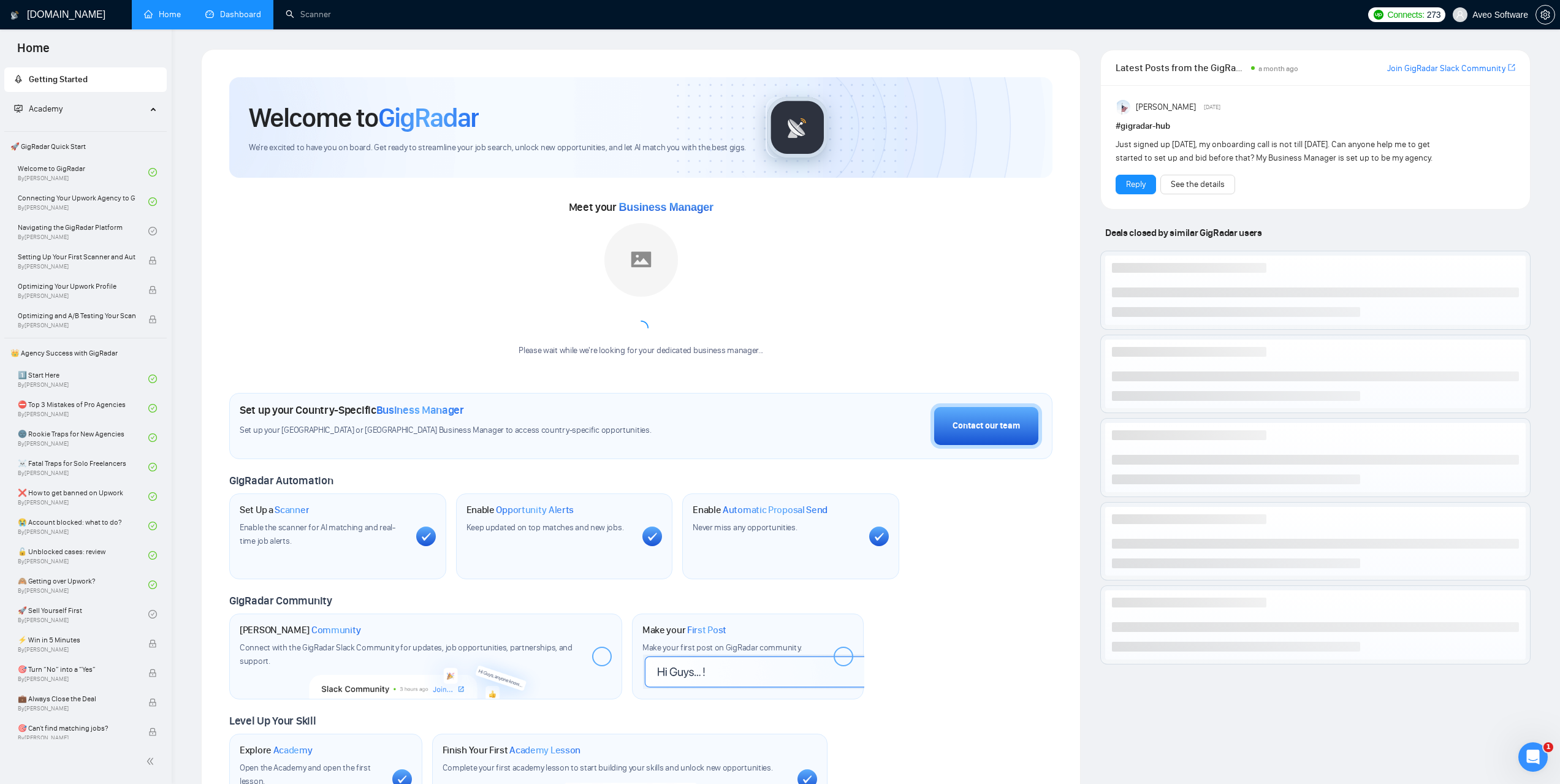
click at [254, 19] on link "Dashboard" at bounding box center [233, 14] width 56 height 10
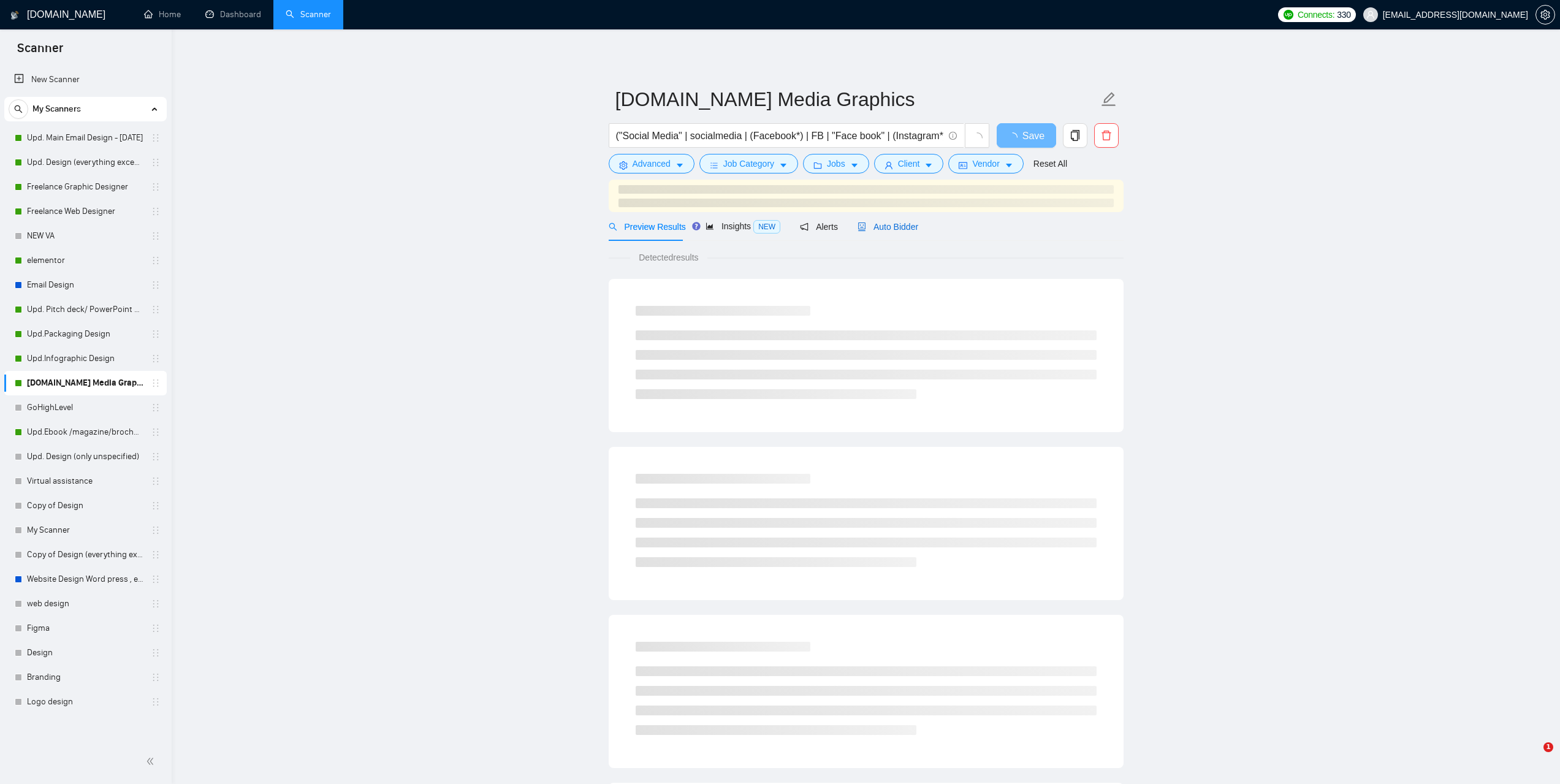
click at [889, 224] on span "Auto Bidder" at bounding box center [888, 227] width 60 height 10
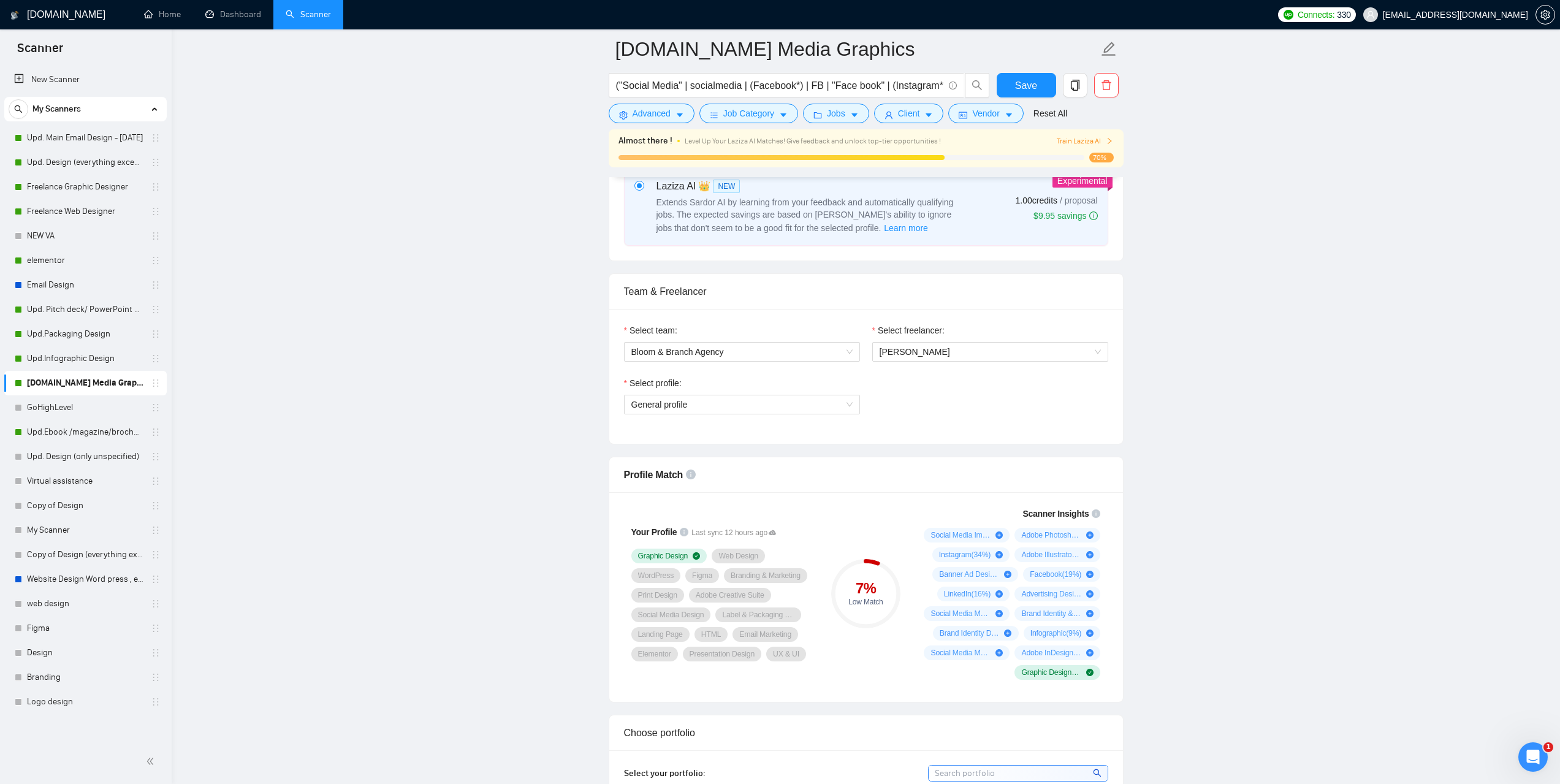
scroll to position [552, 0]
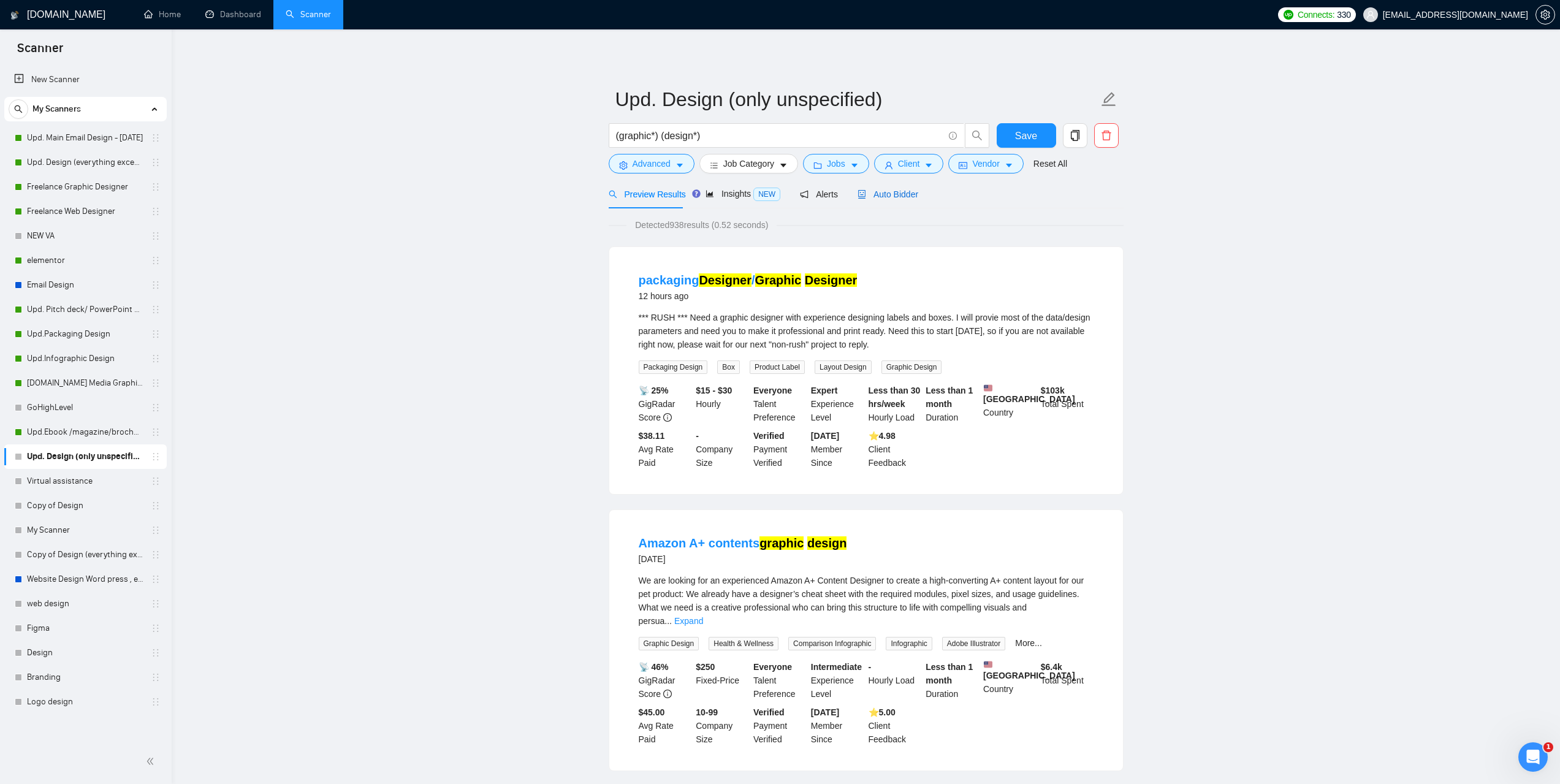
click at [886, 190] on span "Auto Bidder" at bounding box center [888, 194] width 60 height 10
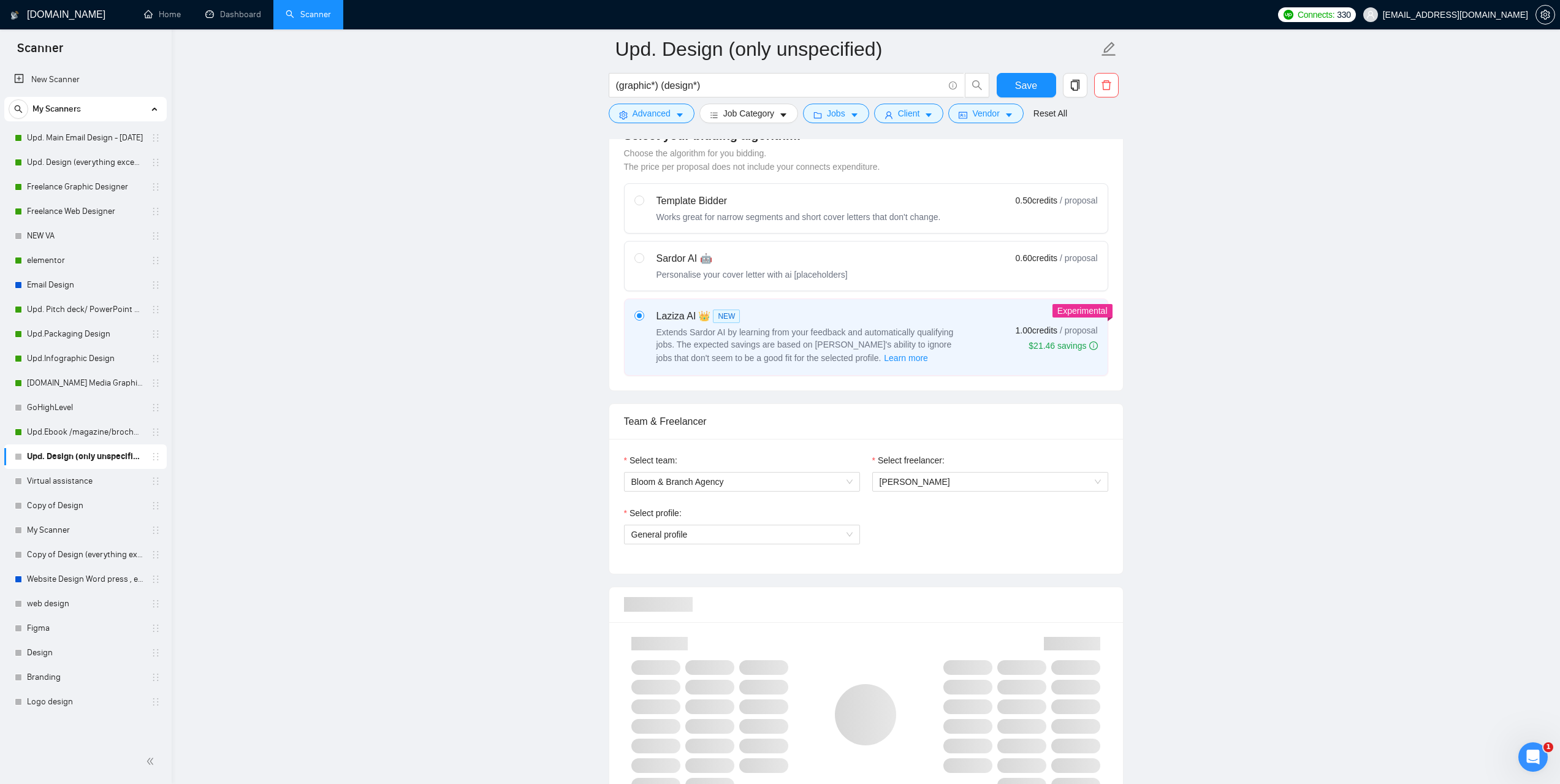
scroll to position [490, 0]
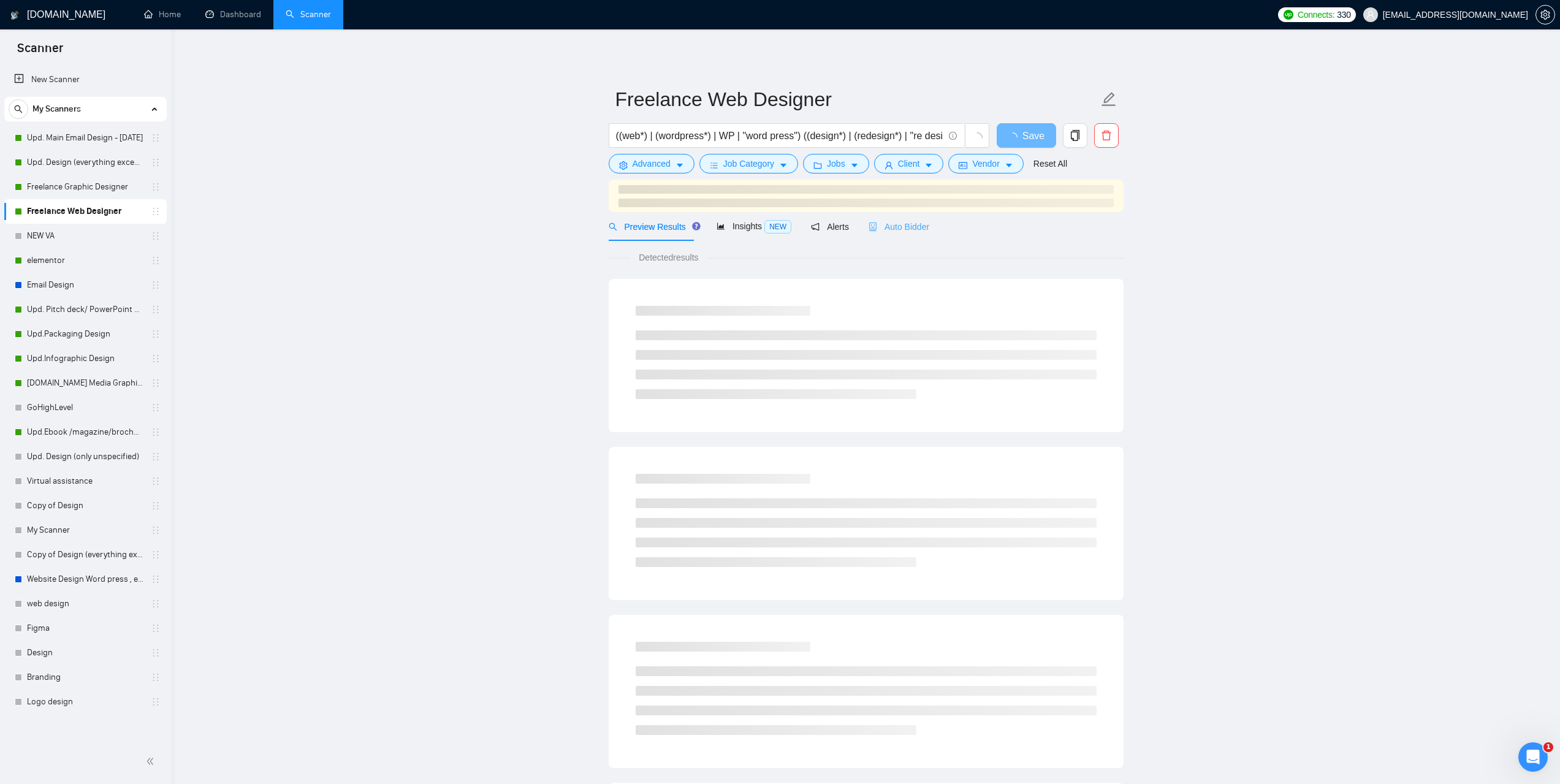
click at [908, 238] on div "Auto Bidder" at bounding box center [899, 226] width 60 height 29
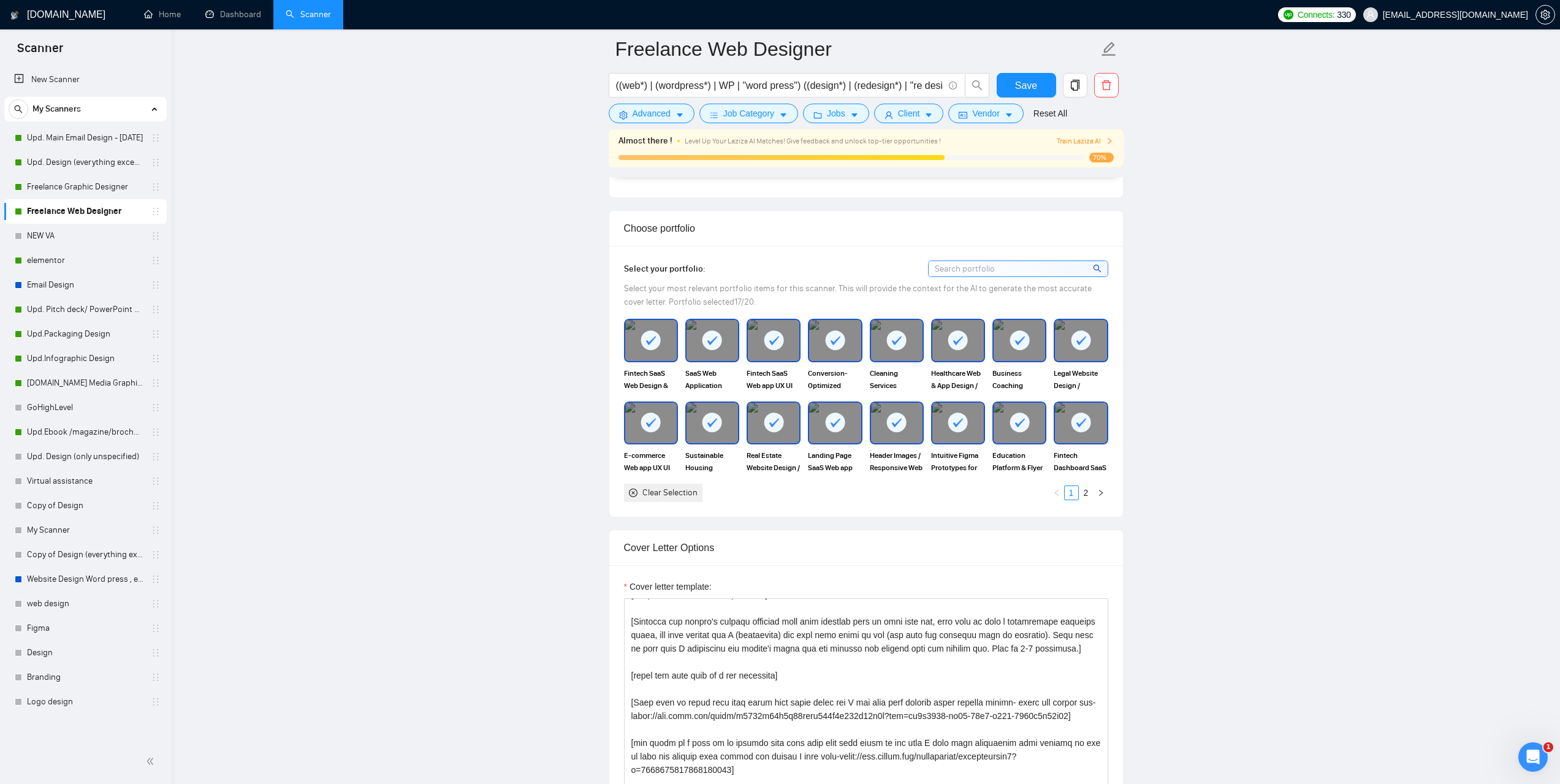
scroll to position [1042, 0]
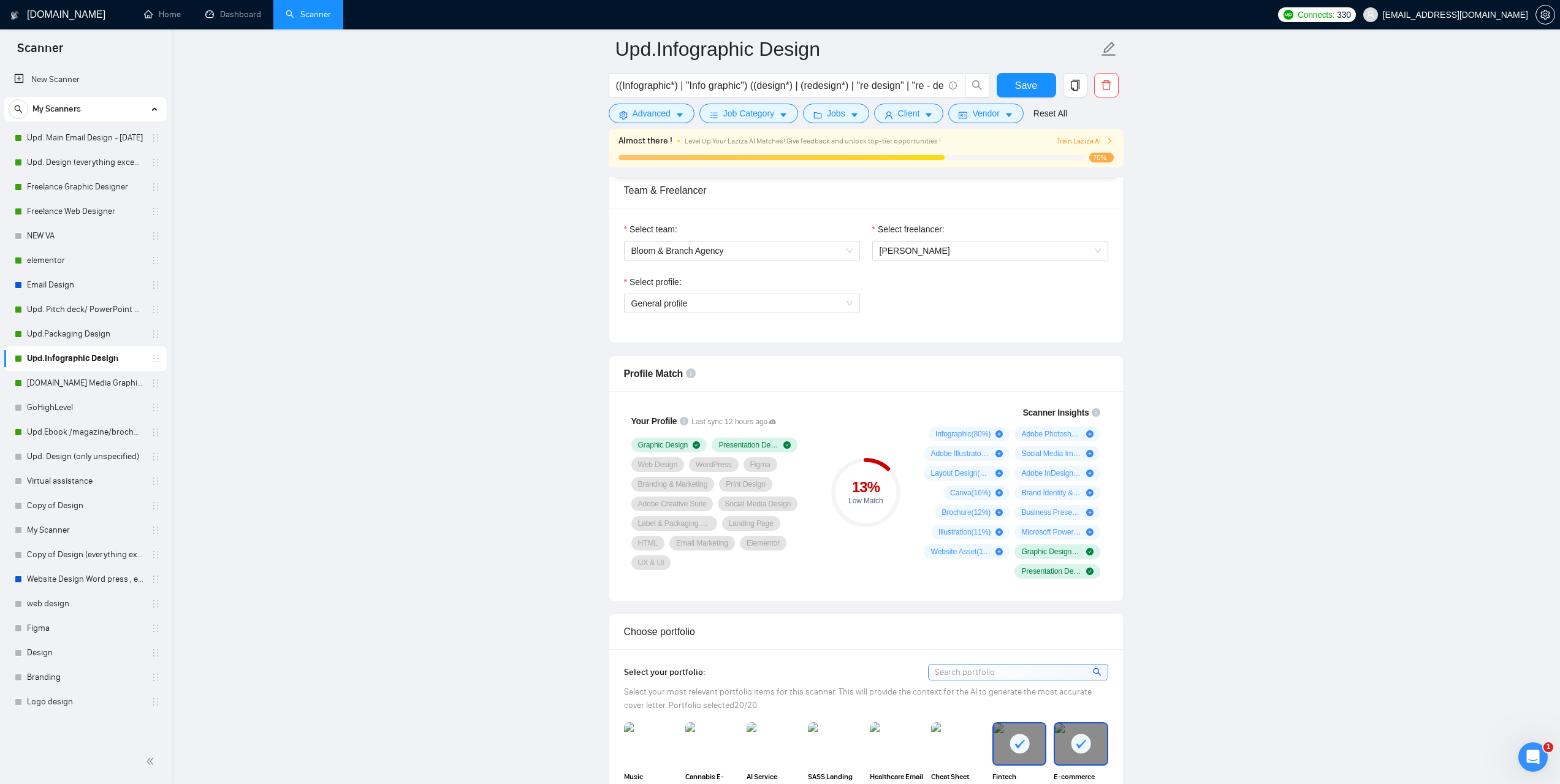
scroll to position [613, 0]
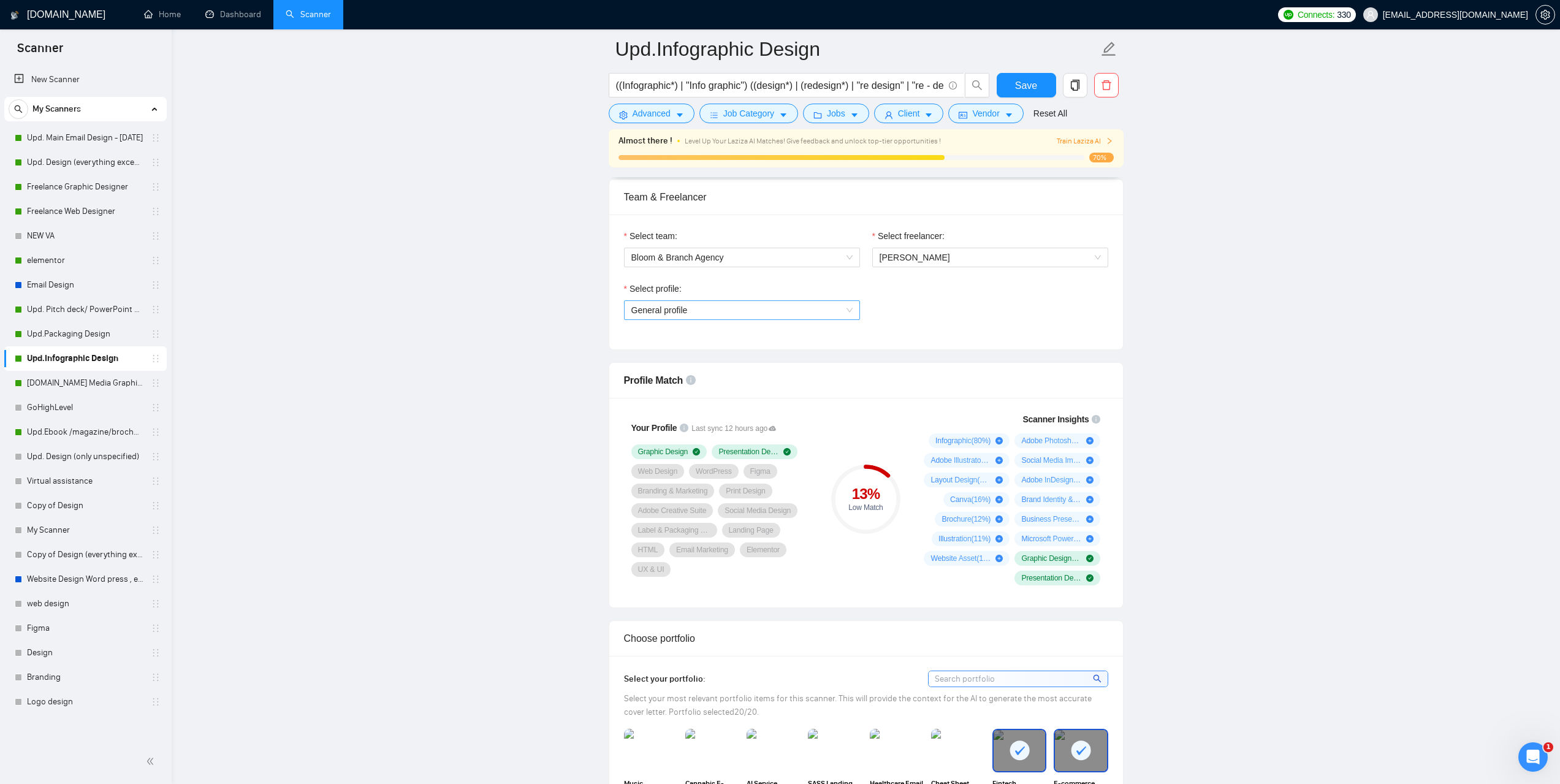
click at [797, 305] on span "General profile" at bounding box center [742, 310] width 221 height 19
click at [655, 358] on span "UX/UI Design" at bounding box center [657, 353] width 52 height 10
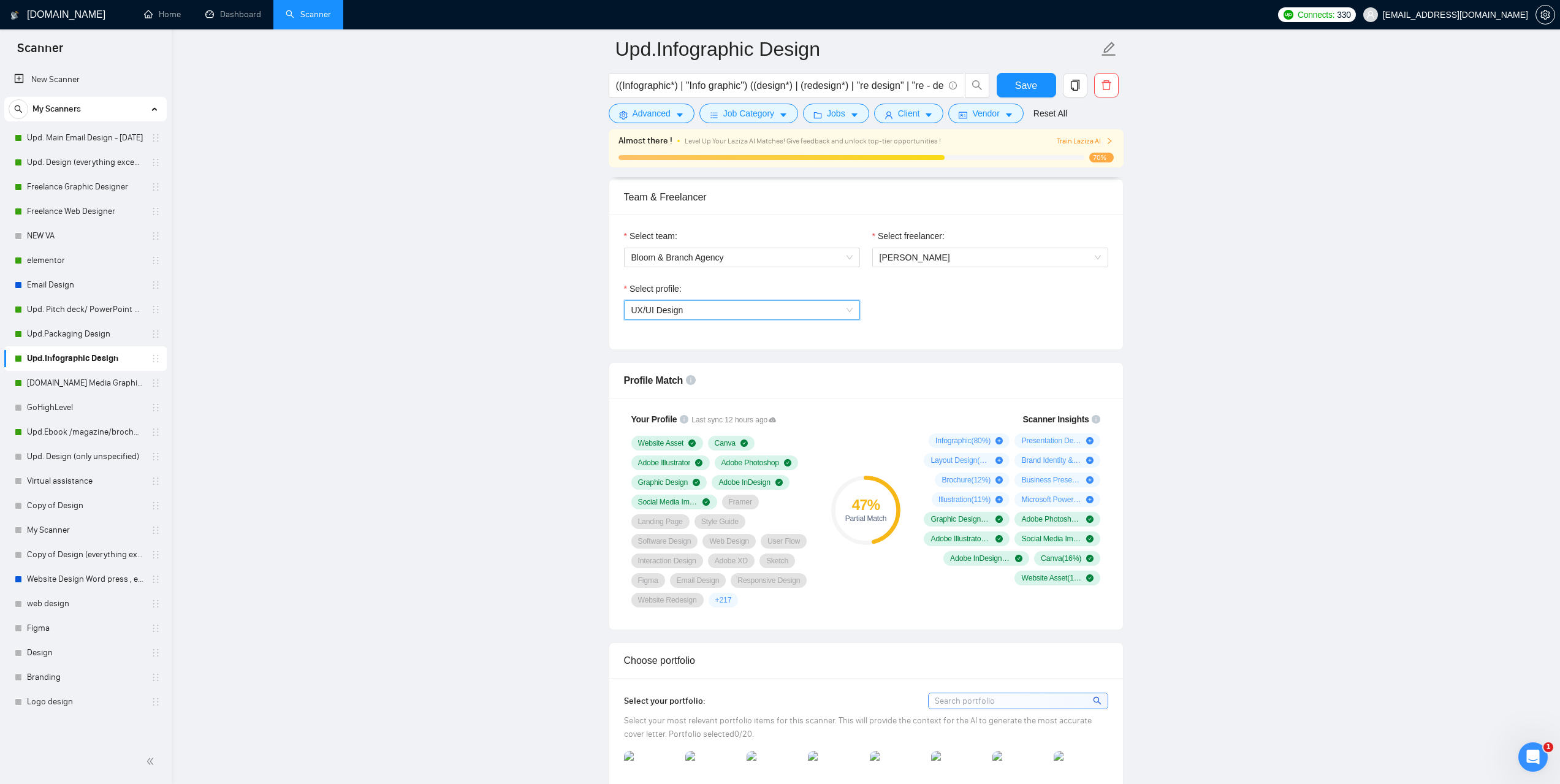
click at [823, 307] on span "UX/UI Design" at bounding box center [742, 310] width 221 height 19
click at [683, 331] on div "General profile" at bounding box center [742, 333] width 221 height 13
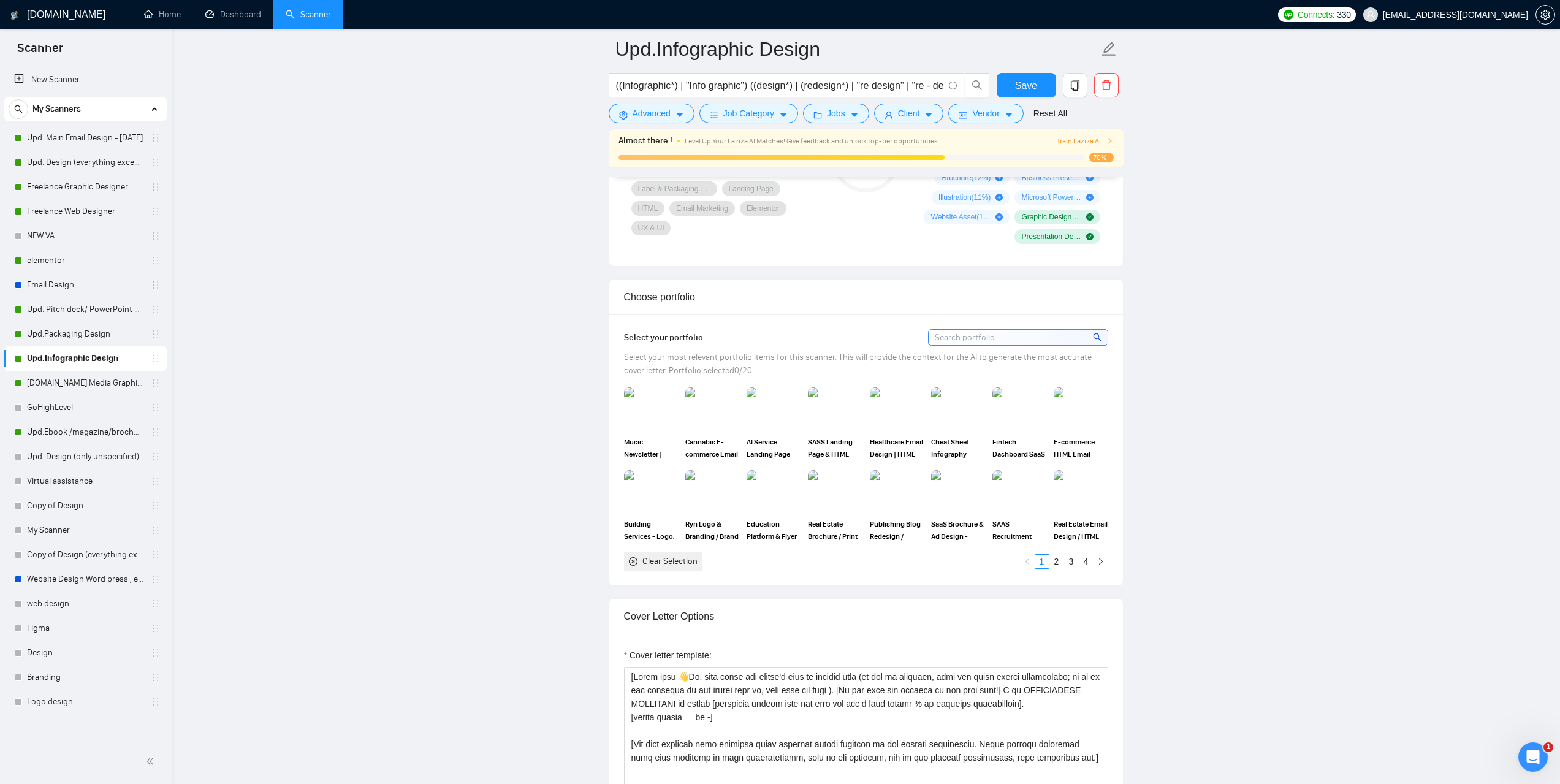
scroll to position [981, 0]
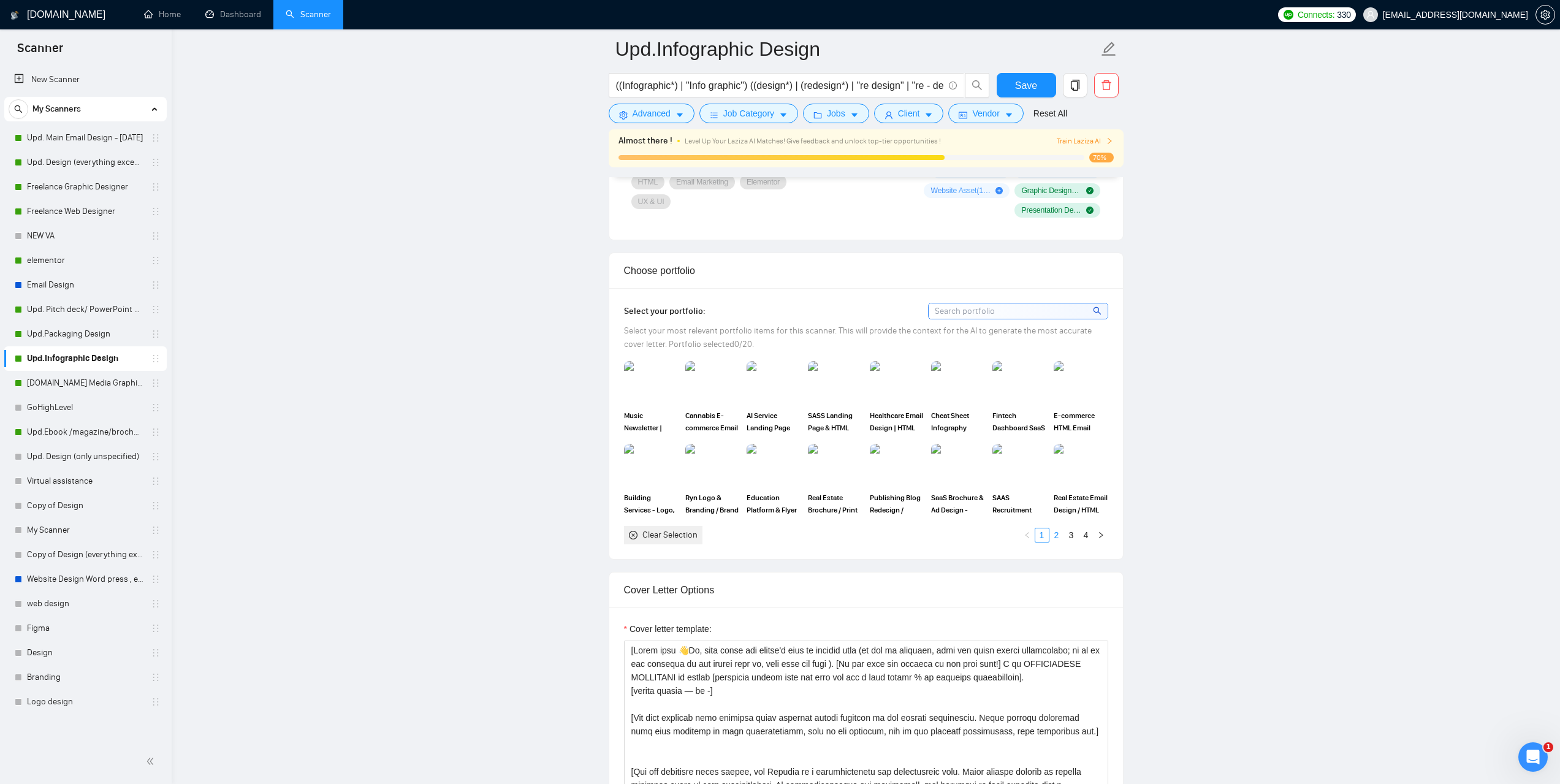
click at [1060, 534] on link "2" at bounding box center [1056, 535] width 13 height 13
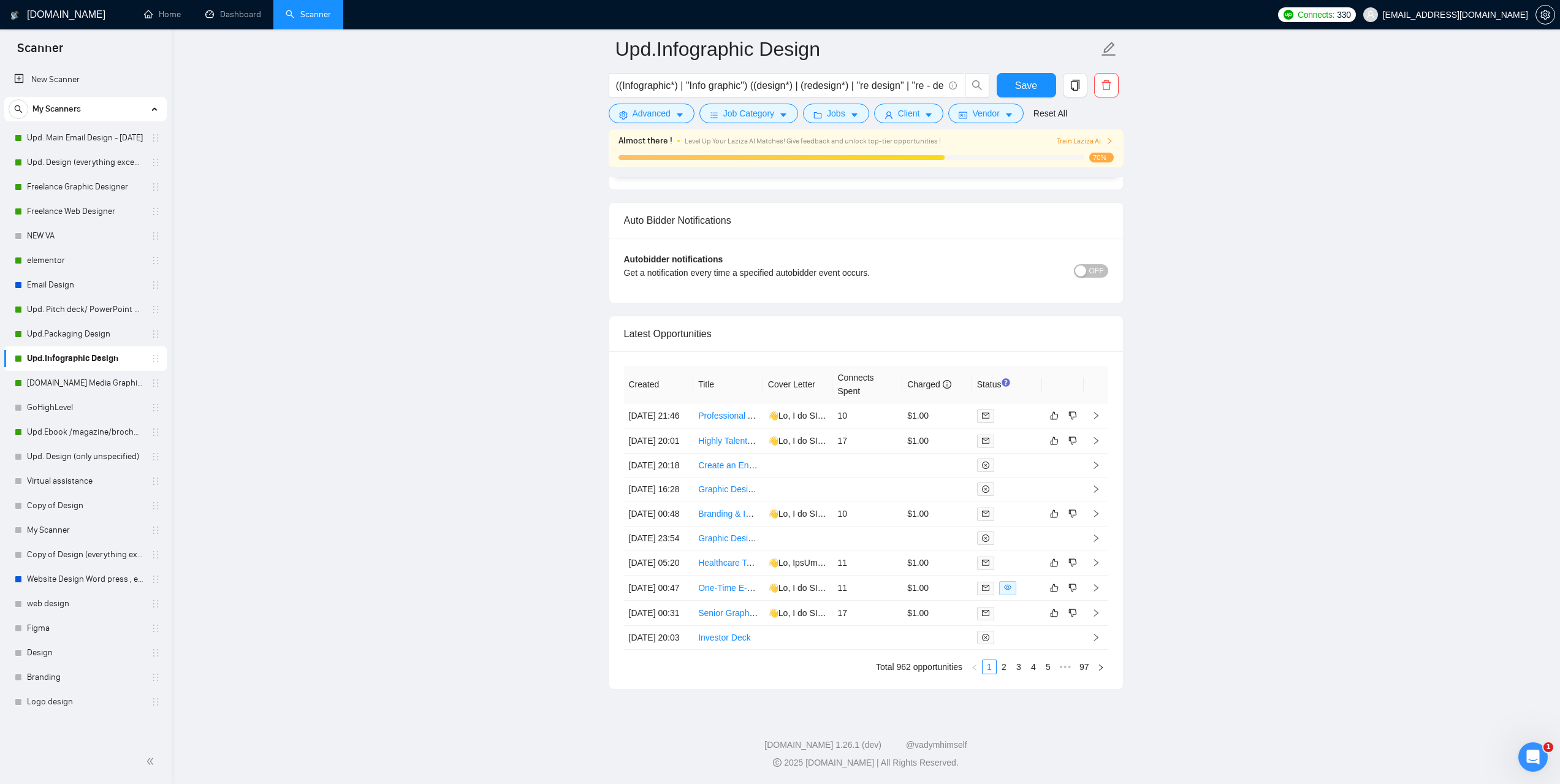
scroll to position [3003, 0]
click at [834, 399] on link "Expand" at bounding box center [817, 403] width 33 height 10
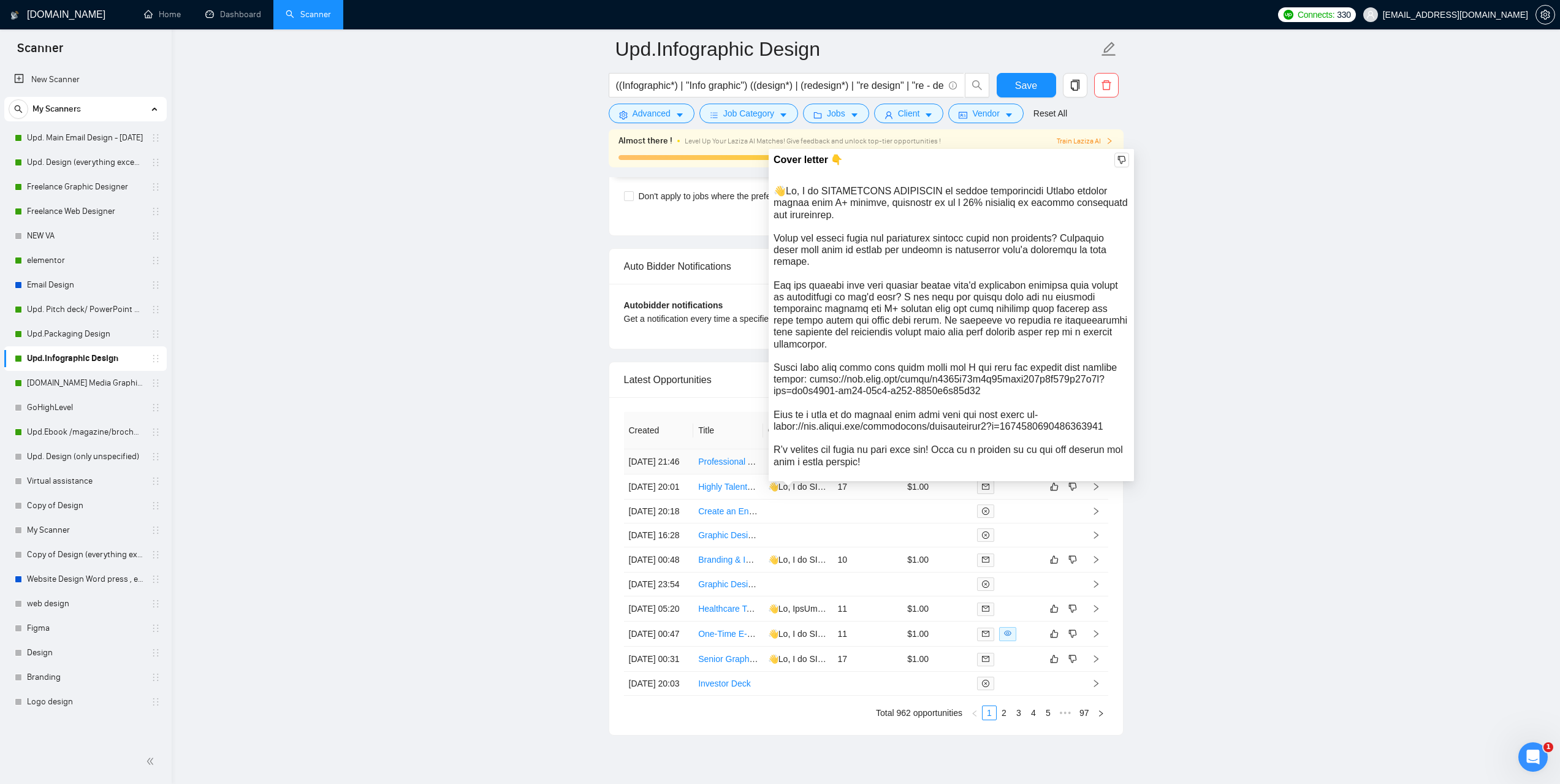
scroll to position [2942, 0]
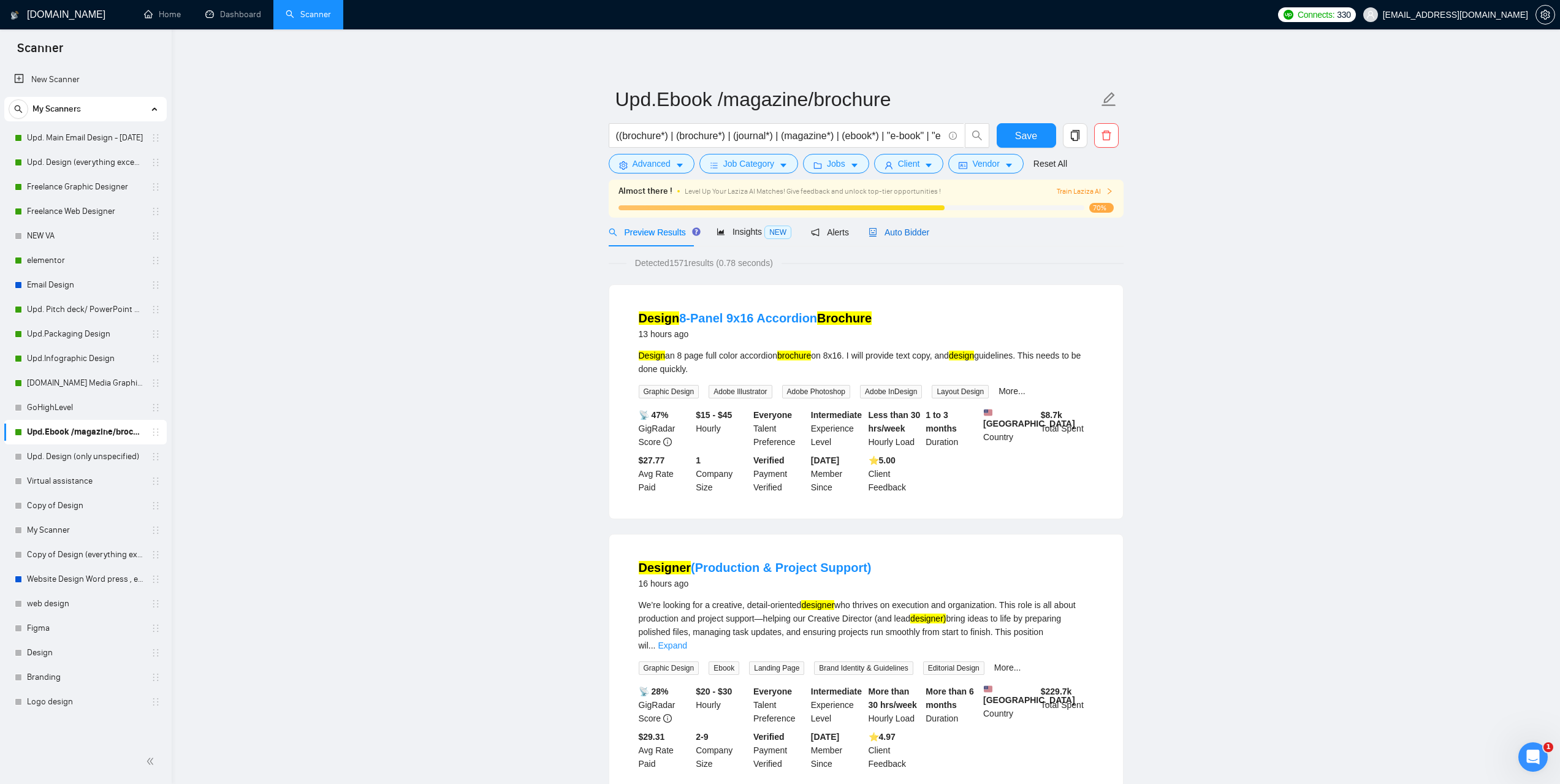
click at [918, 230] on span "Auto Bidder" at bounding box center [899, 232] width 60 height 10
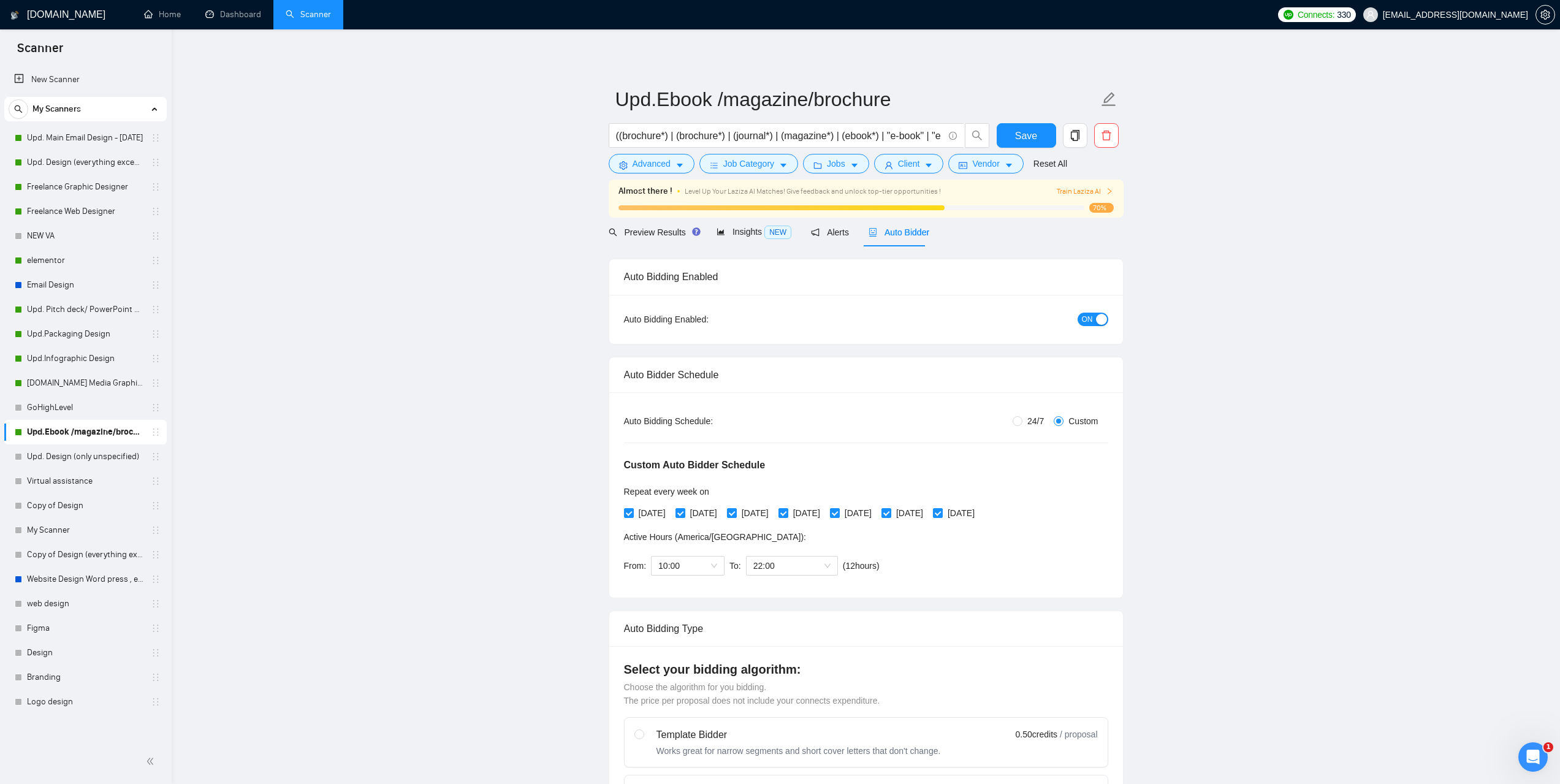
radio input "false"
radio input "true"
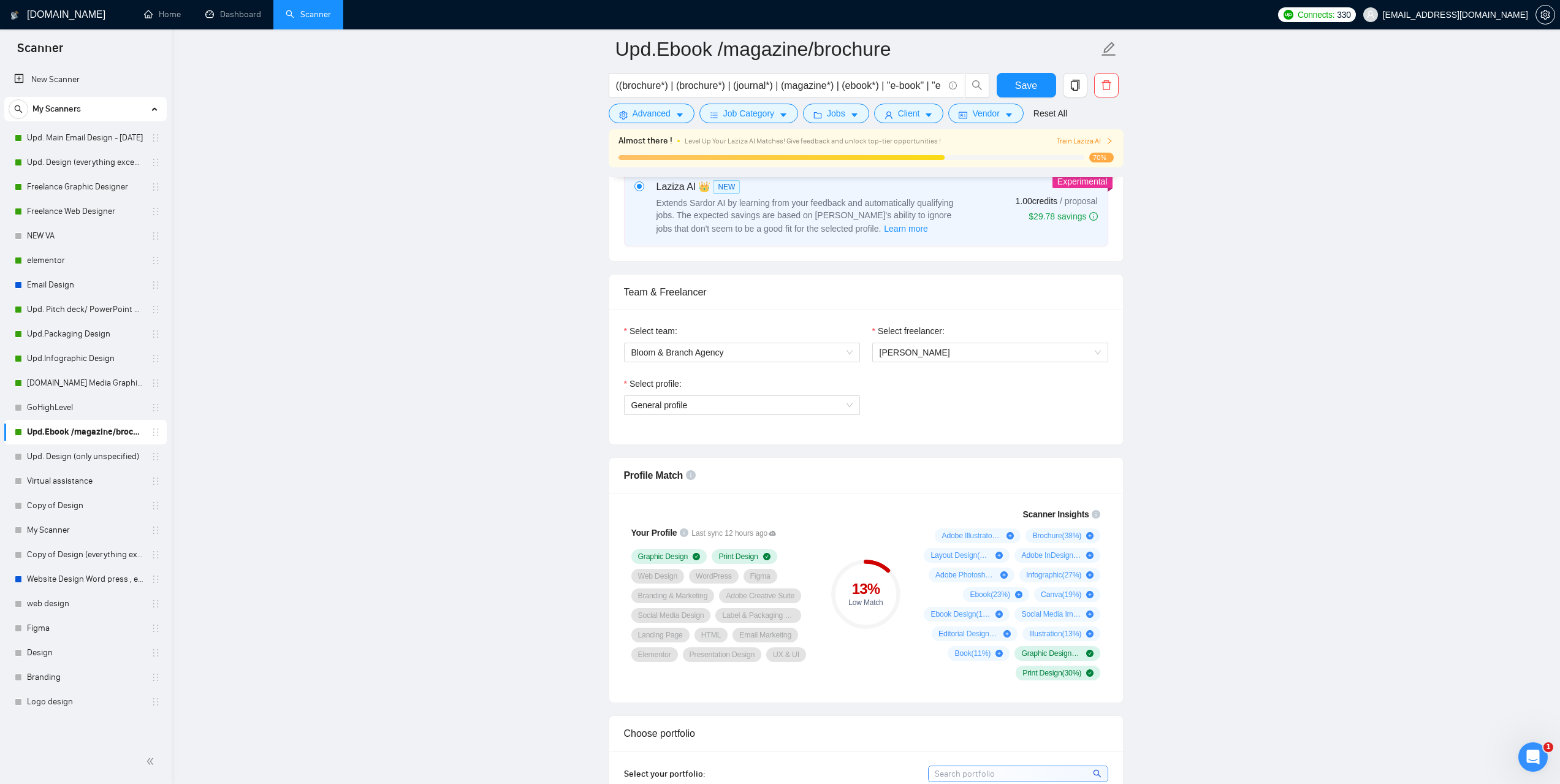
scroll to position [674, 0]
